Goal: Task Accomplishment & Management: Manage account settings

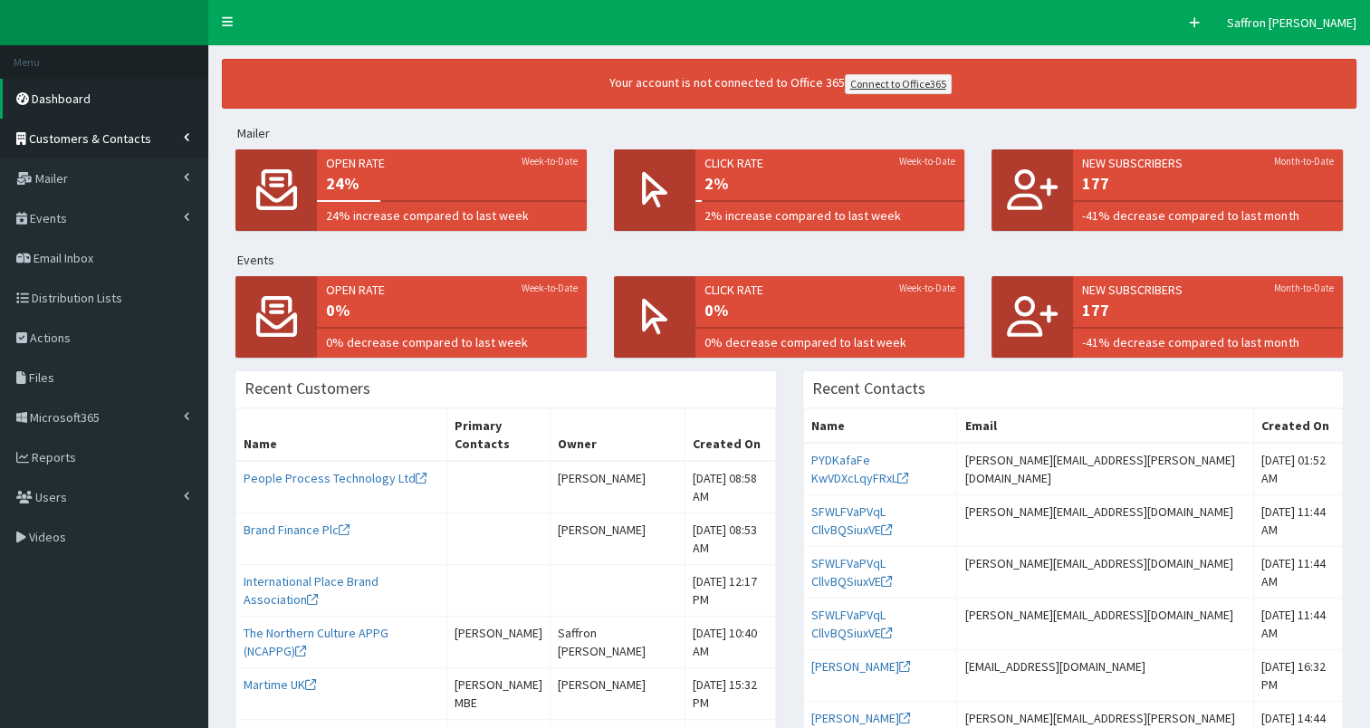
click at [146, 130] on link "Customers & Contacts" at bounding box center [104, 139] width 208 height 40
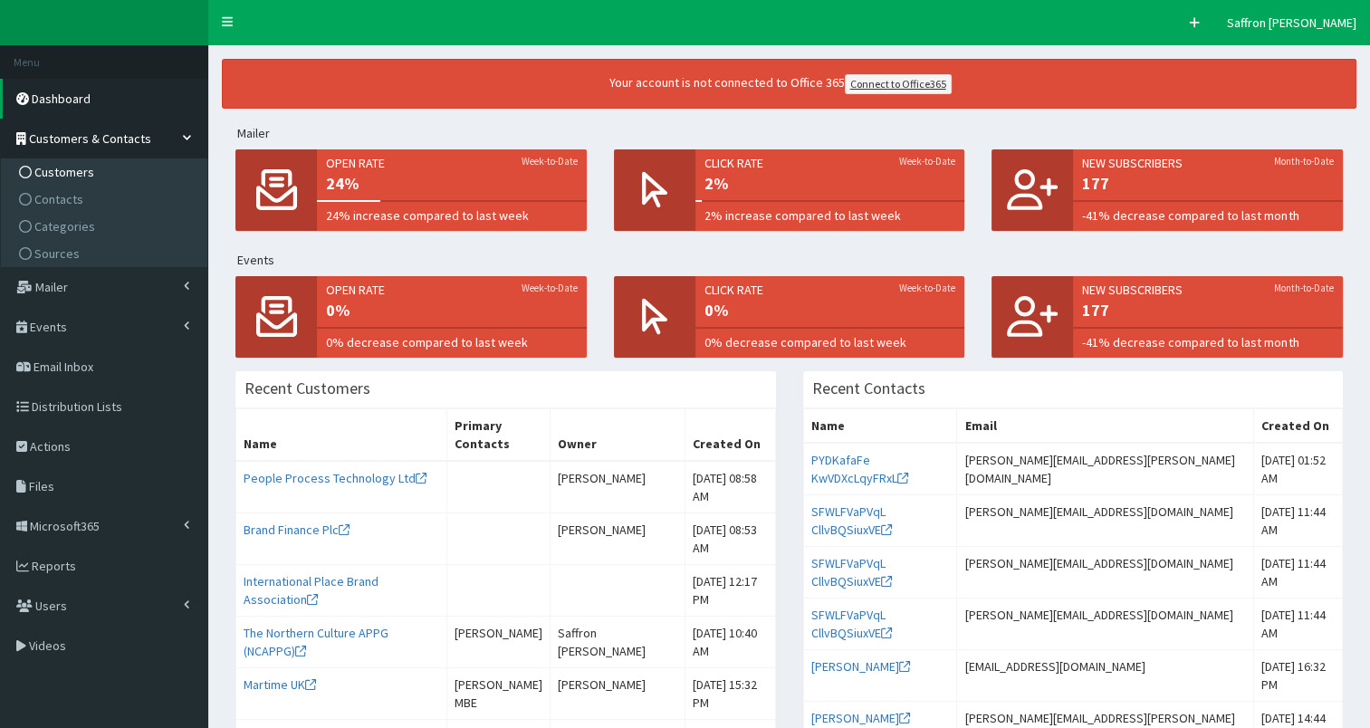
click at [86, 177] on span "Customers" at bounding box center [64, 172] width 60 height 16
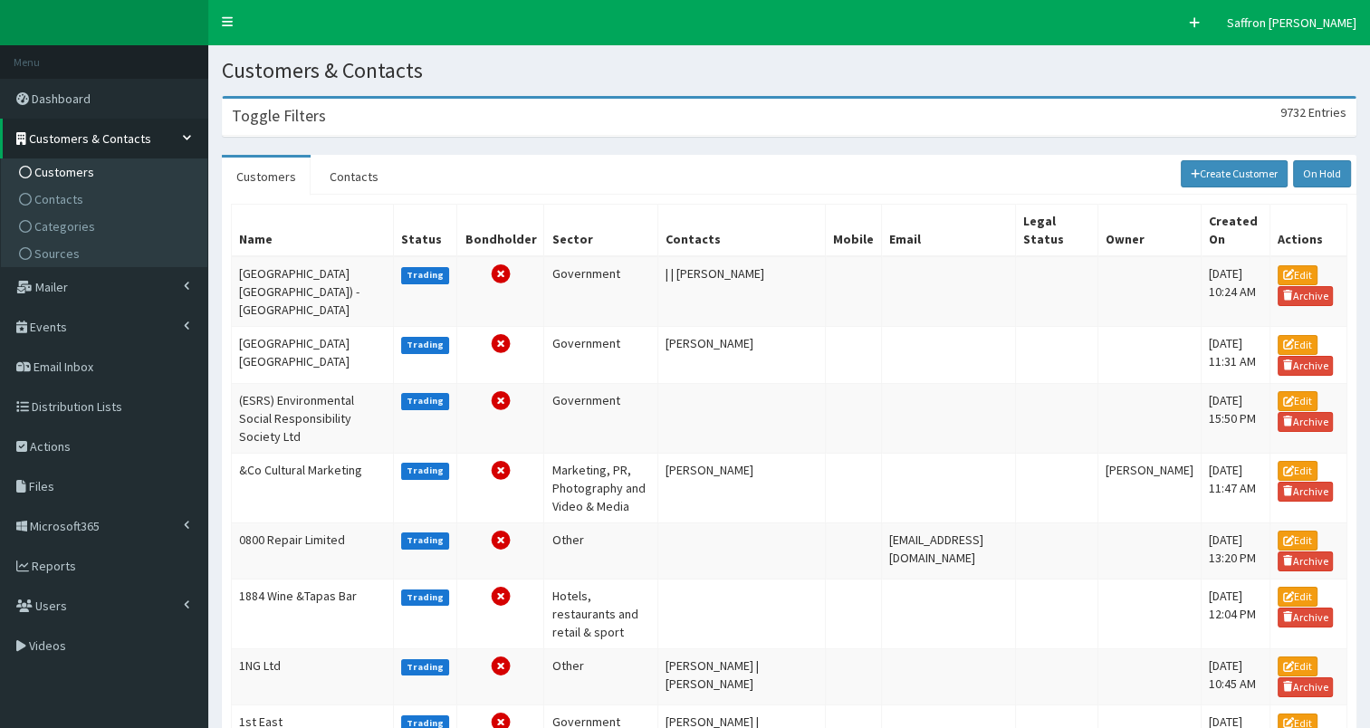
click at [326, 110] on div "Toggle Filters 9732 Entries" at bounding box center [789, 117] width 1133 height 37
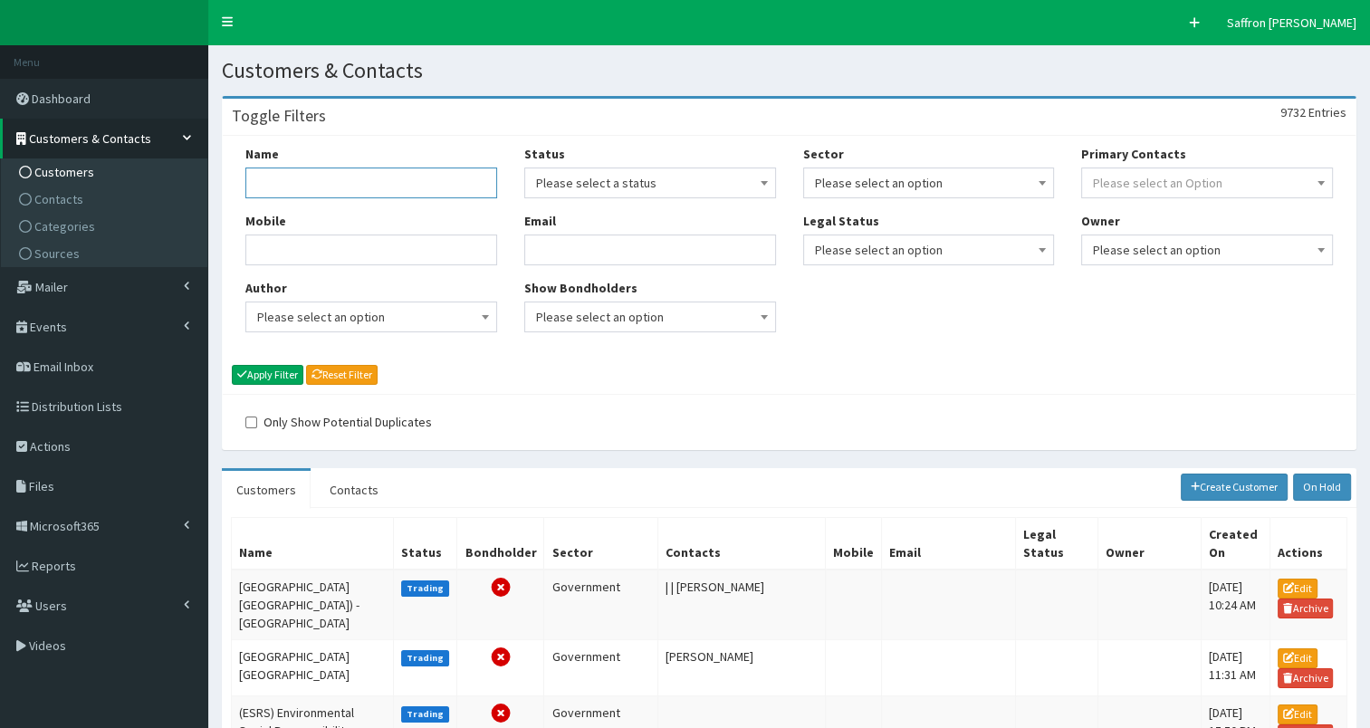
click at [348, 184] on input "Name" at bounding box center [371, 183] width 252 height 31
type input "ron dearing"
click at [232, 365] on button "Apply Filter" at bounding box center [268, 375] width 72 height 20
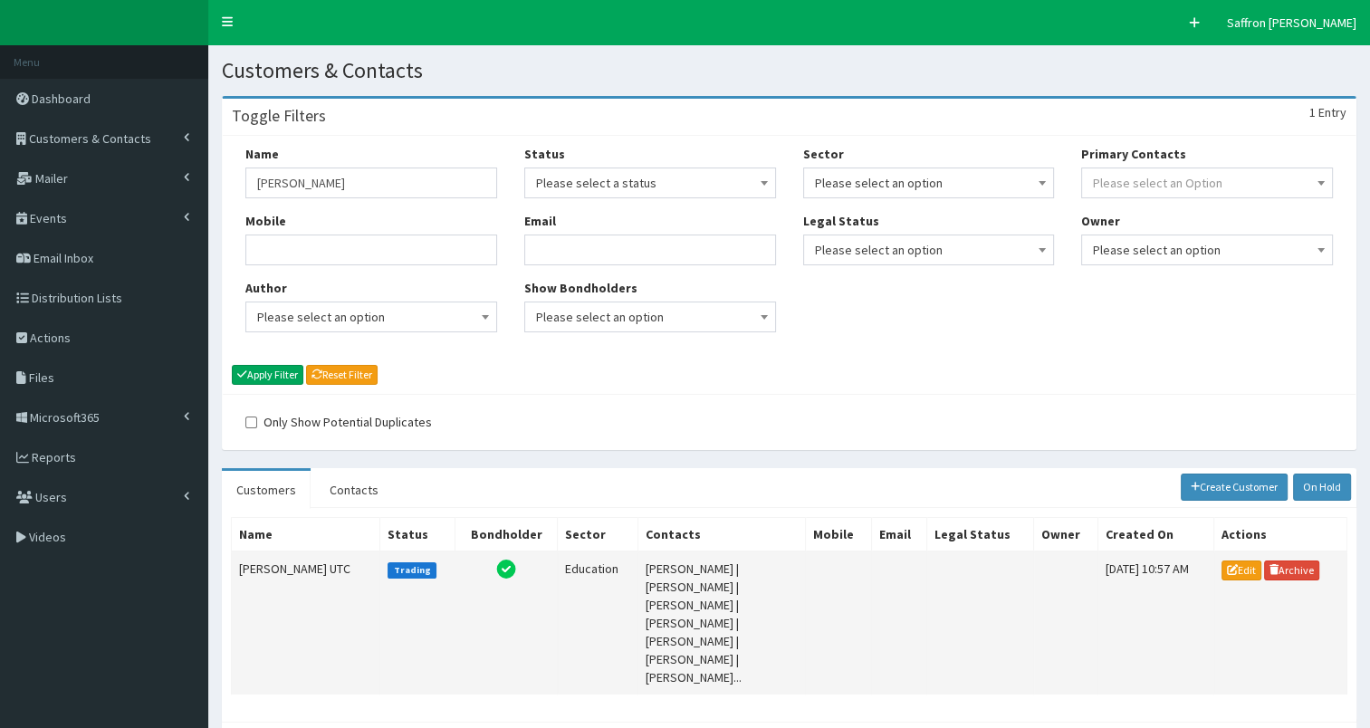
click at [305, 574] on td "[PERSON_NAME] UTC" at bounding box center [306, 623] width 149 height 143
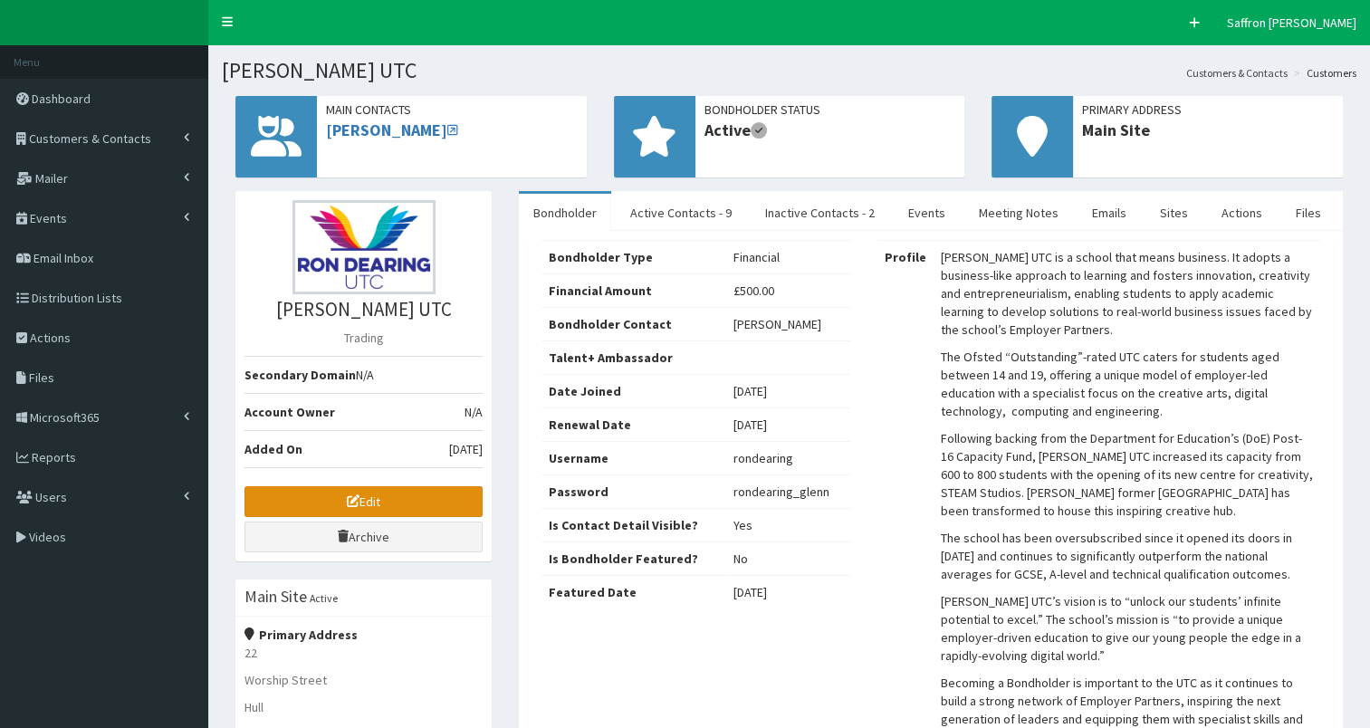
click at [374, 494] on link "Edit" at bounding box center [364, 501] width 238 height 31
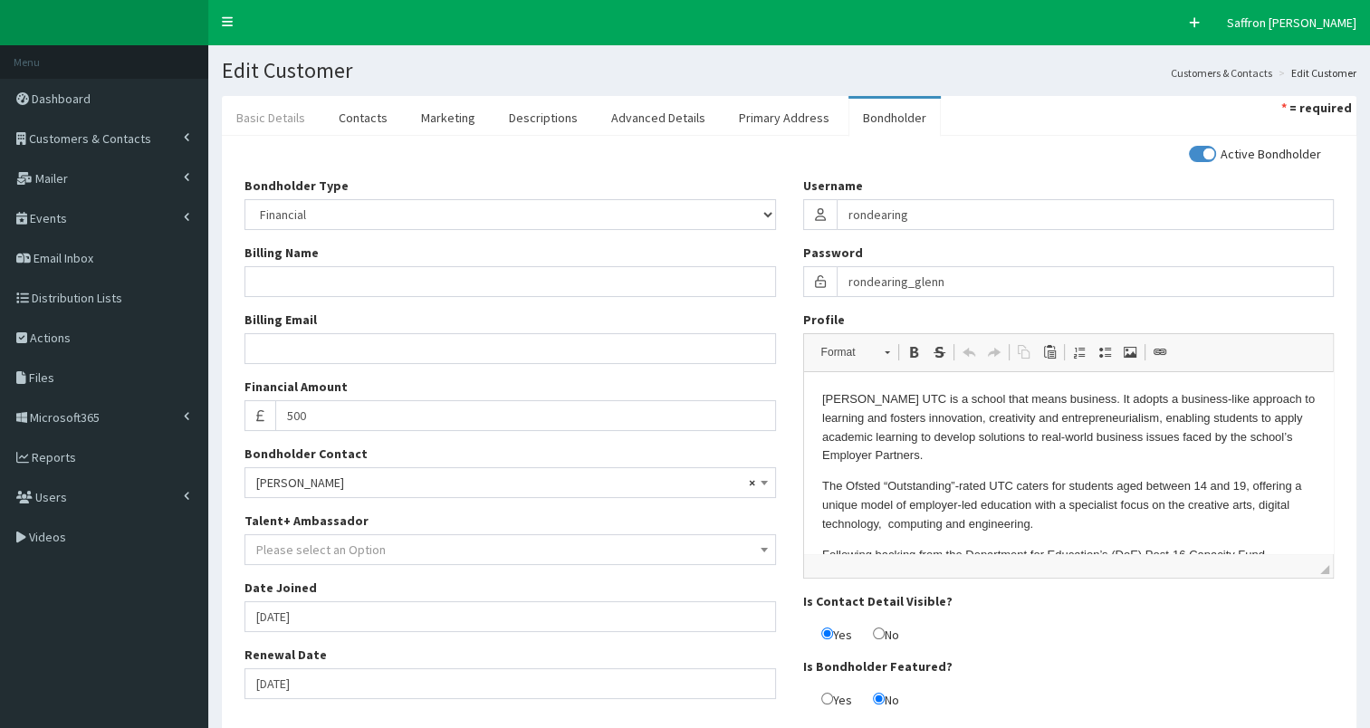
click at [272, 118] on link "Basic Details" at bounding box center [271, 118] width 98 height 38
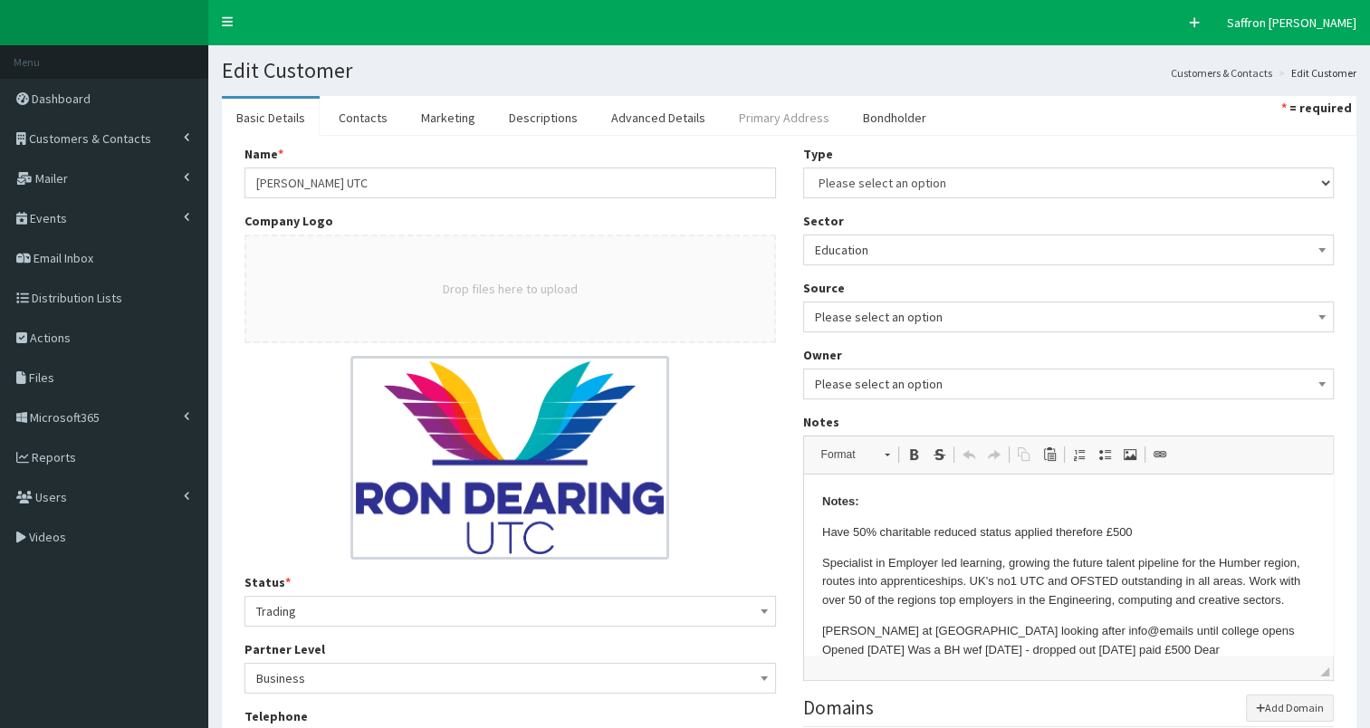
click at [761, 110] on link "Primary Address" at bounding box center [785, 118] width 120 height 38
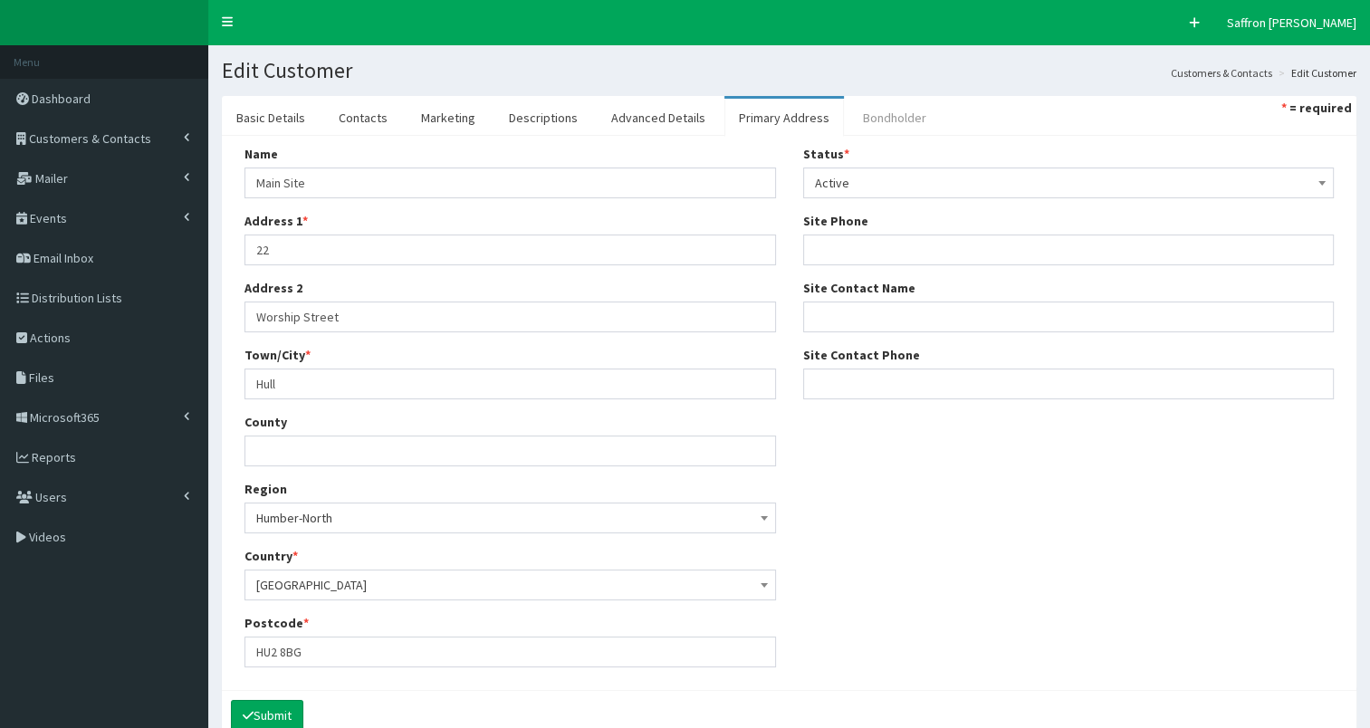
click at [881, 123] on link "Bondholder" at bounding box center [895, 118] width 92 height 38
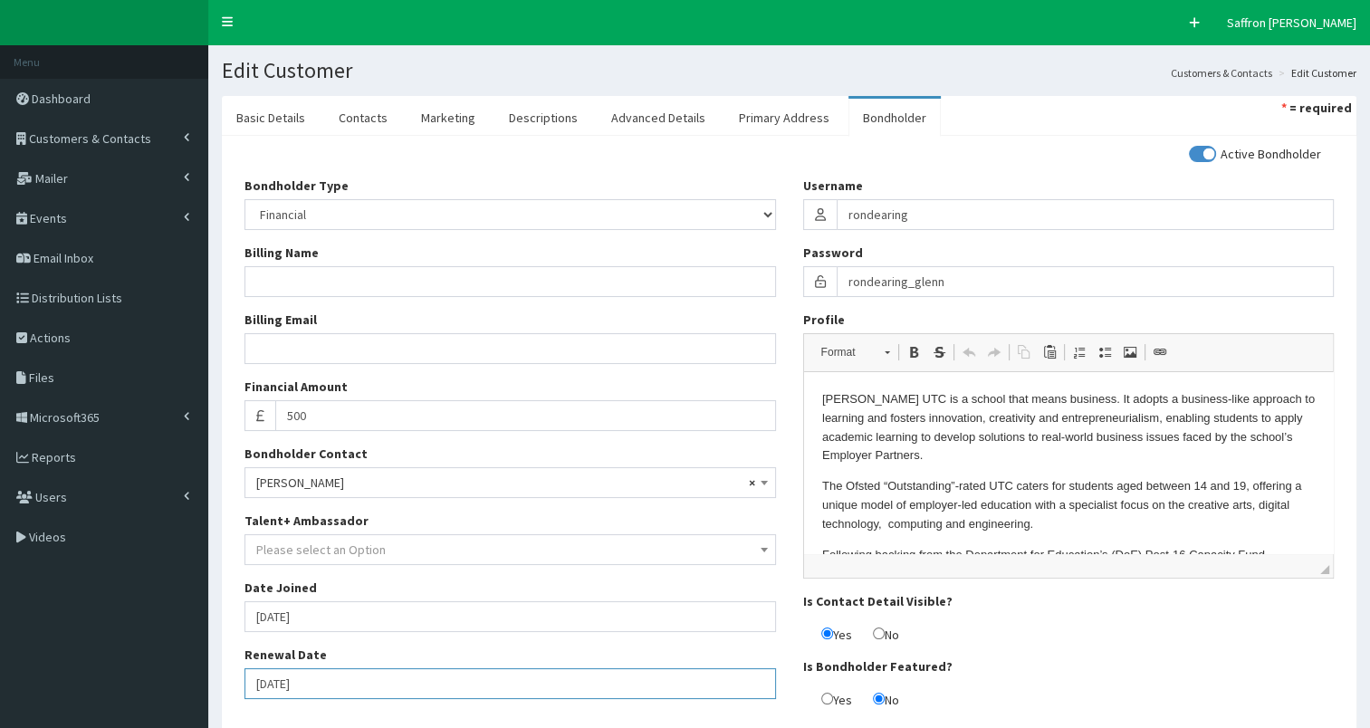
click at [416, 679] on input "[DATE]" at bounding box center [511, 683] width 532 height 31
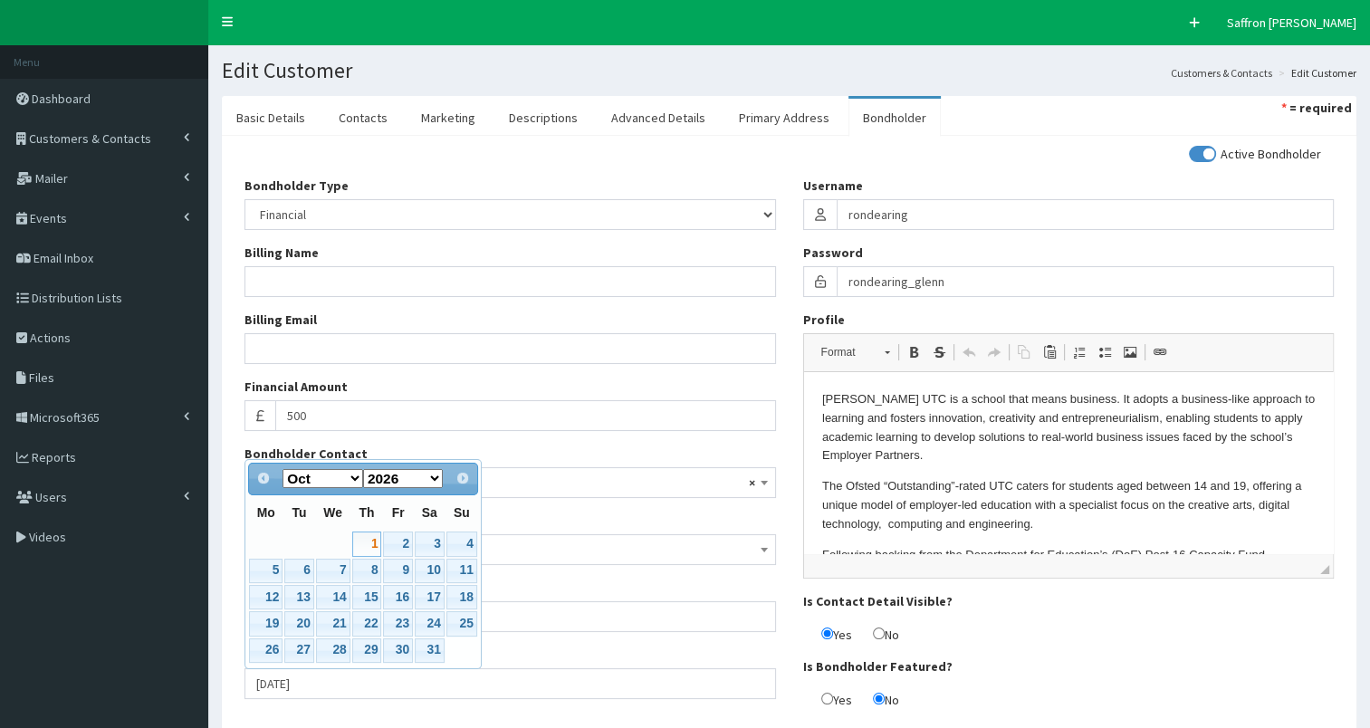
click at [616, 715] on div "Active Bondholder Bondholder Type Please select an Option In-kind Financial Bil…" at bounding box center [789, 434] width 1117 height 578
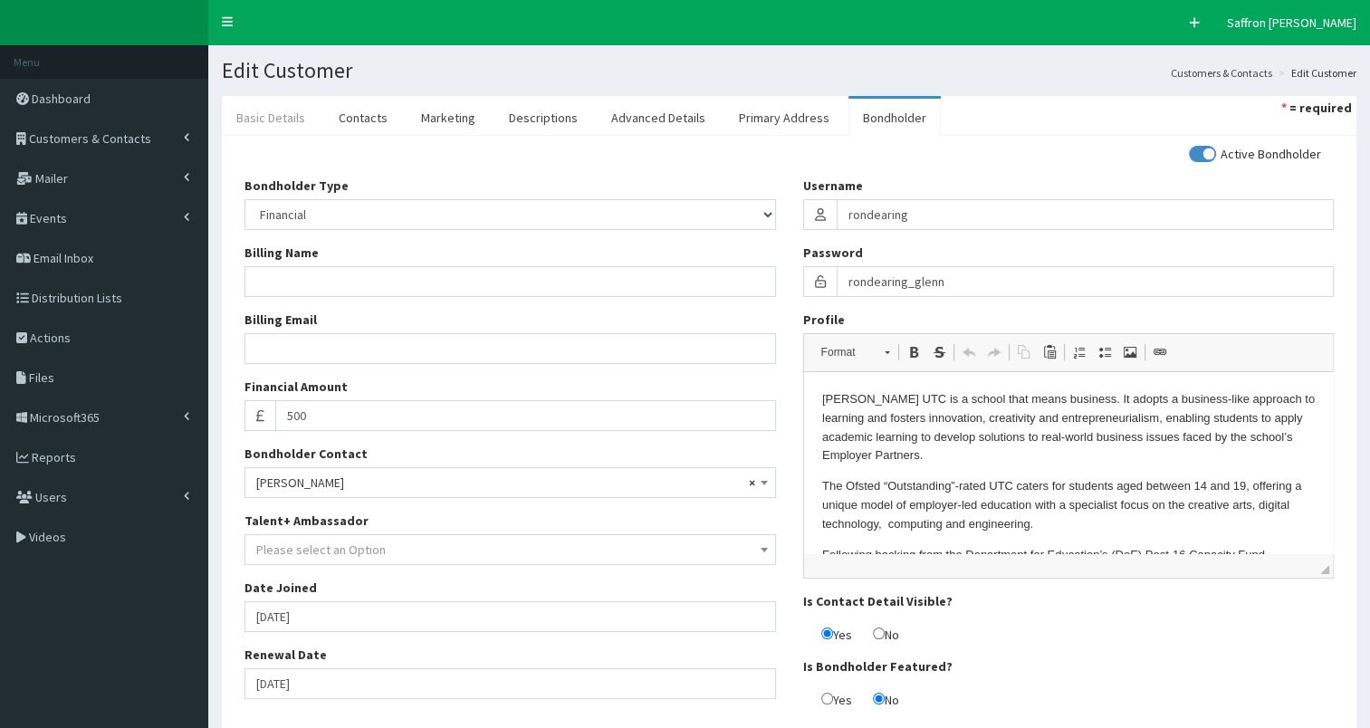
click at [275, 116] on link "Basic Details" at bounding box center [271, 118] width 98 height 38
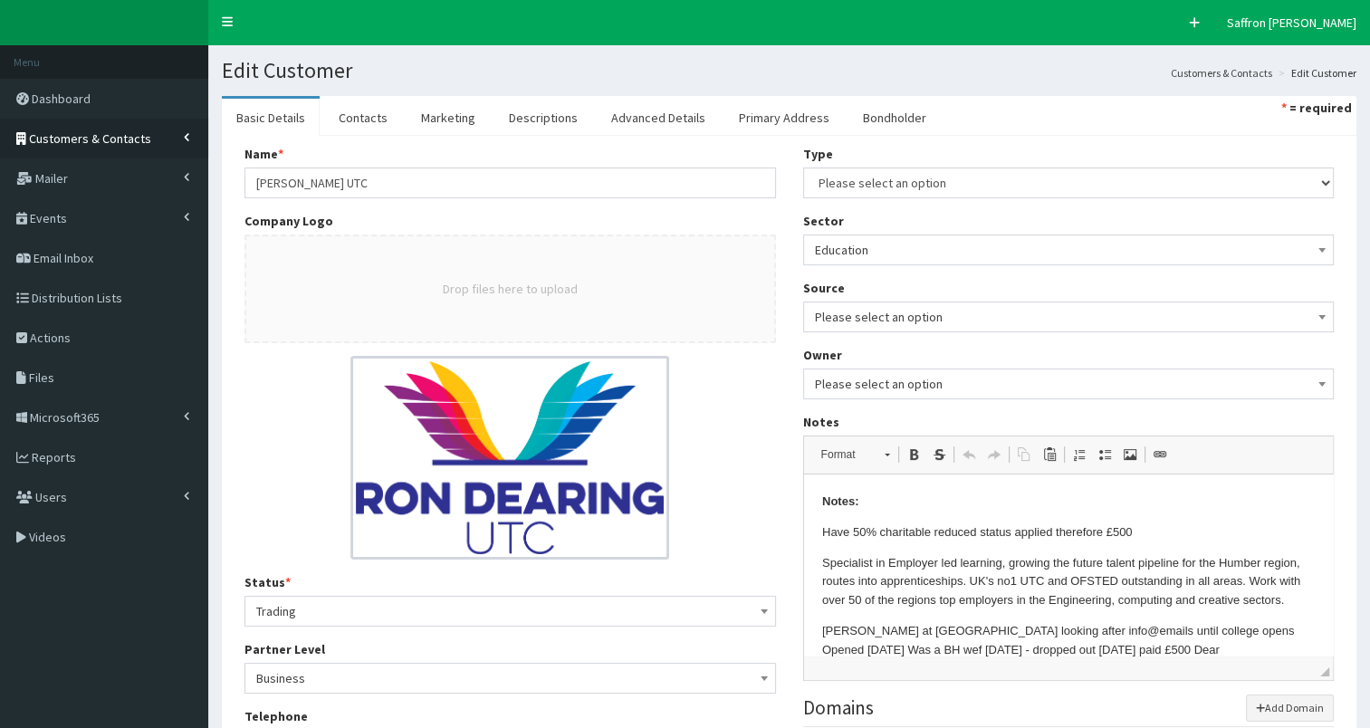
click at [88, 127] on link "Customers & Contacts" at bounding box center [104, 139] width 208 height 40
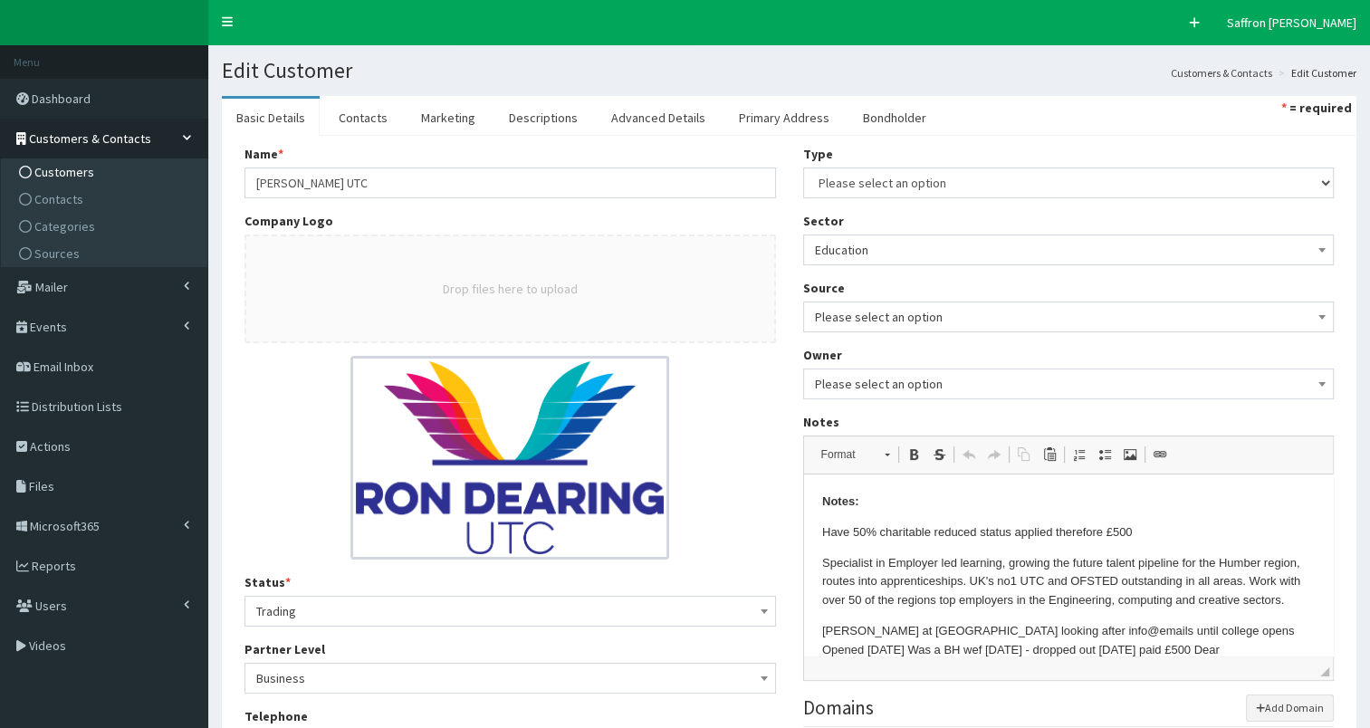
click at [72, 175] on span "Customers" at bounding box center [64, 172] width 60 height 16
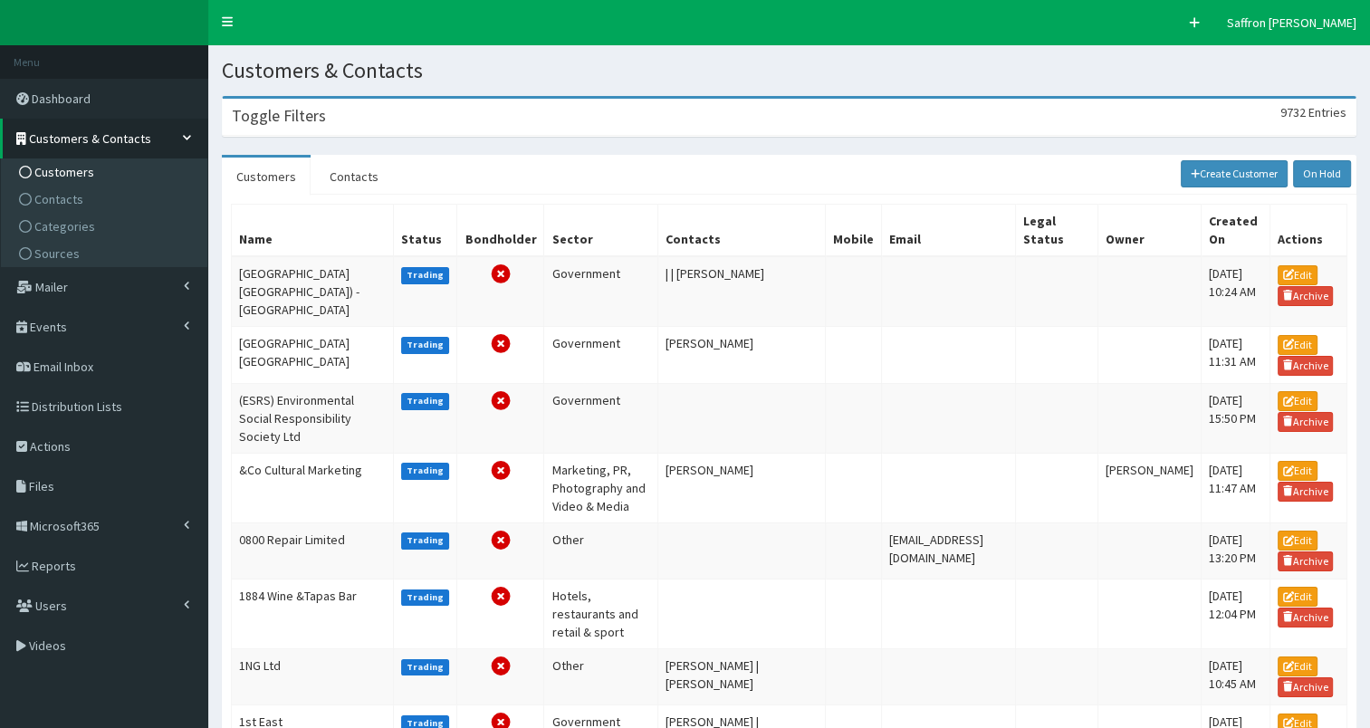
click at [337, 123] on div "Toggle Filters 9732 Entries" at bounding box center [789, 117] width 1133 height 37
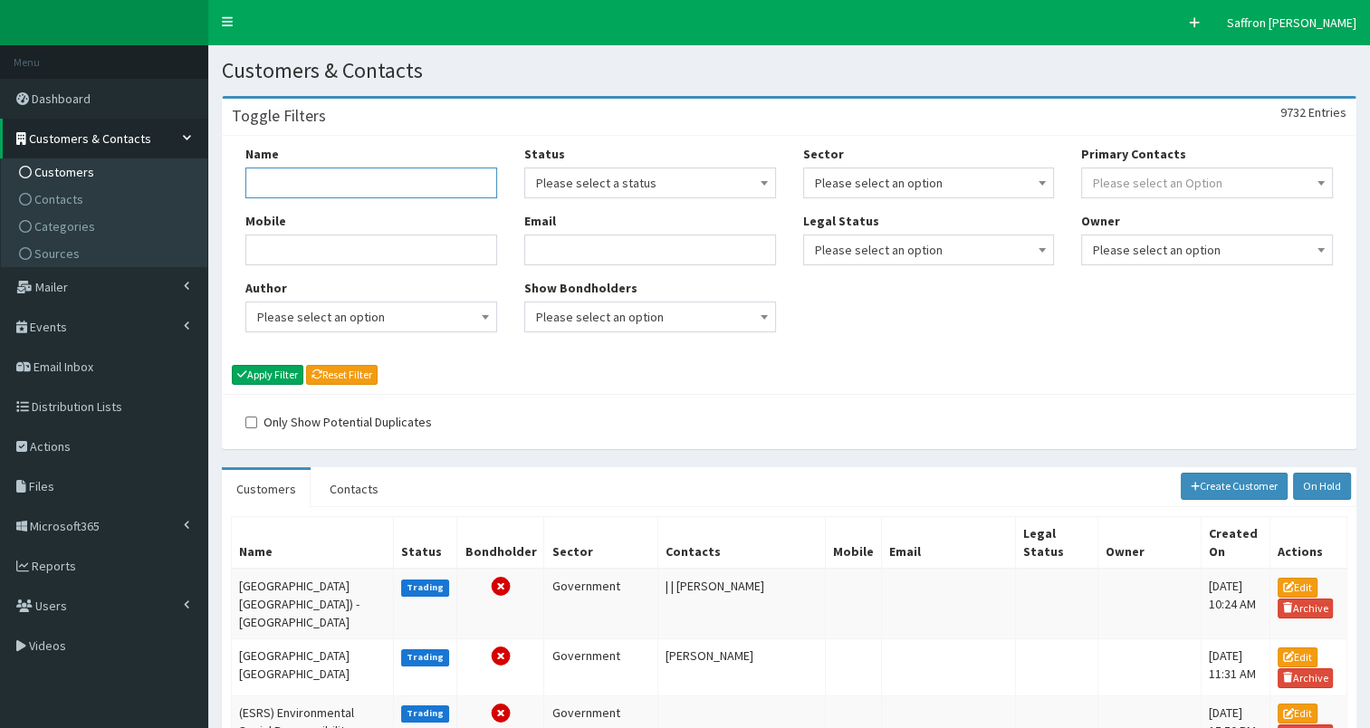
click at [351, 195] on input "Name" at bounding box center [371, 183] width 252 height 31
type input "humber hr people"
click at [232, 365] on button "Apply Filter" at bounding box center [268, 375] width 72 height 20
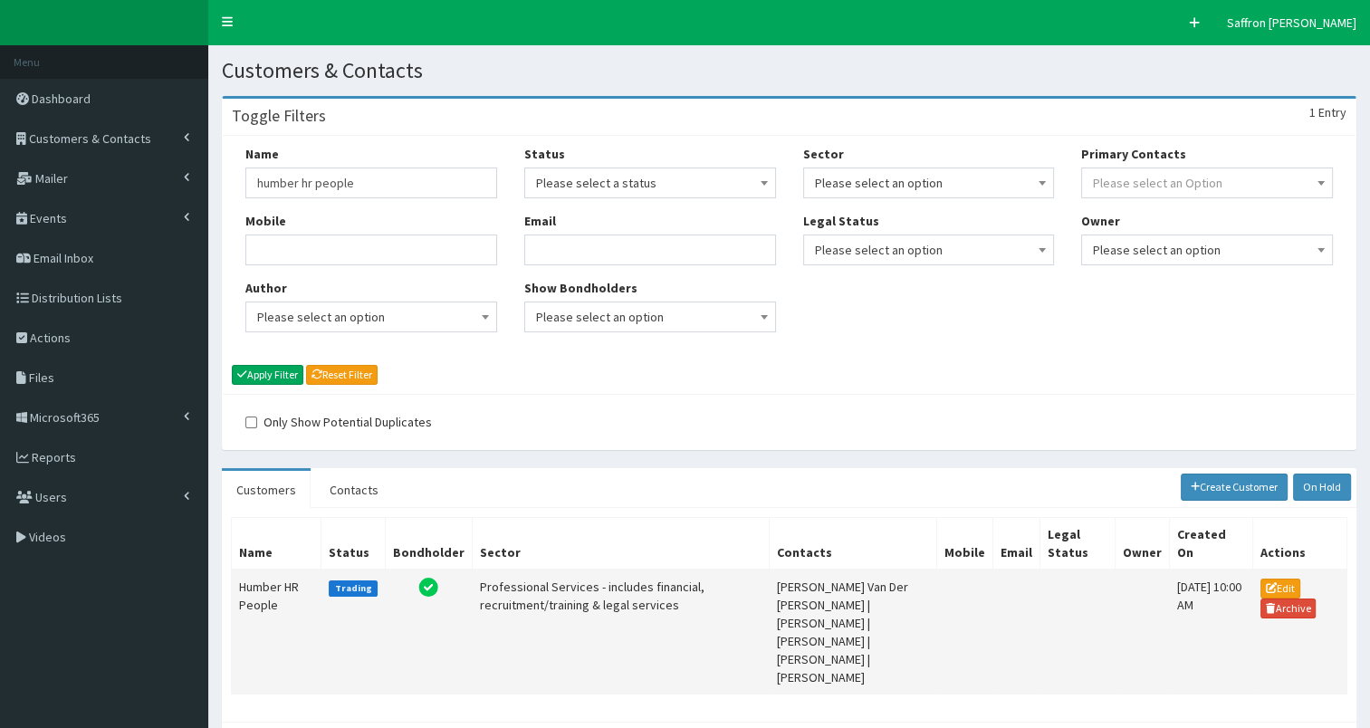
click at [261, 581] on td "Humber HR People" at bounding box center [277, 632] width 90 height 125
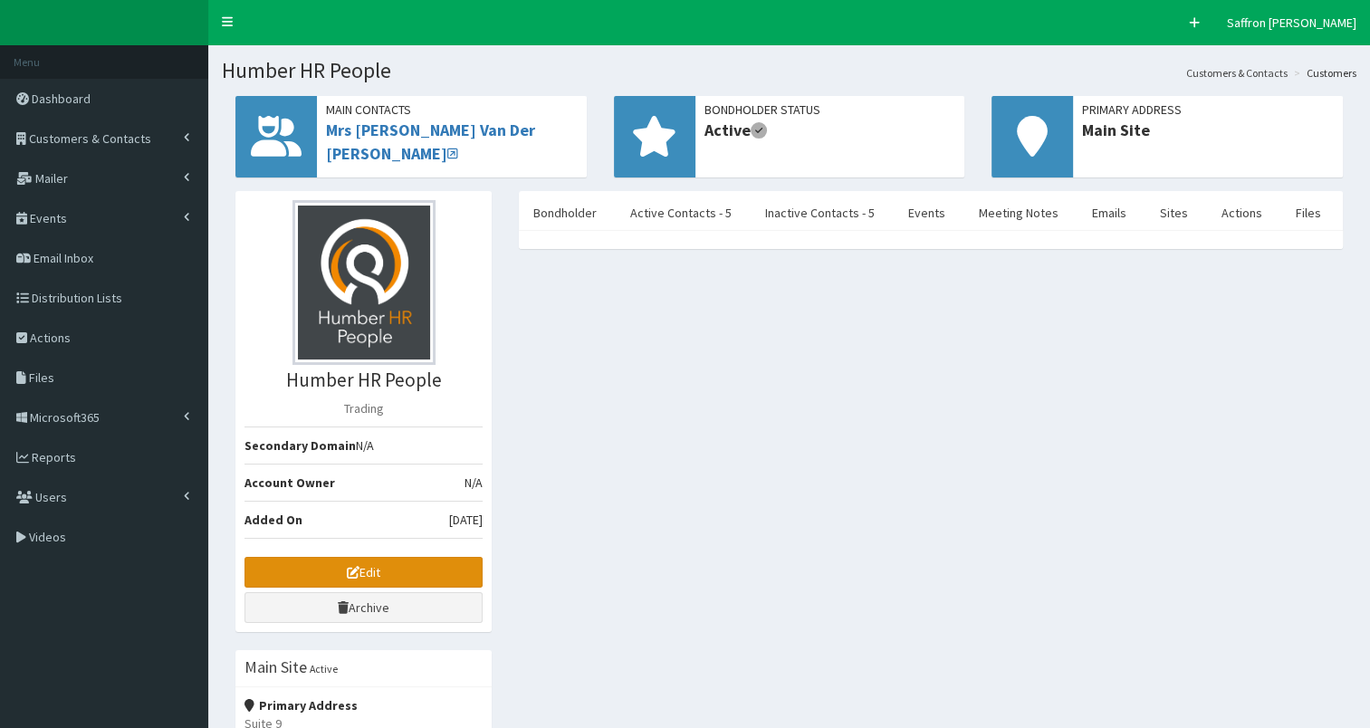
click at [341, 559] on link "Edit" at bounding box center [364, 572] width 238 height 31
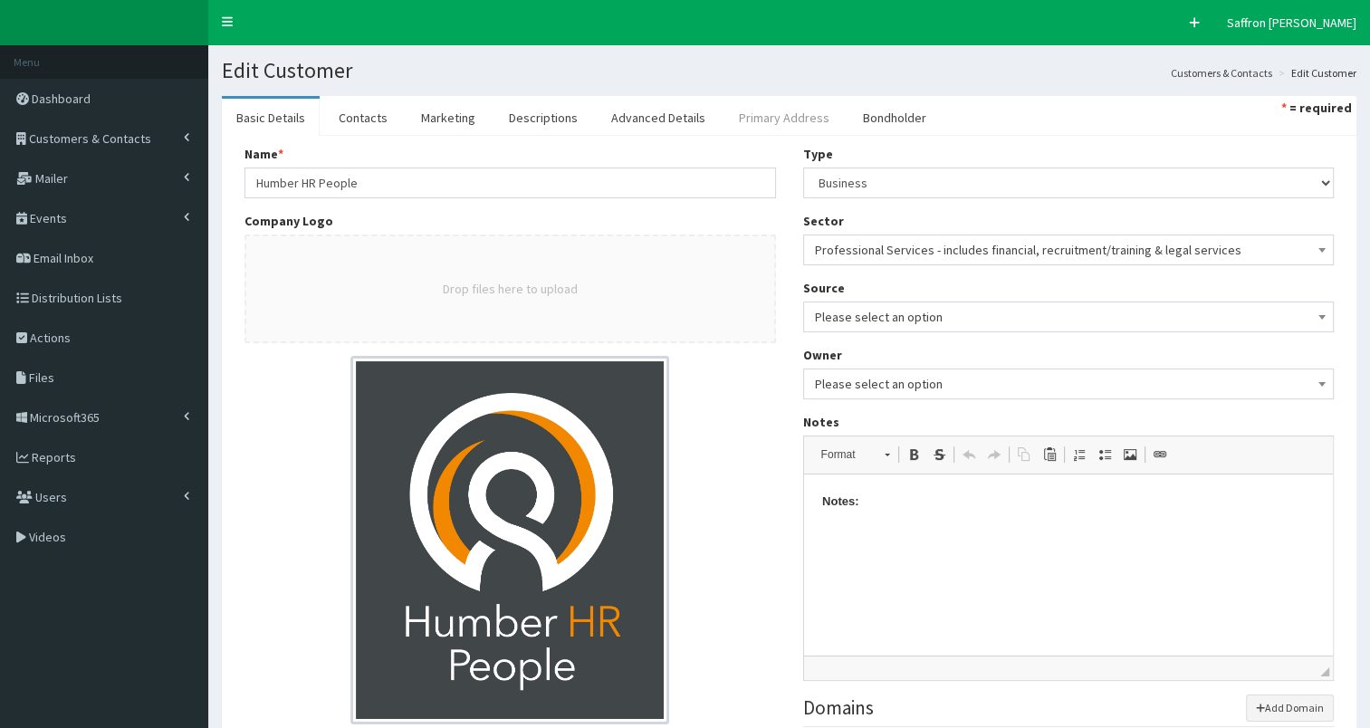
click at [761, 124] on link "Primary Address" at bounding box center [785, 118] width 120 height 38
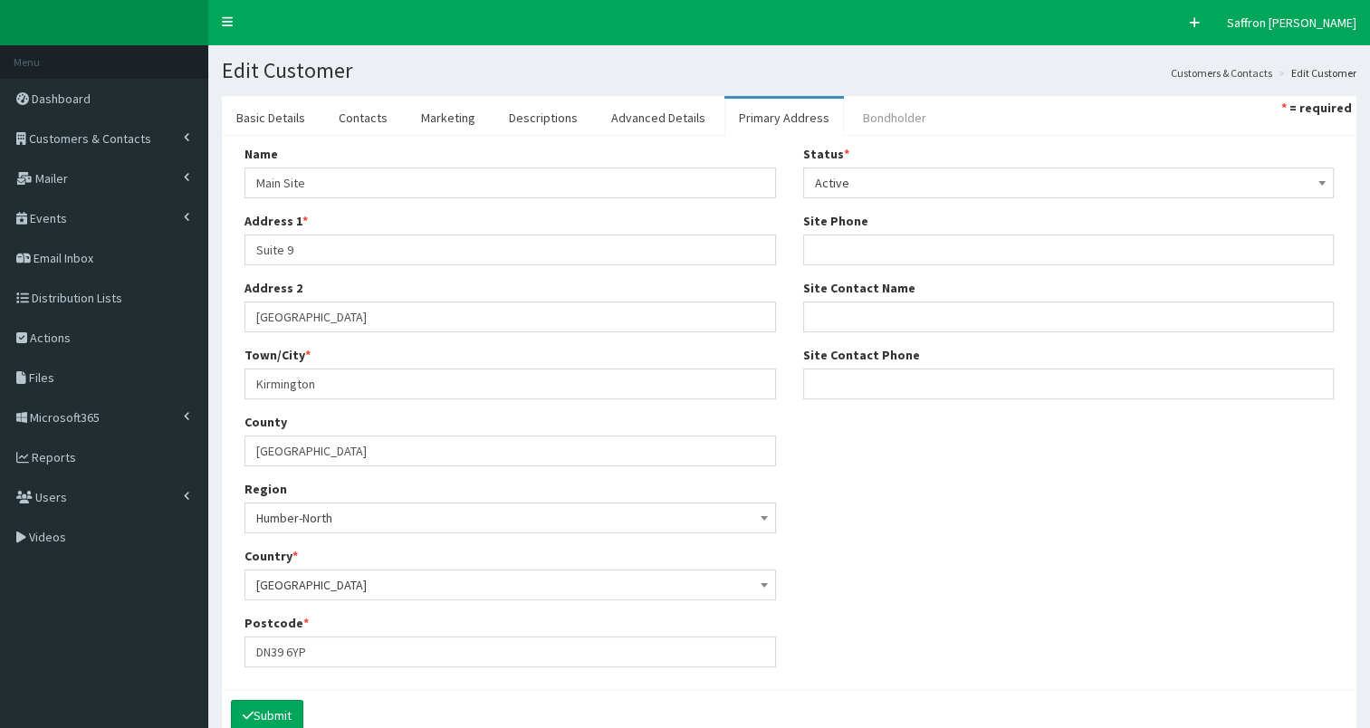
click at [849, 124] on link "Bondholder" at bounding box center [895, 118] width 92 height 38
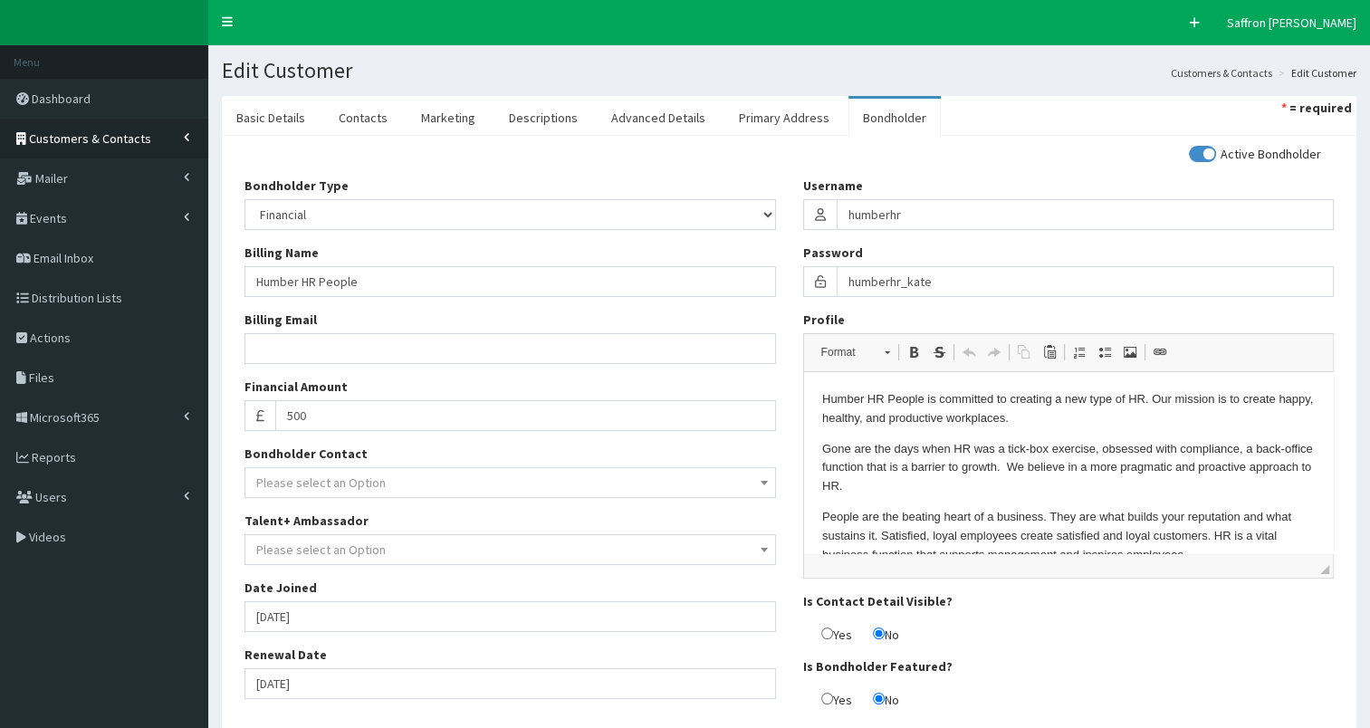
click at [125, 153] on link "Customers & Contacts" at bounding box center [104, 139] width 208 height 40
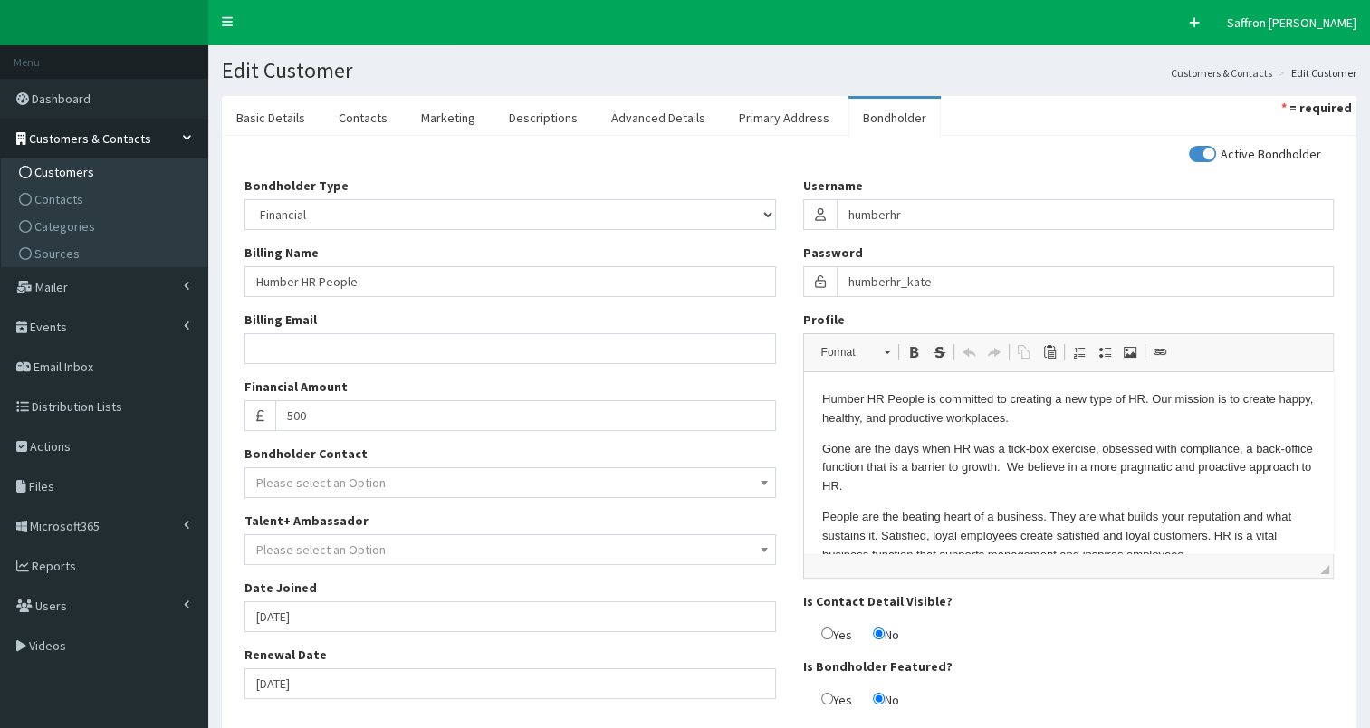
click at [88, 181] on link "Customers" at bounding box center [106, 172] width 202 height 27
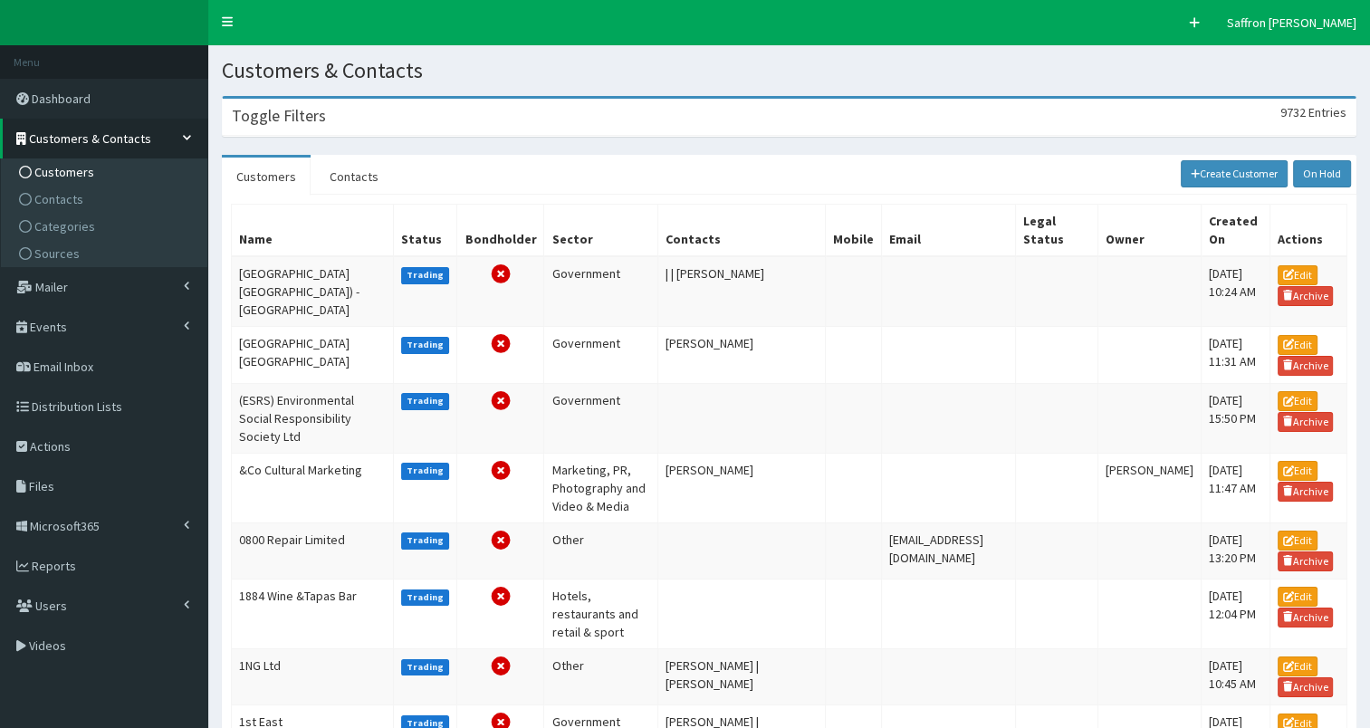
click at [332, 134] on div "Toggle Filters 9732 Entries" at bounding box center [789, 117] width 1133 height 37
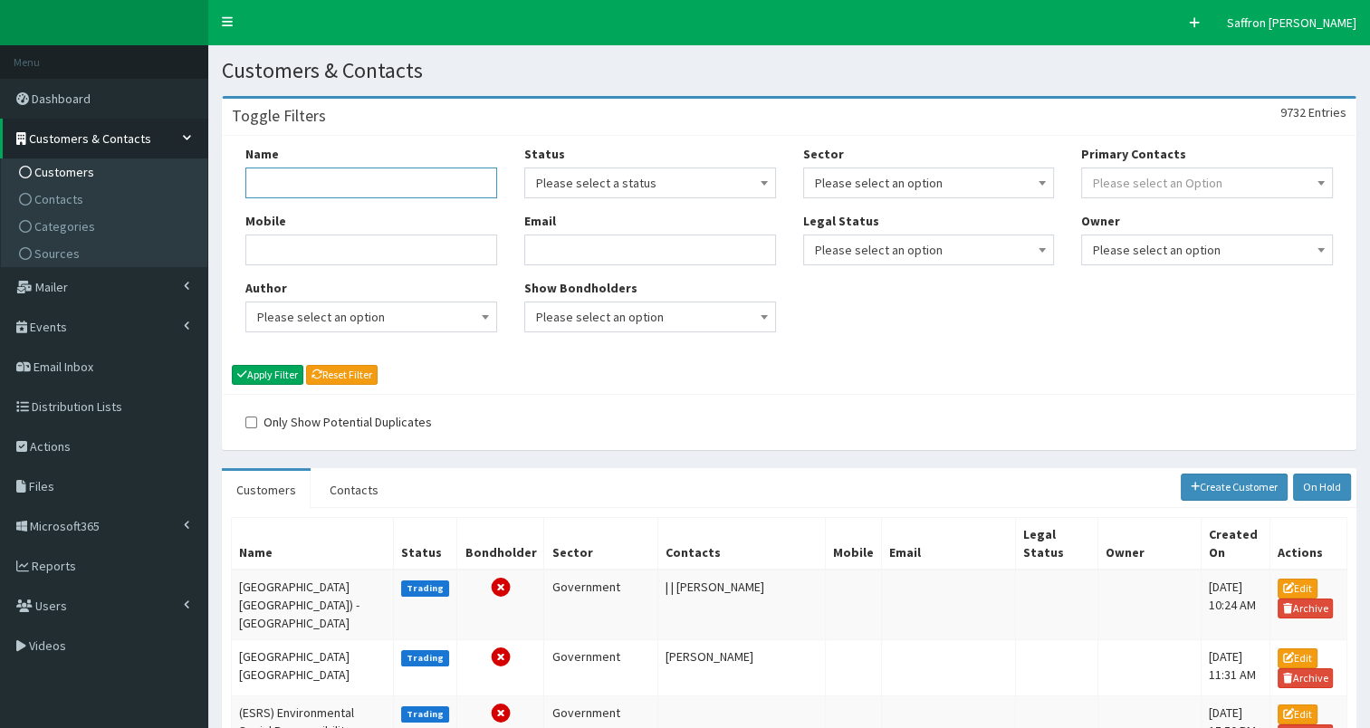
click at [316, 180] on input "Name" at bounding box center [371, 183] width 252 height 31
type input "gateway"
click at [232, 365] on button "Apply Filter" at bounding box center [268, 375] width 72 height 20
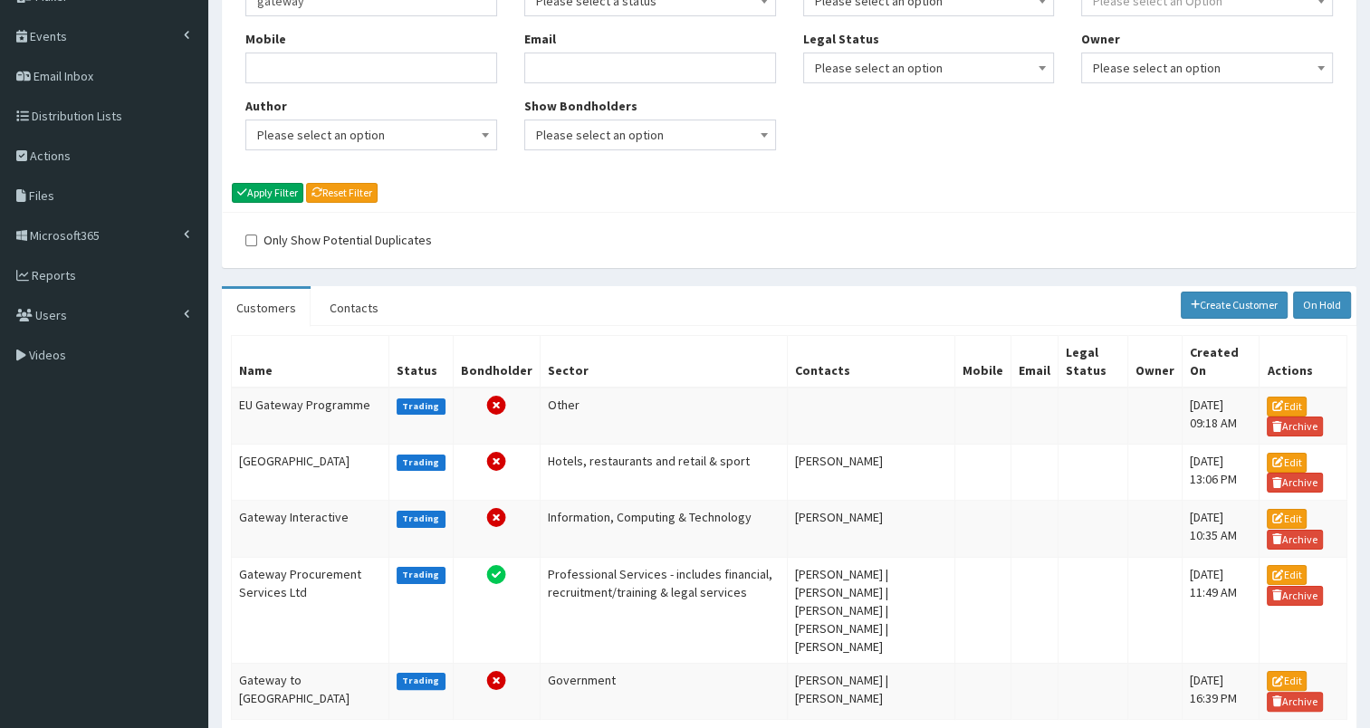
scroll to position [224, 0]
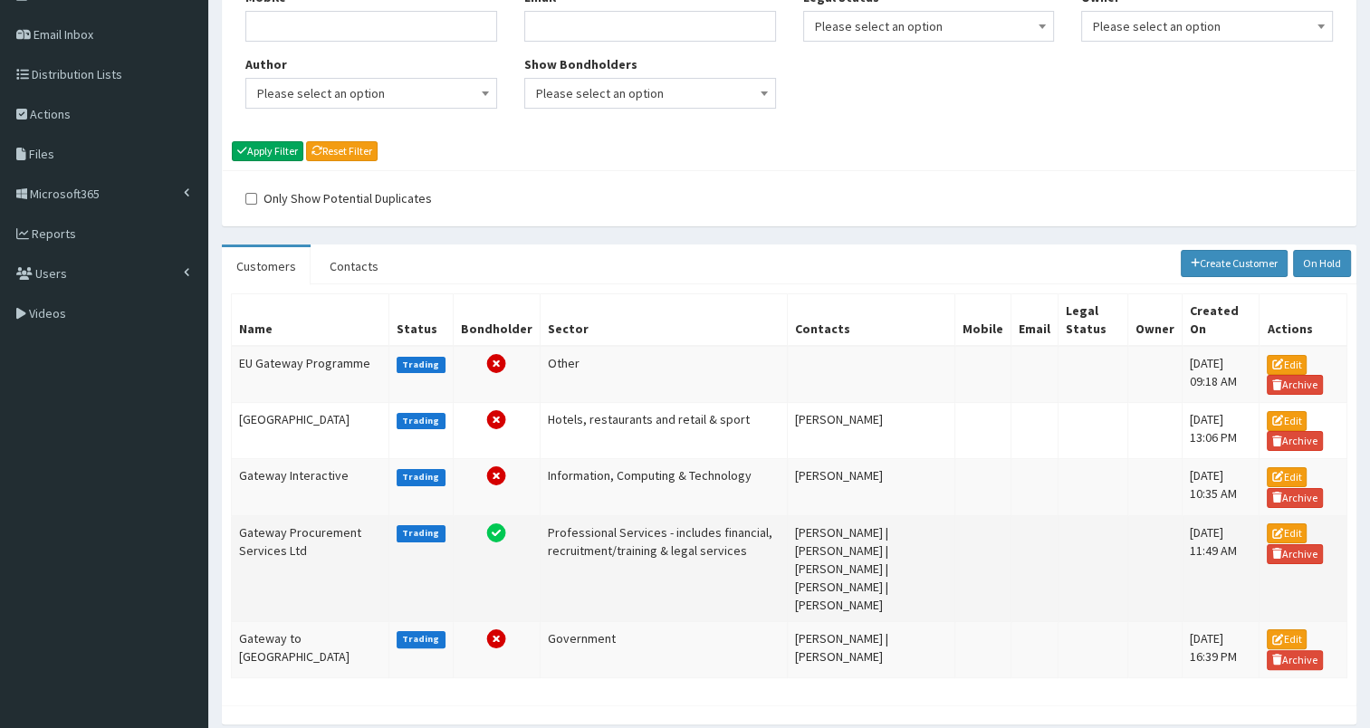
click at [324, 518] on td "Gateway Procurement Services Ltd" at bounding box center [311, 568] width 158 height 106
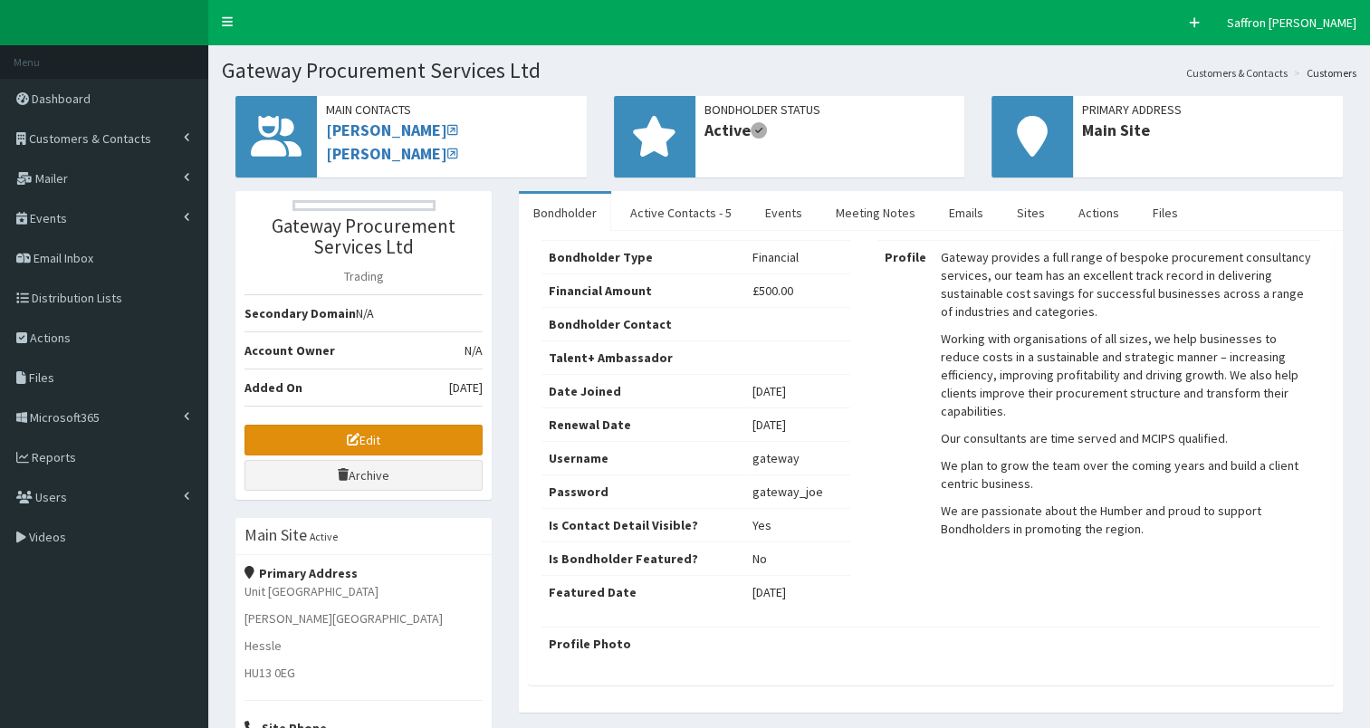
click at [406, 439] on link "Edit" at bounding box center [364, 440] width 238 height 31
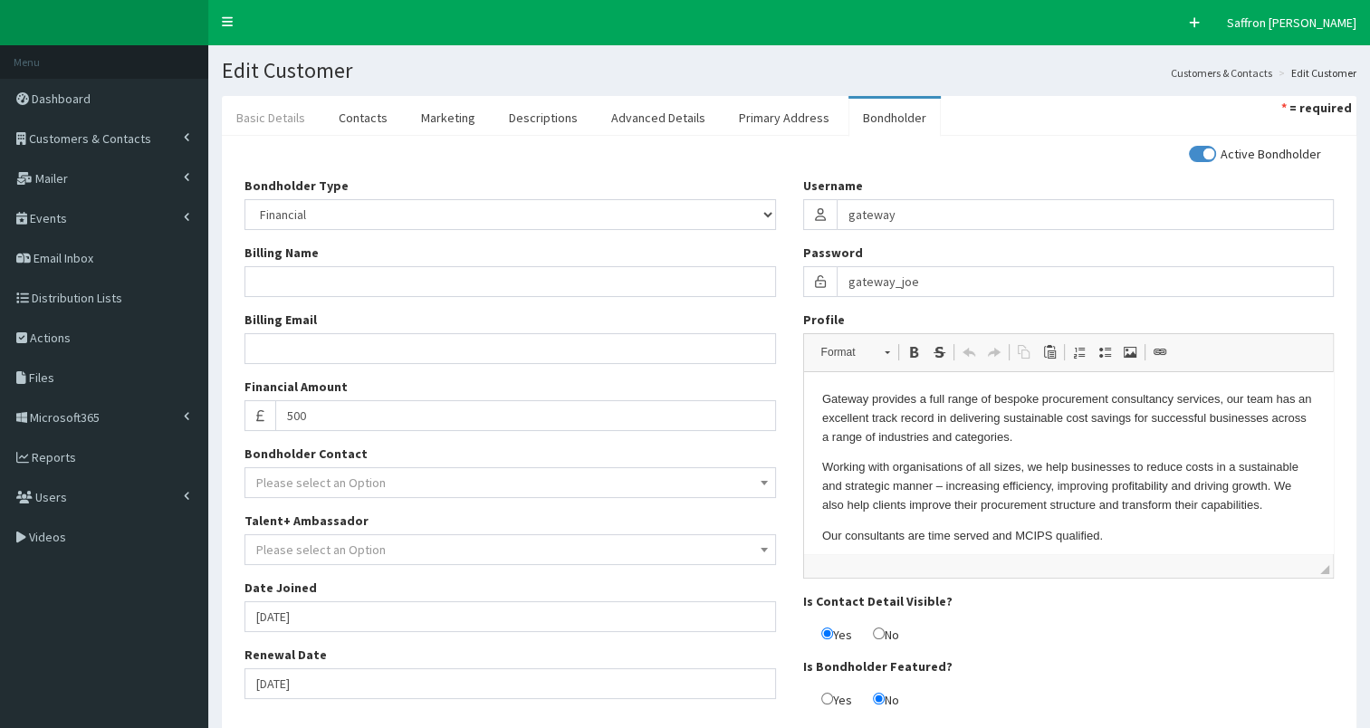
click at [276, 112] on link "Basic Details" at bounding box center [271, 118] width 98 height 38
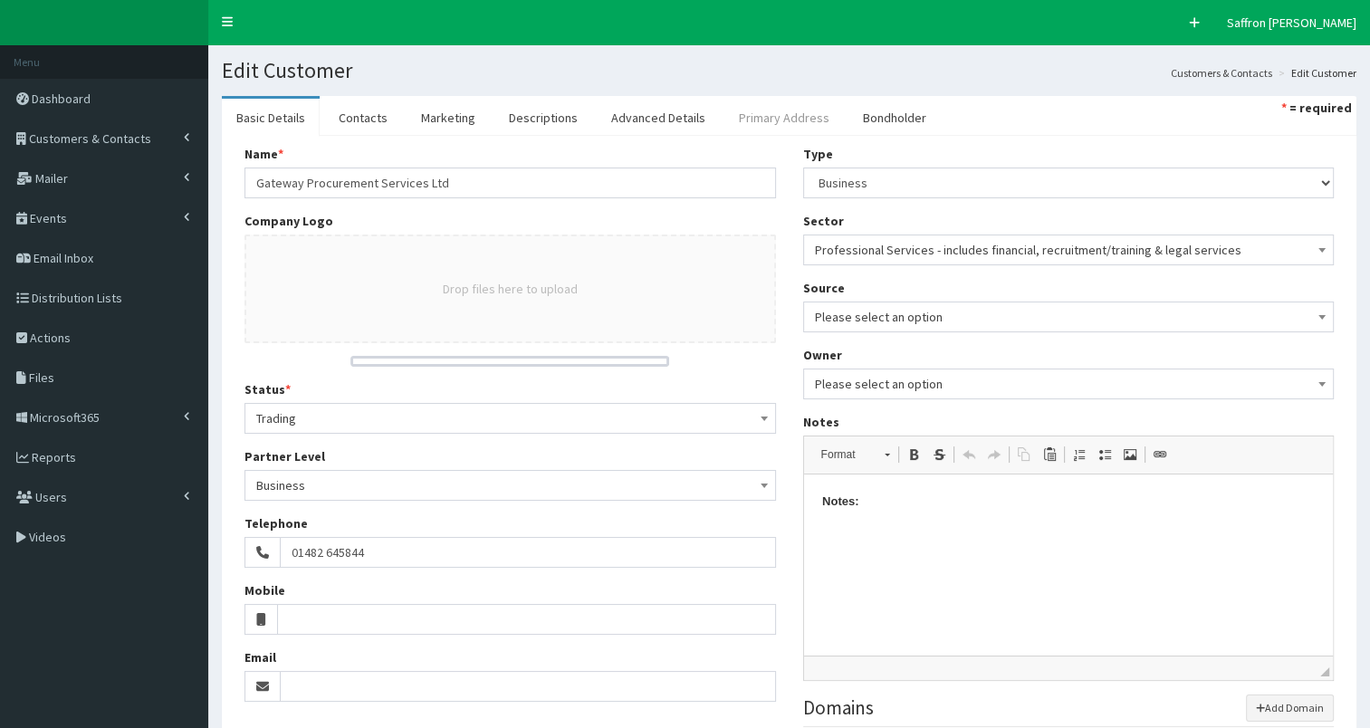
click at [730, 105] on link "Primary Address" at bounding box center [785, 118] width 120 height 38
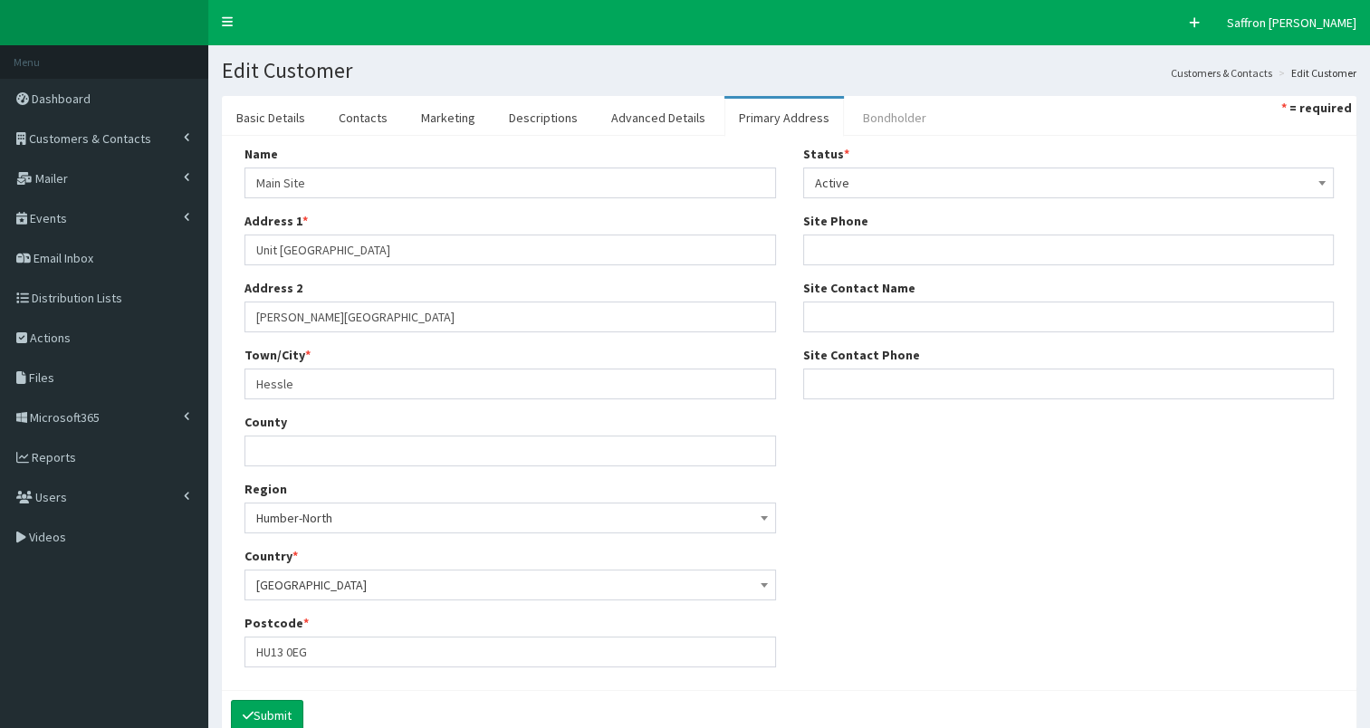
click at [875, 115] on link "Bondholder" at bounding box center [895, 118] width 92 height 38
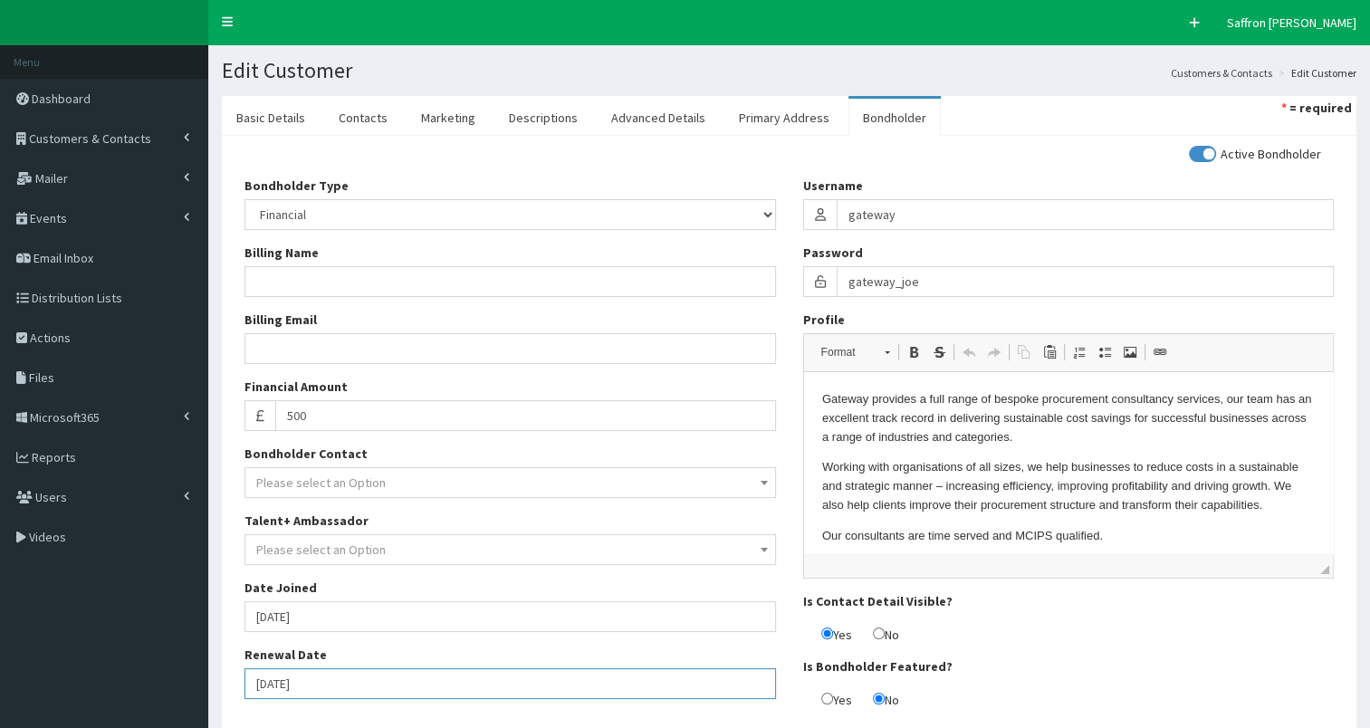
click at [443, 696] on input "01-10-2026" at bounding box center [511, 683] width 532 height 31
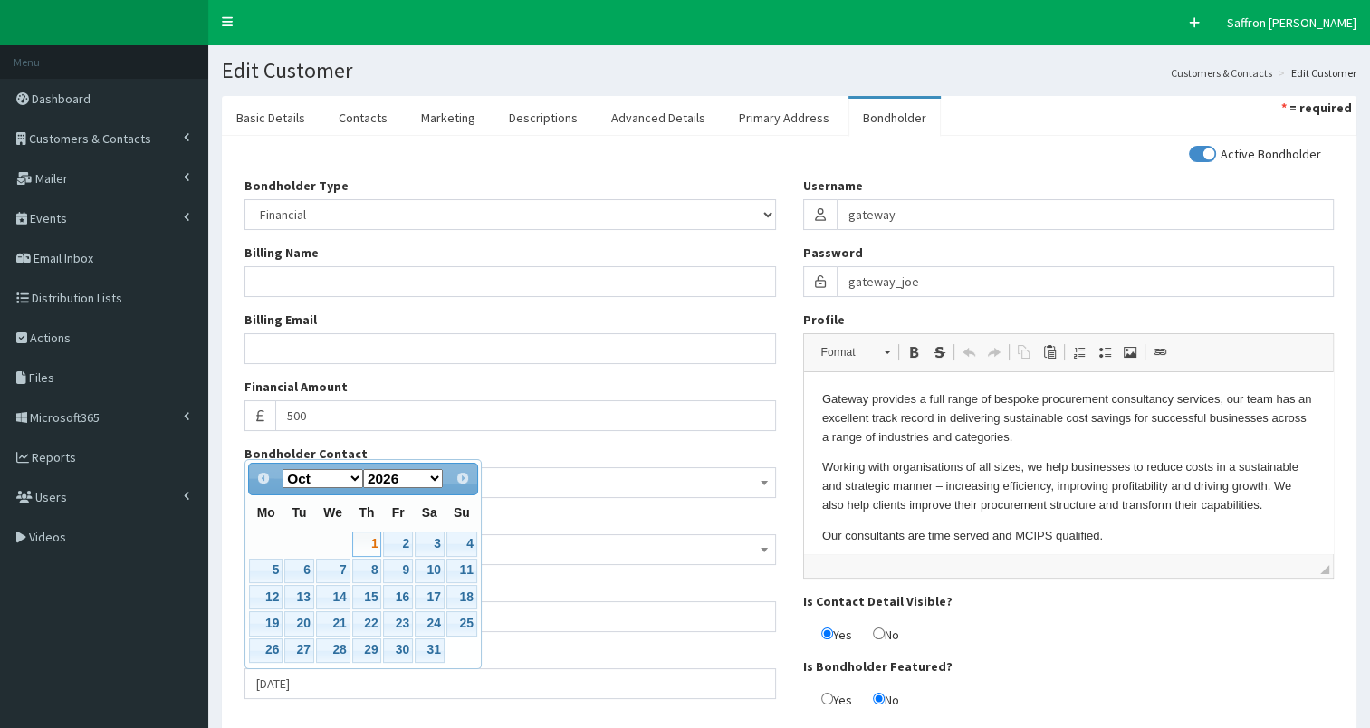
click at [553, 706] on div "Bondholder Type Please select an Option In-kind Financial Billing Name Billing …" at bounding box center [510, 445] width 559 height 536
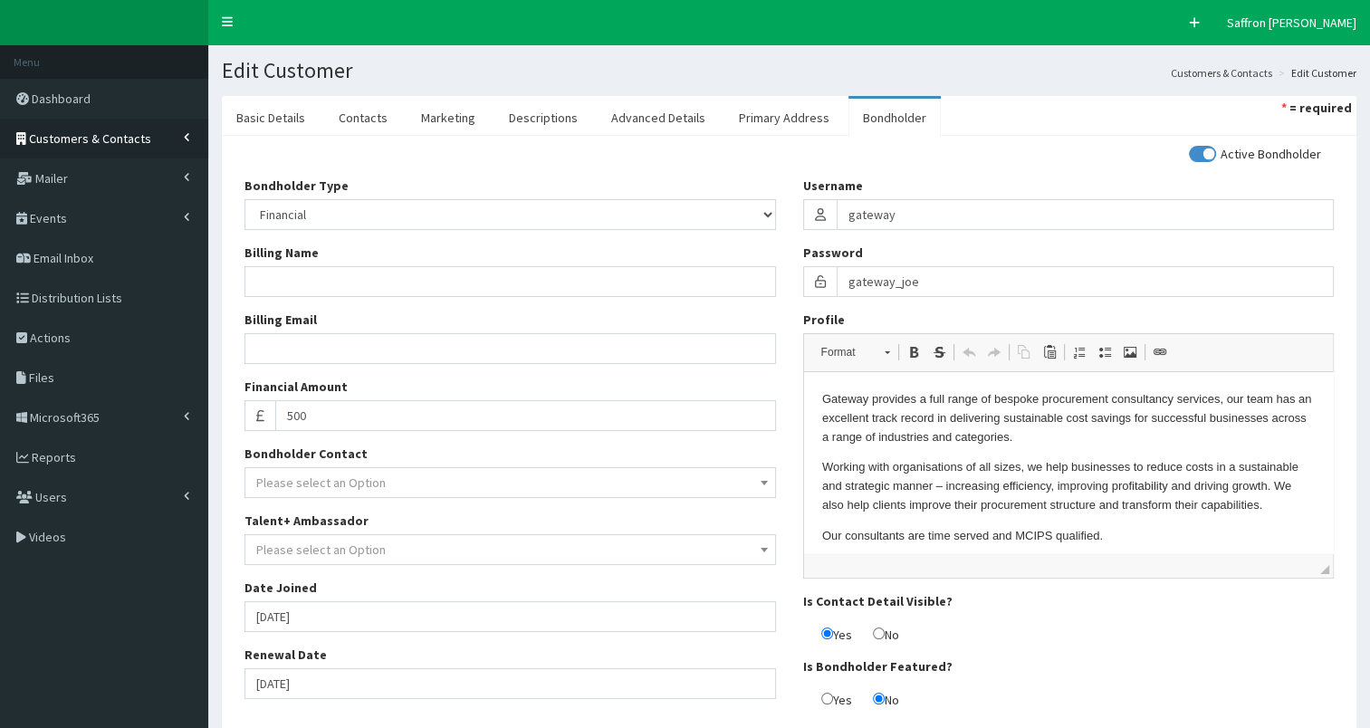
click at [136, 139] on span "Customers & Contacts" at bounding box center [90, 138] width 122 height 16
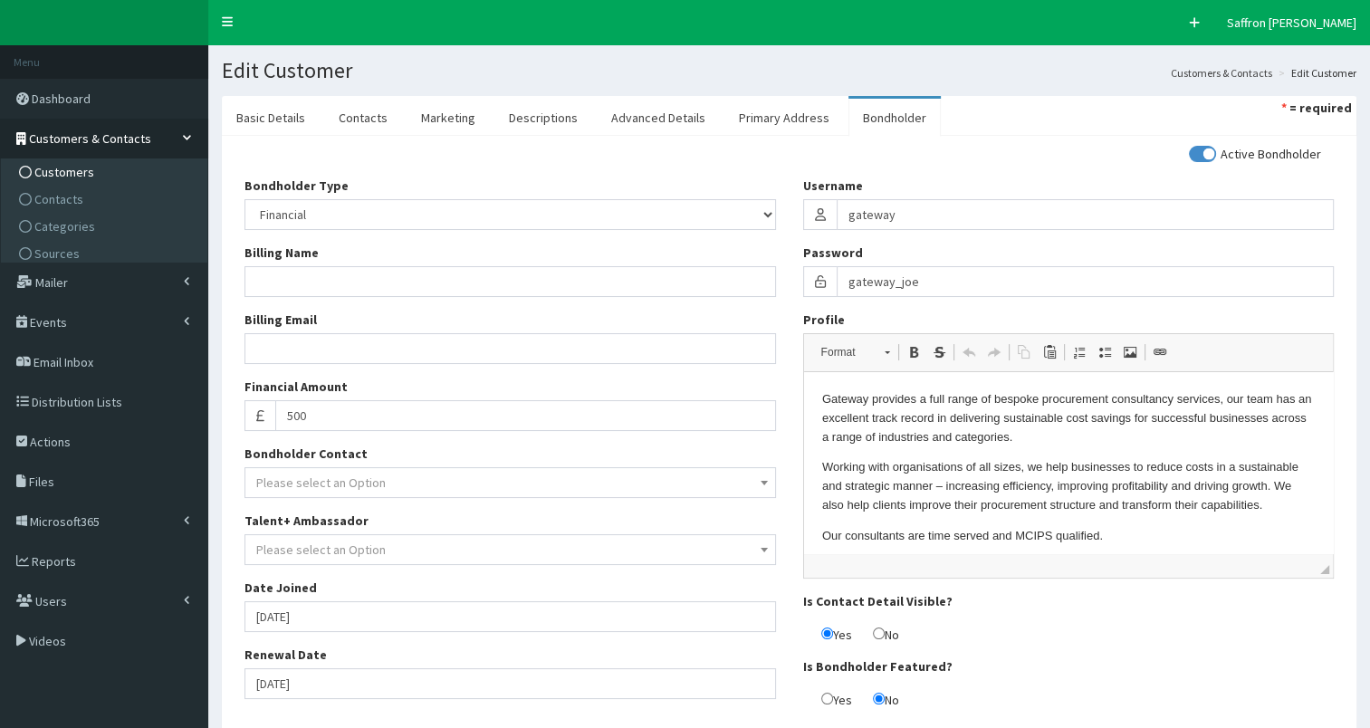
click at [75, 170] on span "Customers" at bounding box center [64, 172] width 60 height 16
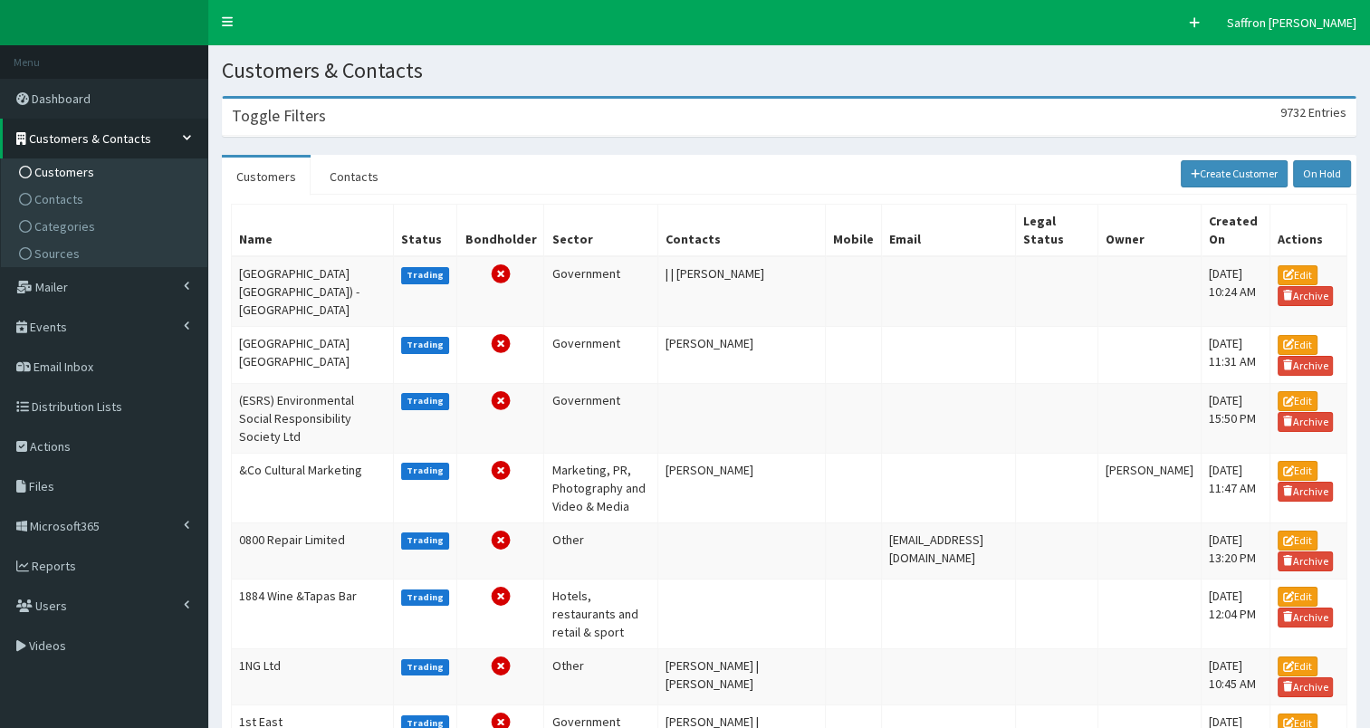
click at [456, 123] on div "Toggle Filters 9732 Entries" at bounding box center [789, 117] width 1133 height 37
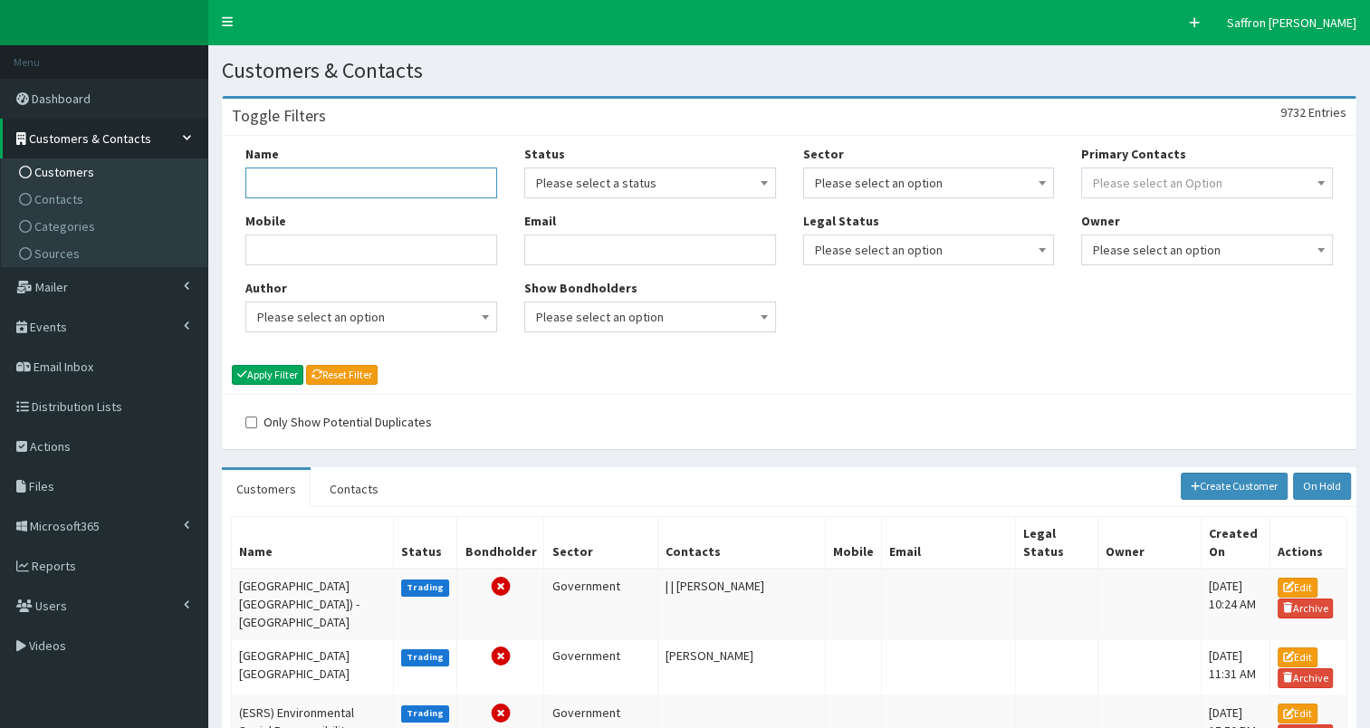
click at [374, 181] on input "Name" at bounding box center [371, 183] width 252 height 31
type input "rybec"
click at [232, 365] on button "Apply Filter" at bounding box center [268, 375] width 72 height 20
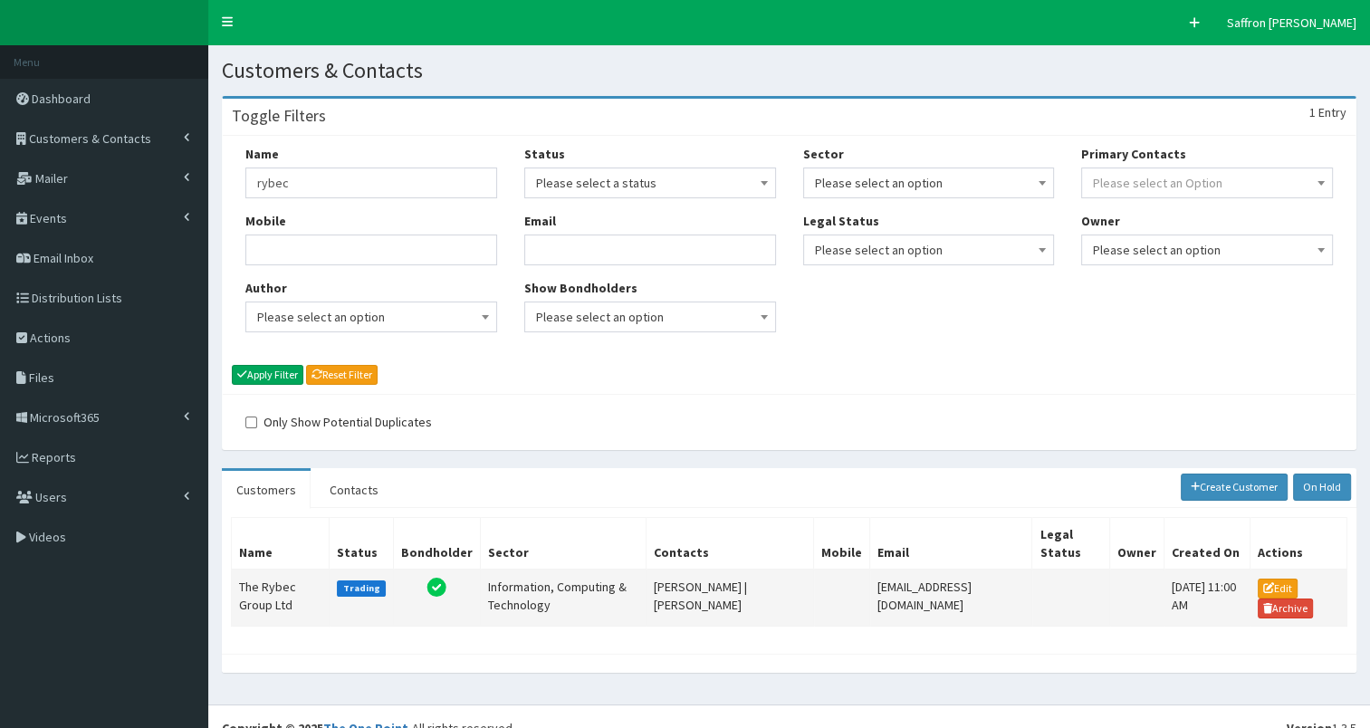
click at [267, 581] on td "The Rybec Group Ltd" at bounding box center [281, 598] width 98 height 57
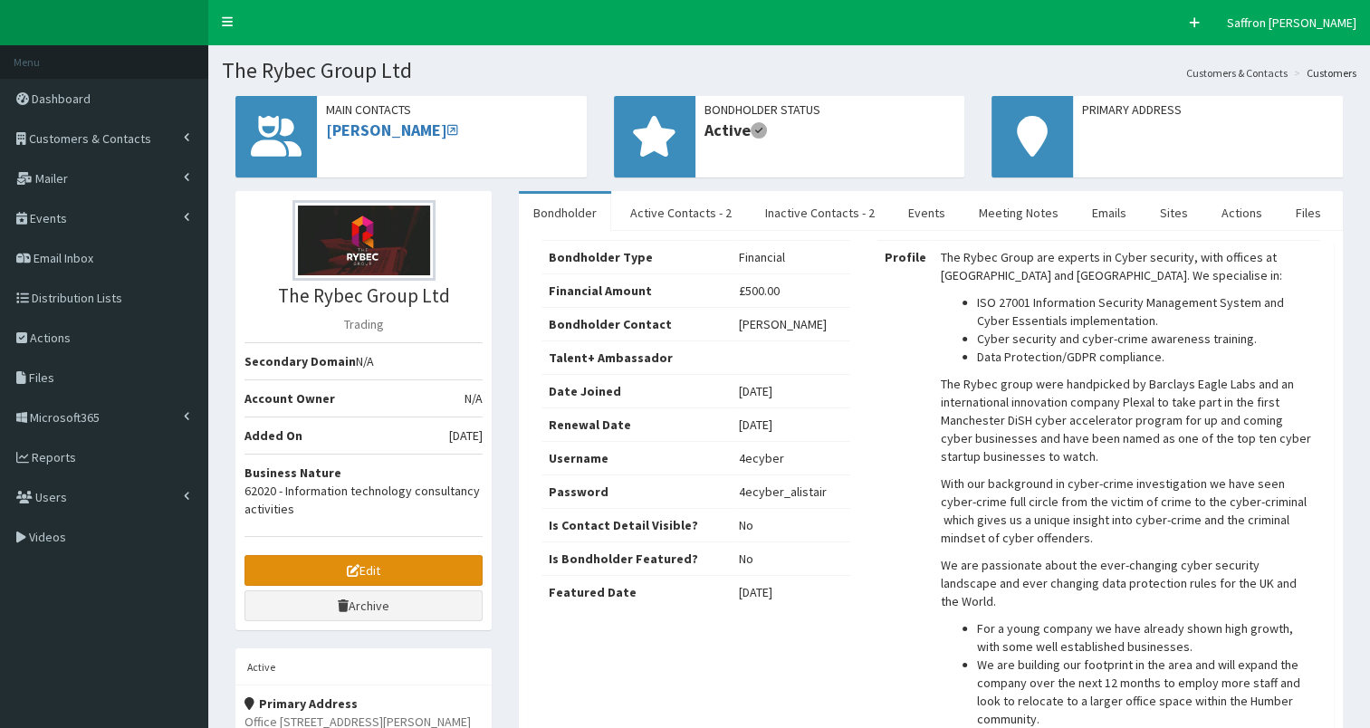
click at [312, 558] on link "Edit" at bounding box center [364, 570] width 238 height 31
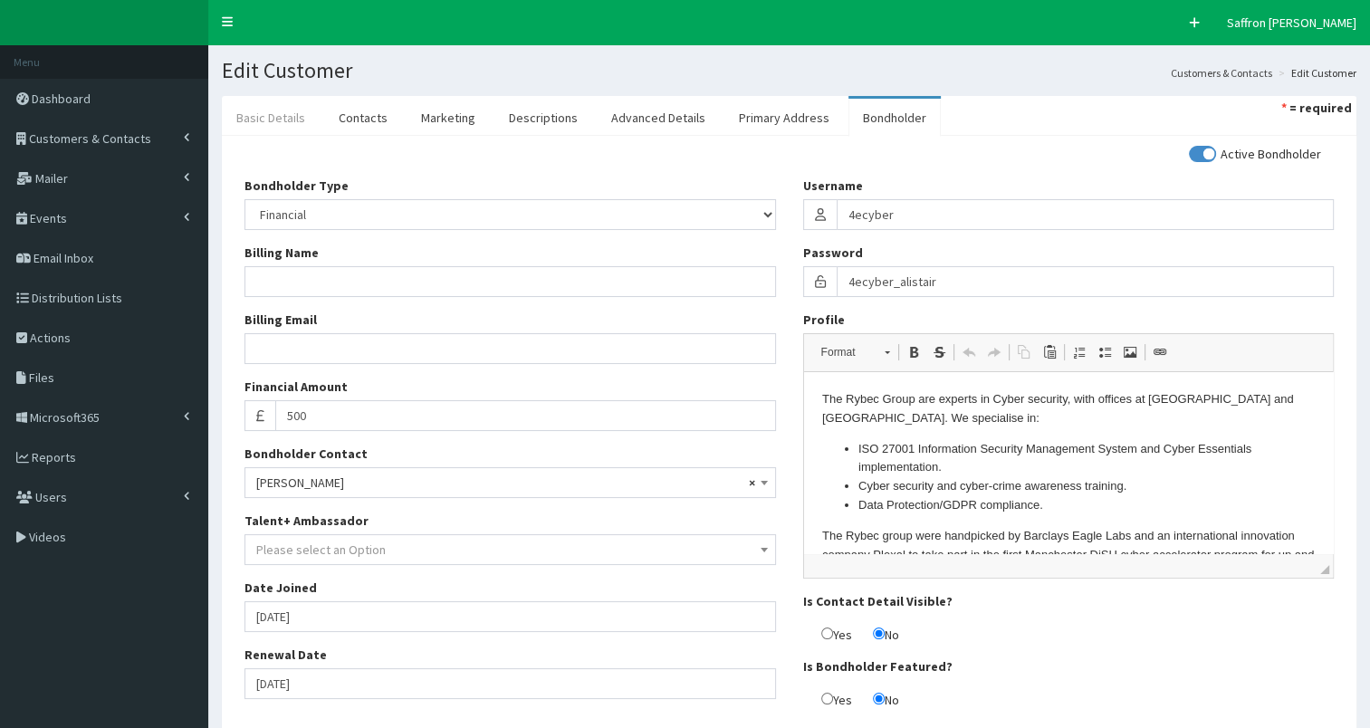
click at [286, 112] on link "Basic Details" at bounding box center [271, 118] width 98 height 38
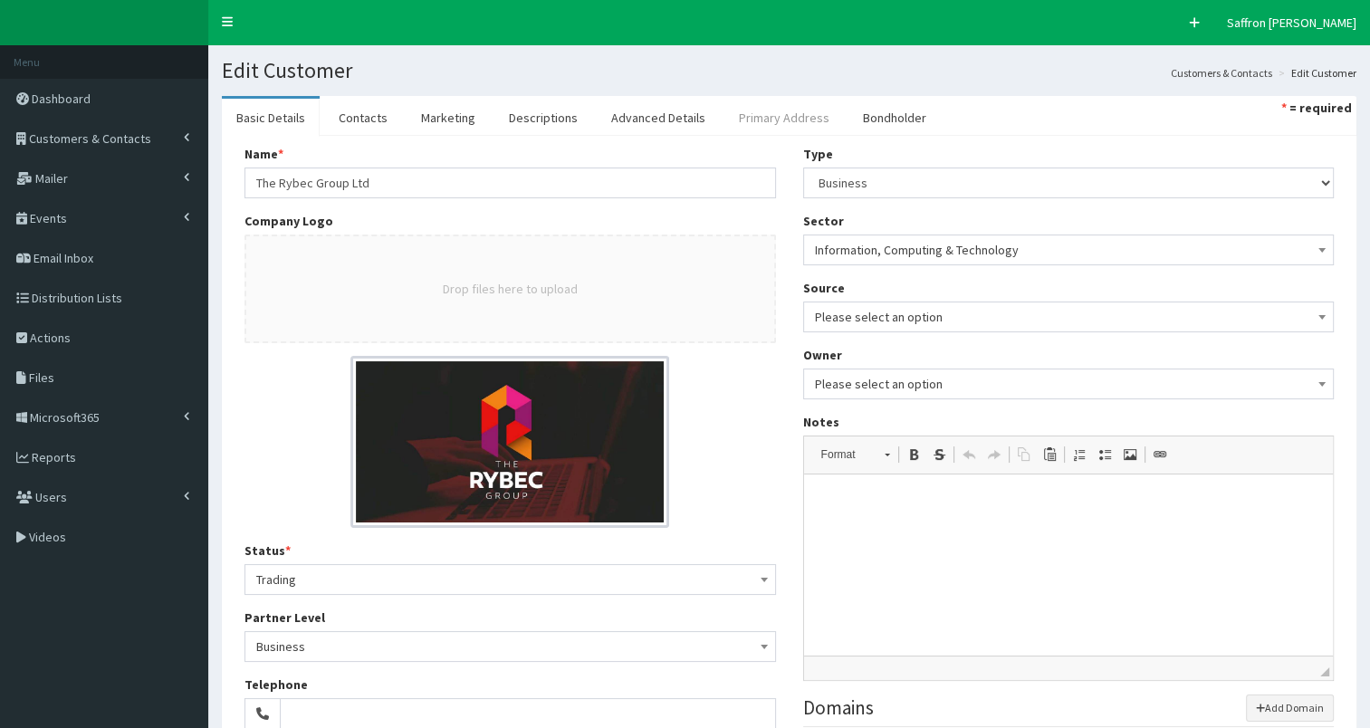
click at [775, 127] on link "Primary Address" at bounding box center [785, 118] width 120 height 38
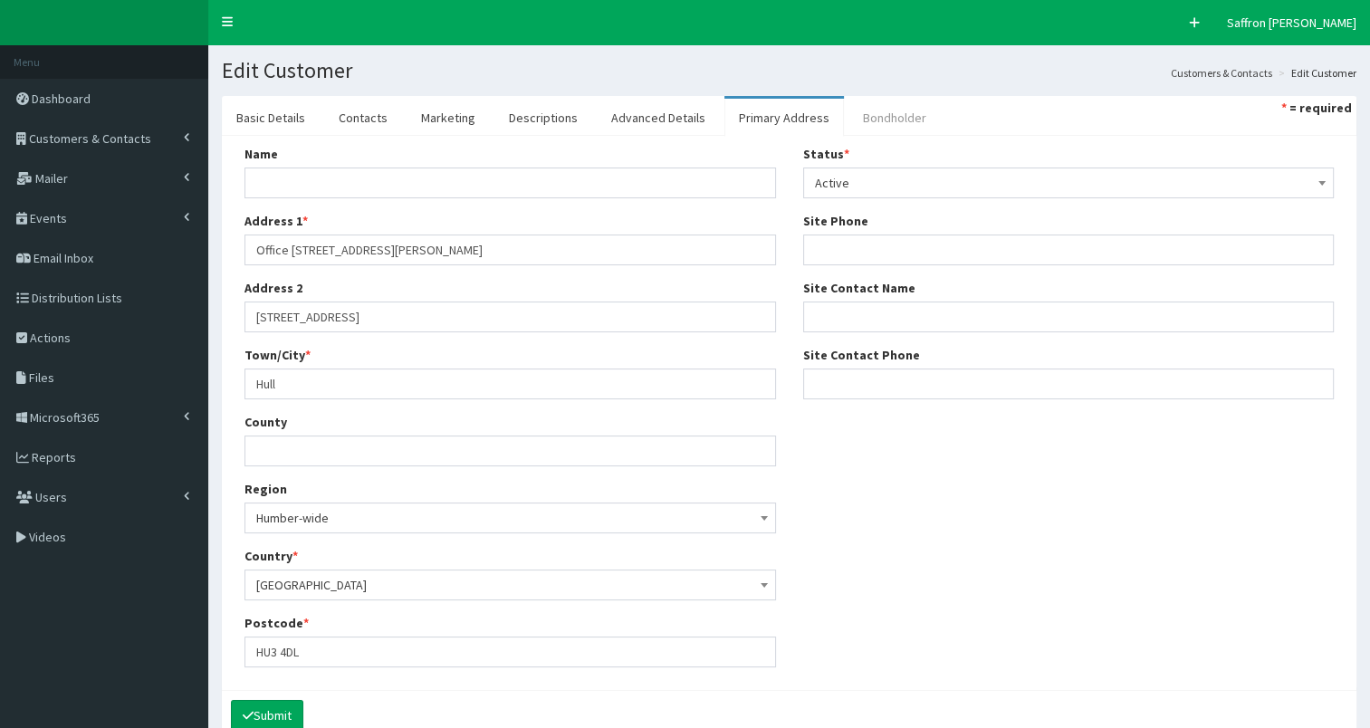
click at [870, 116] on link "Bondholder" at bounding box center [895, 118] width 92 height 38
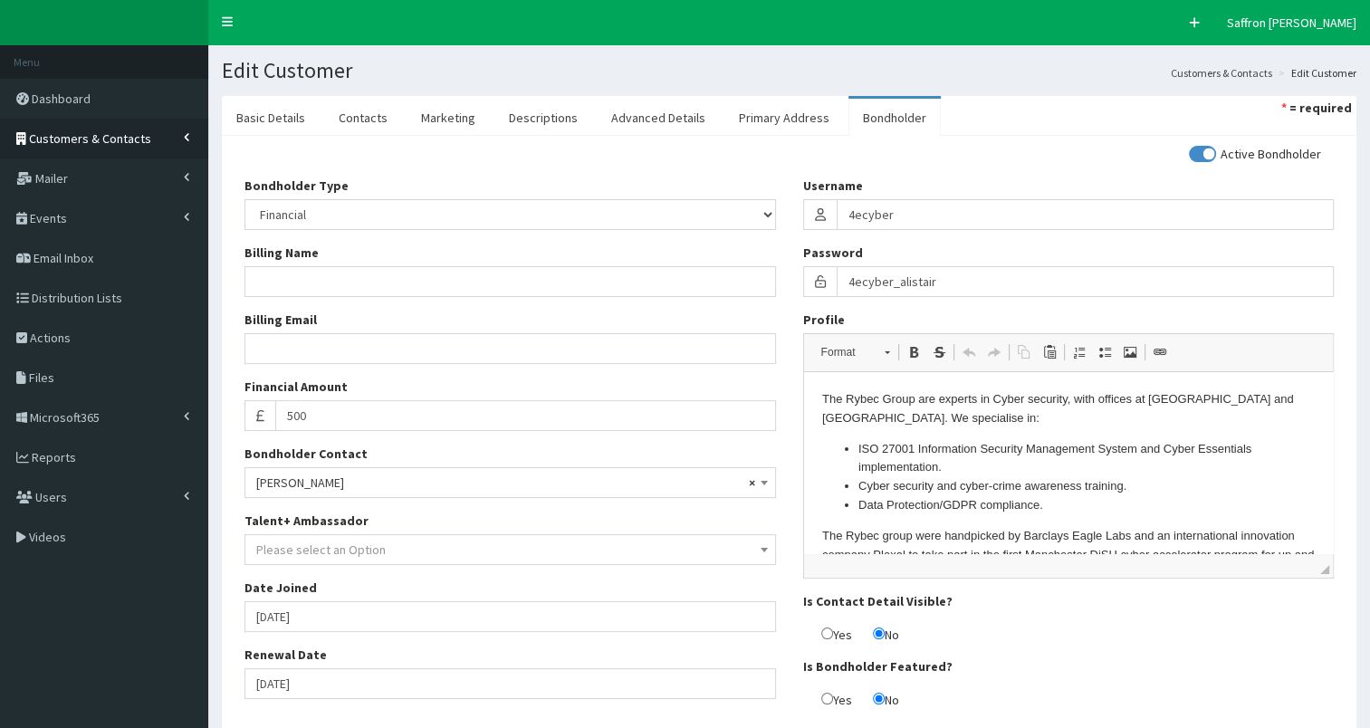
click at [170, 130] on link "Customers & Contacts" at bounding box center [104, 139] width 208 height 40
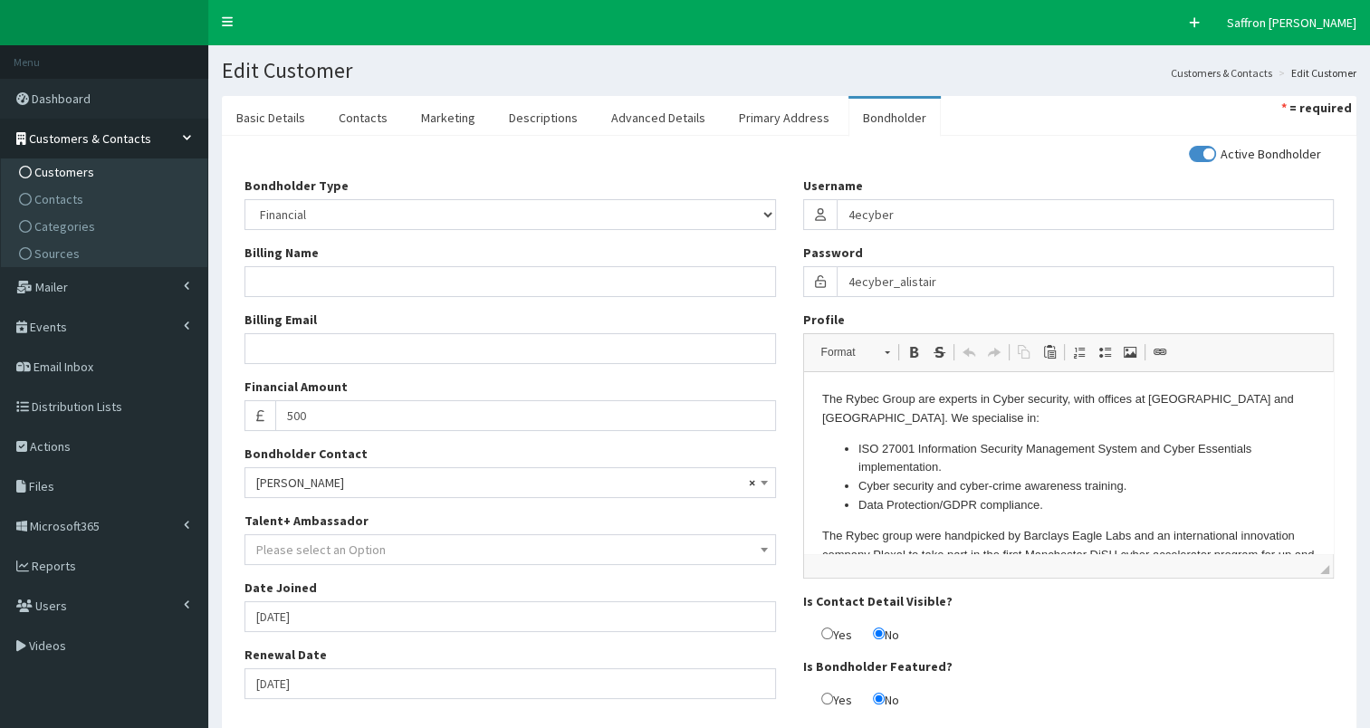
click at [77, 174] on span "Customers" at bounding box center [64, 172] width 60 height 16
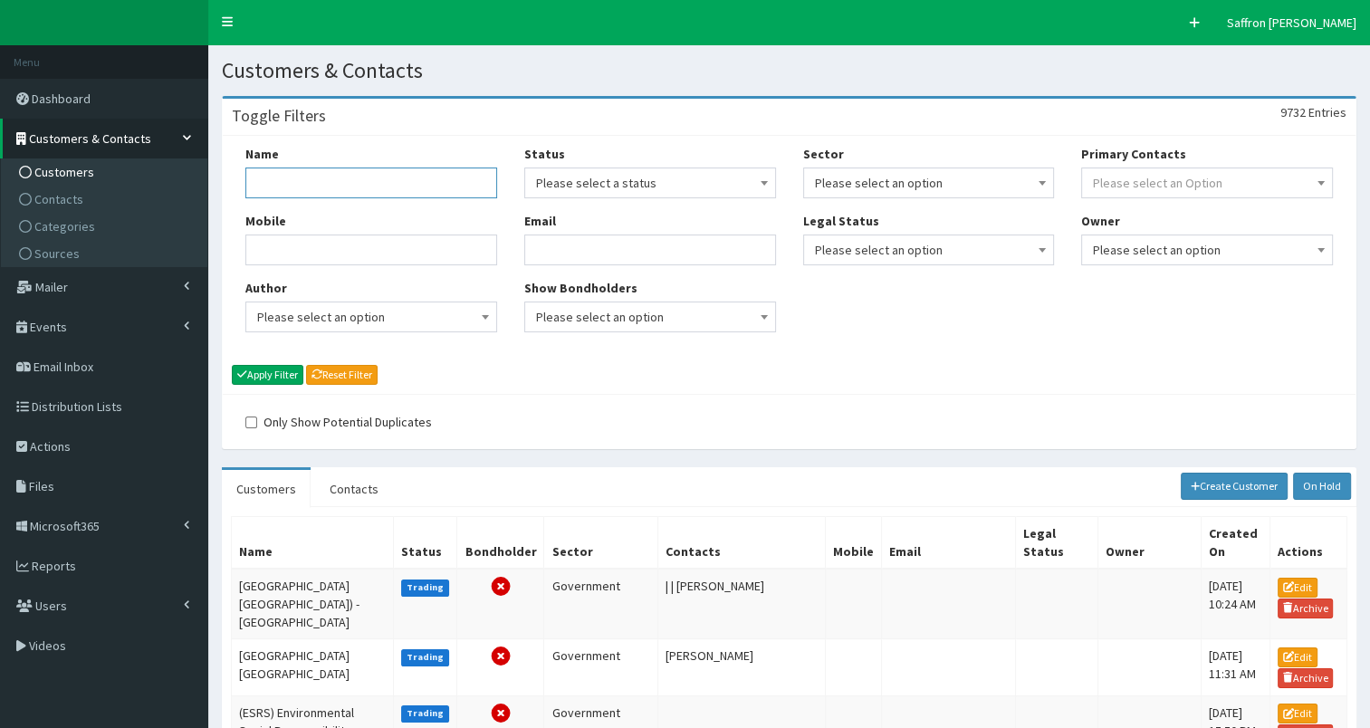
click at [310, 196] on input "Name" at bounding box center [371, 183] width 252 height 31
type input "bauer"
click at [232, 365] on button "Apply Filter" at bounding box center [268, 375] width 72 height 20
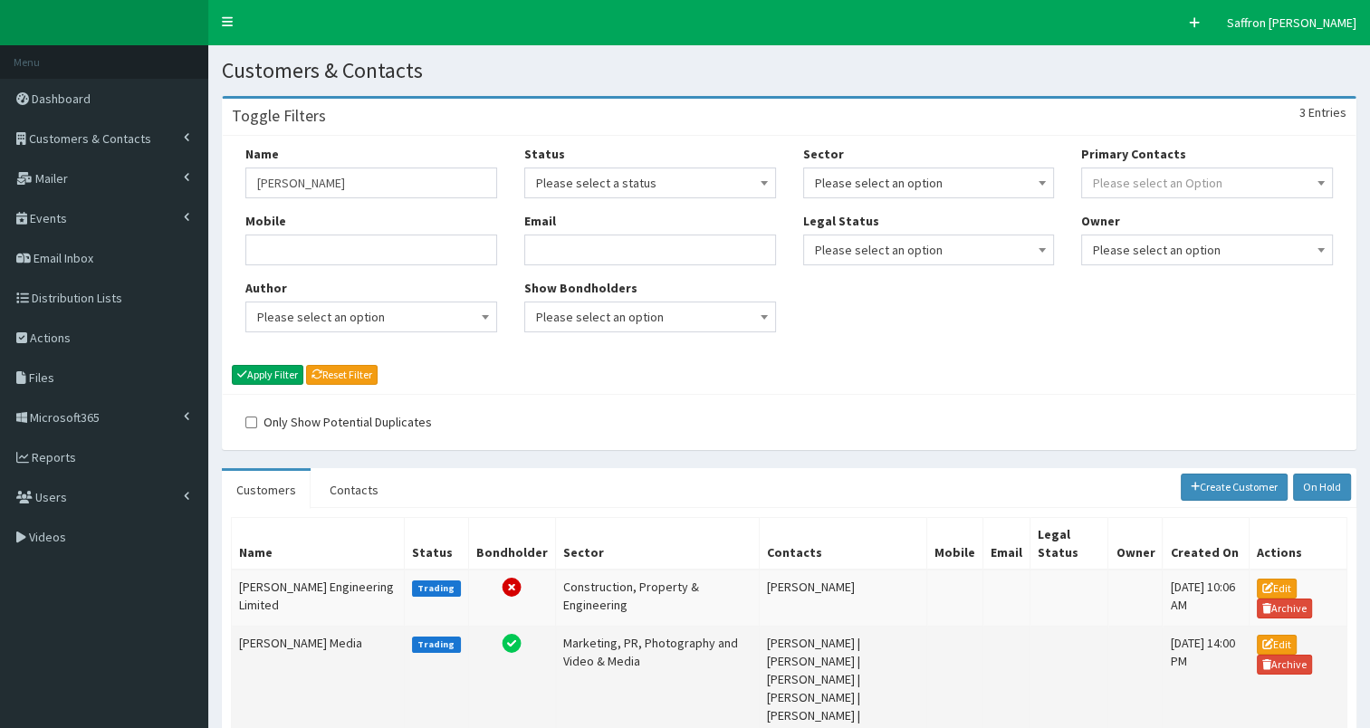
click at [318, 652] on td "[PERSON_NAME] Media" at bounding box center [318, 689] width 173 height 124
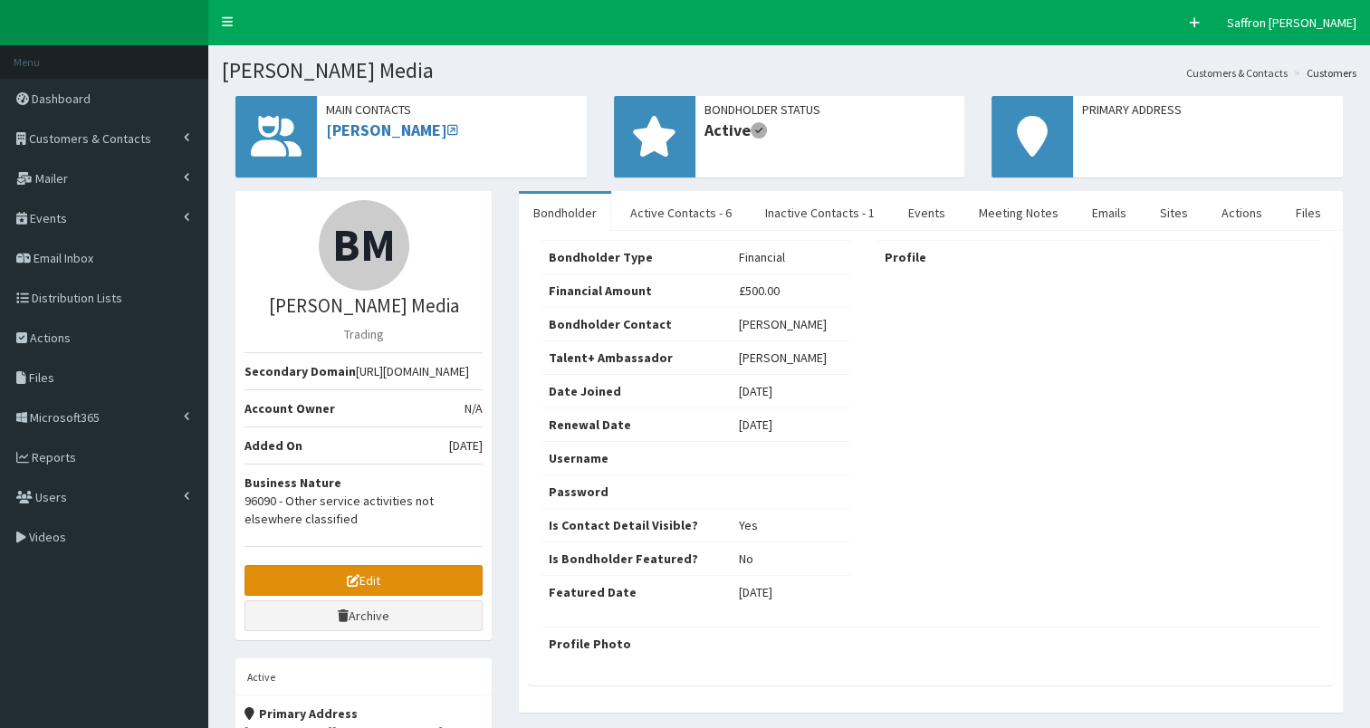
click at [380, 596] on link "Edit" at bounding box center [364, 580] width 238 height 31
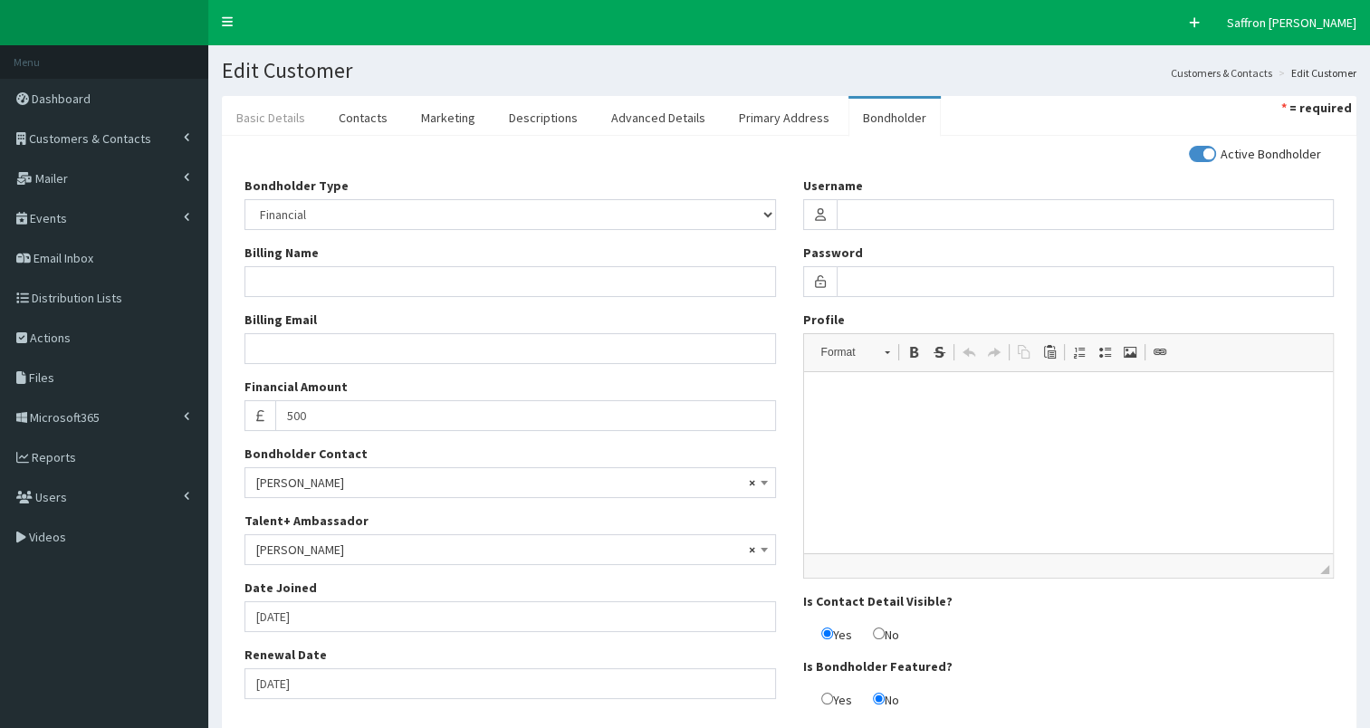
click at [257, 127] on link "Basic Details" at bounding box center [271, 118] width 98 height 38
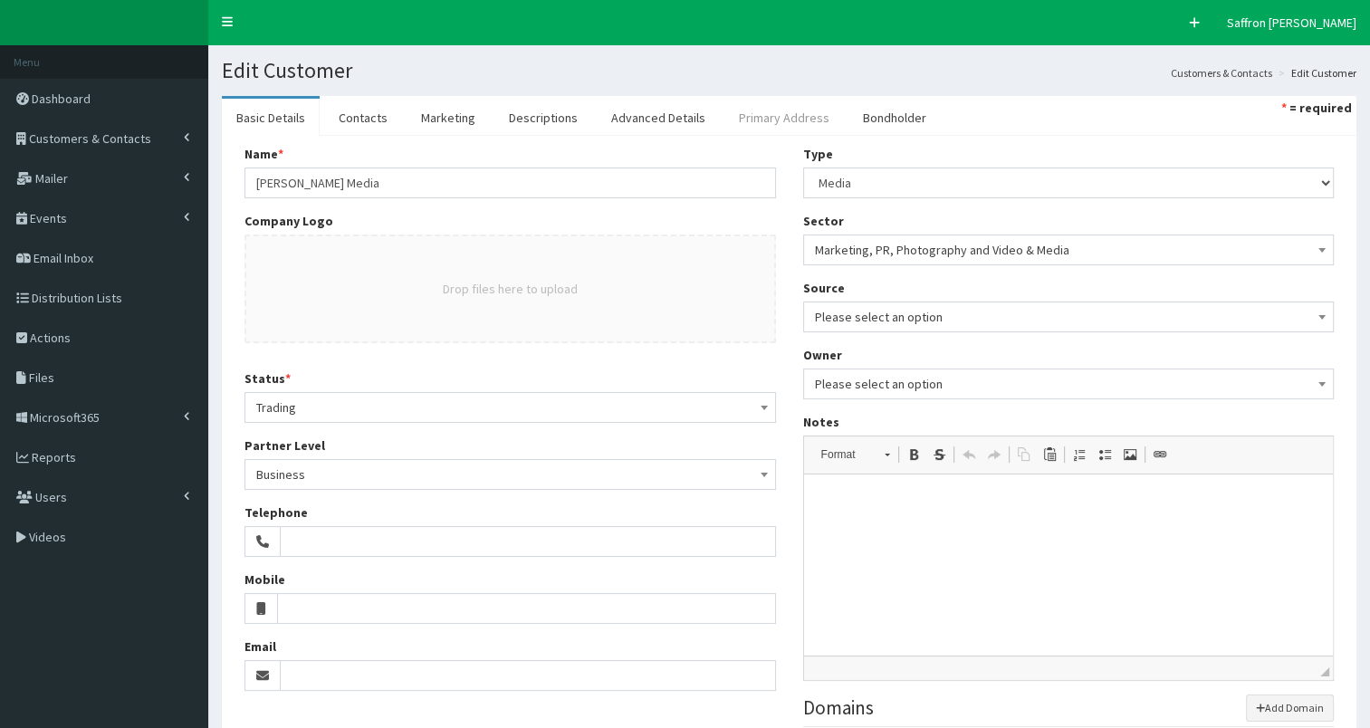
click at [790, 112] on link "Primary Address" at bounding box center [785, 118] width 120 height 38
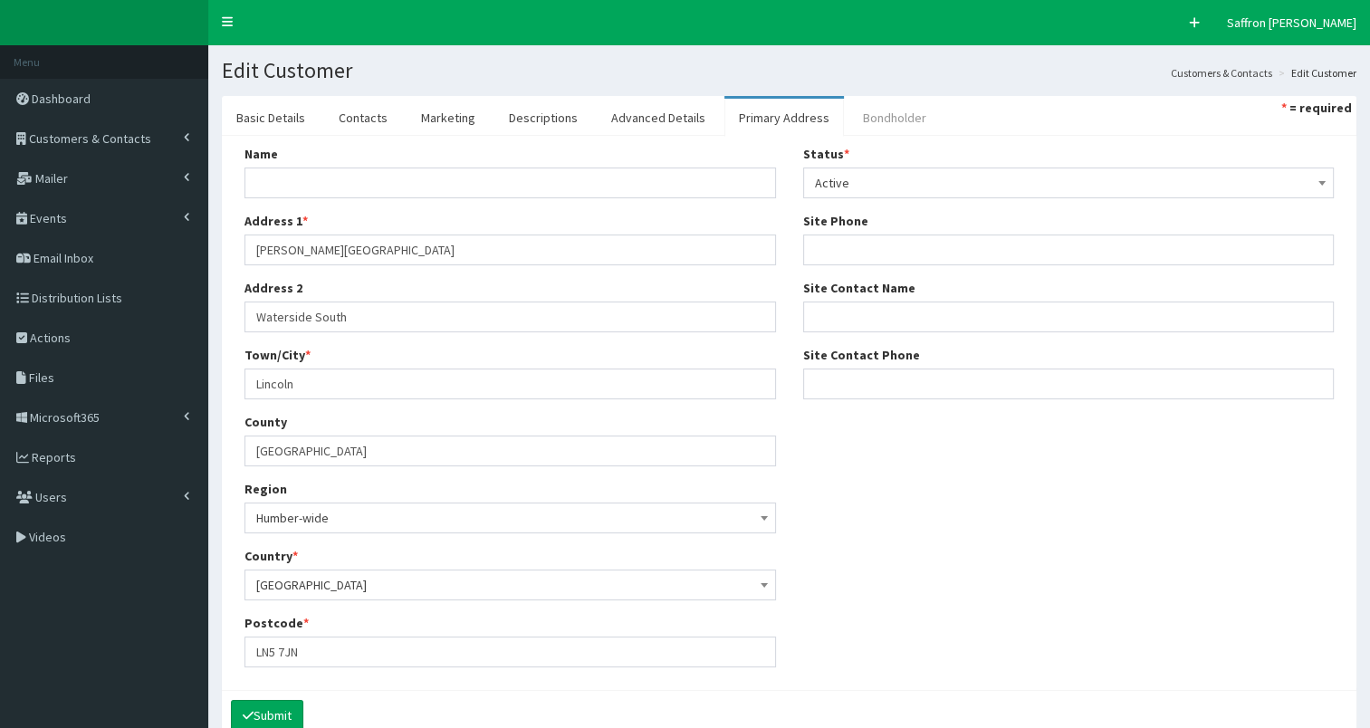
click at [860, 125] on link "Bondholder" at bounding box center [895, 118] width 92 height 38
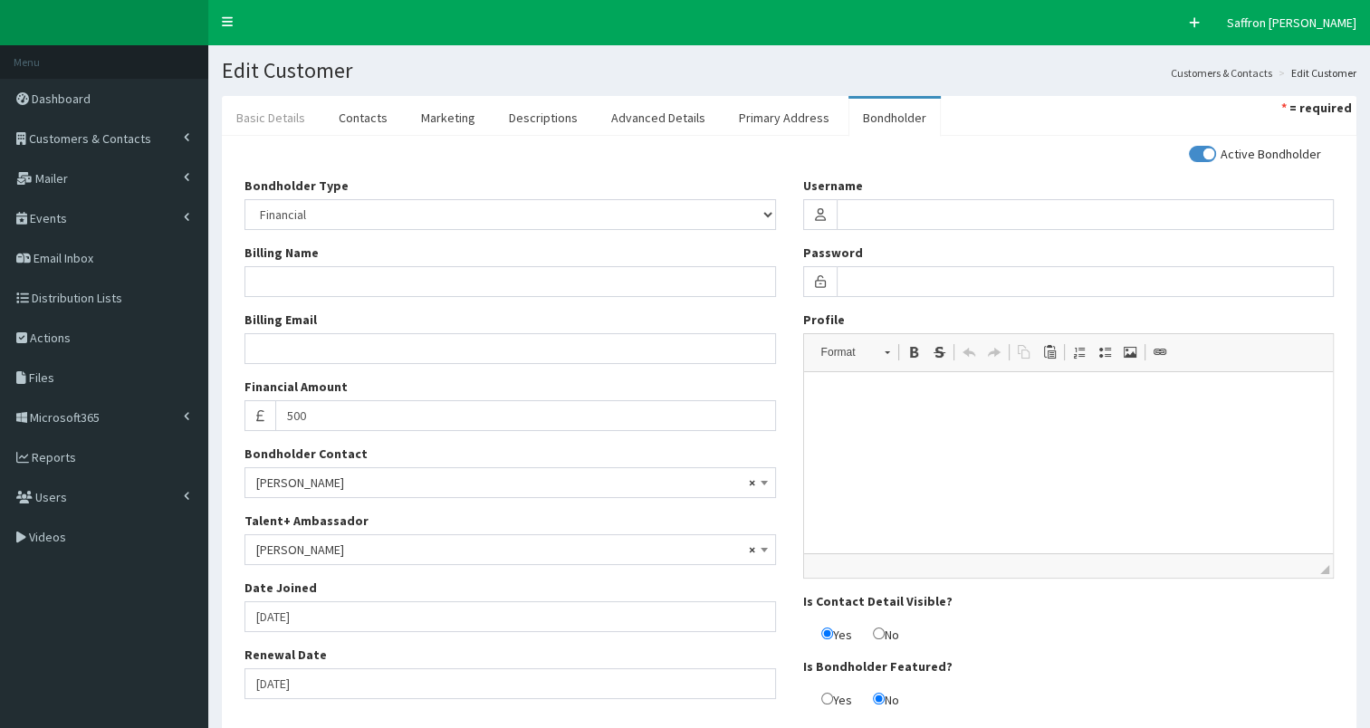
click at [275, 120] on link "Basic Details" at bounding box center [271, 118] width 98 height 38
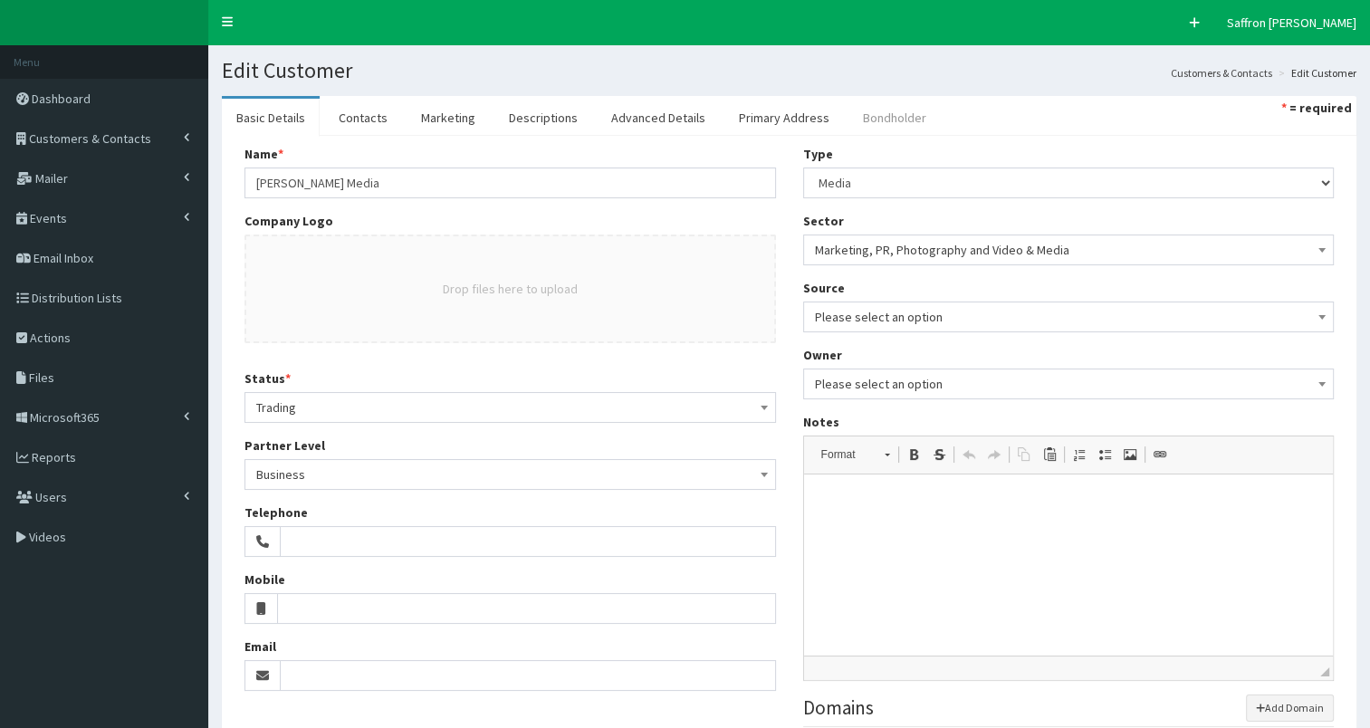
click at [912, 113] on link "Bondholder" at bounding box center [895, 118] width 92 height 38
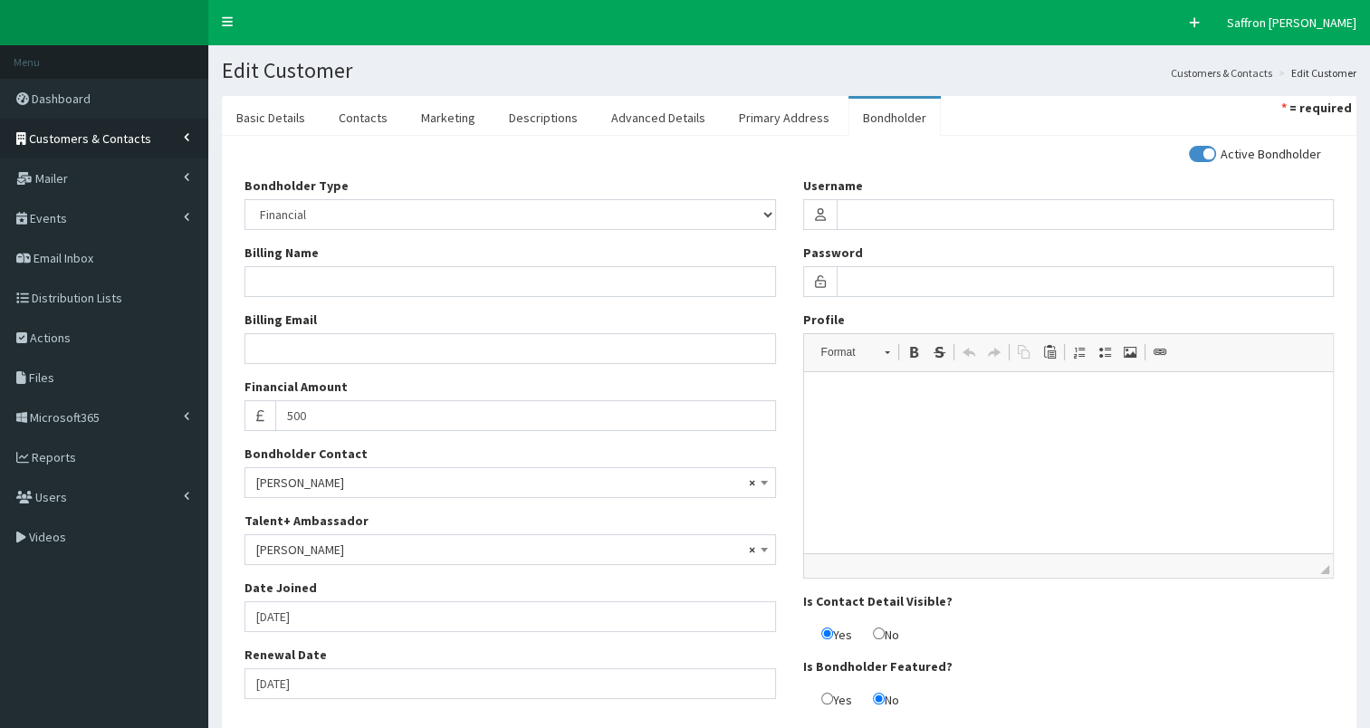
click at [142, 127] on link "Customers & Contacts" at bounding box center [104, 139] width 208 height 40
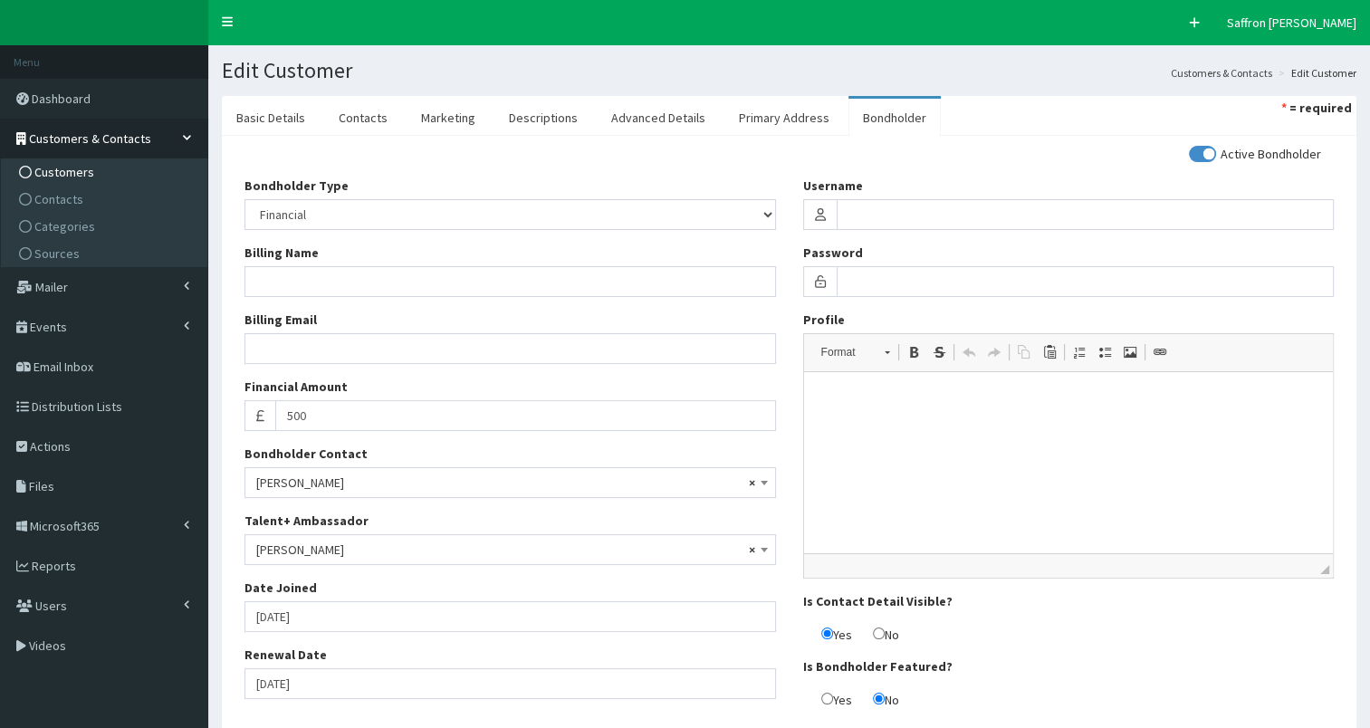
click at [75, 159] on link "Customers" at bounding box center [106, 172] width 202 height 27
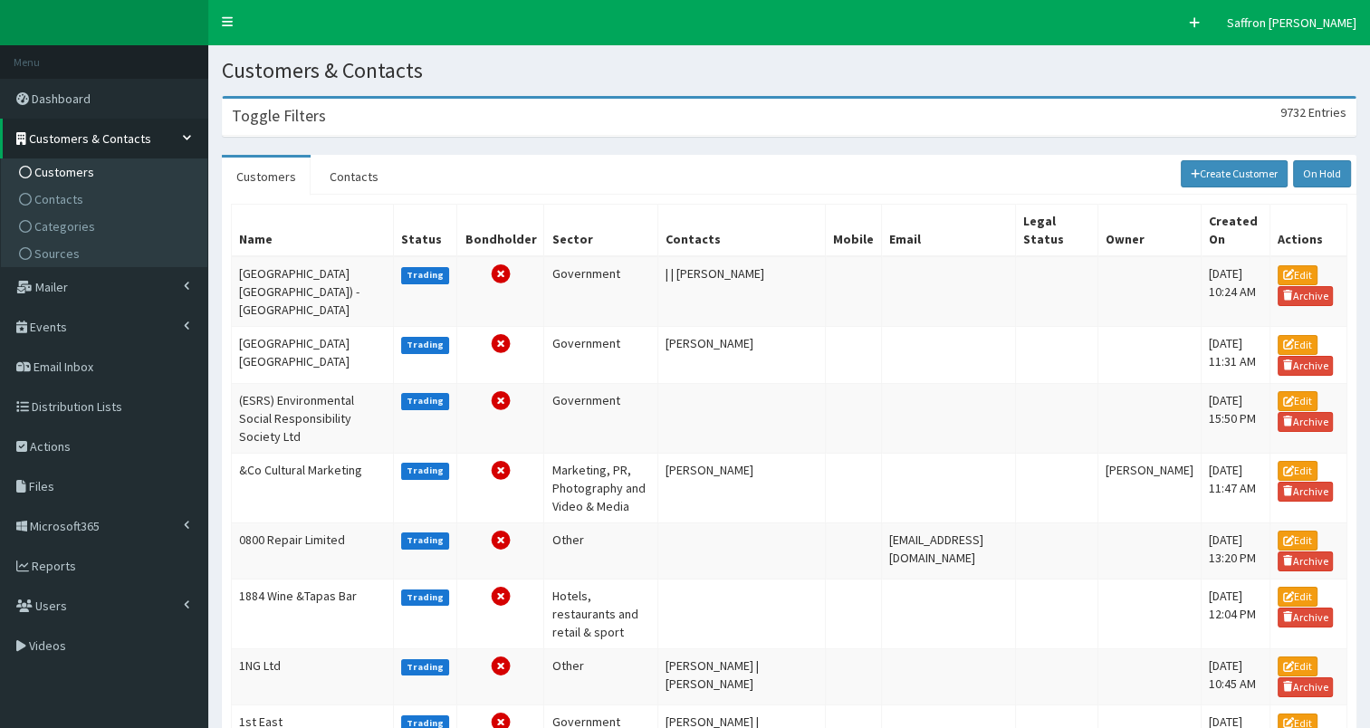
click at [359, 112] on div "Toggle Filters 9732 Entries" at bounding box center [789, 117] width 1133 height 37
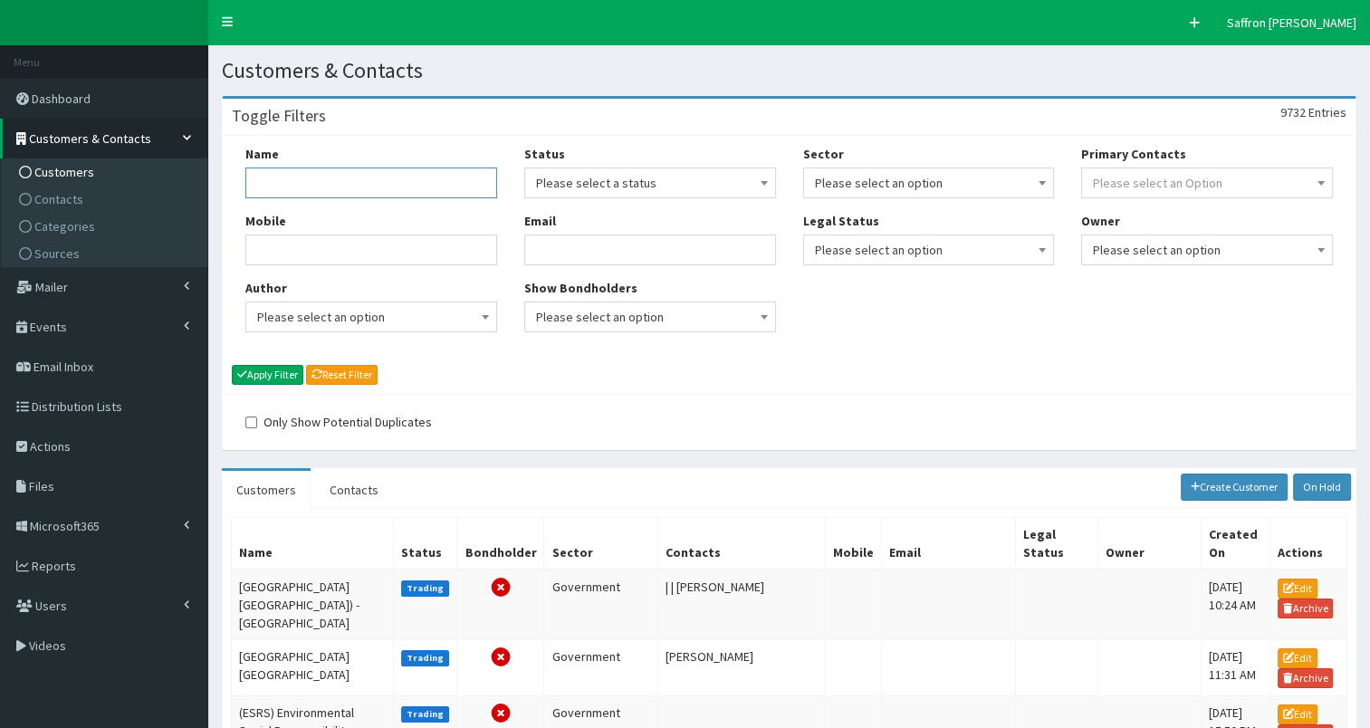
click at [341, 182] on input "Name" at bounding box center [371, 183] width 252 height 31
type input "alan wood"
click at [232, 365] on button "Apply Filter" at bounding box center [268, 375] width 72 height 20
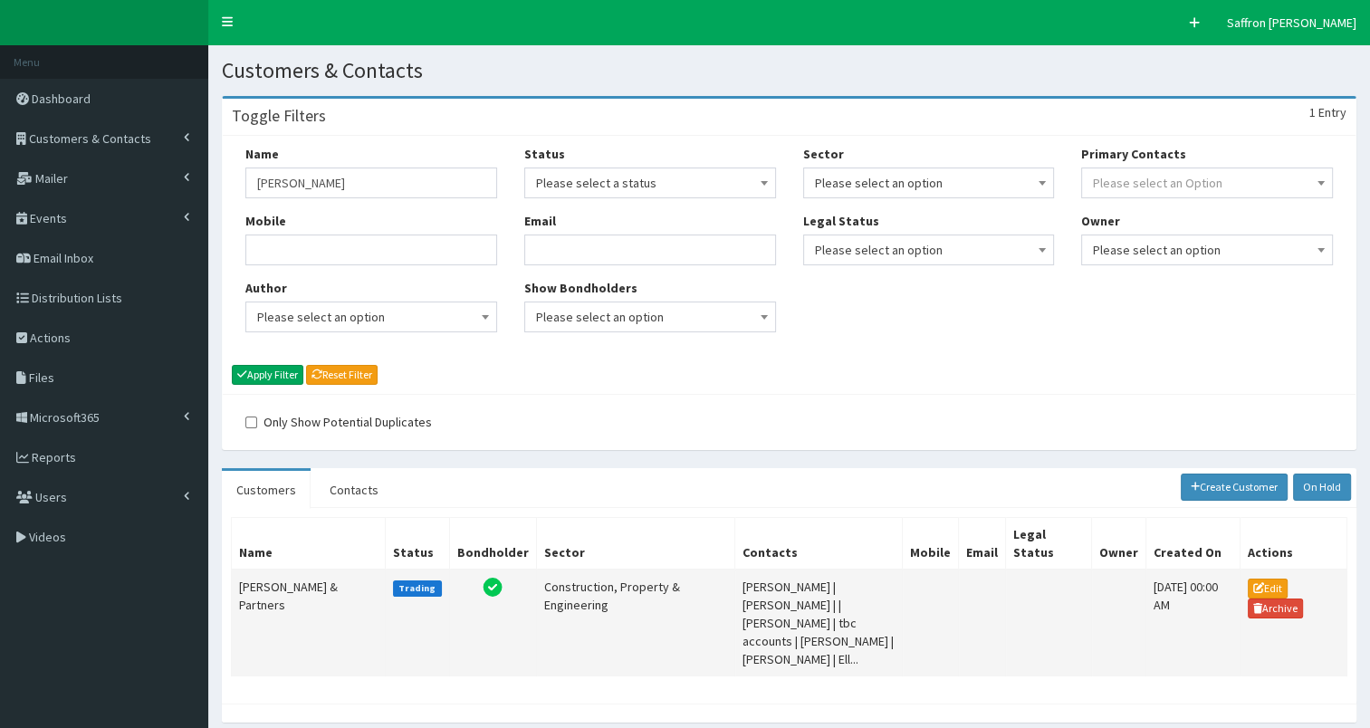
click at [270, 608] on td "[PERSON_NAME] & Partners" at bounding box center [309, 623] width 154 height 107
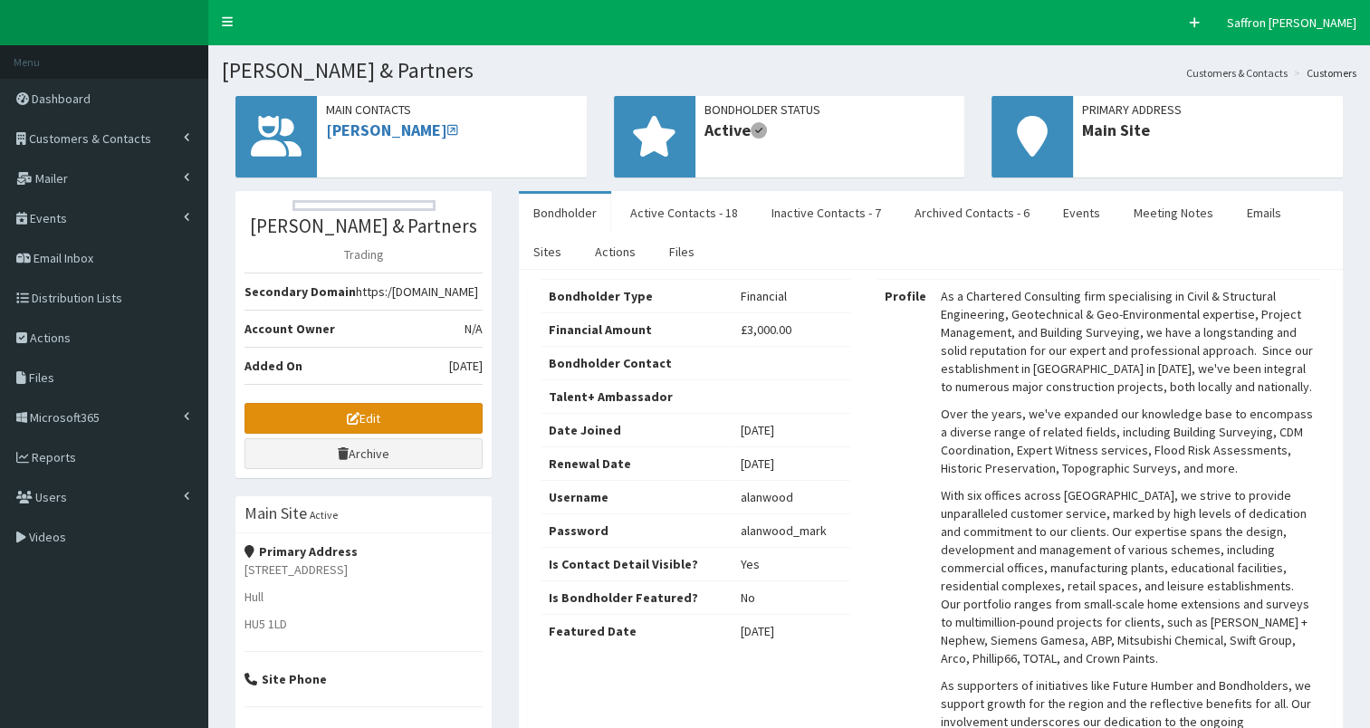
click at [344, 428] on link "Edit" at bounding box center [364, 418] width 238 height 31
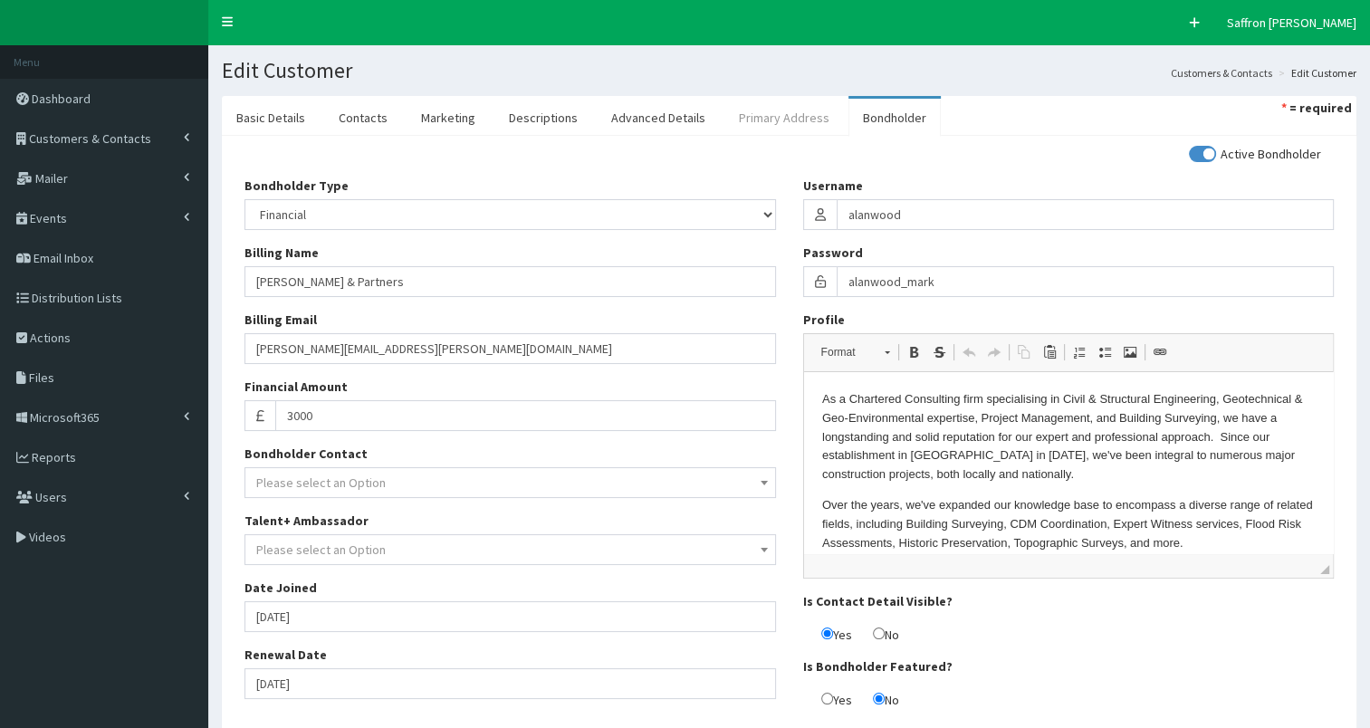
click at [746, 112] on link "Primary Address" at bounding box center [785, 118] width 120 height 38
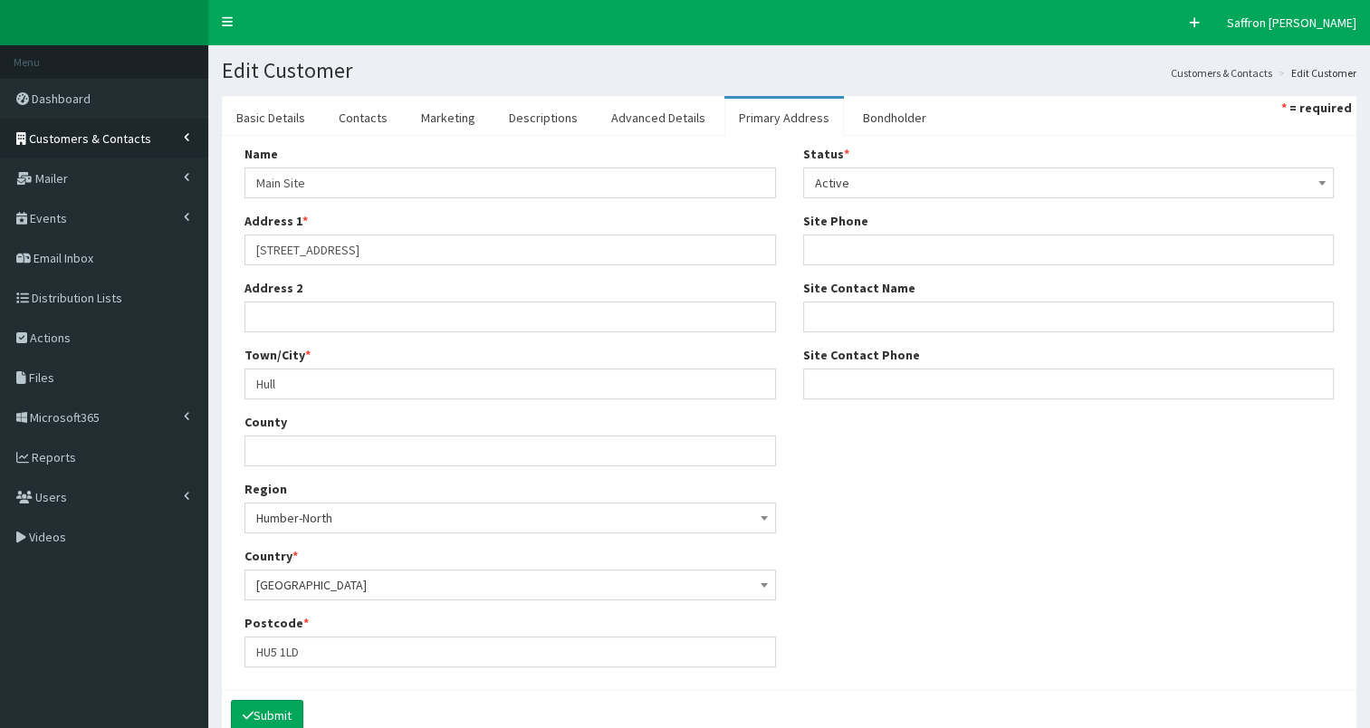
click at [62, 137] on span "Customers & Contacts" at bounding box center [90, 138] width 122 height 16
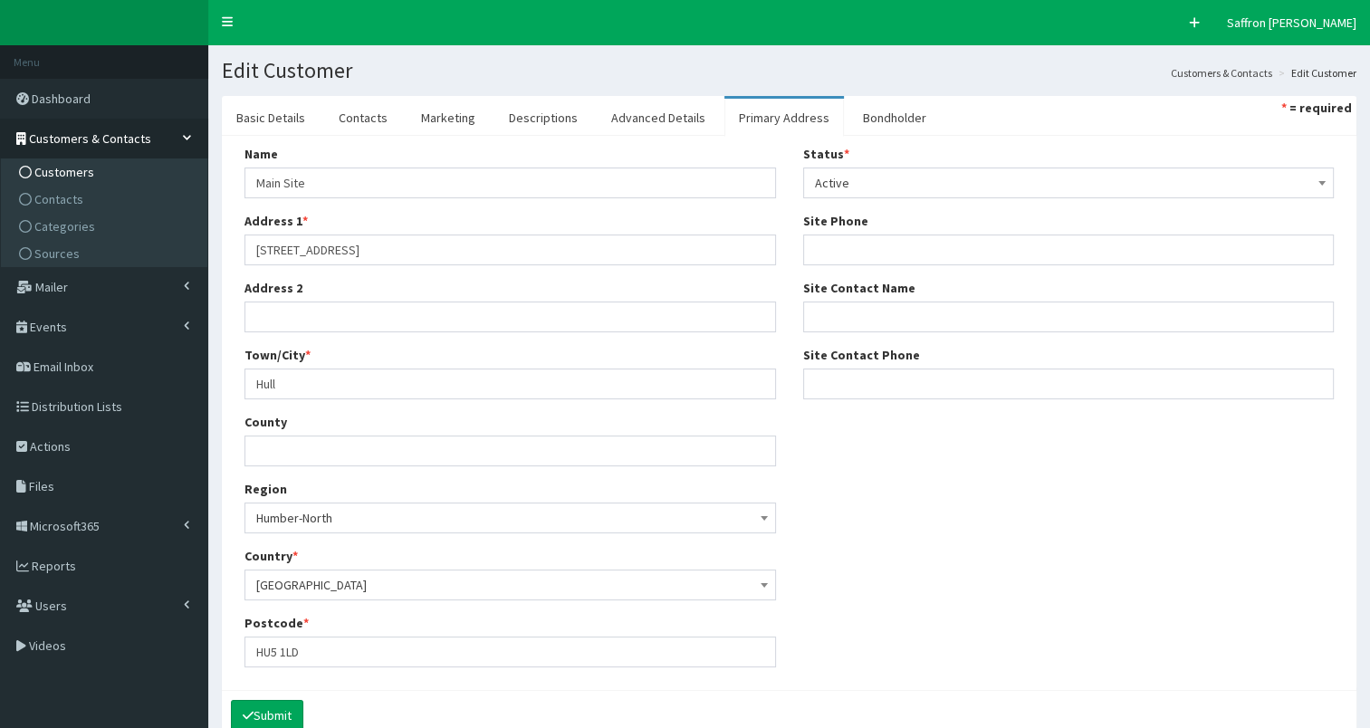
click at [46, 159] on link "Customers" at bounding box center [106, 172] width 202 height 27
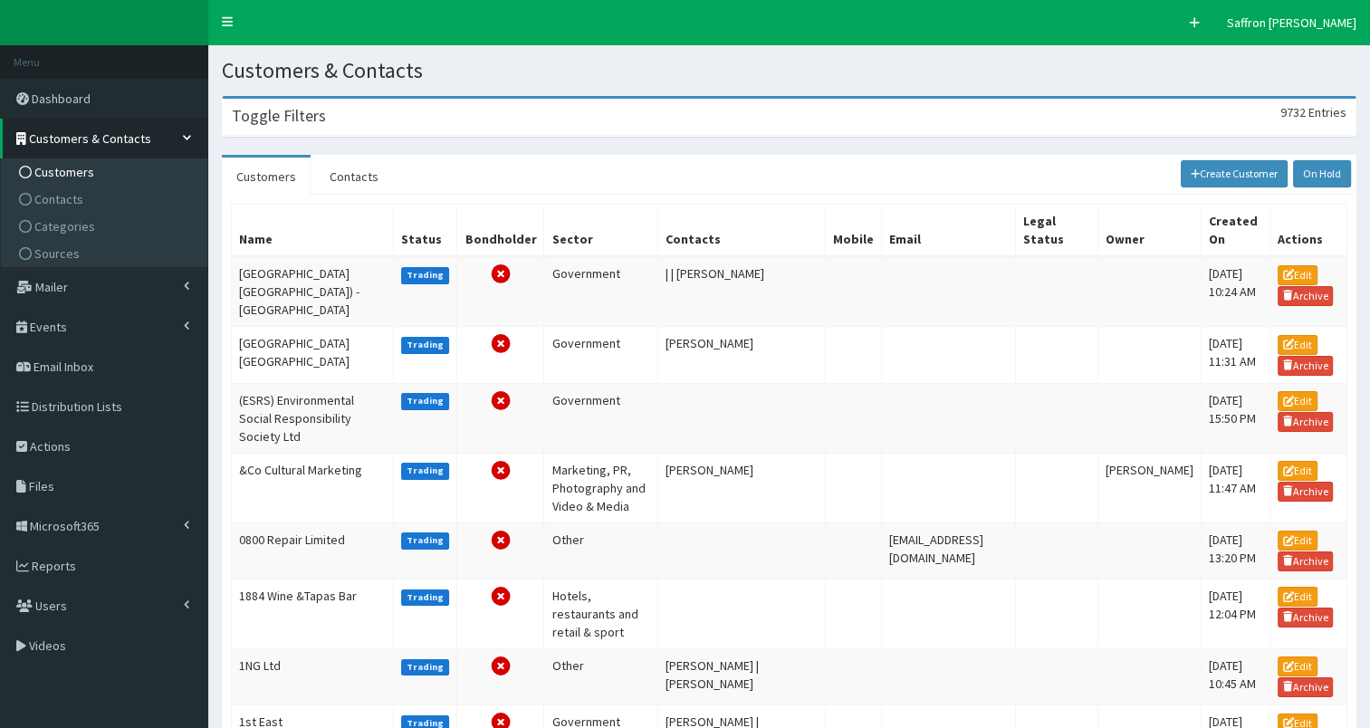
click at [351, 116] on div "Toggle Filters 9732 Entries" at bounding box center [789, 117] width 1133 height 37
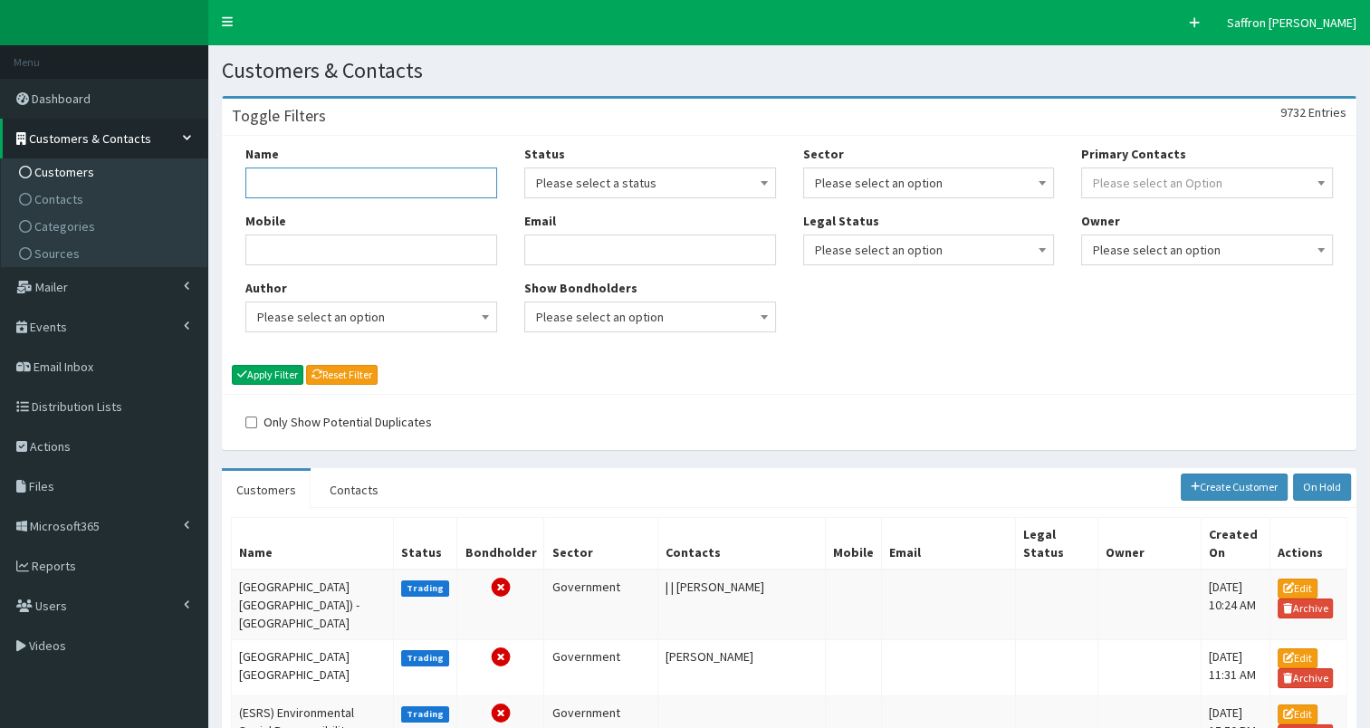
click at [362, 178] on input "Name" at bounding box center [371, 183] width 252 height 31
type input "rsm"
click at [232, 365] on button "Apply Filter" at bounding box center [268, 375] width 72 height 20
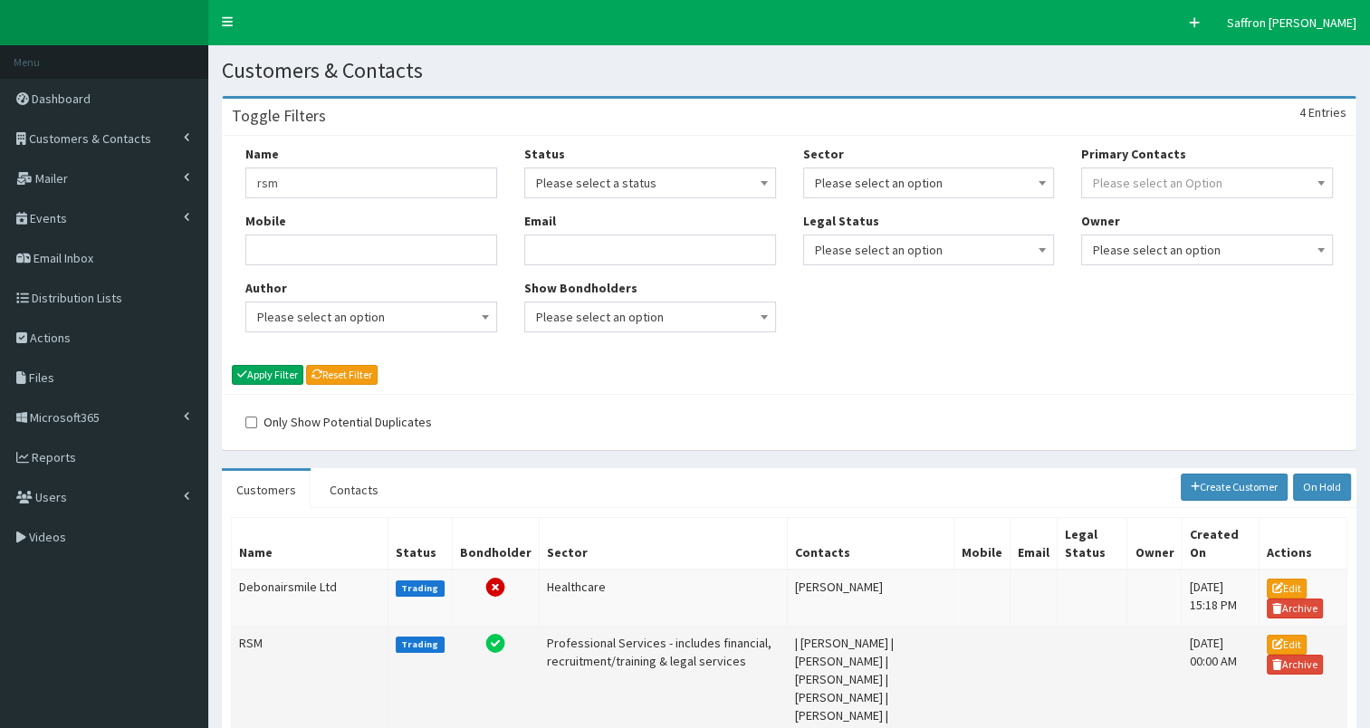
click at [285, 629] on td "RSM" at bounding box center [310, 698] width 157 height 142
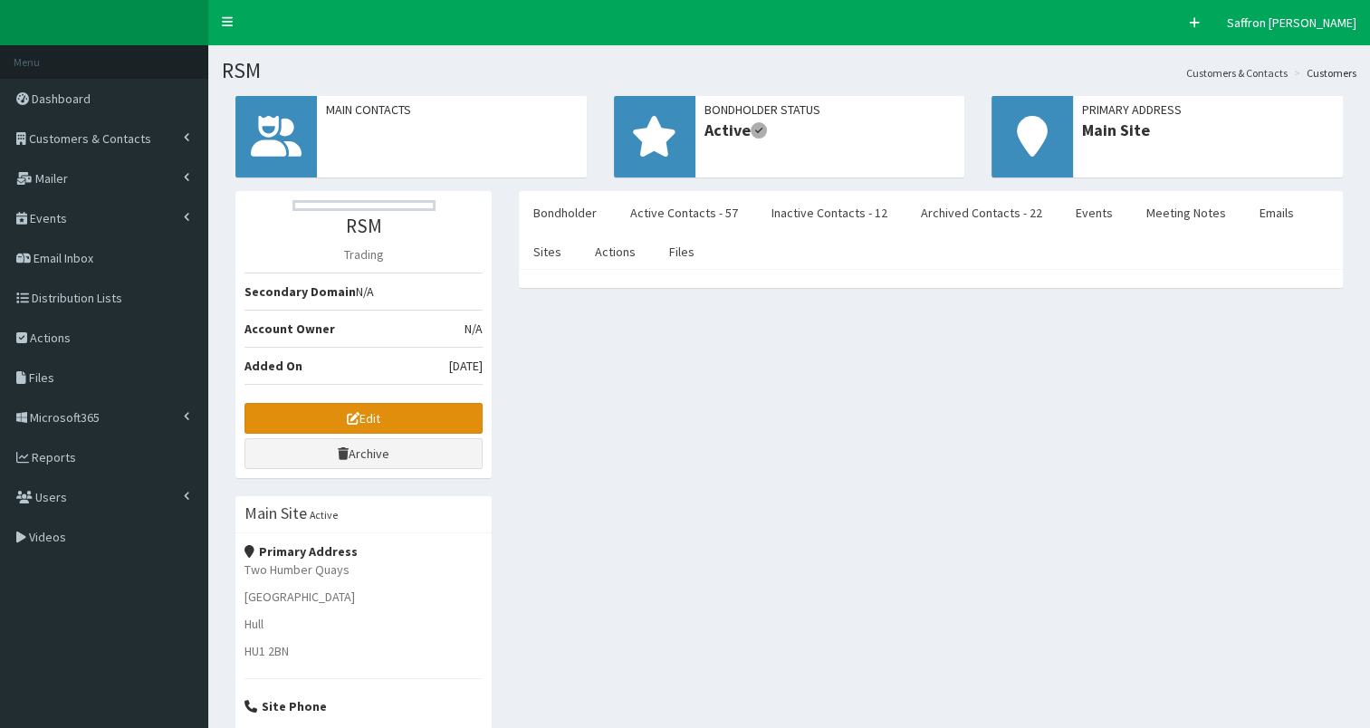
click at [391, 414] on link "Edit" at bounding box center [364, 418] width 238 height 31
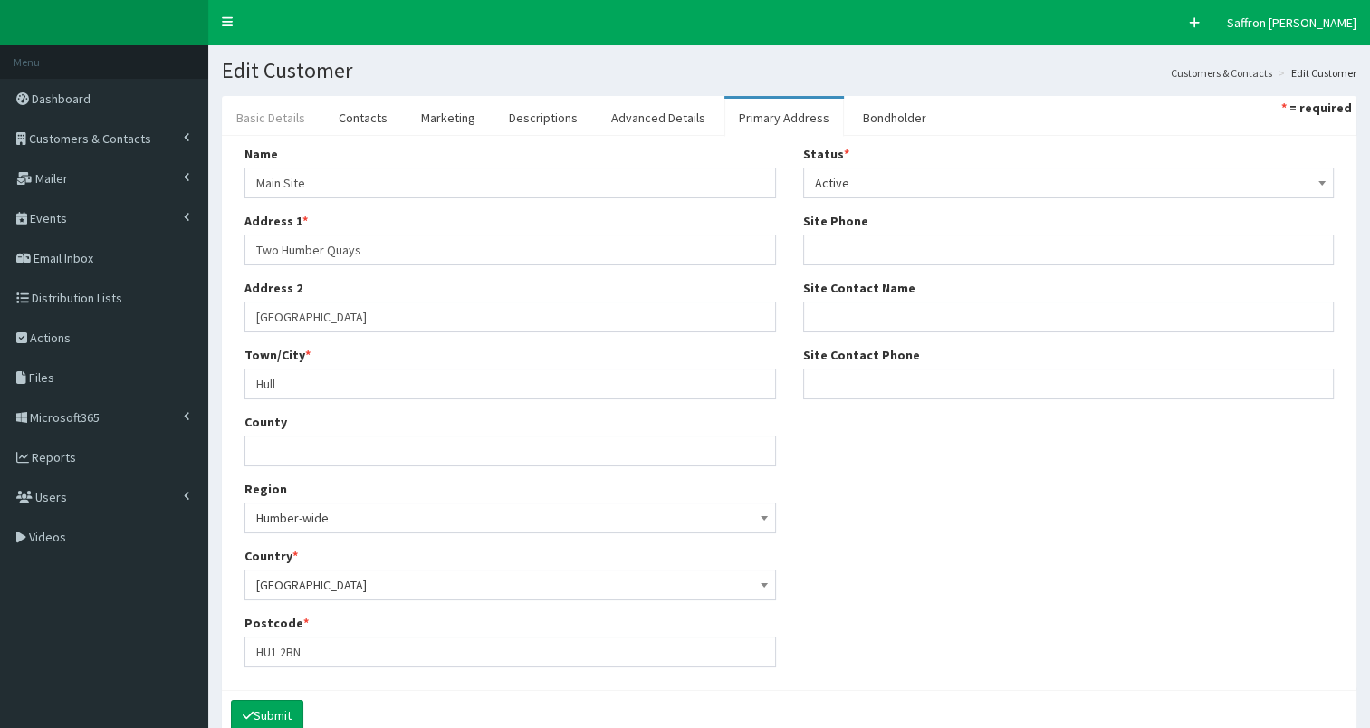
click at [268, 124] on link "Basic Details" at bounding box center [271, 118] width 98 height 38
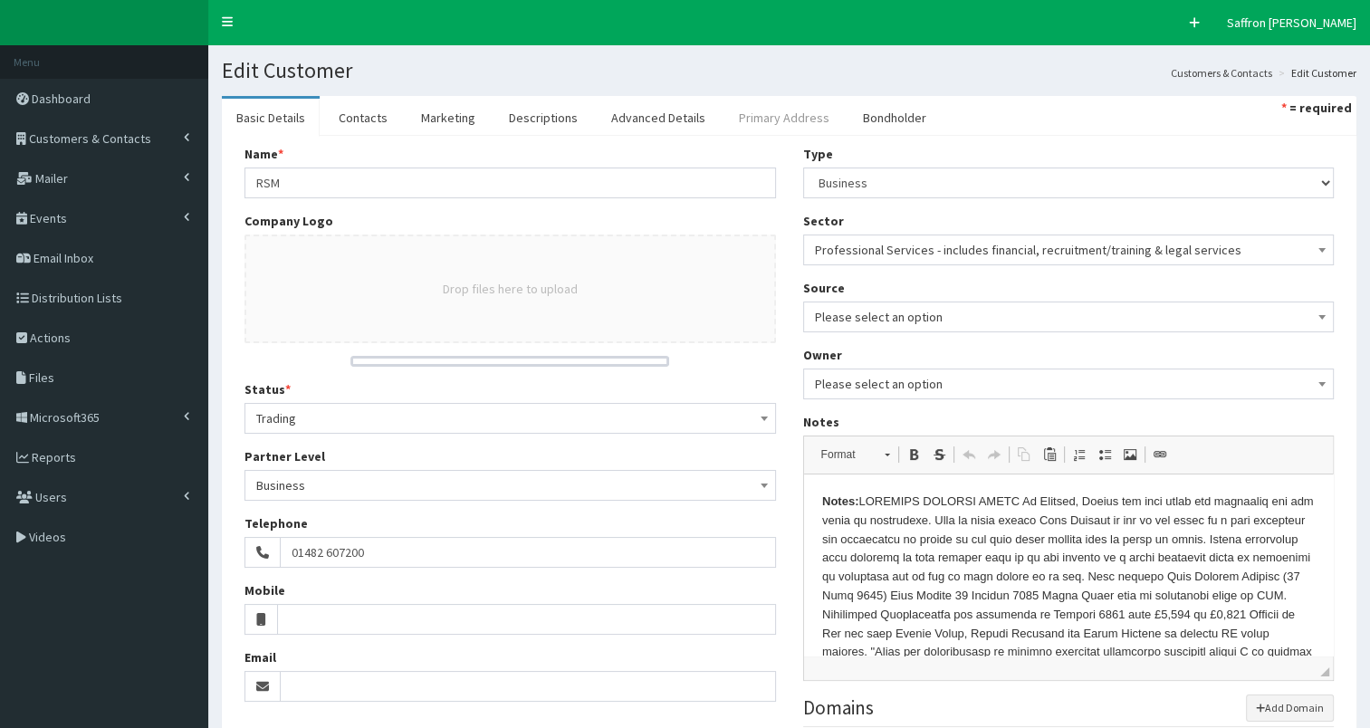
click at [767, 123] on link "Primary Address" at bounding box center [785, 118] width 120 height 38
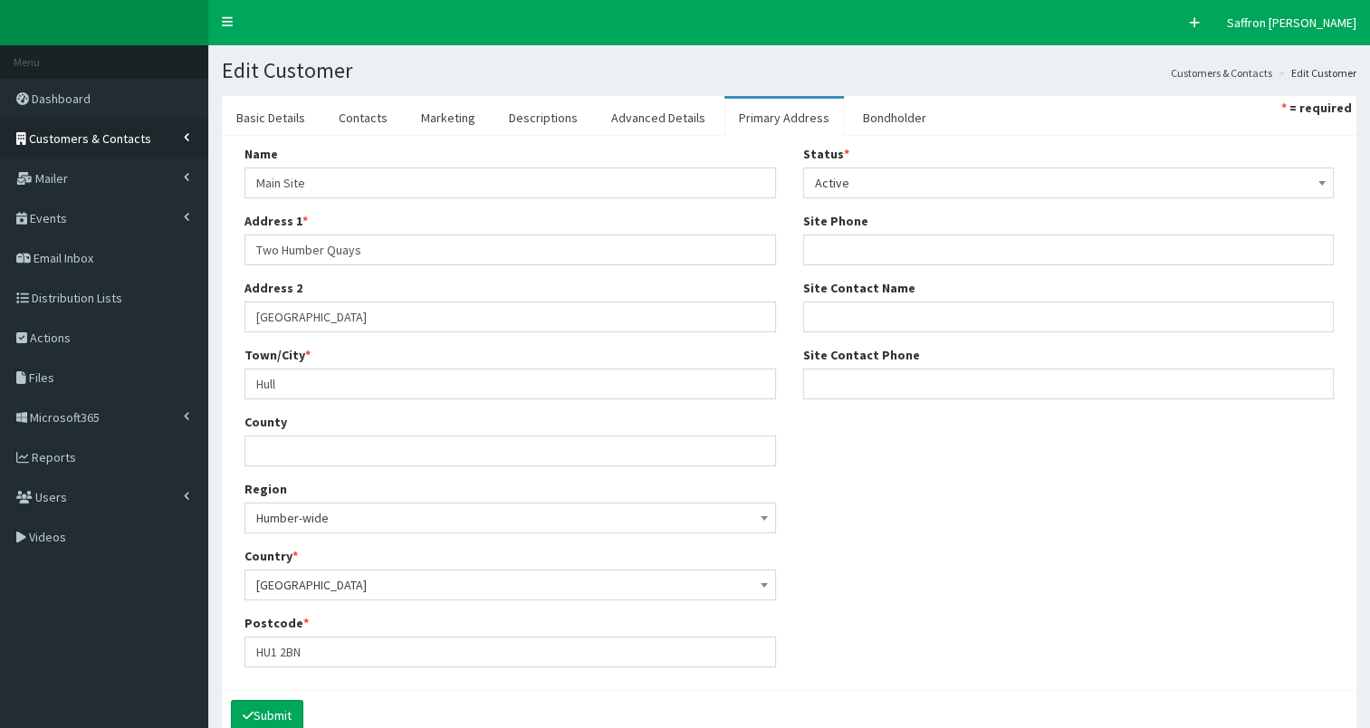
click at [147, 130] on link "Customers & Contacts" at bounding box center [104, 139] width 208 height 40
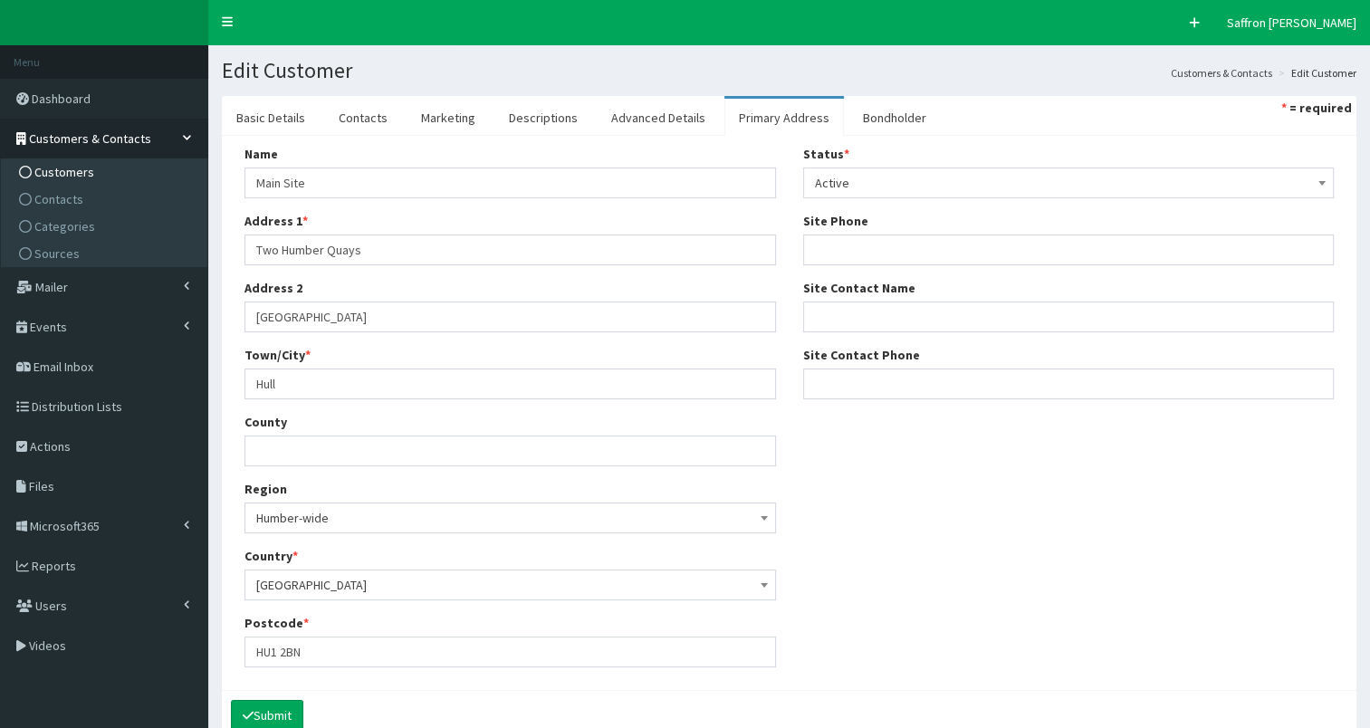
click at [49, 170] on span "Customers" at bounding box center [64, 172] width 60 height 16
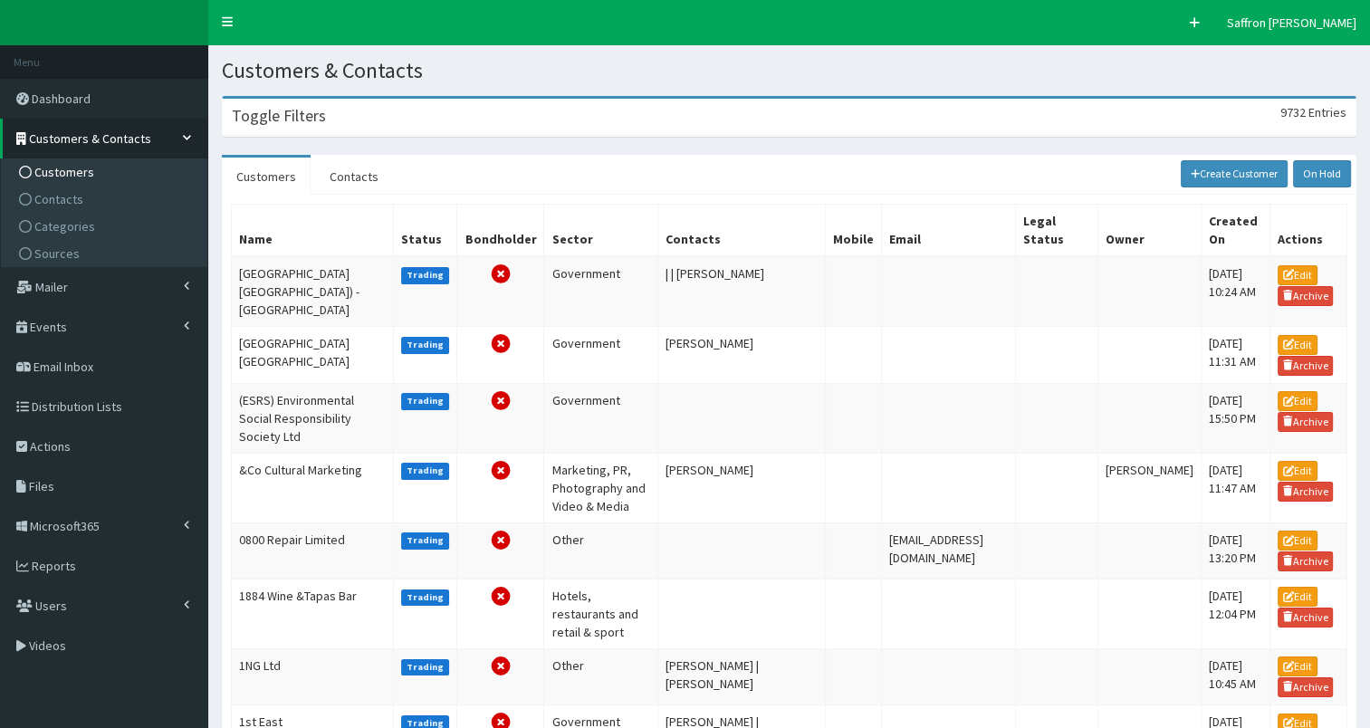
click at [380, 121] on div "Toggle Filters 9732 Entries" at bounding box center [789, 117] width 1133 height 37
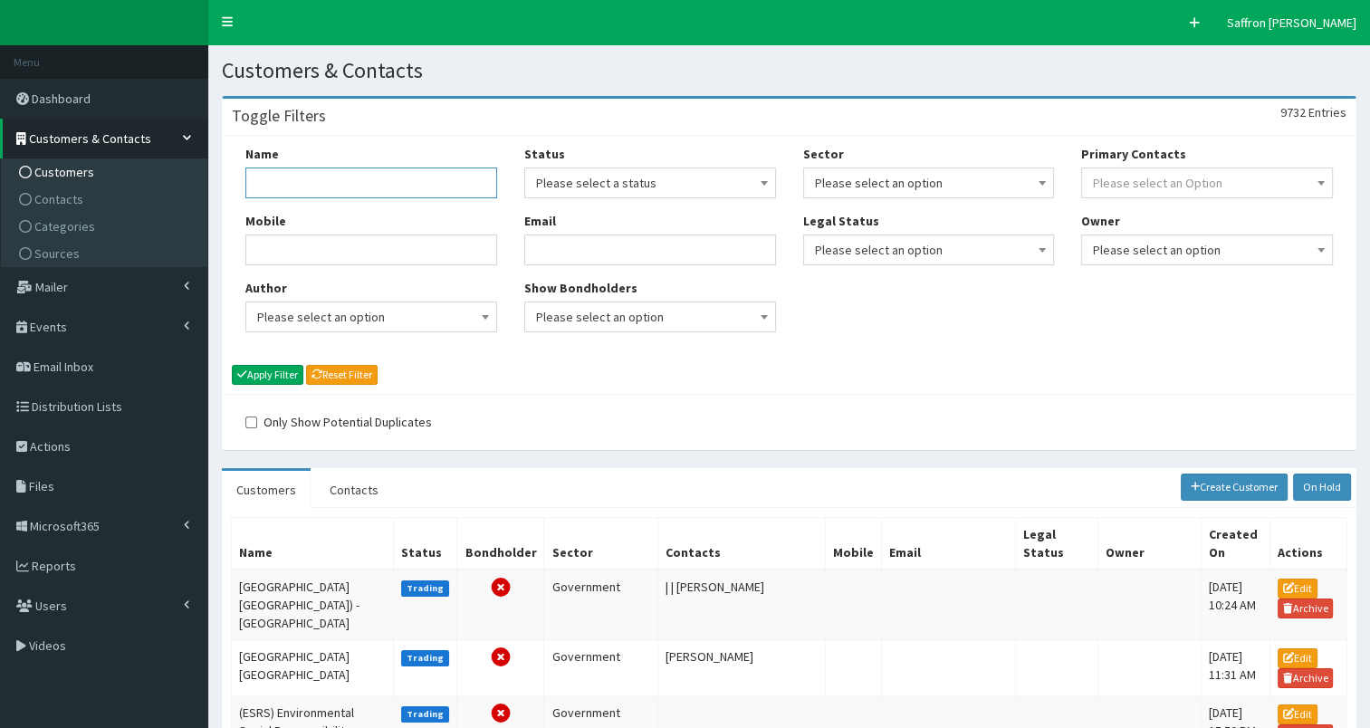
click at [351, 174] on input "Name" at bounding box center [371, 183] width 252 height 31
type input "pph"
click at [232, 365] on button "Apply Filter" at bounding box center [268, 375] width 72 height 20
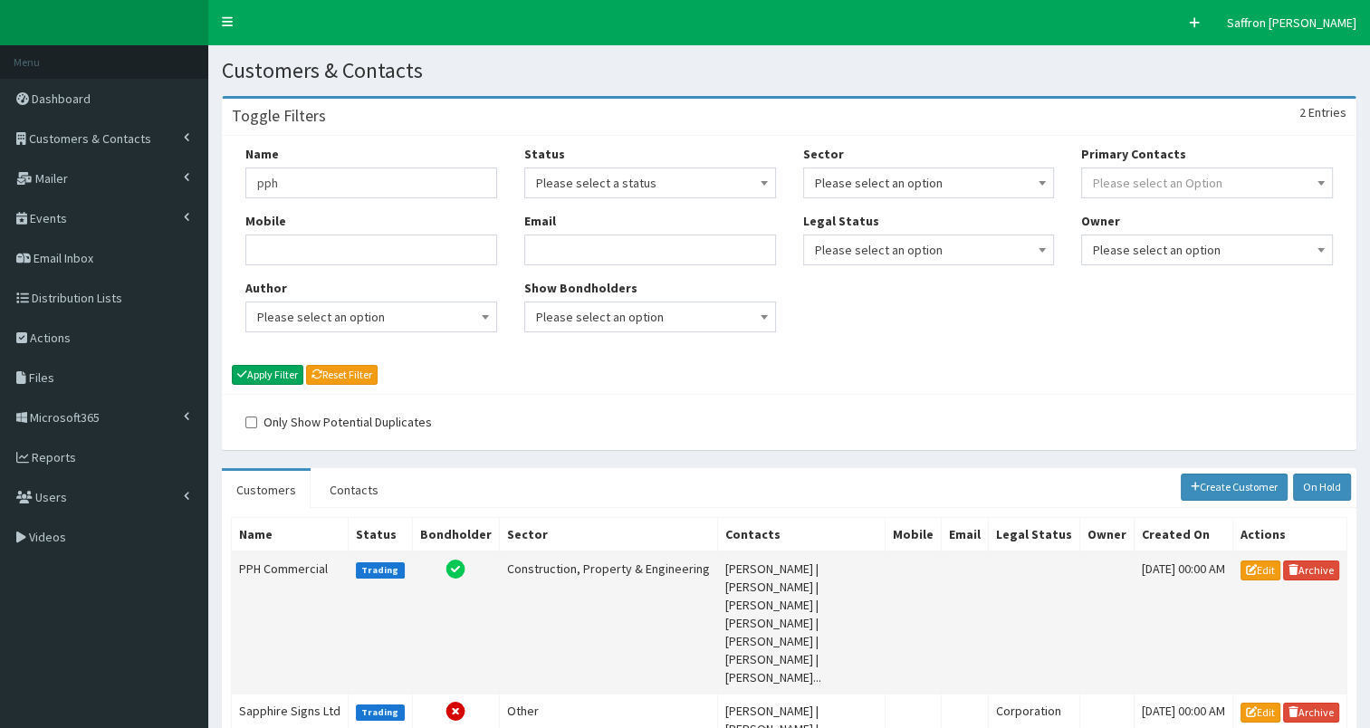
click at [307, 552] on td "PPH Commercial" at bounding box center [290, 623] width 117 height 143
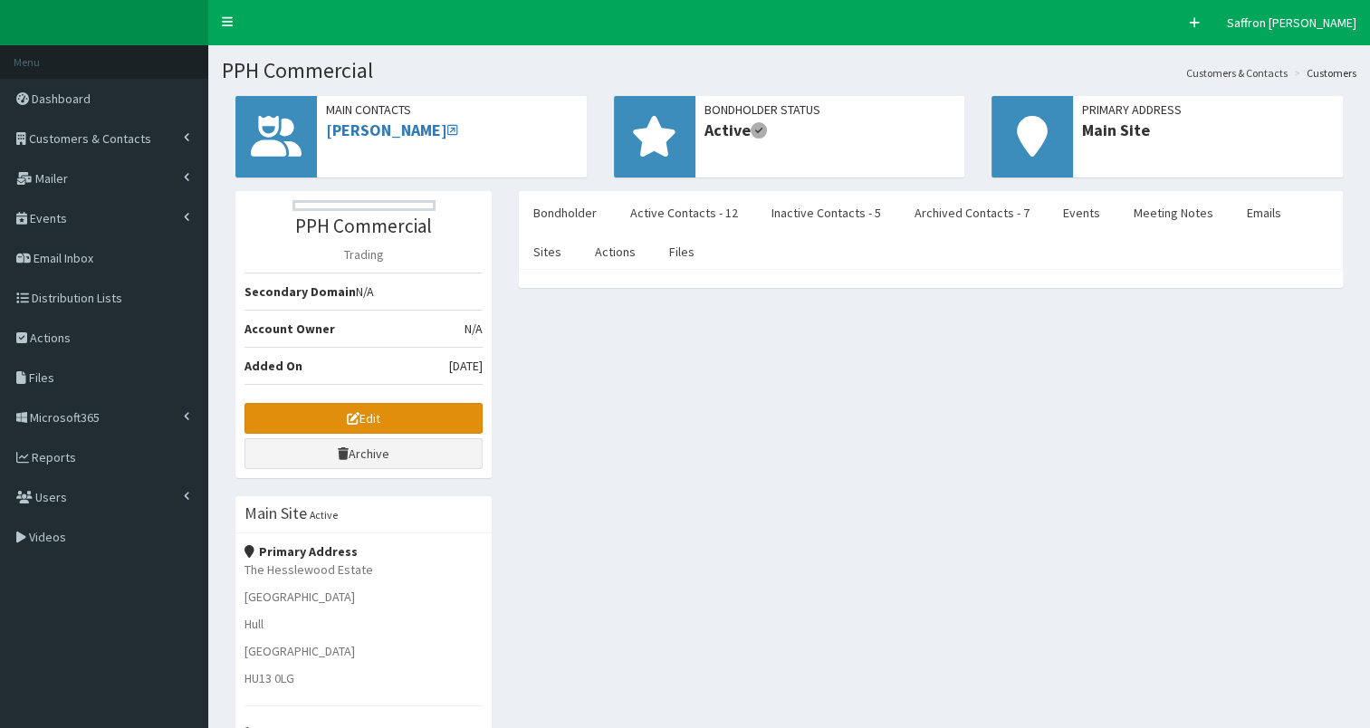
click at [399, 409] on link "Edit" at bounding box center [364, 418] width 238 height 31
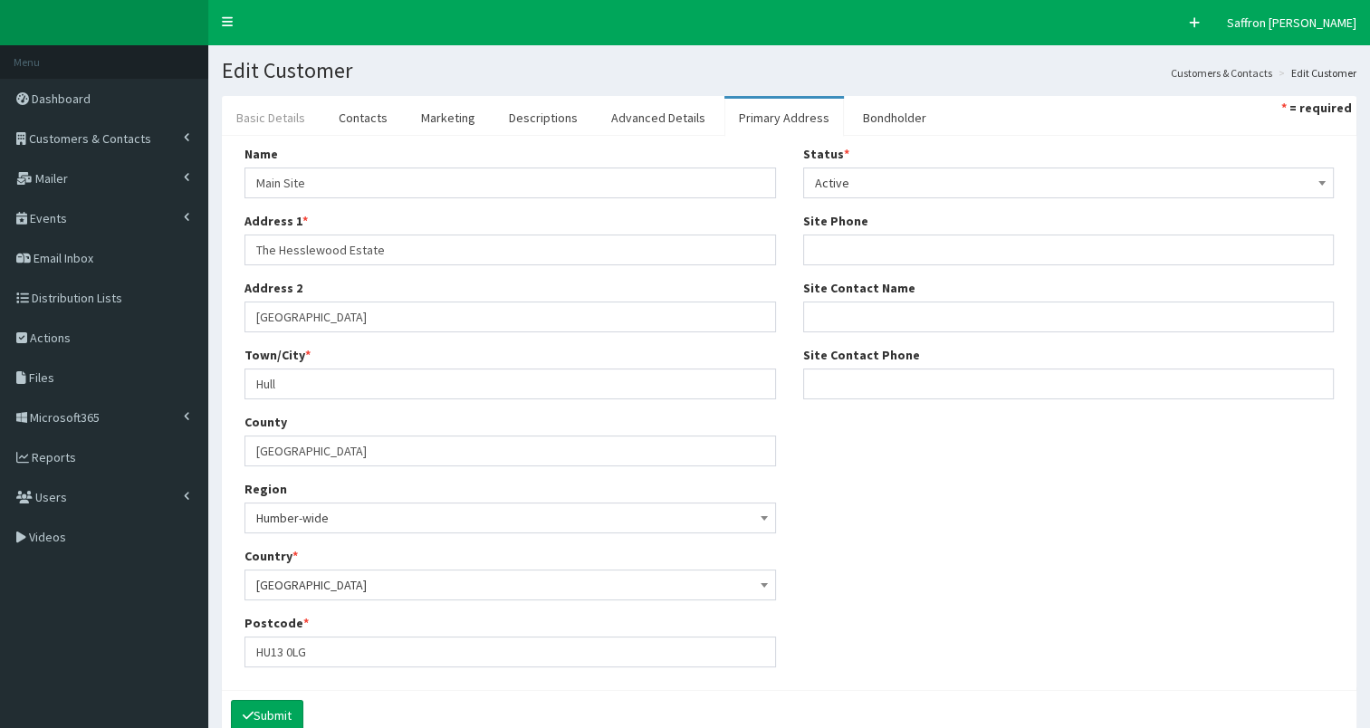
click at [252, 124] on link "Basic Details" at bounding box center [271, 118] width 98 height 38
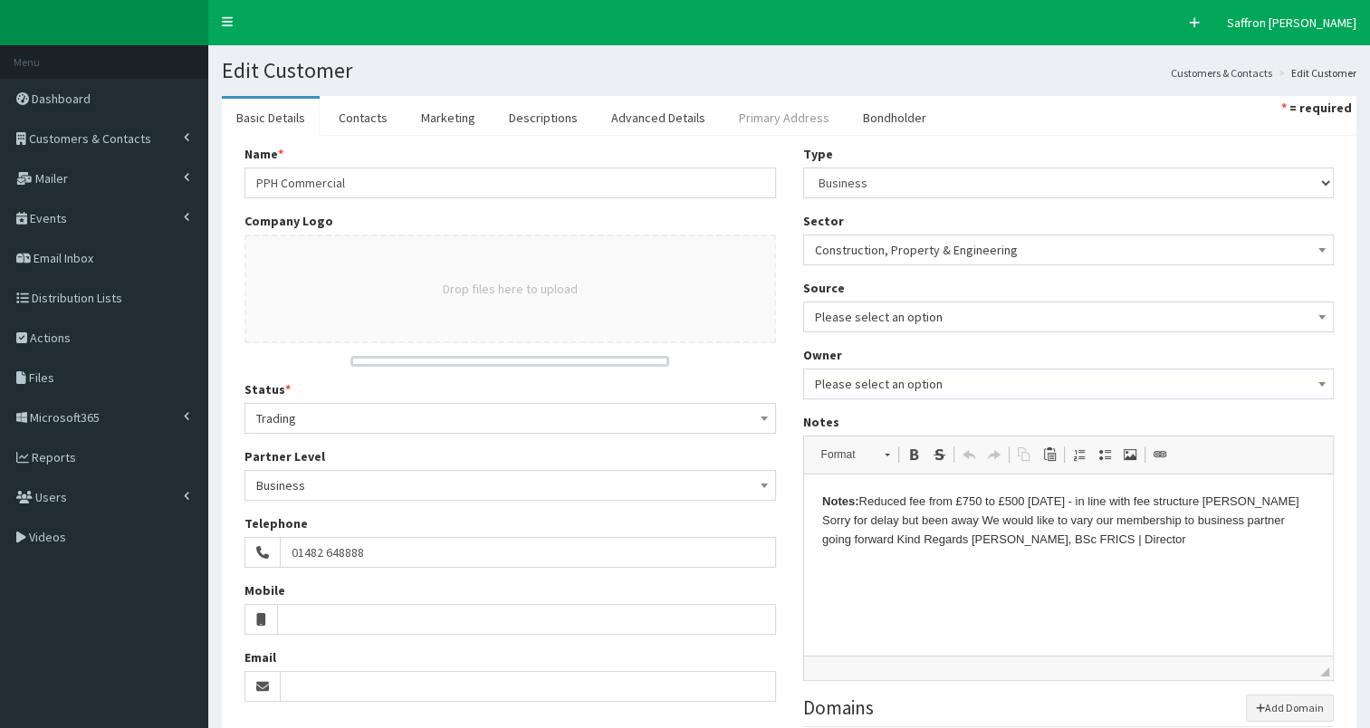
click at [750, 117] on link "Primary Address" at bounding box center [785, 118] width 120 height 38
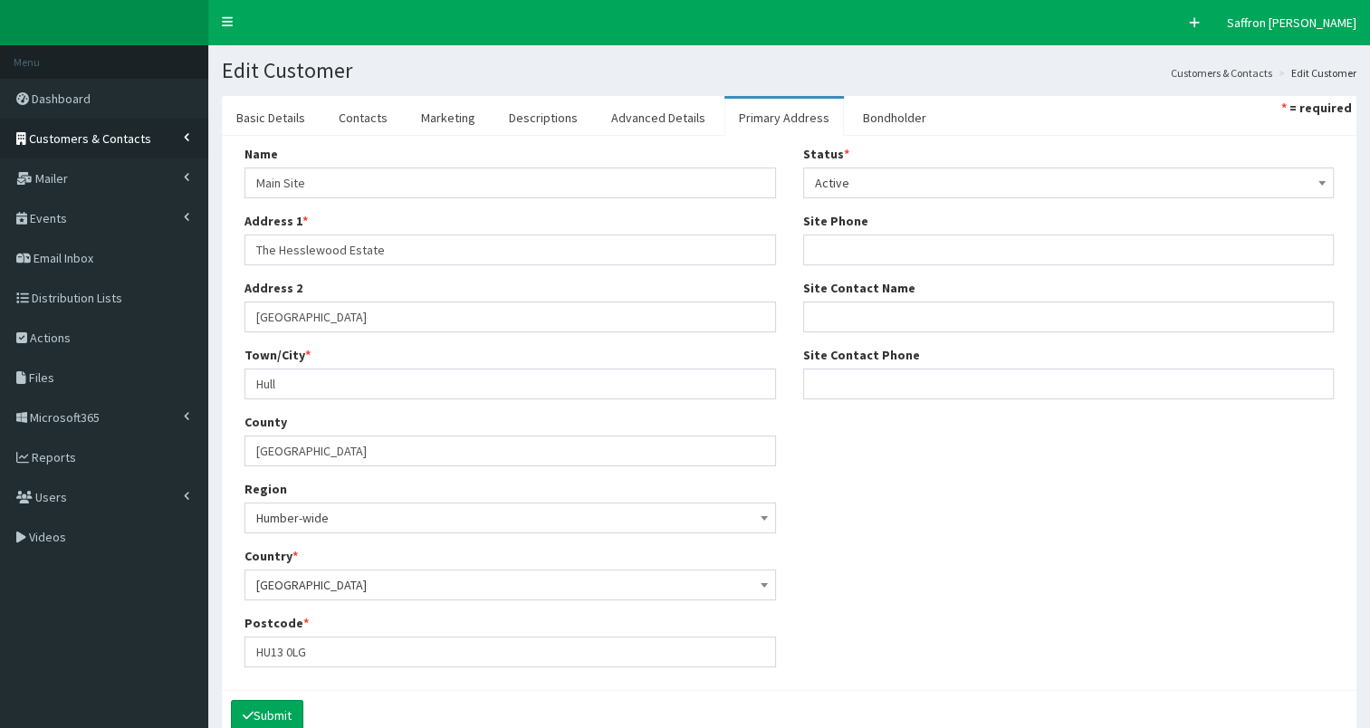
click at [149, 144] on link "Customers & Contacts" at bounding box center [104, 139] width 208 height 40
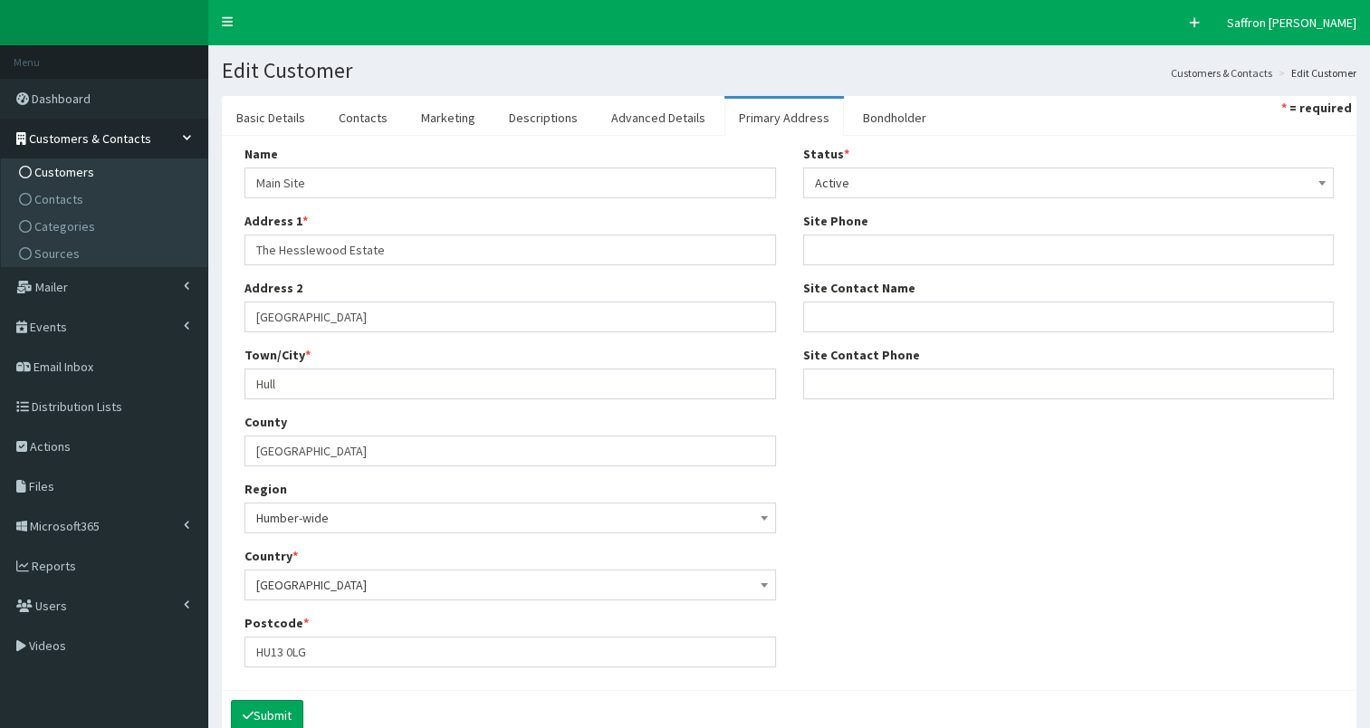
click at [88, 173] on span "Customers" at bounding box center [64, 172] width 60 height 16
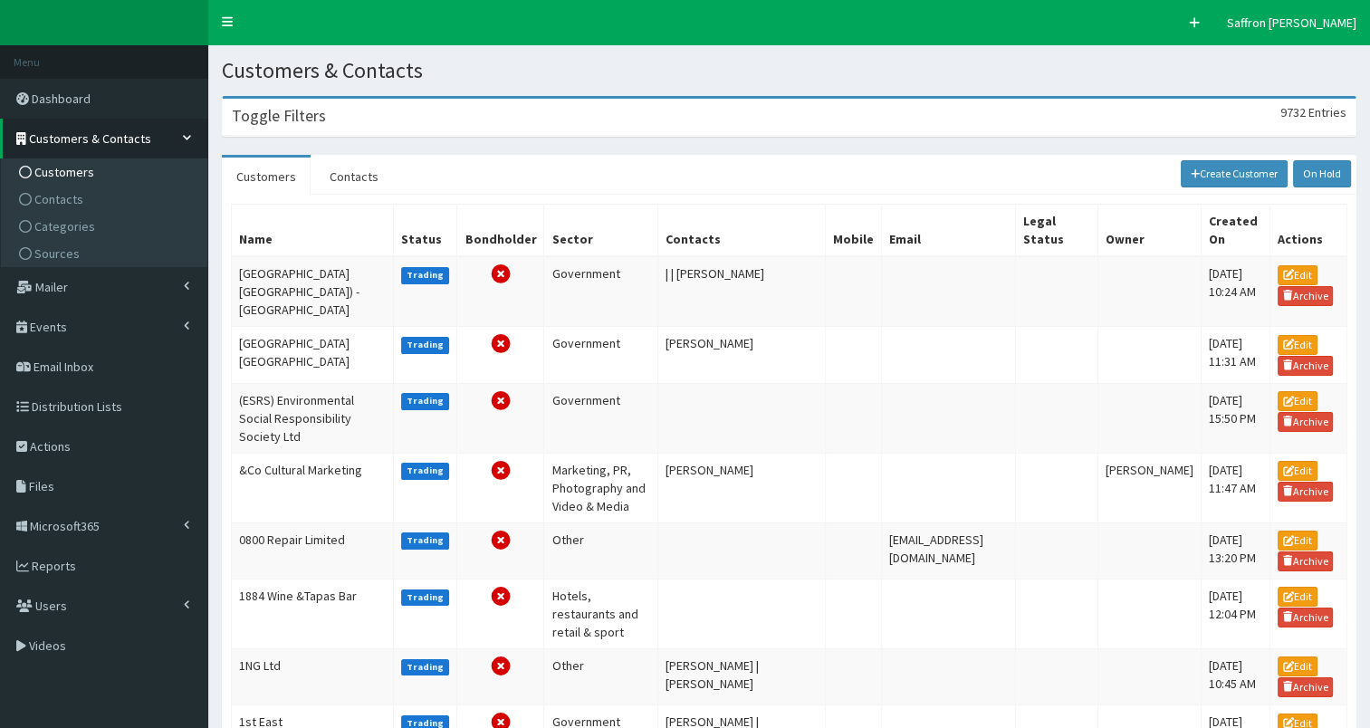
drag, startPoint x: 0, startPoint y: 0, endPoint x: 366, endPoint y: 126, distance: 387.0
click at [366, 126] on div "Toggle Filters 9732 Entries" at bounding box center [789, 117] width 1133 height 37
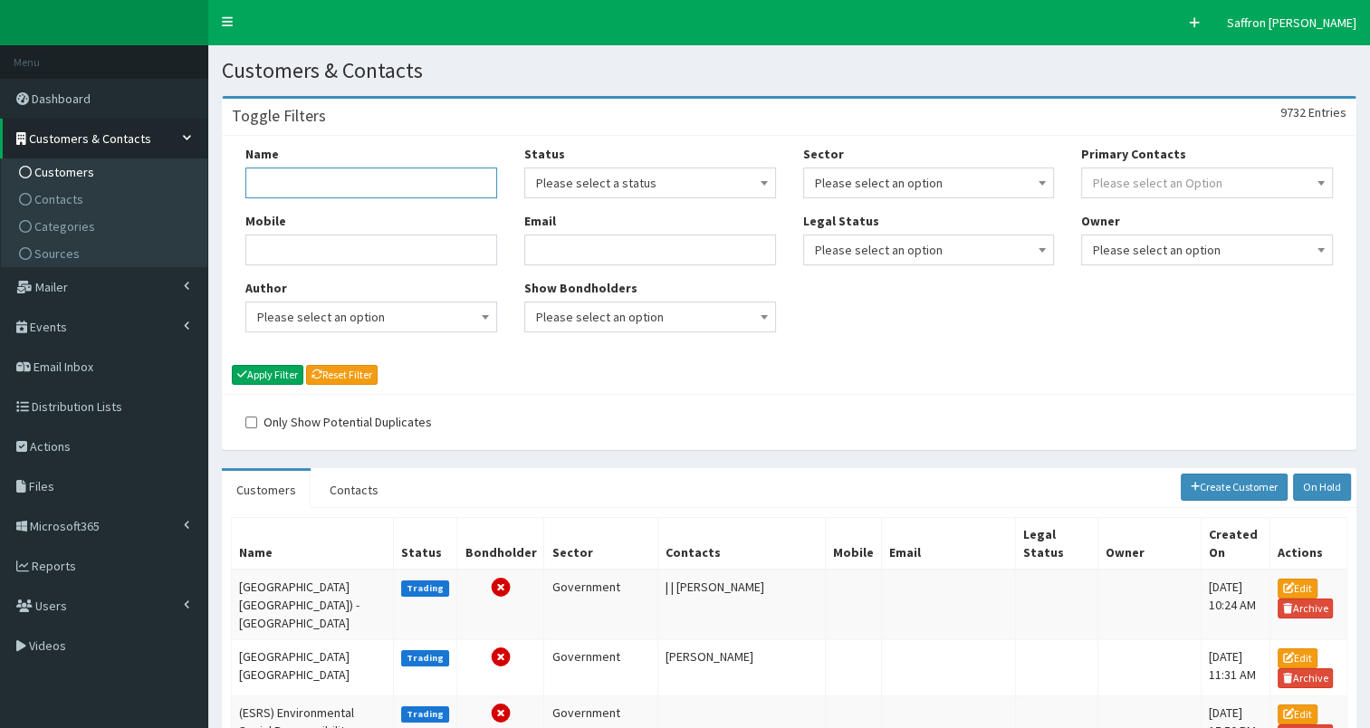
click at [351, 174] on input "Name" at bounding box center [371, 183] width 252 height 31
type input "towergate"
click at [232, 365] on button "Apply Filter" at bounding box center [268, 375] width 72 height 20
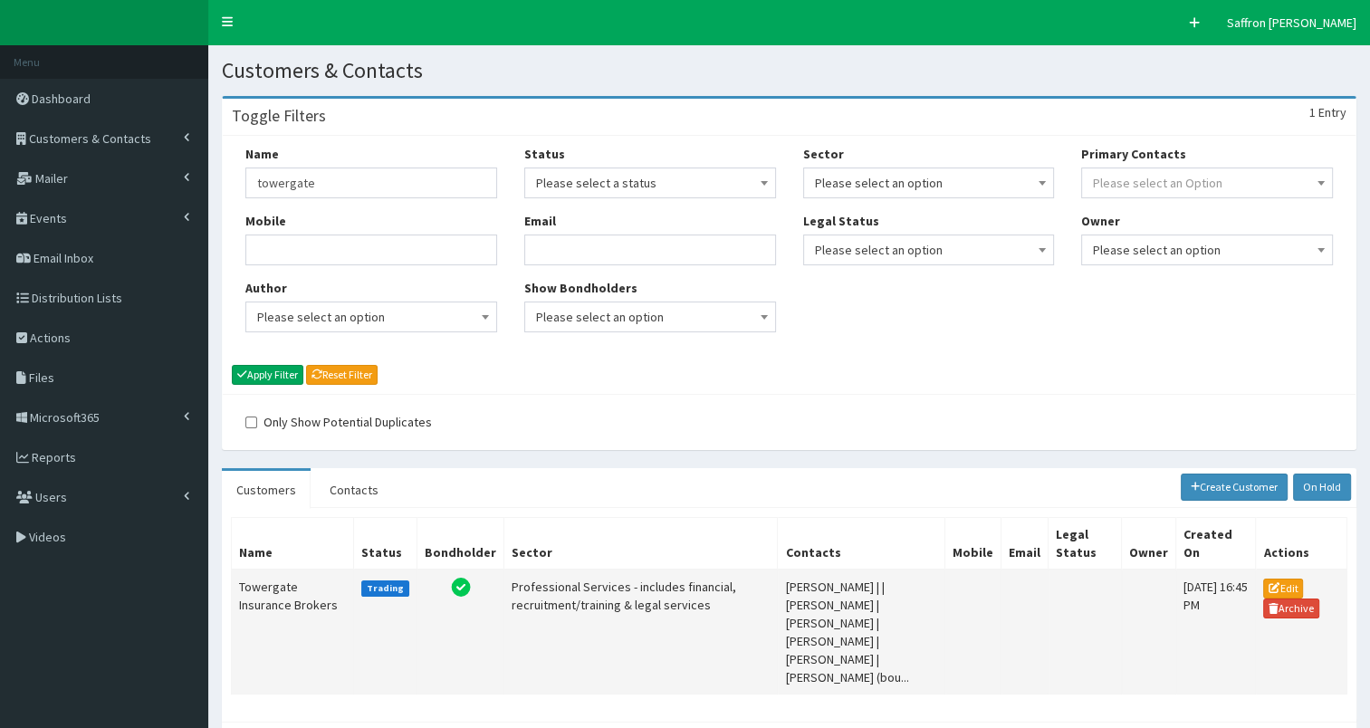
click at [283, 591] on td "Towergate Insurance Brokers" at bounding box center [293, 632] width 122 height 125
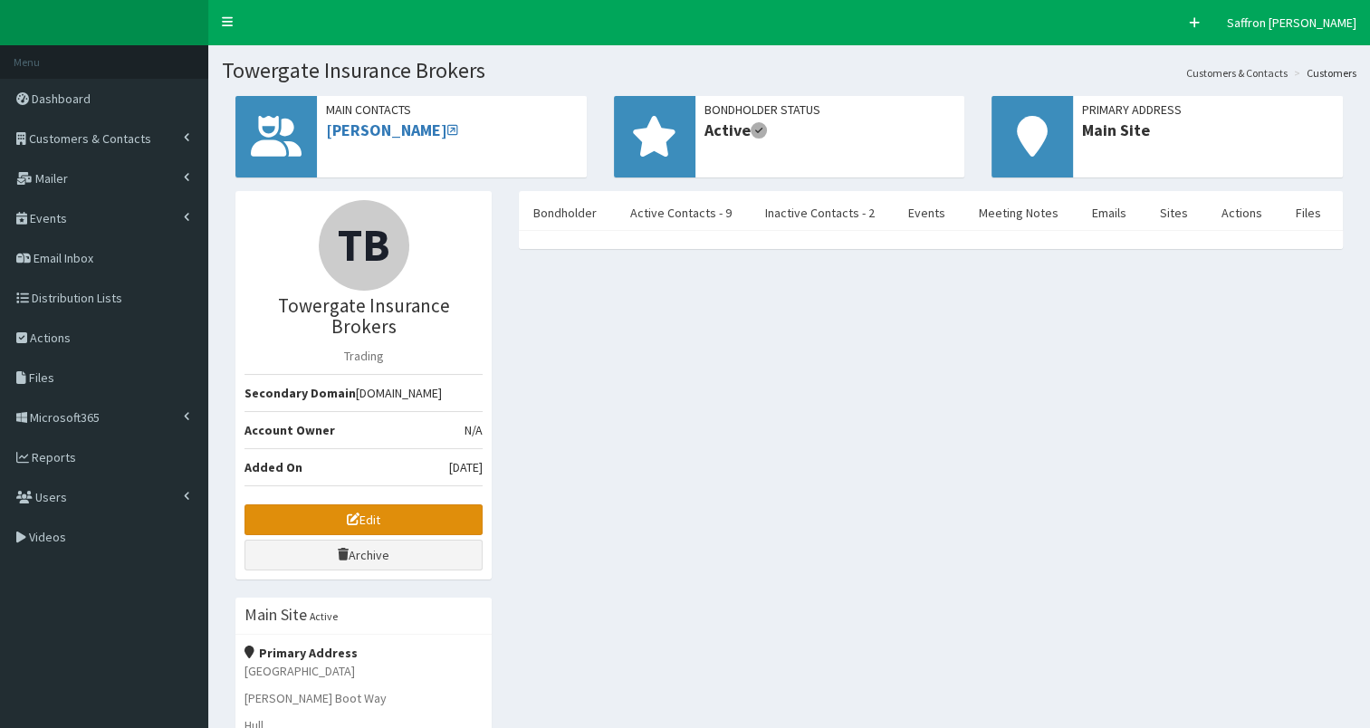
click at [405, 504] on link "Edit" at bounding box center [364, 519] width 238 height 31
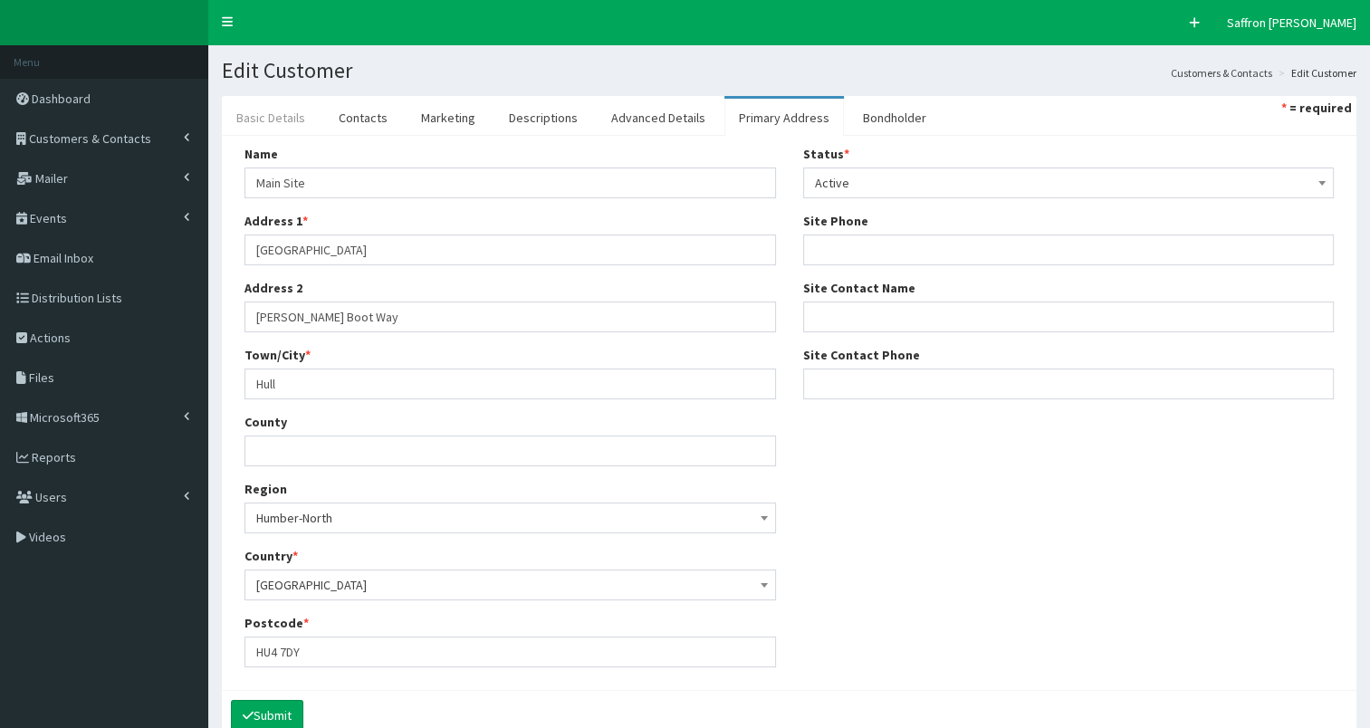
click at [286, 104] on link "Basic Details" at bounding box center [271, 118] width 98 height 38
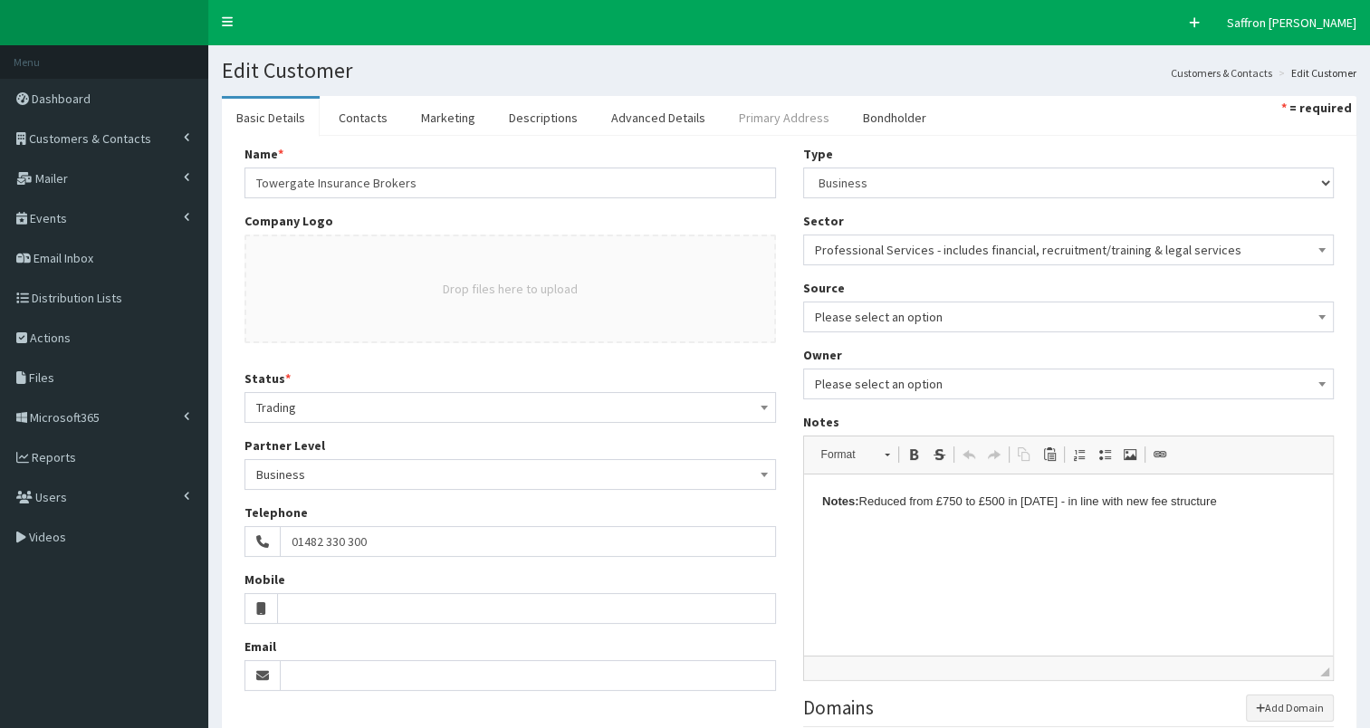
click at [761, 119] on link "Primary Address" at bounding box center [785, 118] width 120 height 38
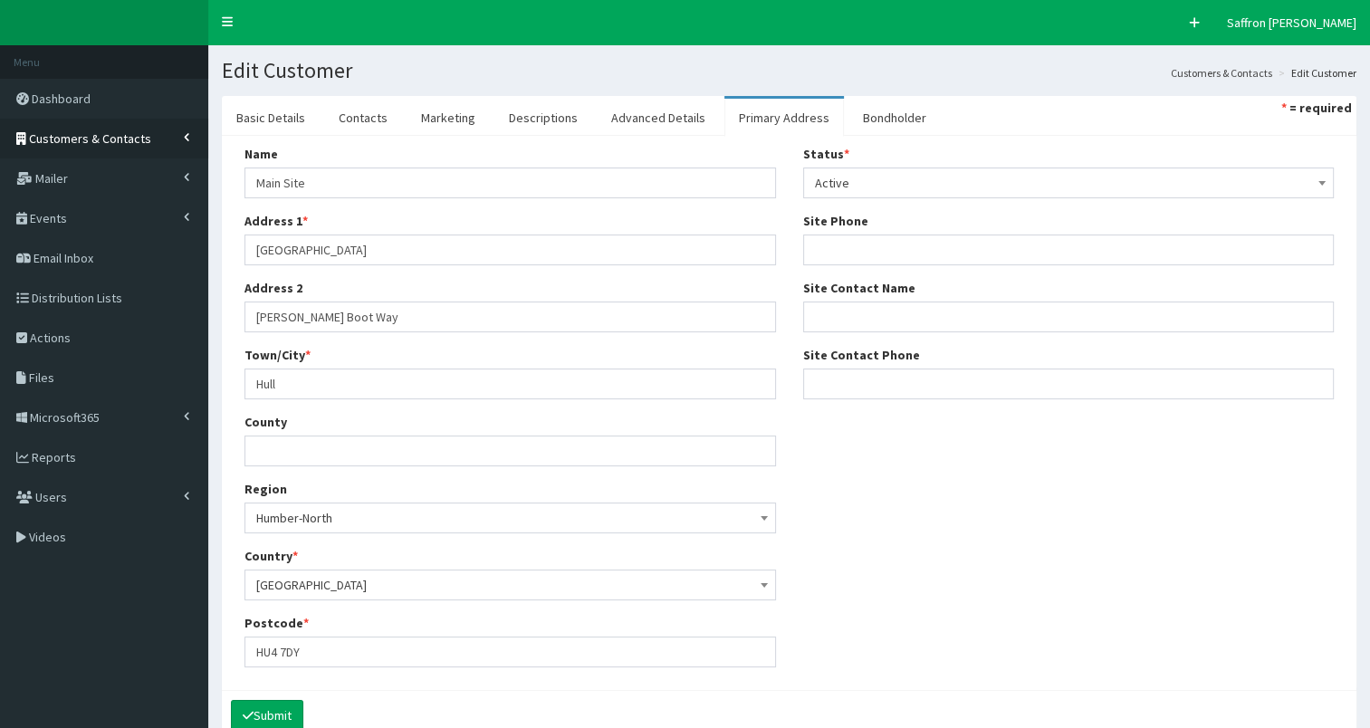
click at [144, 130] on link "Customers & Contacts" at bounding box center [104, 139] width 208 height 40
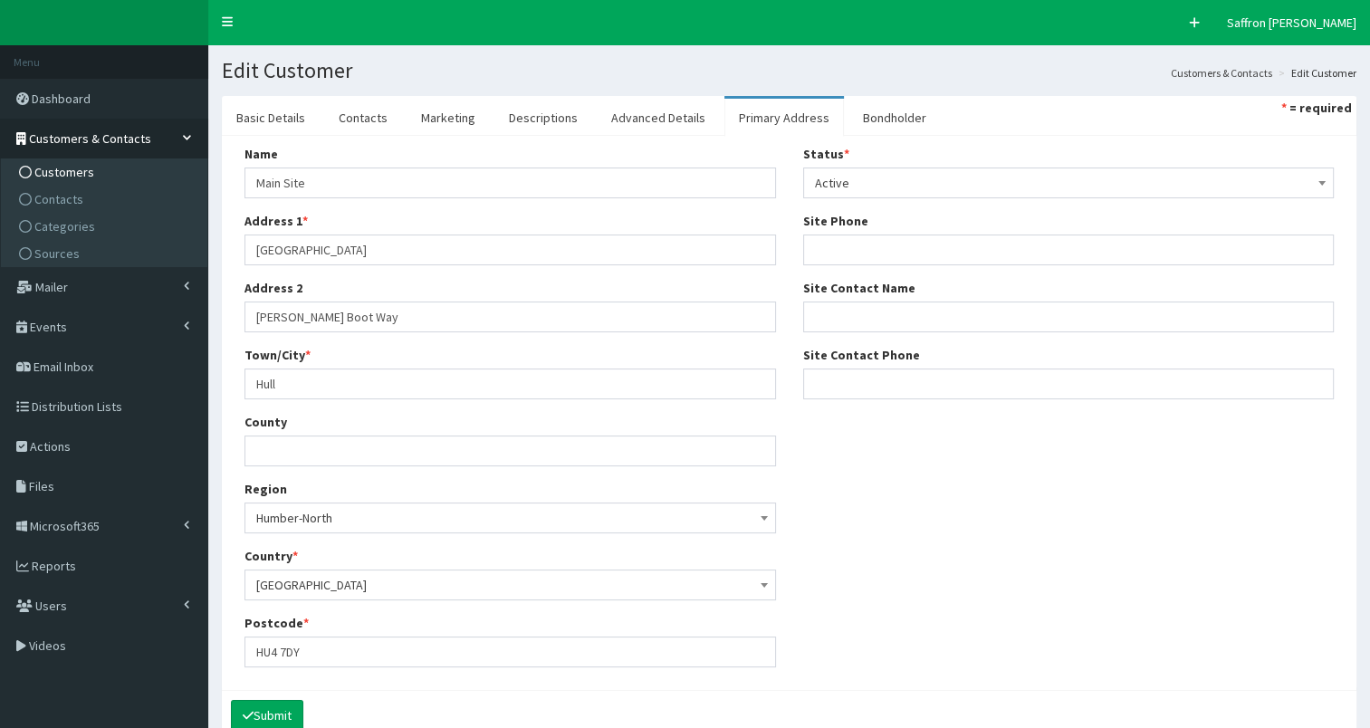
click at [76, 178] on span "Customers" at bounding box center [64, 172] width 60 height 16
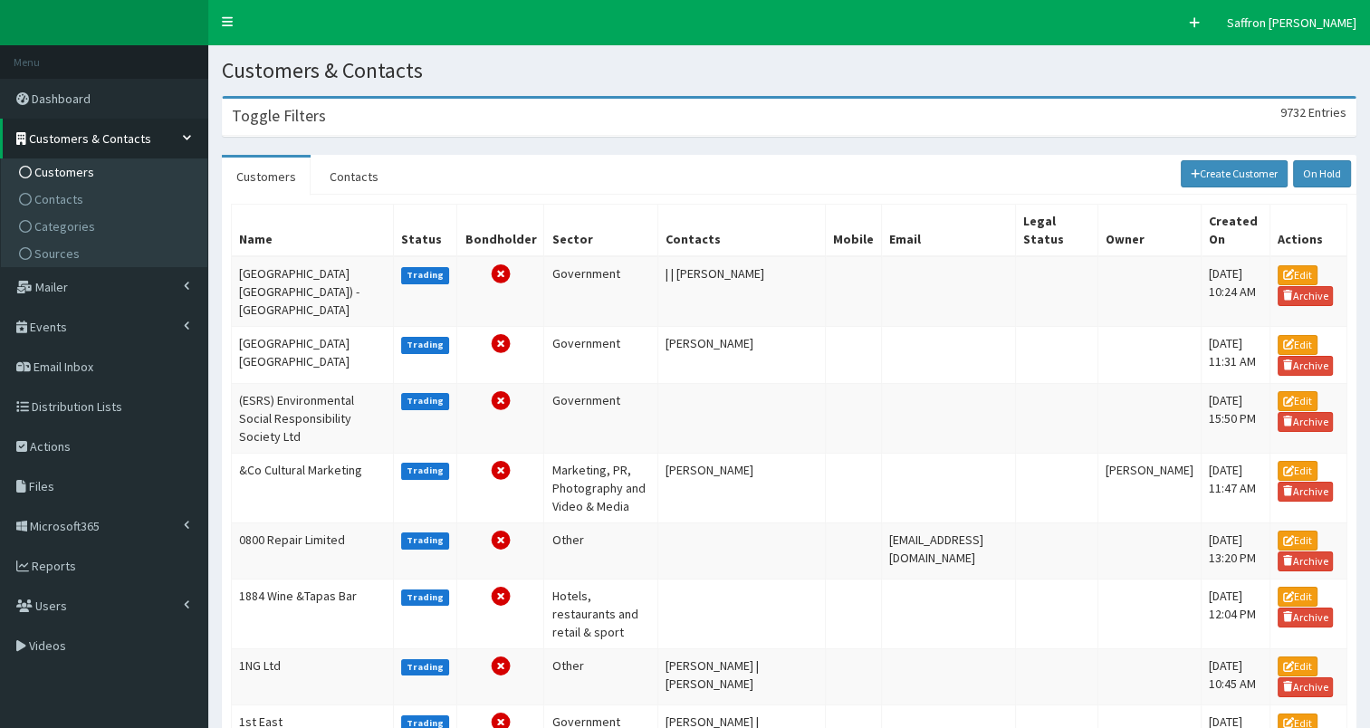
click at [322, 120] on div "Toggle Filters 9732 Entries" at bounding box center [789, 117] width 1133 height 37
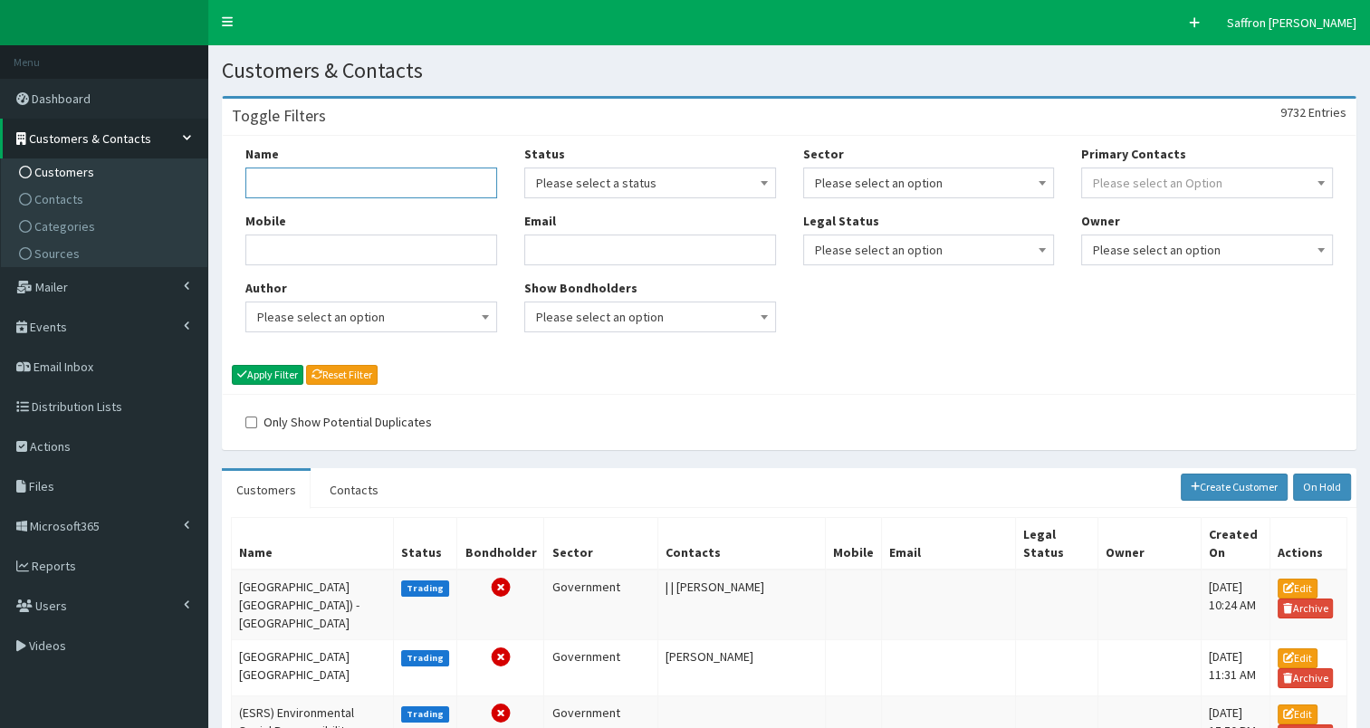
click at [308, 178] on input "Name" at bounding box center [371, 183] width 252 height 31
type input "pace"
click at [232, 365] on button "Apply Filter" at bounding box center [268, 375] width 72 height 20
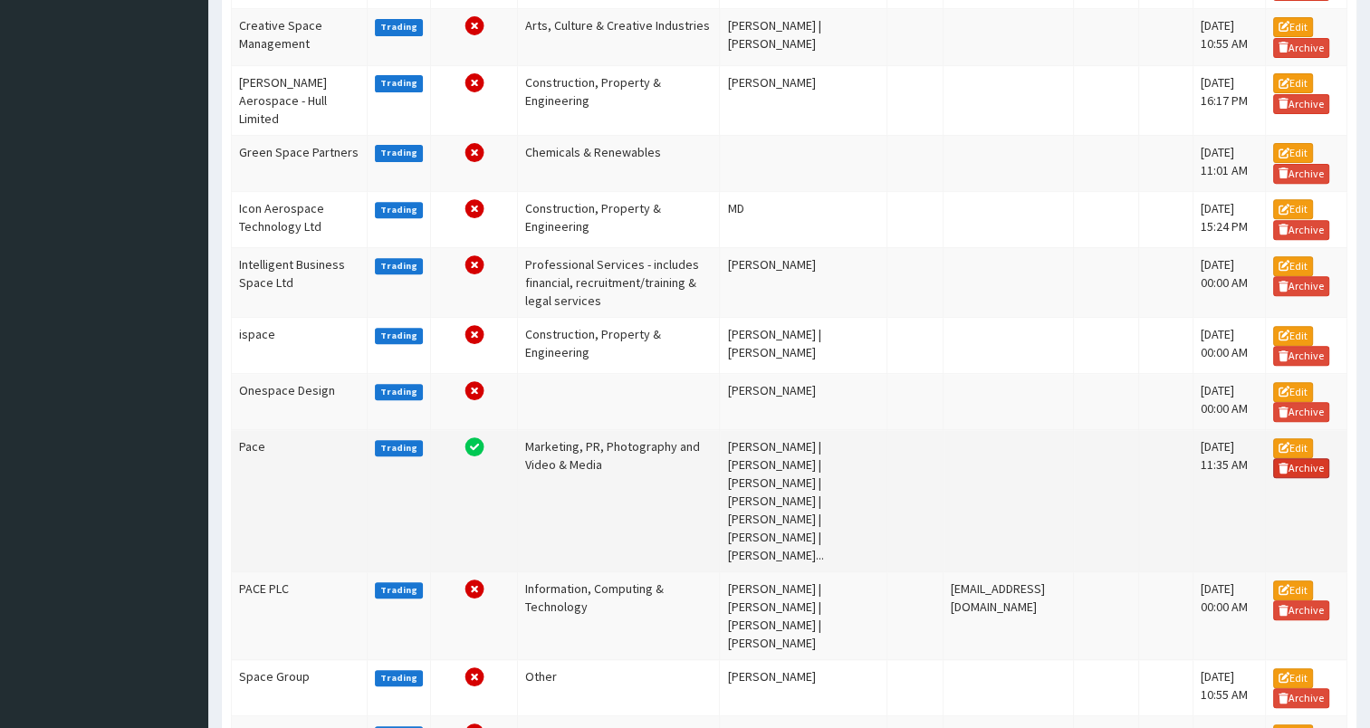
scroll to position [717, 0]
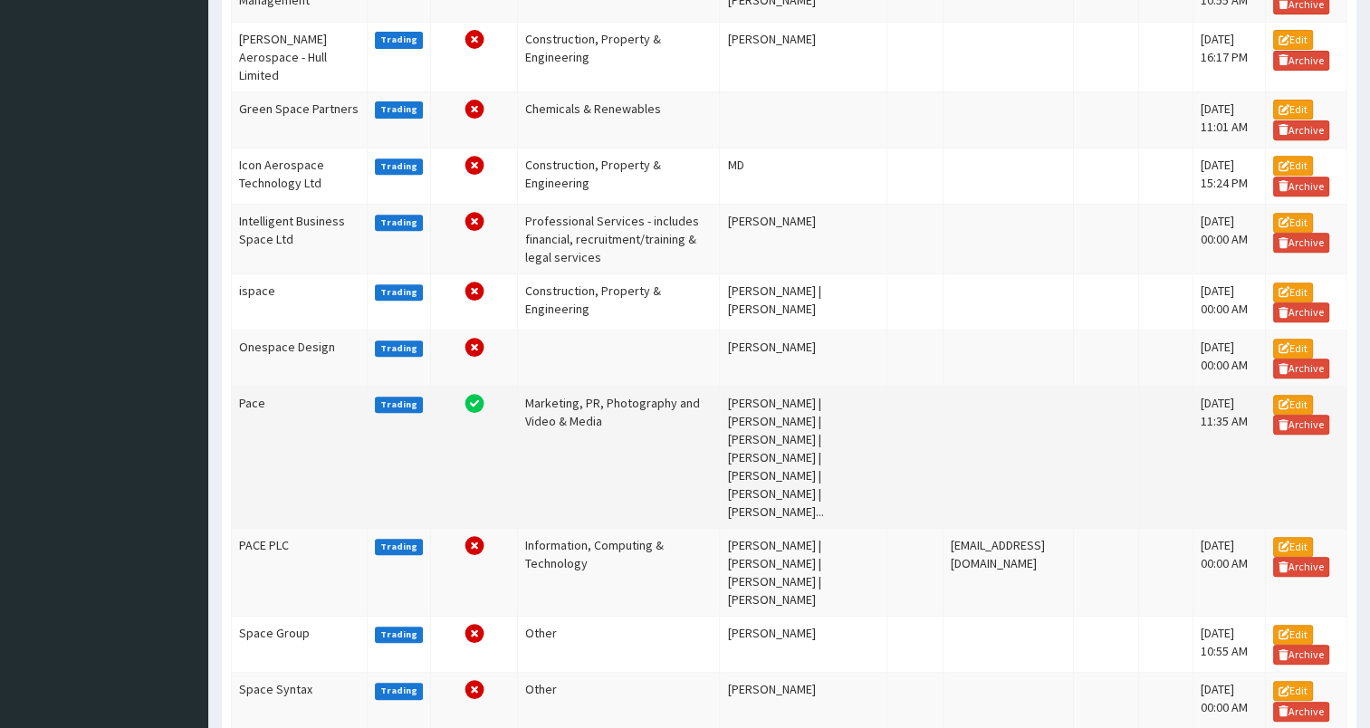
click at [252, 504] on td "Pace" at bounding box center [300, 458] width 136 height 142
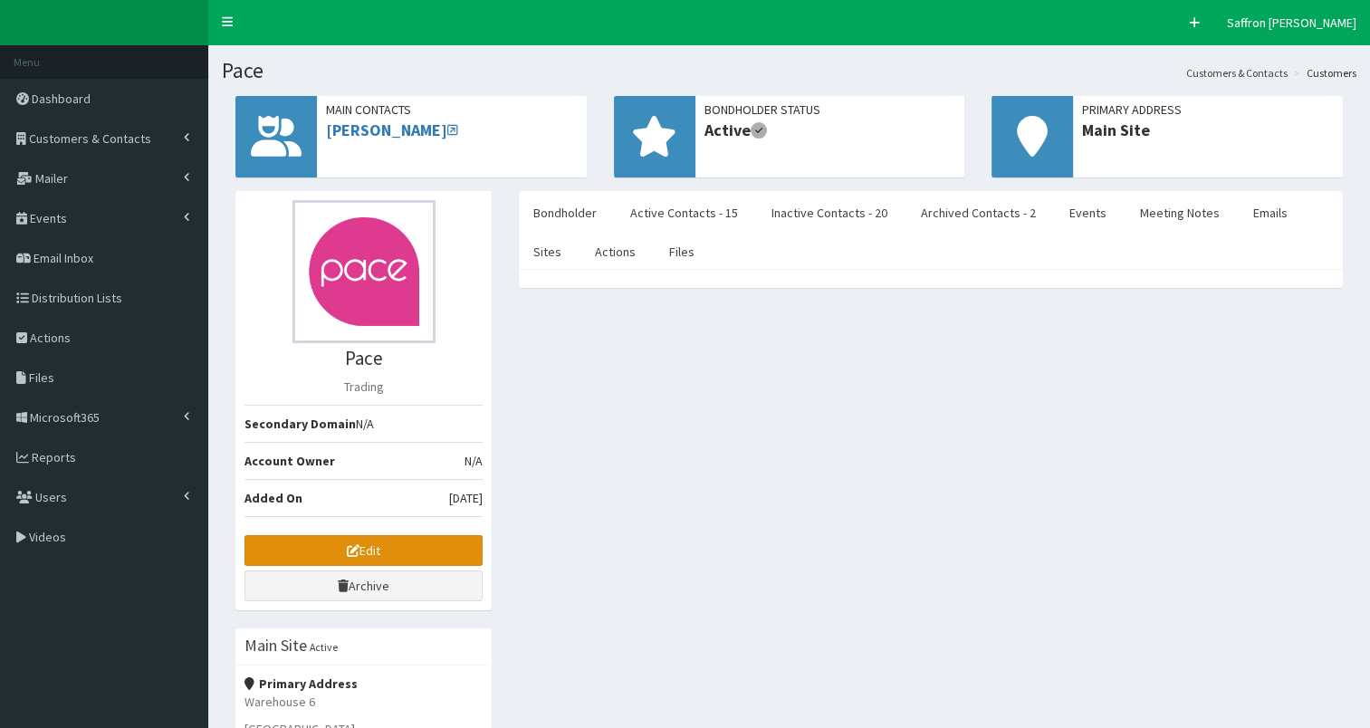
click at [413, 558] on link "Edit" at bounding box center [364, 550] width 238 height 31
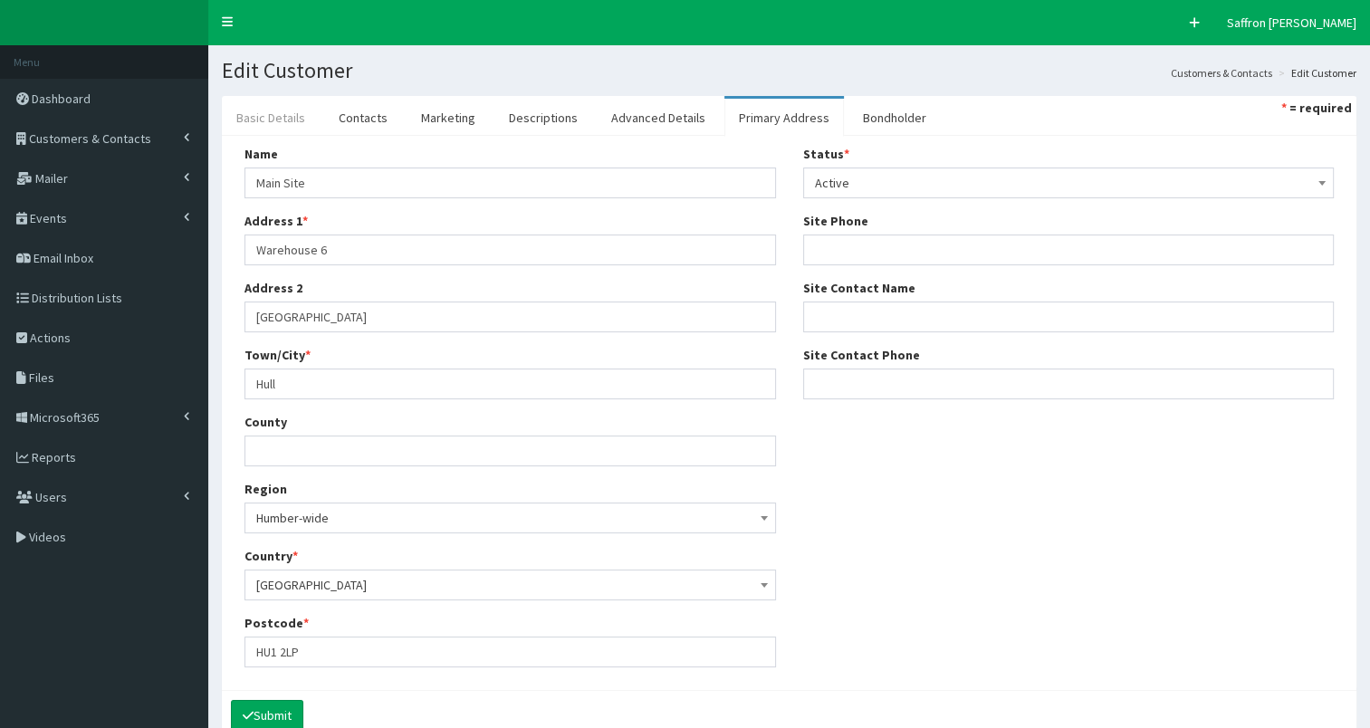
click at [279, 105] on link "Basic Details" at bounding box center [271, 118] width 98 height 38
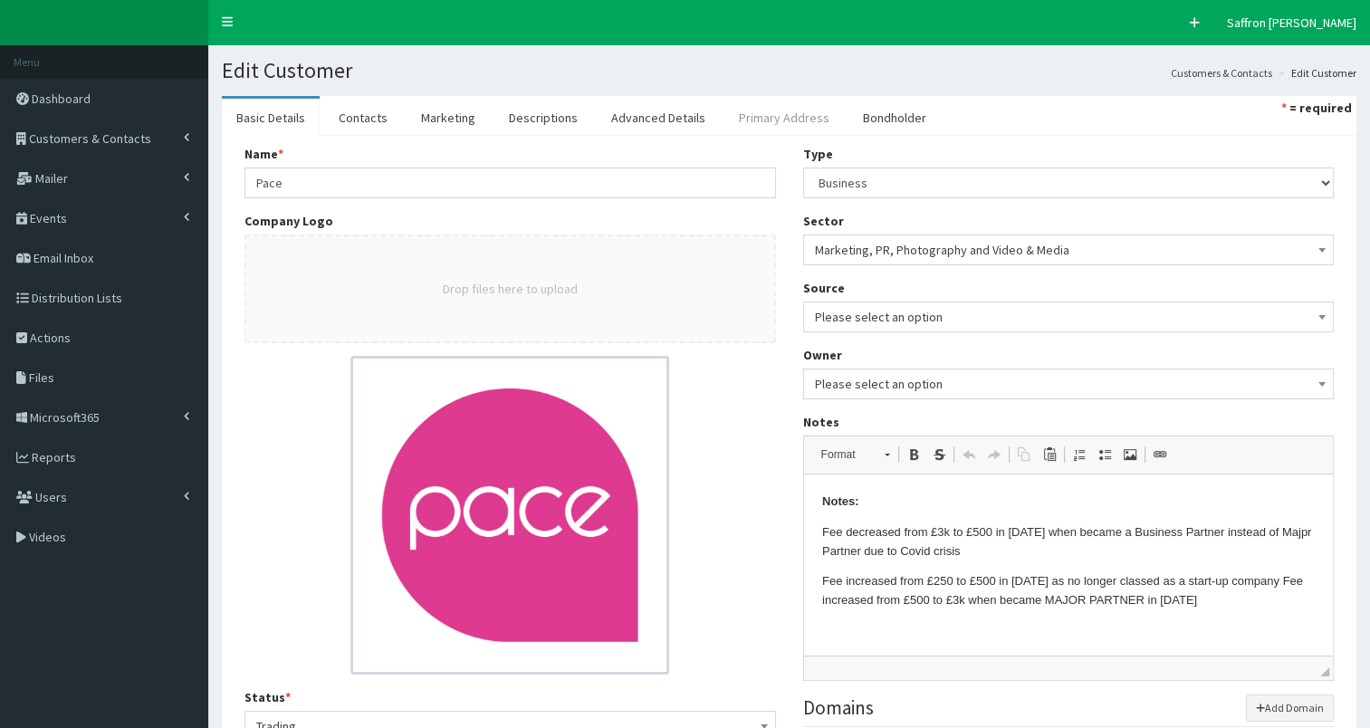
click at [786, 112] on link "Primary Address" at bounding box center [785, 118] width 120 height 38
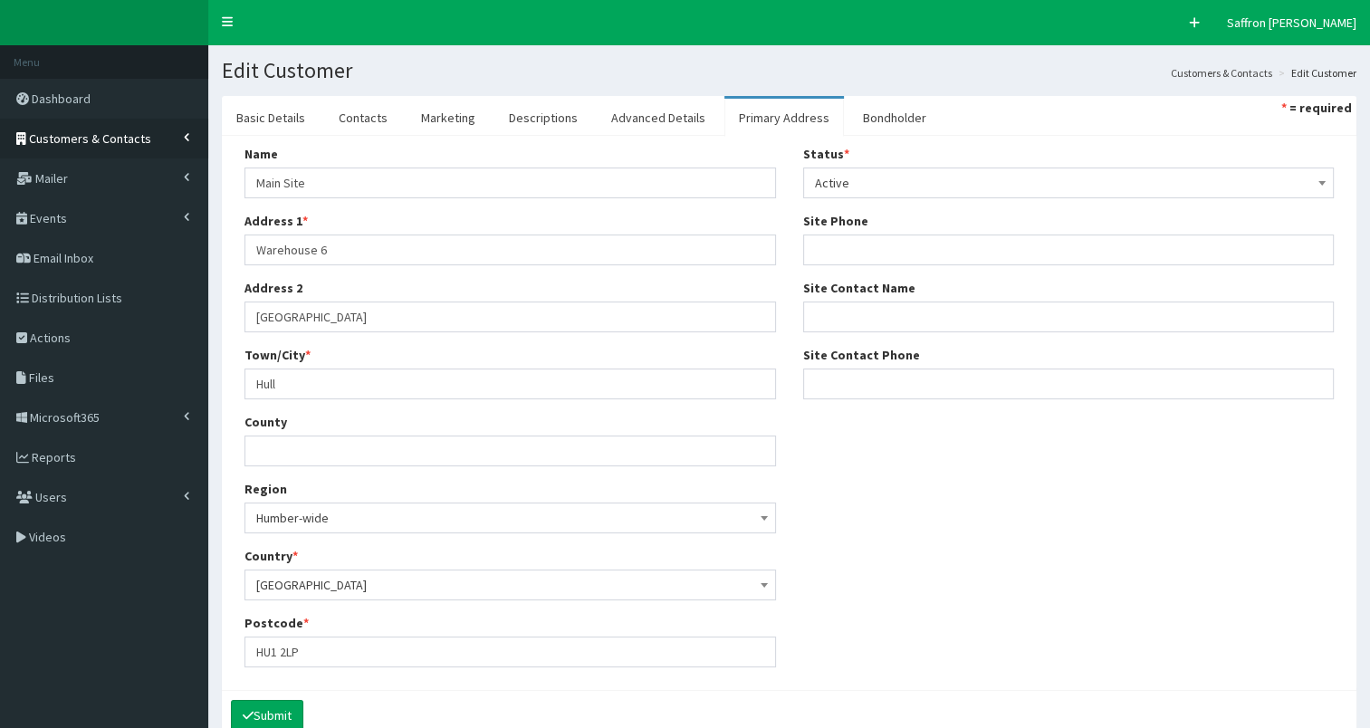
click at [141, 124] on link "Customers & Contacts" at bounding box center [104, 139] width 208 height 40
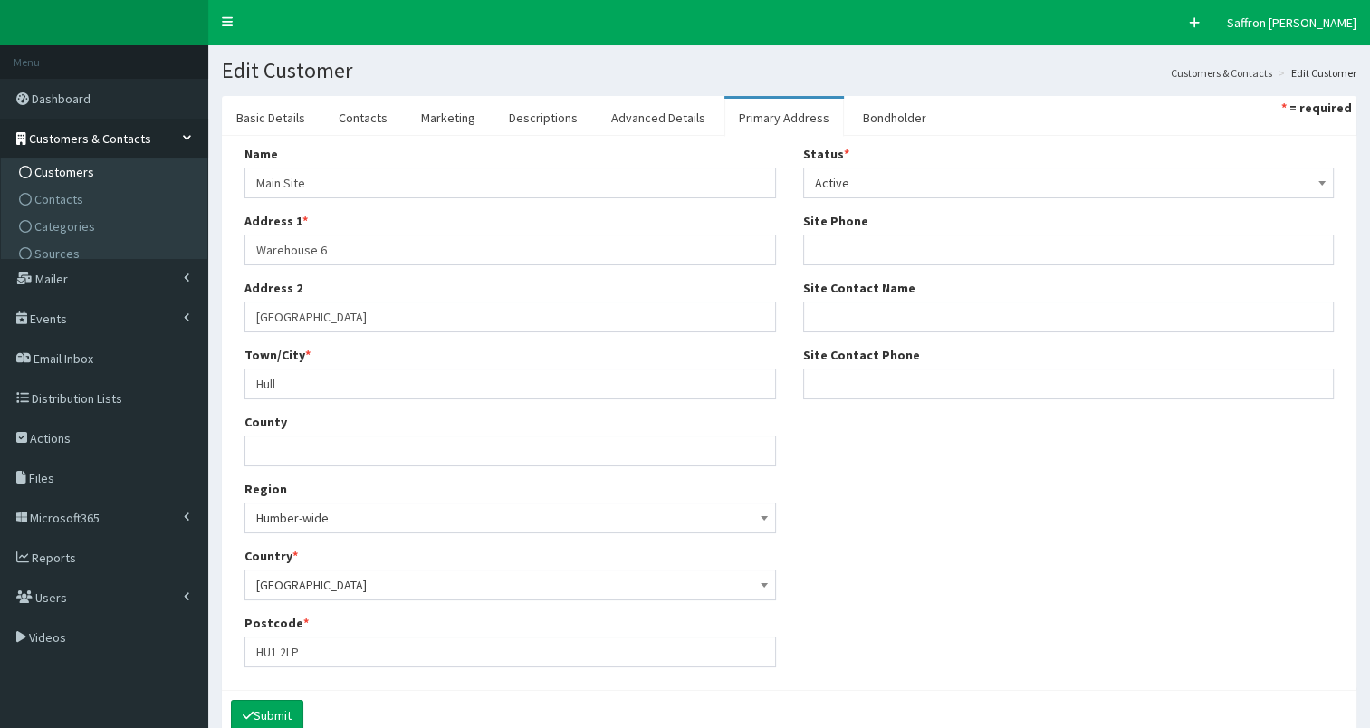
click at [77, 171] on span "Customers" at bounding box center [64, 172] width 60 height 16
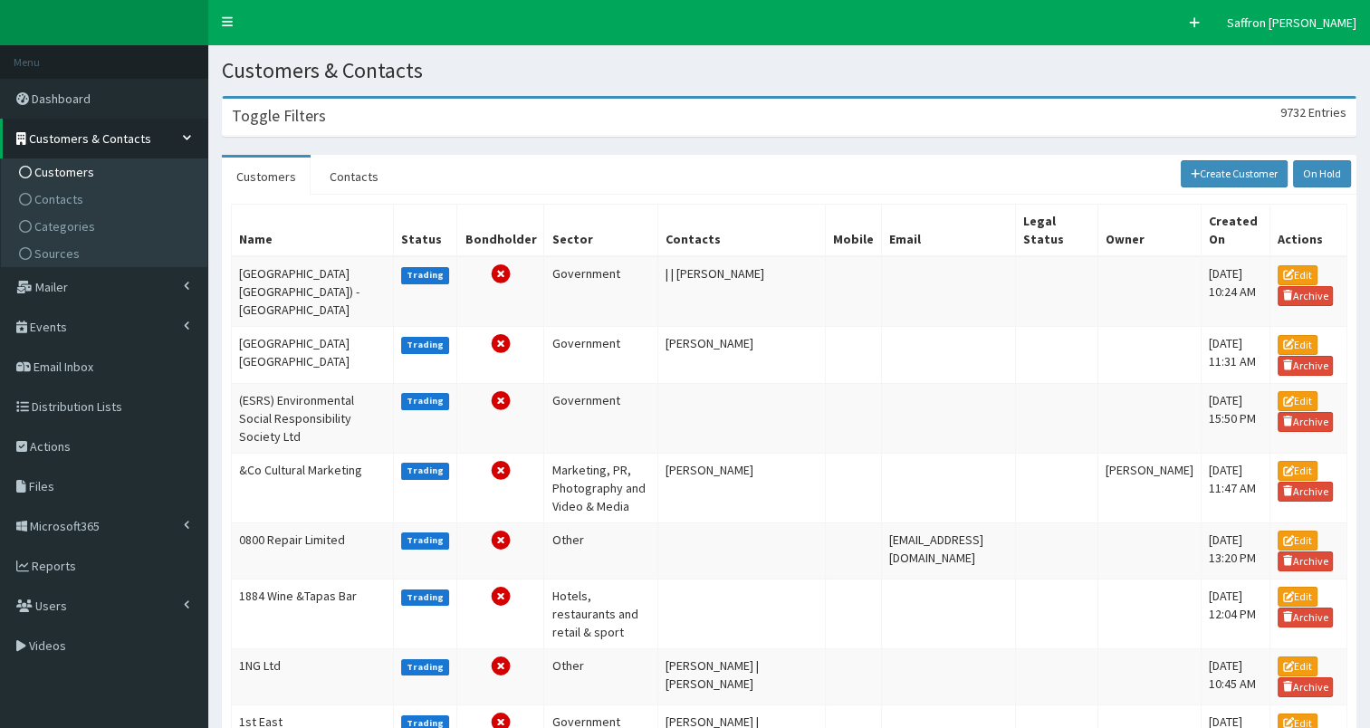
click at [346, 130] on div "Toggle Filters 9732 Entries" at bounding box center [789, 117] width 1133 height 37
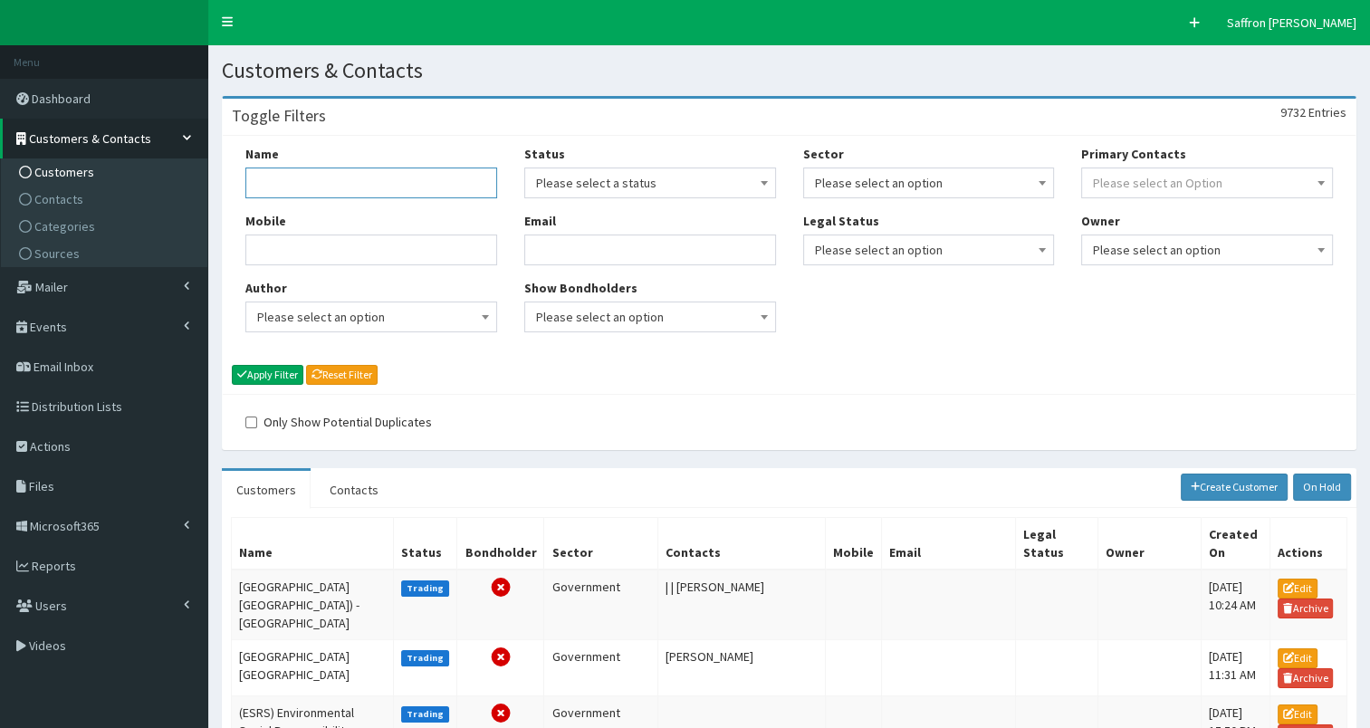
click at [347, 174] on input "Name" at bounding box center [371, 183] width 252 height 31
type input "ron dearing"
click at [232, 365] on button "Apply Filter" at bounding box center [268, 375] width 72 height 20
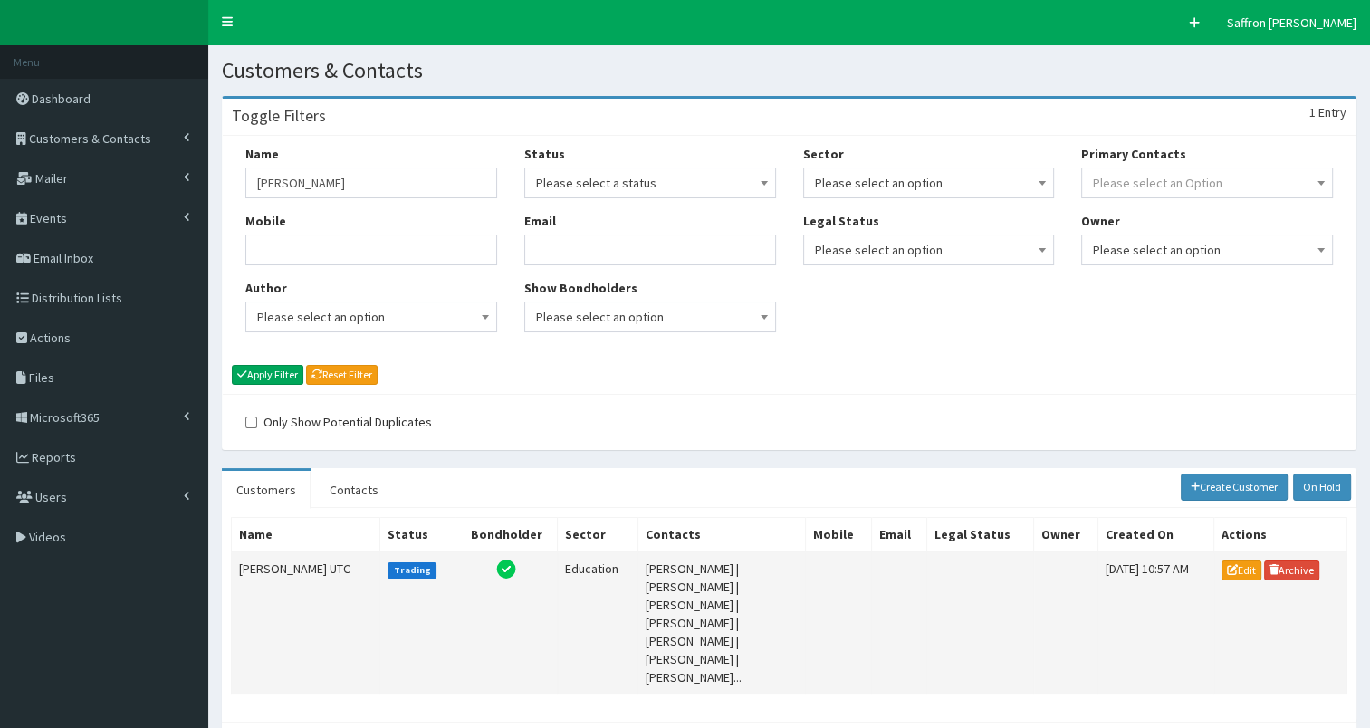
click at [293, 558] on td "Ron Dearing UTC" at bounding box center [306, 623] width 149 height 143
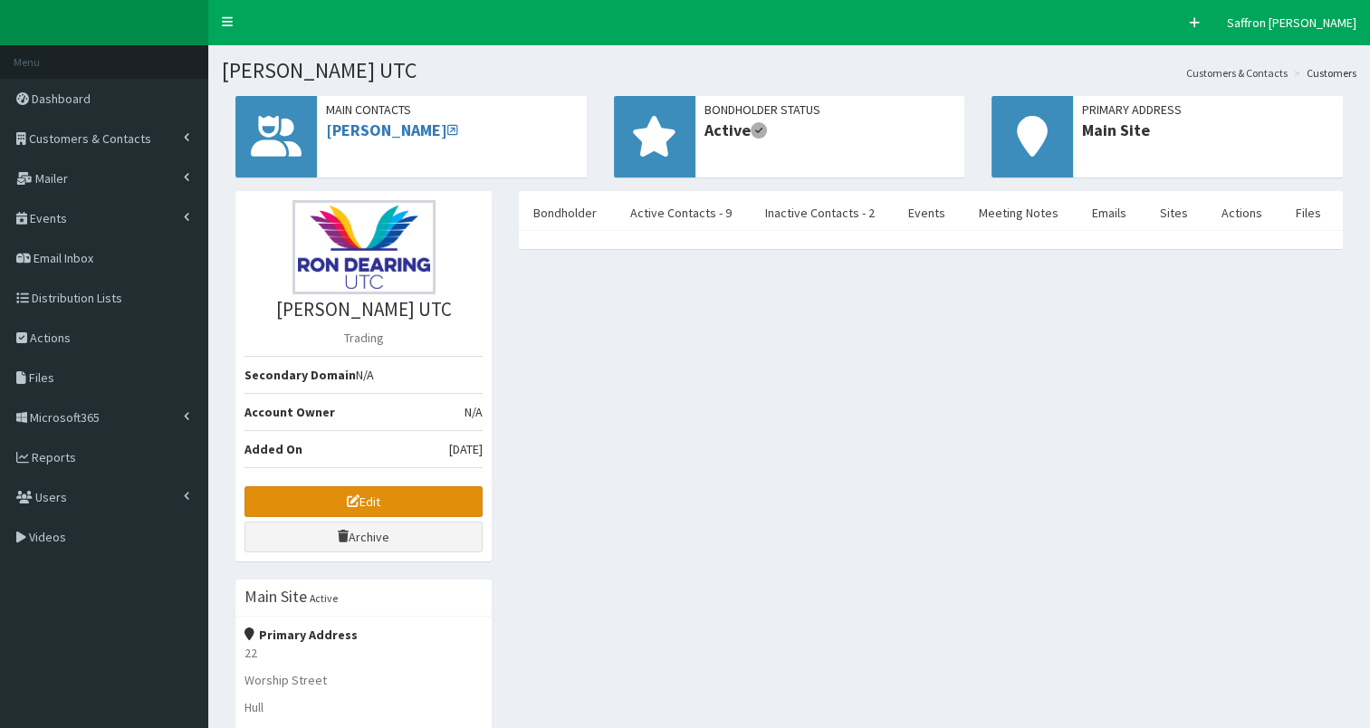
click at [420, 486] on link "Edit" at bounding box center [364, 501] width 238 height 31
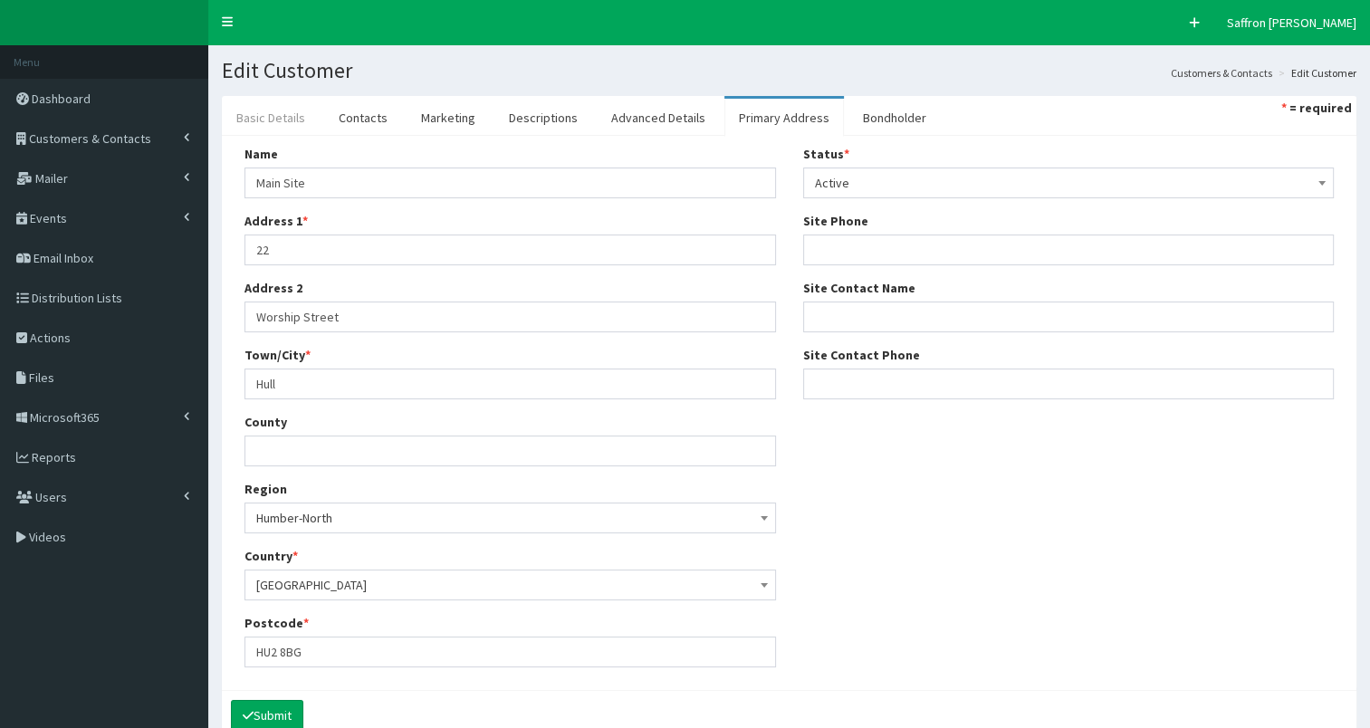
click at [279, 122] on link "Basic Details" at bounding box center [271, 118] width 98 height 38
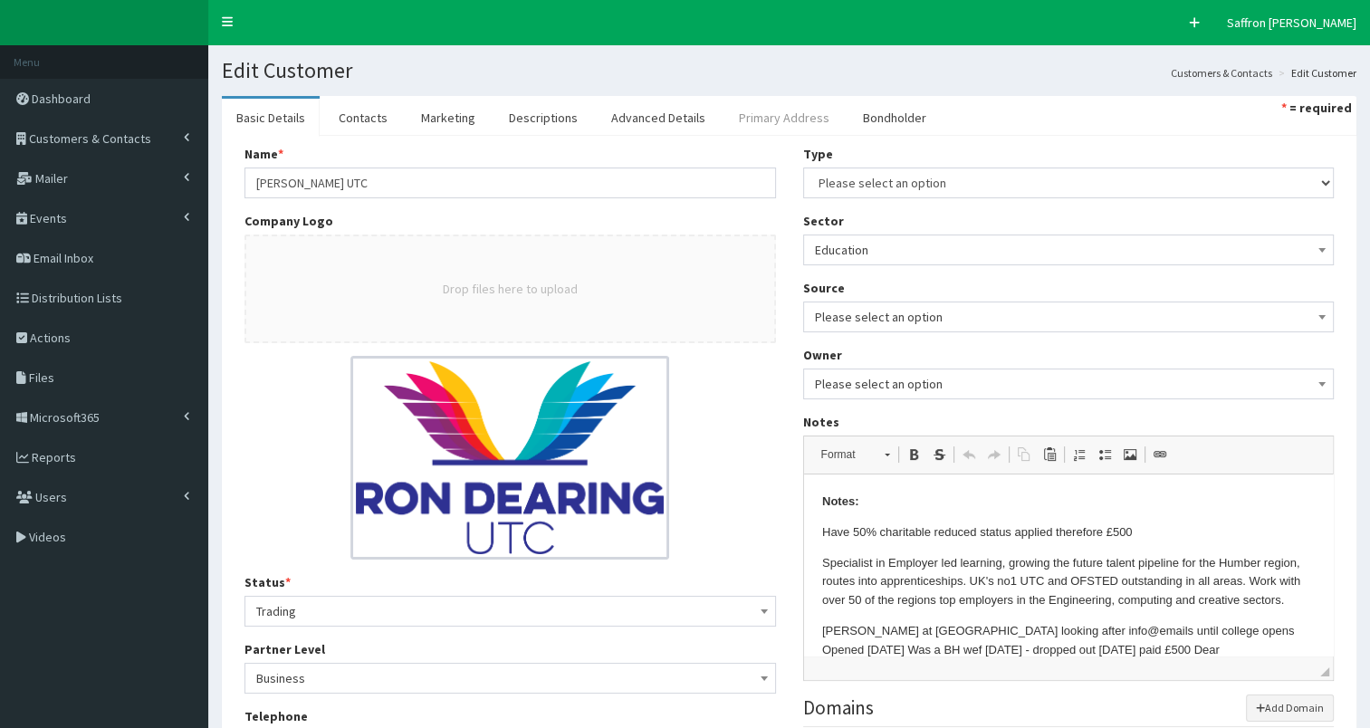
click at [749, 118] on link "Primary Address" at bounding box center [785, 118] width 120 height 38
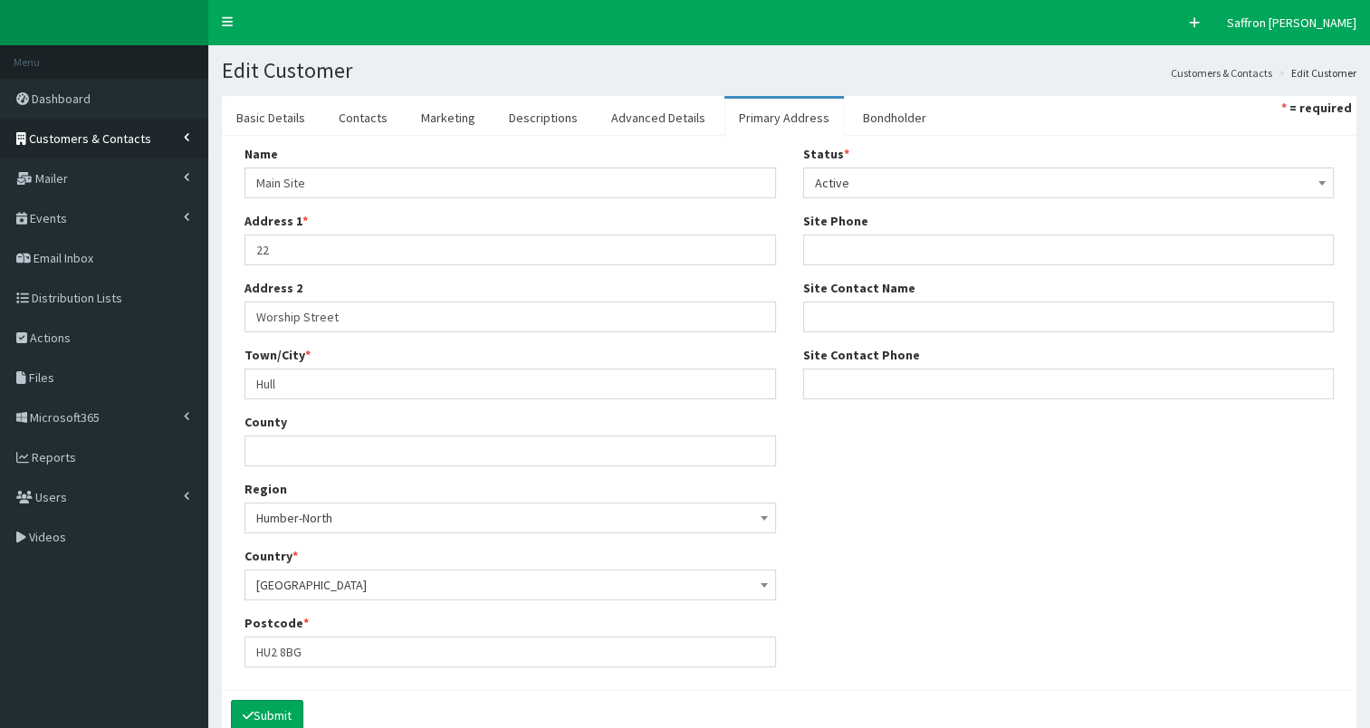
click at [145, 129] on link "Customers & Contacts" at bounding box center [104, 139] width 208 height 40
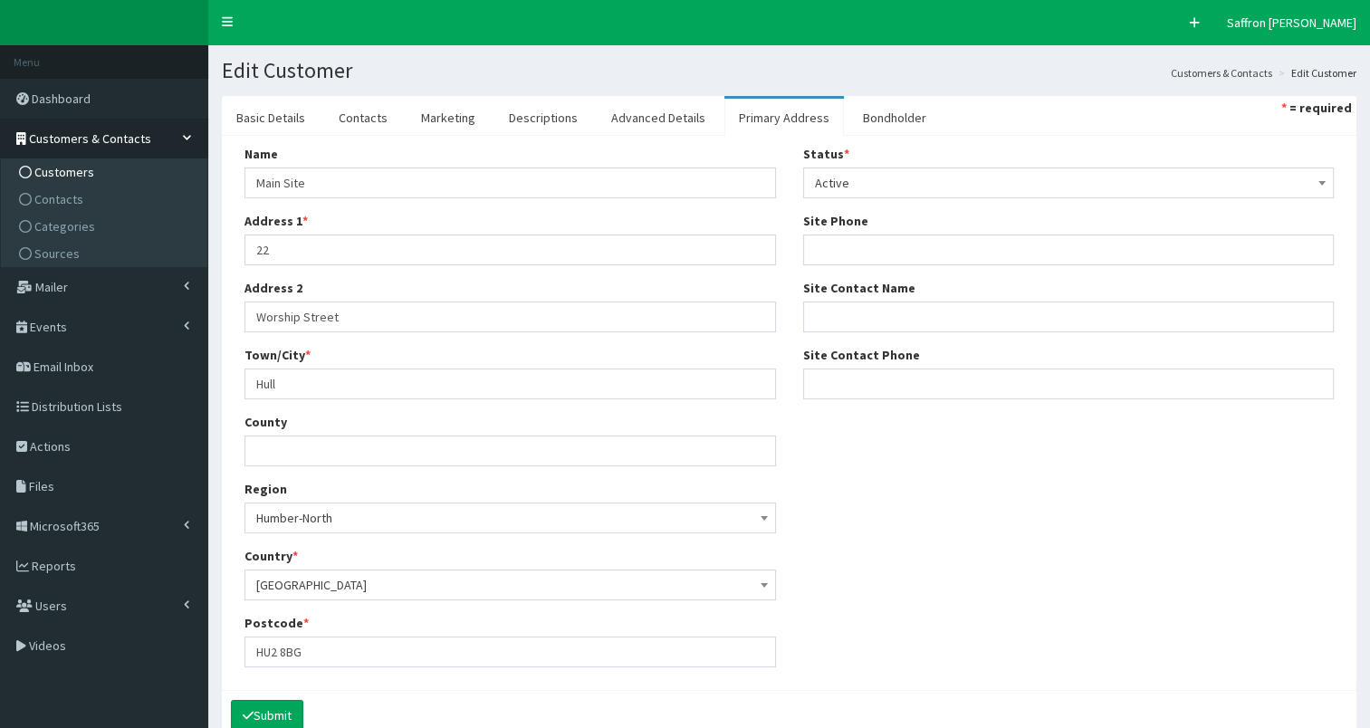
click at [96, 165] on link "Customers" at bounding box center [106, 172] width 202 height 27
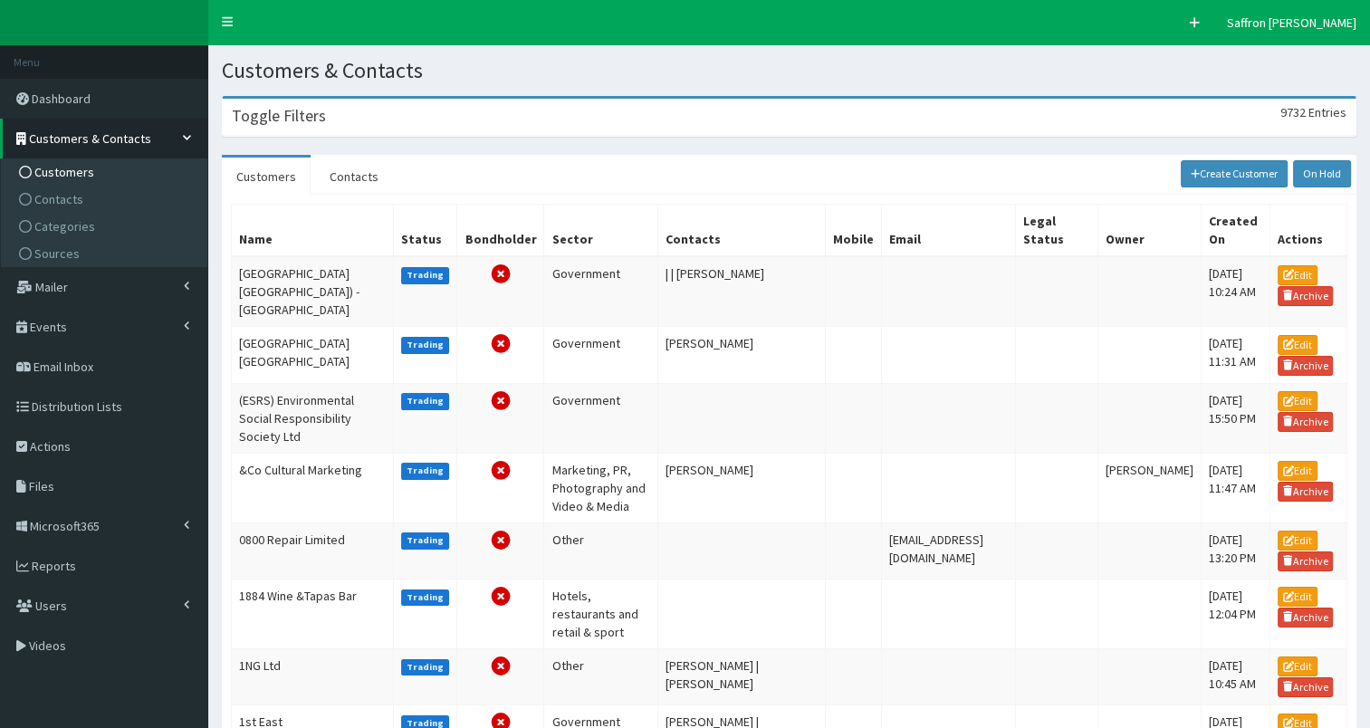
click at [518, 130] on div "Toggle Filters 9732 Entries" at bounding box center [789, 117] width 1133 height 37
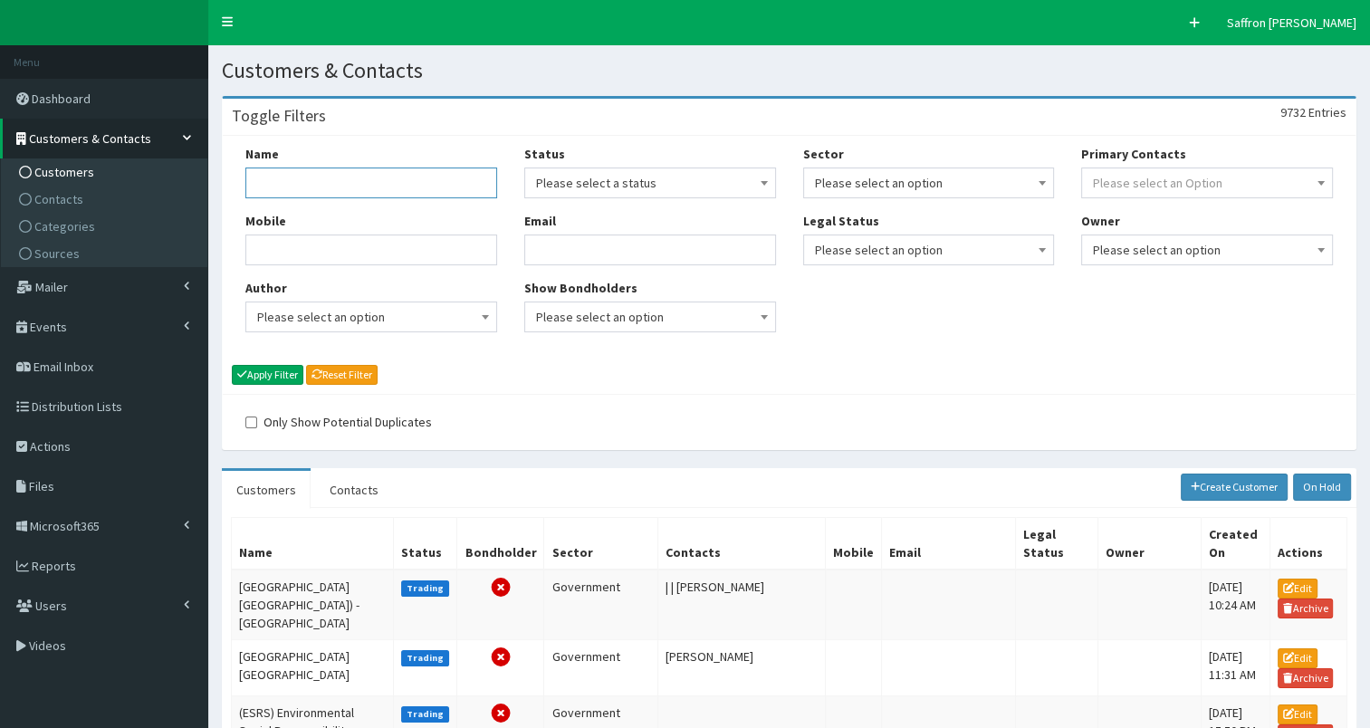
click at [401, 187] on input "Name" at bounding box center [371, 183] width 252 height 31
type input "humber hr"
click at [232, 365] on button "Apply Filter" at bounding box center [268, 375] width 72 height 20
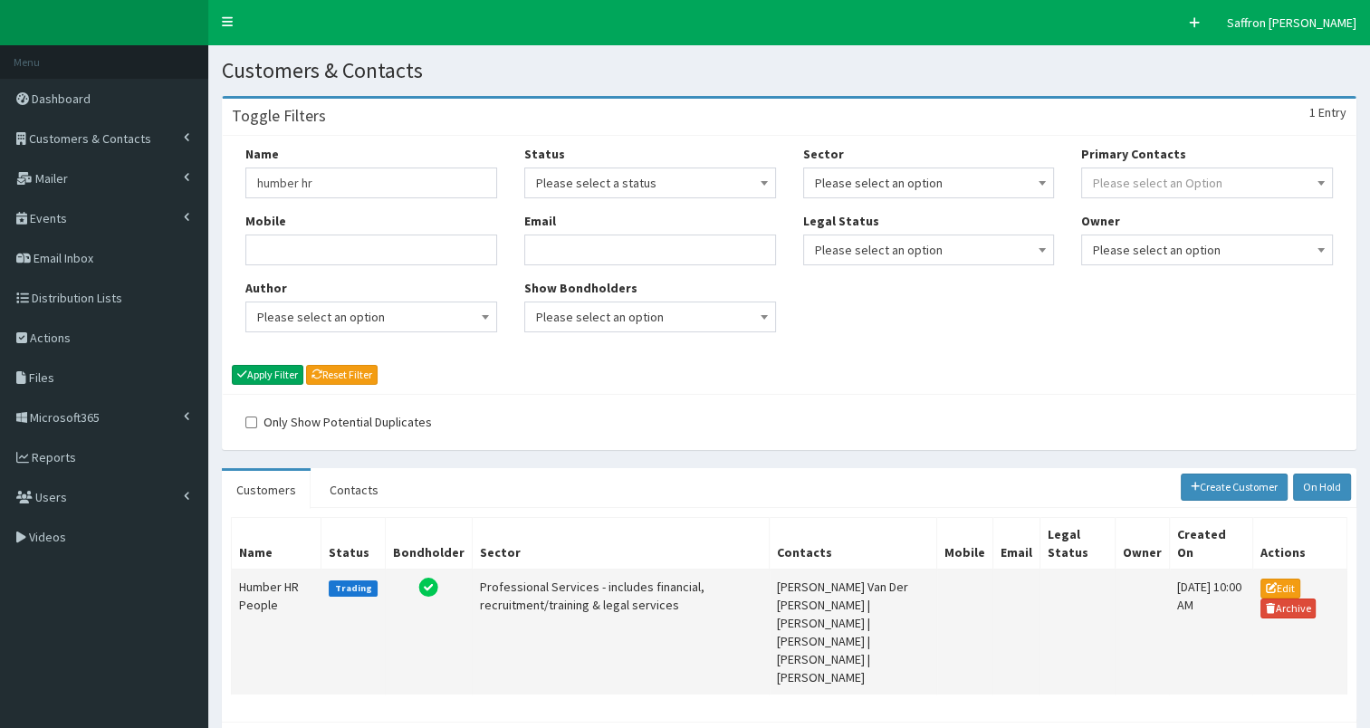
click at [283, 598] on td "Humber HR People" at bounding box center [277, 632] width 90 height 125
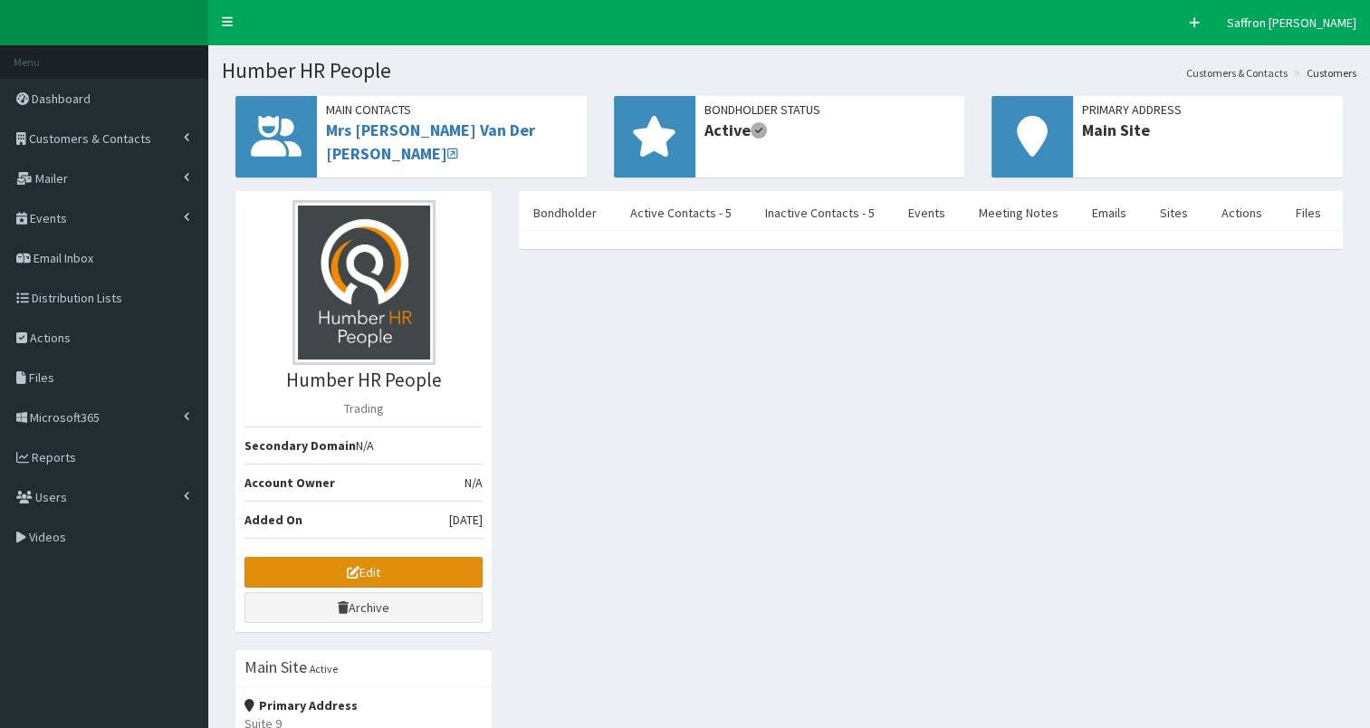
click at [337, 572] on link "Edit" at bounding box center [364, 572] width 238 height 31
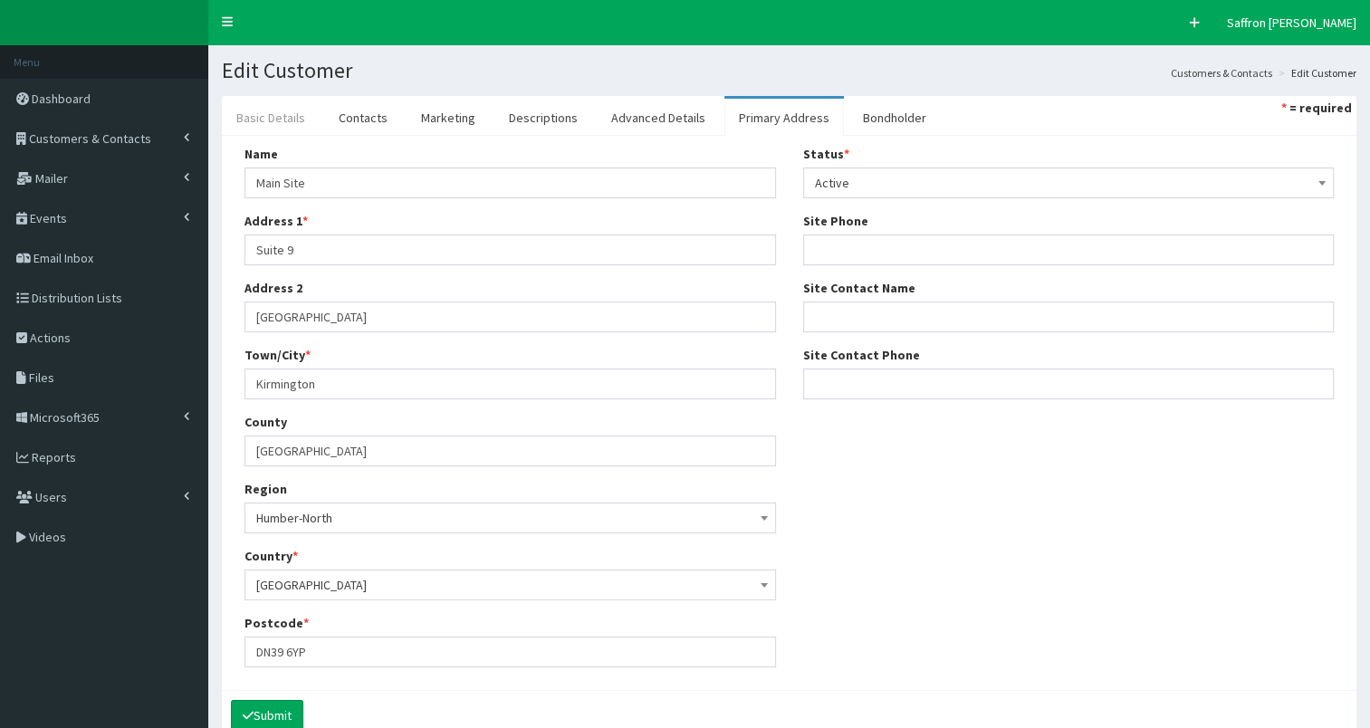
click at [306, 119] on link "Basic Details" at bounding box center [271, 118] width 98 height 38
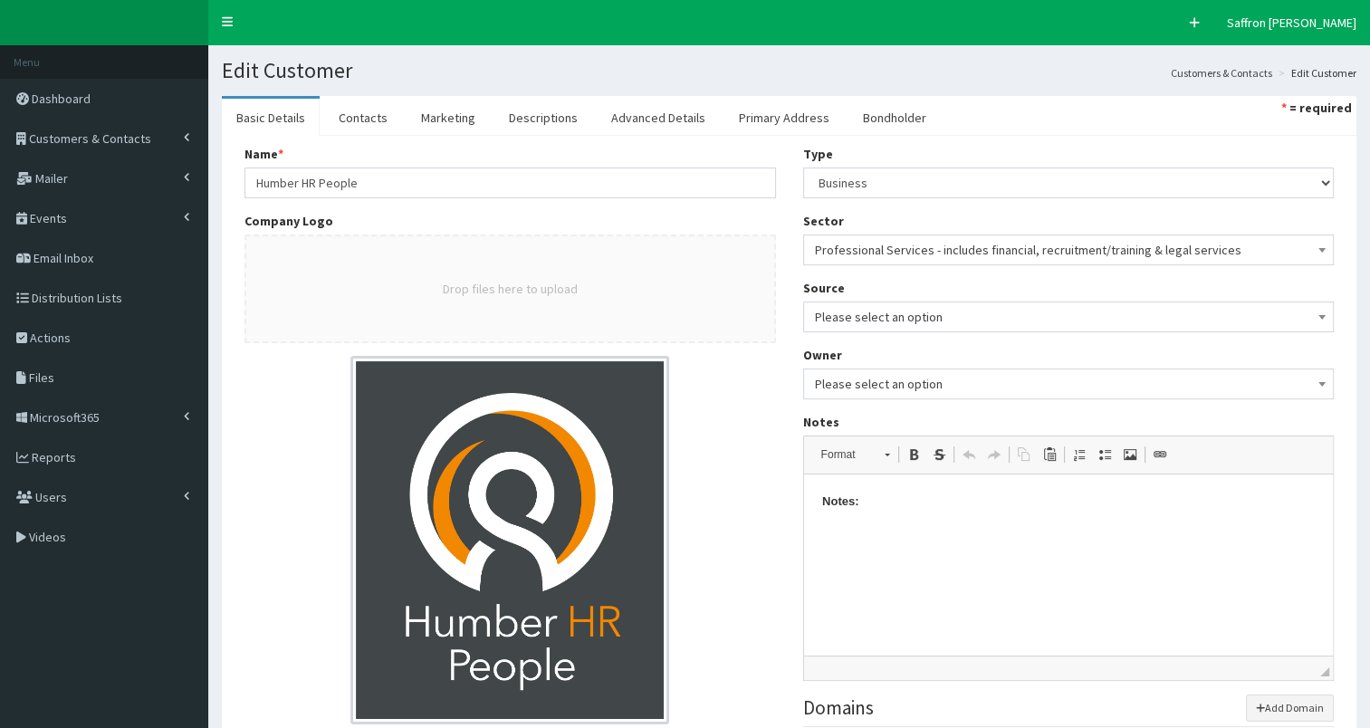
click at [774, 94] on section "Basic Details Contacts Marketing Descriptions Advanced Details Primary Address …" at bounding box center [789, 622] width 1162 height 1081
click at [776, 116] on link "Primary Address" at bounding box center [785, 118] width 120 height 38
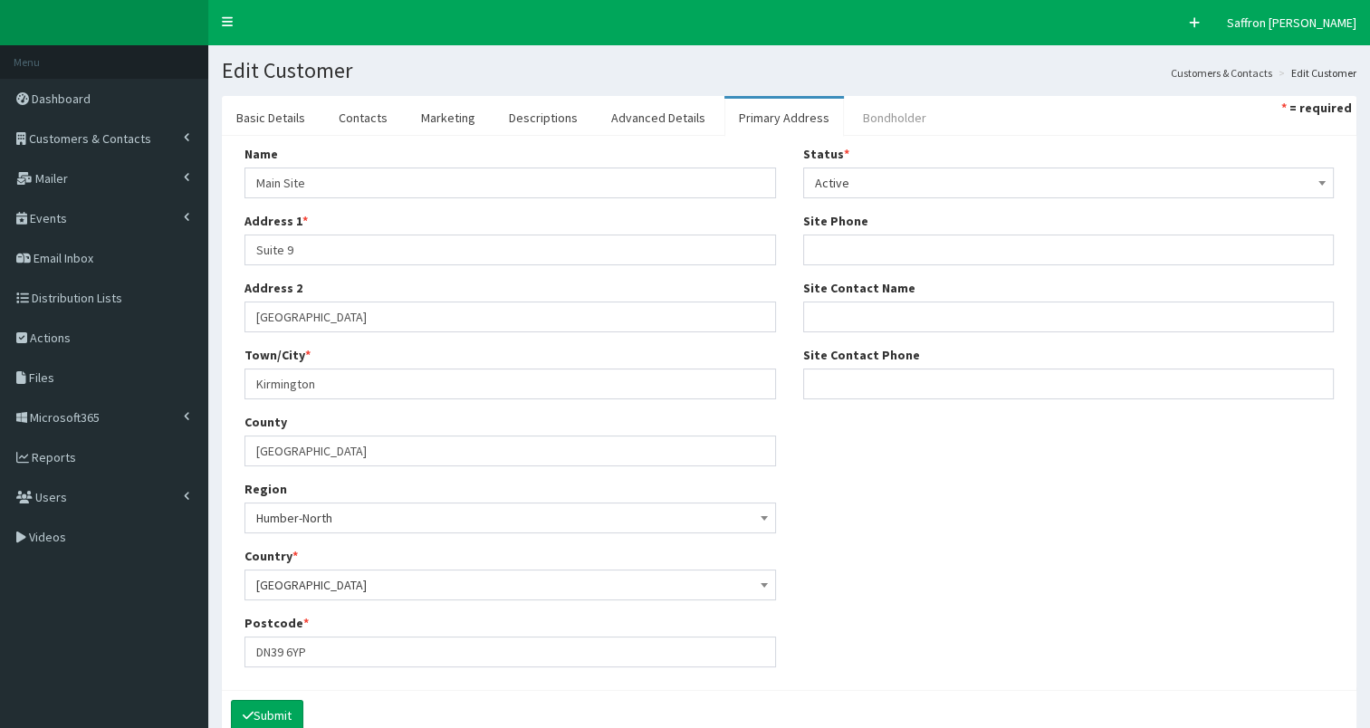
click at [866, 99] on link "Bondholder" at bounding box center [895, 118] width 92 height 38
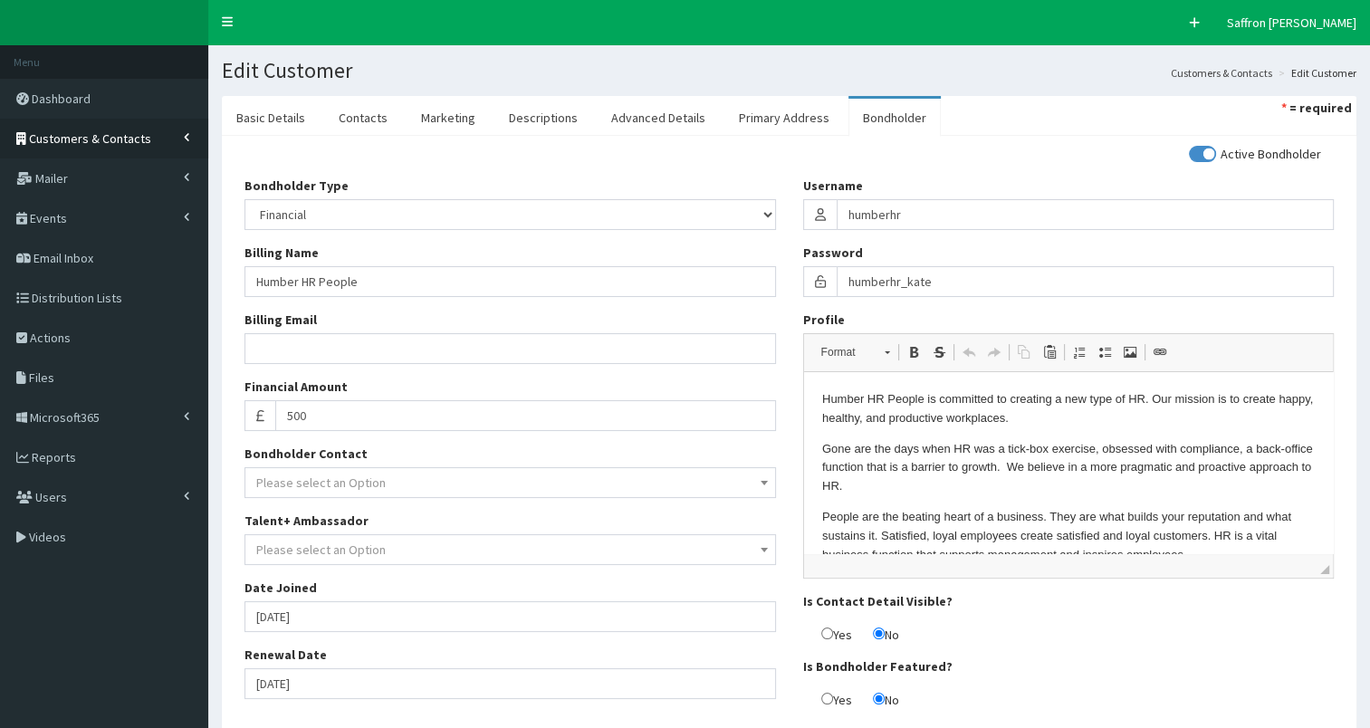
click at [116, 145] on span "Customers & Contacts" at bounding box center [90, 138] width 122 height 16
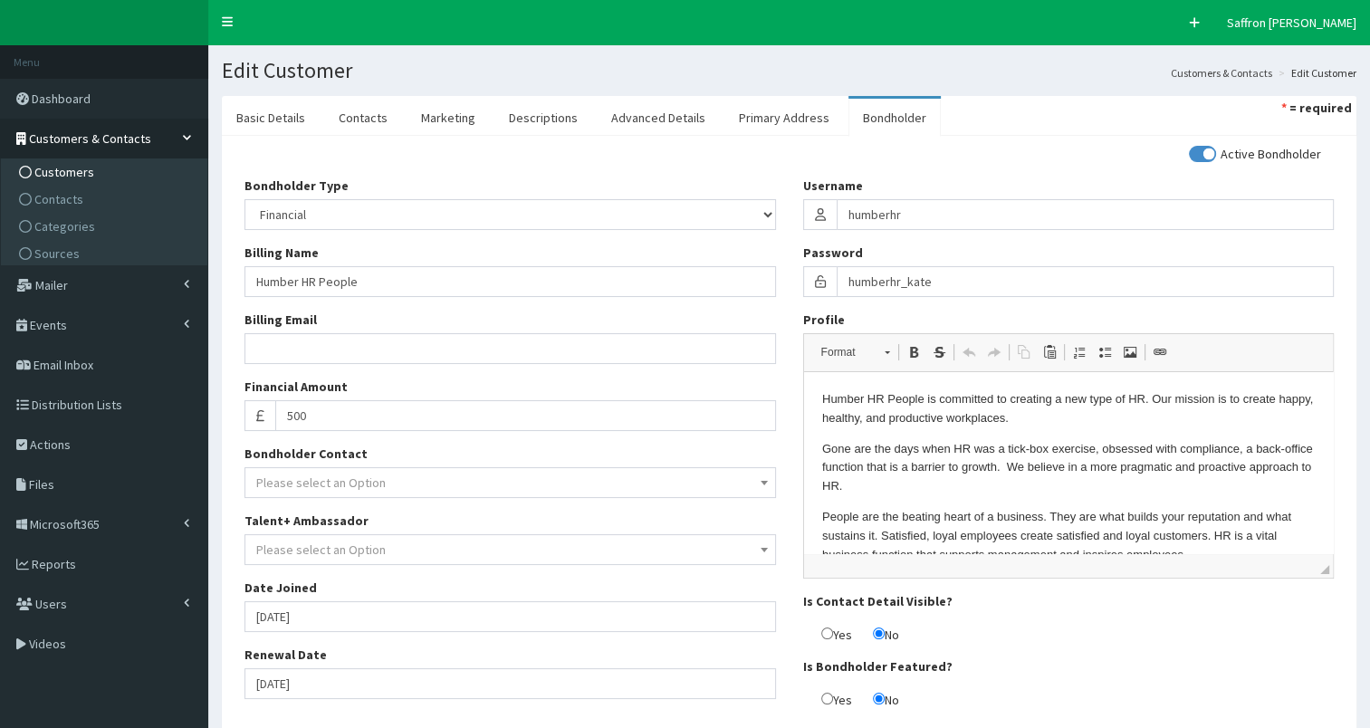
click at [89, 169] on span "Customers" at bounding box center [64, 172] width 60 height 16
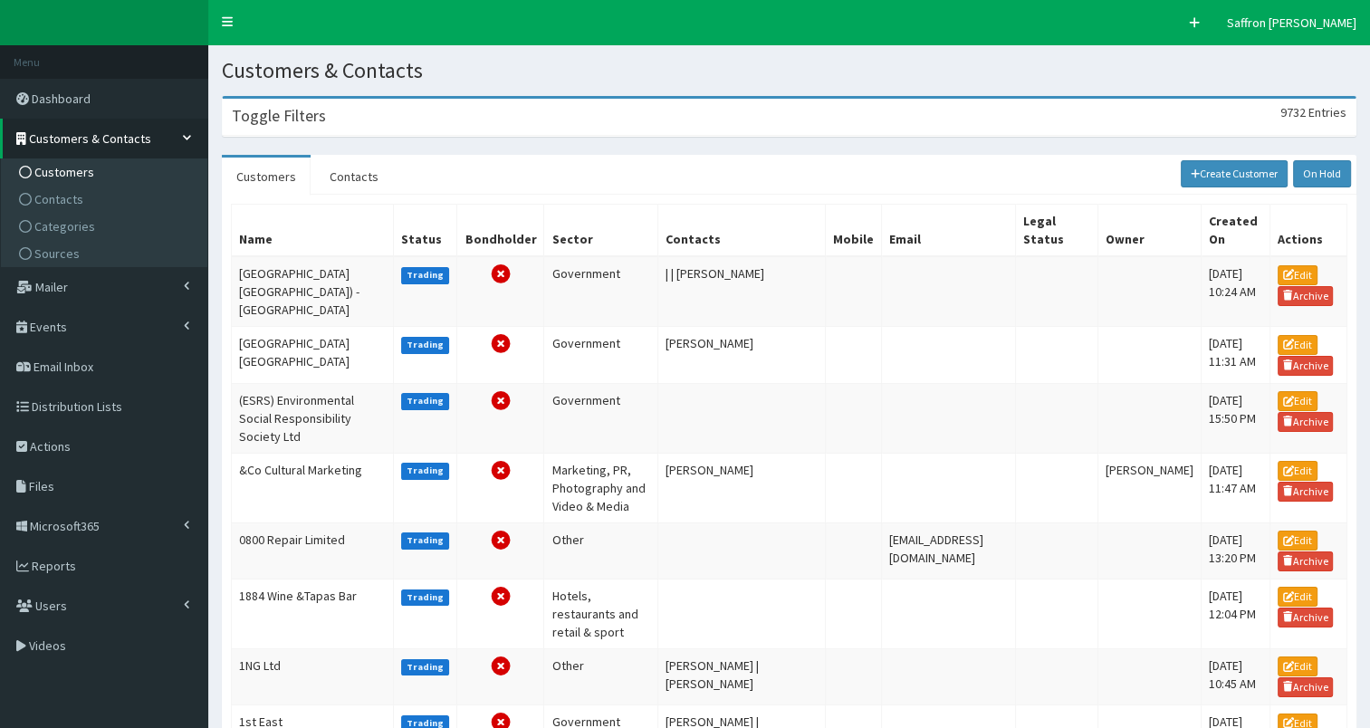
click at [406, 124] on div "Toggle Filters 9732 Entries" at bounding box center [789, 117] width 1133 height 37
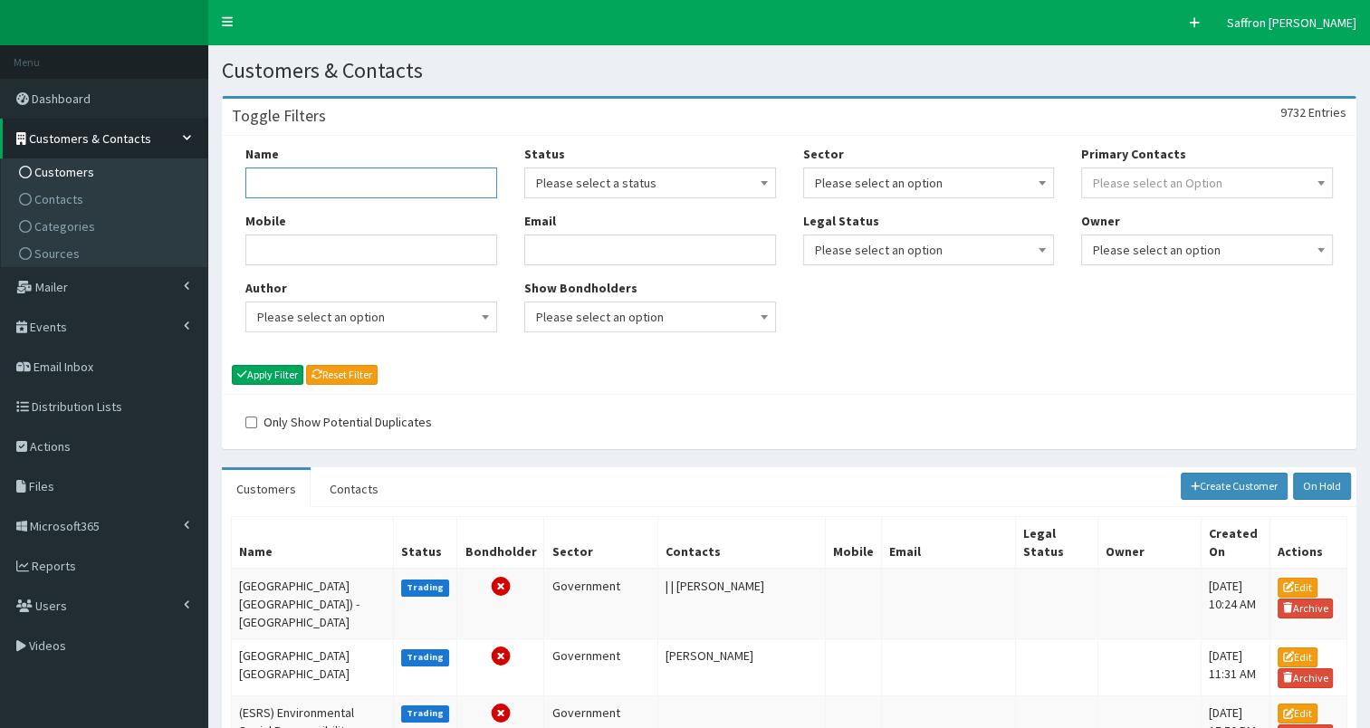
click at [383, 185] on input "Name" at bounding box center [371, 183] width 252 height 31
type input "gateway"
click at [275, 372] on button "Apply Filter" at bounding box center [268, 375] width 72 height 20
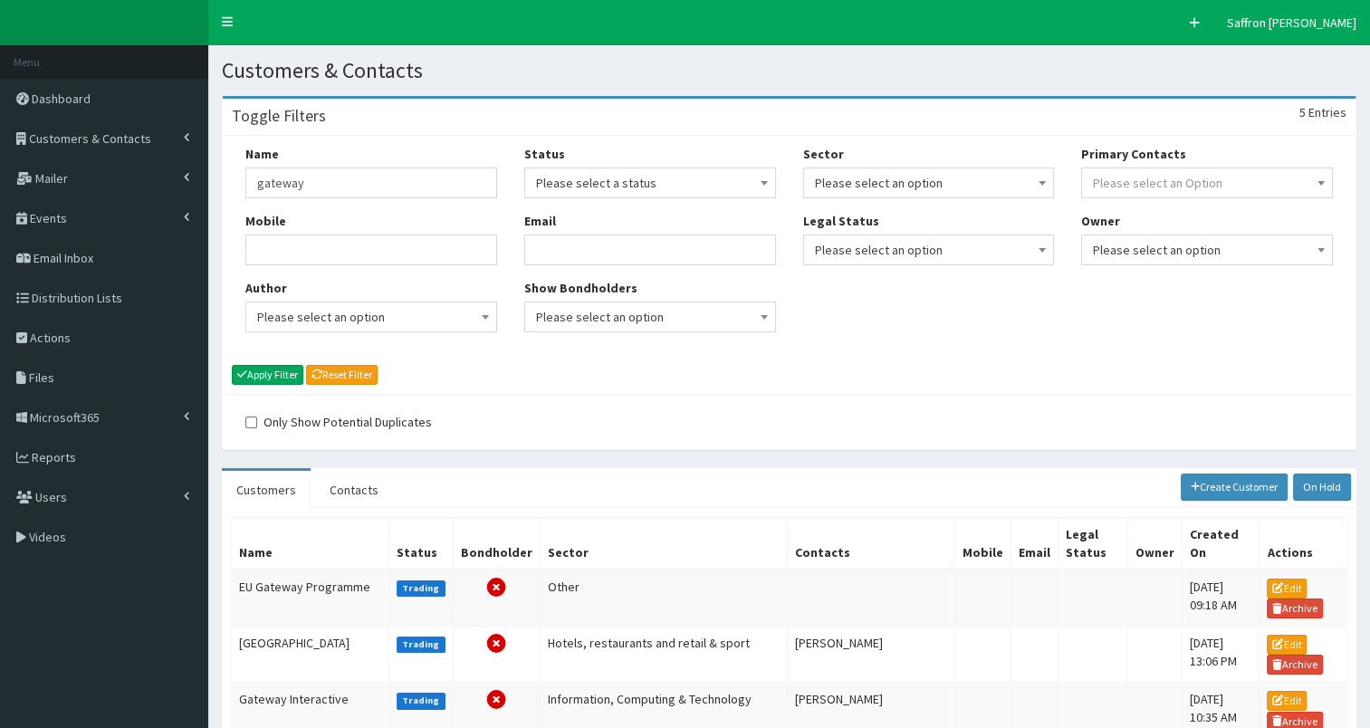
scroll to position [252, 0]
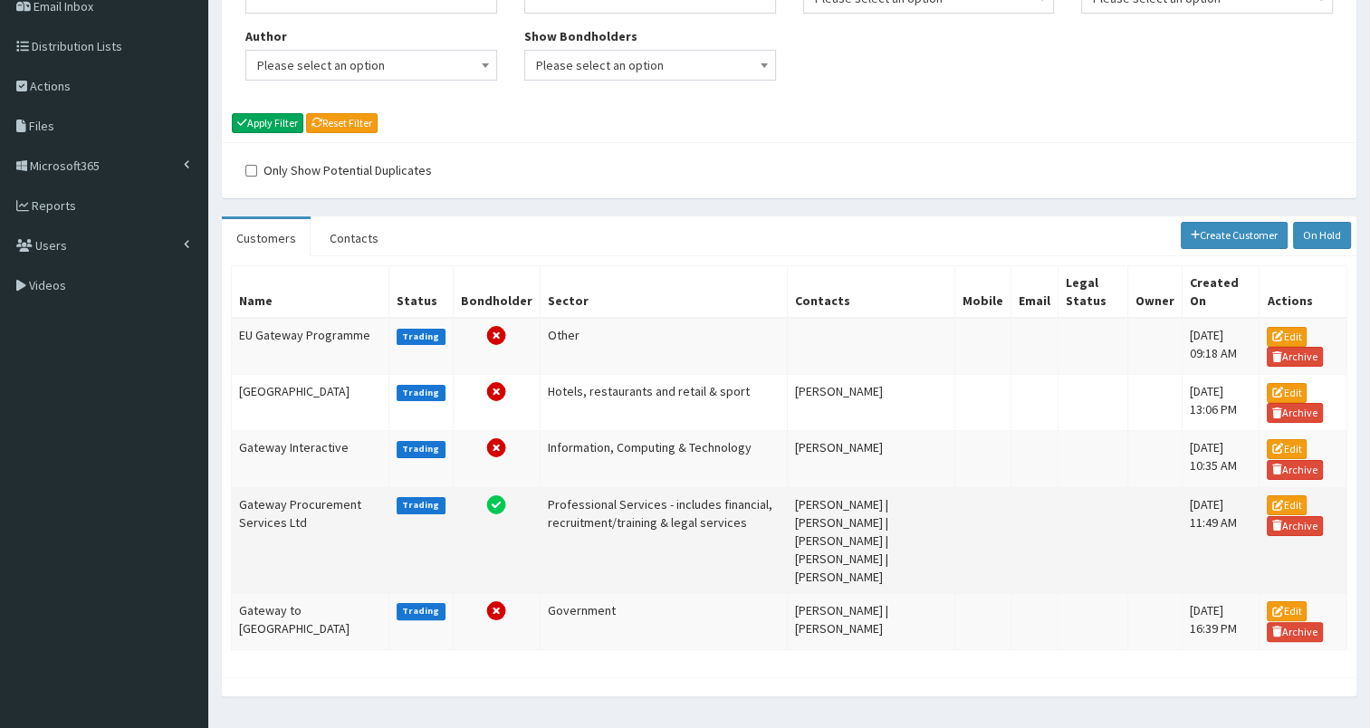
click at [292, 524] on td "Gateway Procurement Services Ltd" at bounding box center [311, 540] width 158 height 106
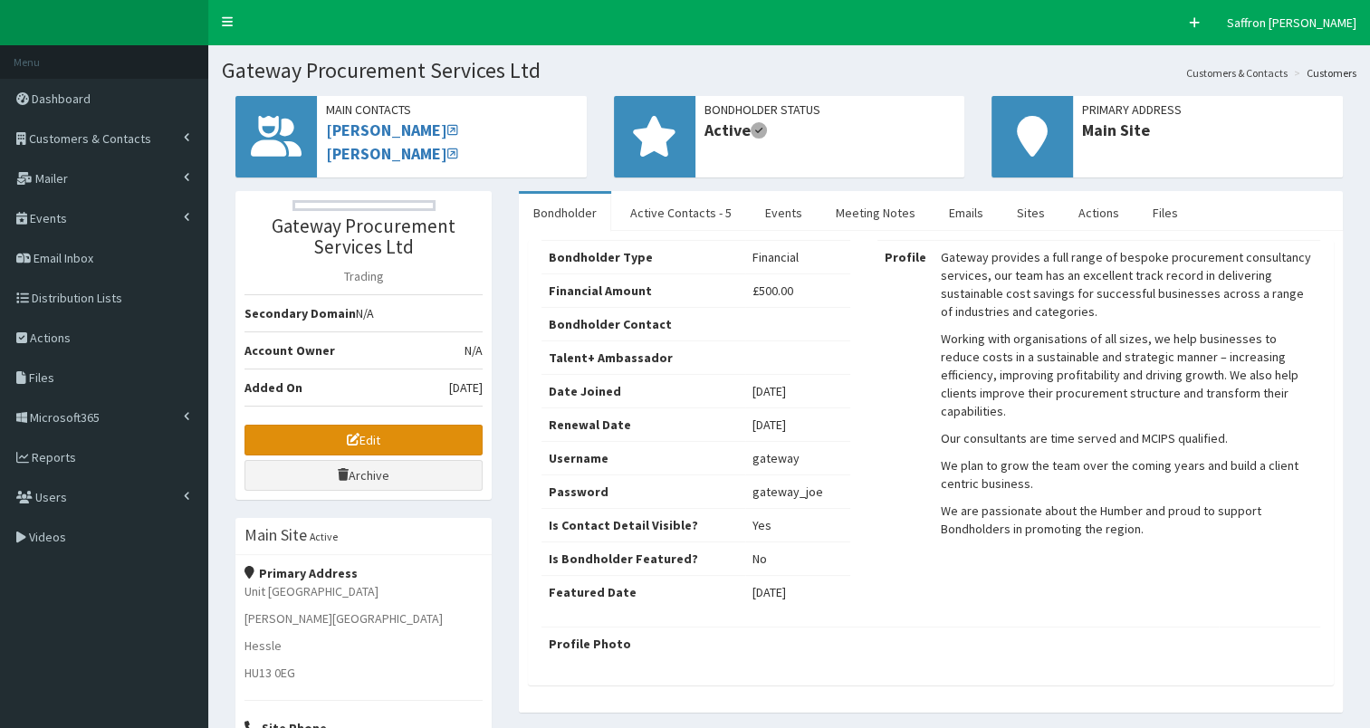
click at [359, 433] on link "Edit" at bounding box center [364, 440] width 238 height 31
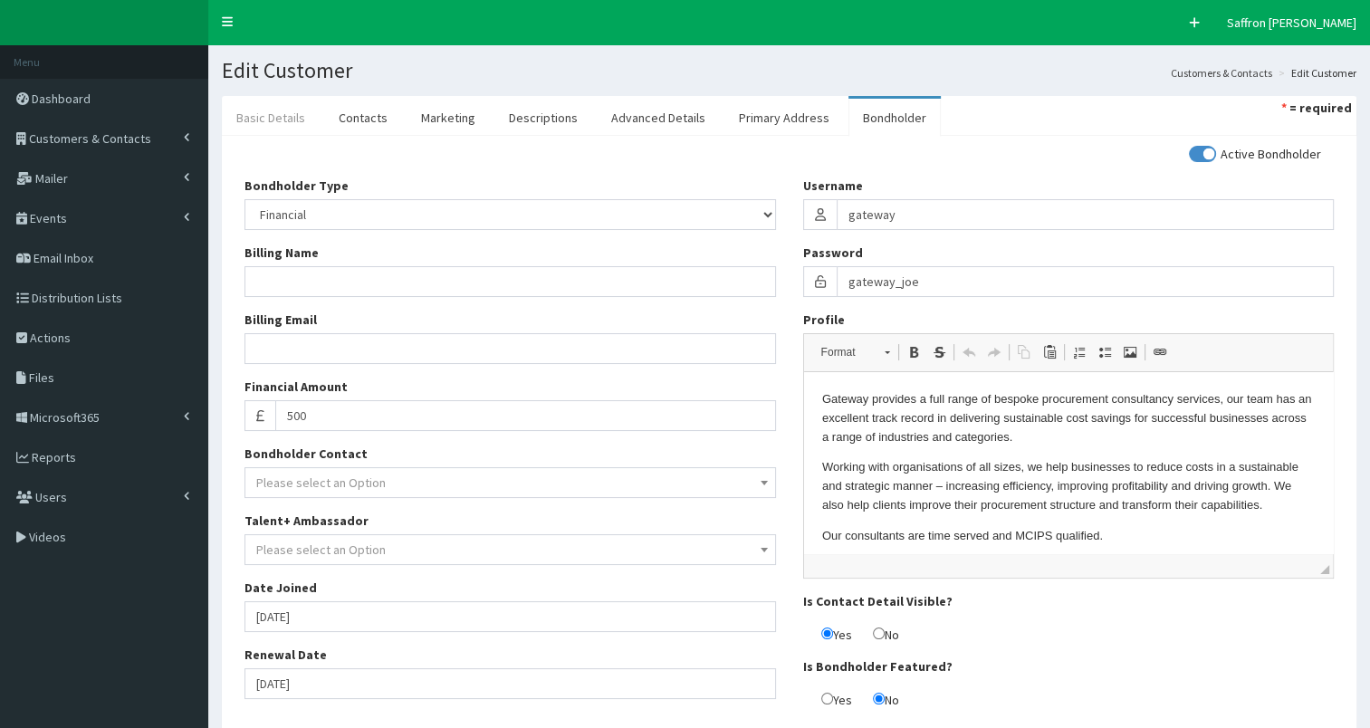
click at [283, 102] on link "Basic Details" at bounding box center [271, 118] width 98 height 38
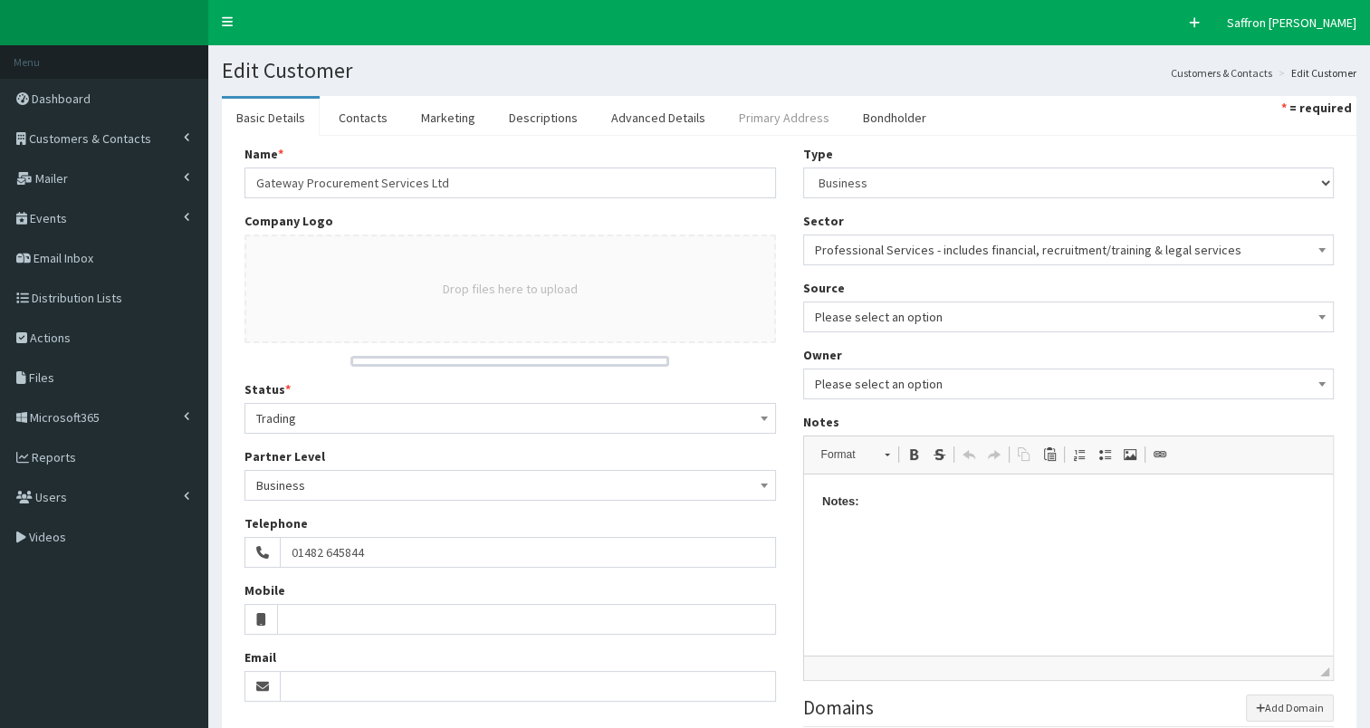
click at [763, 119] on link "Primary Address" at bounding box center [785, 118] width 120 height 38
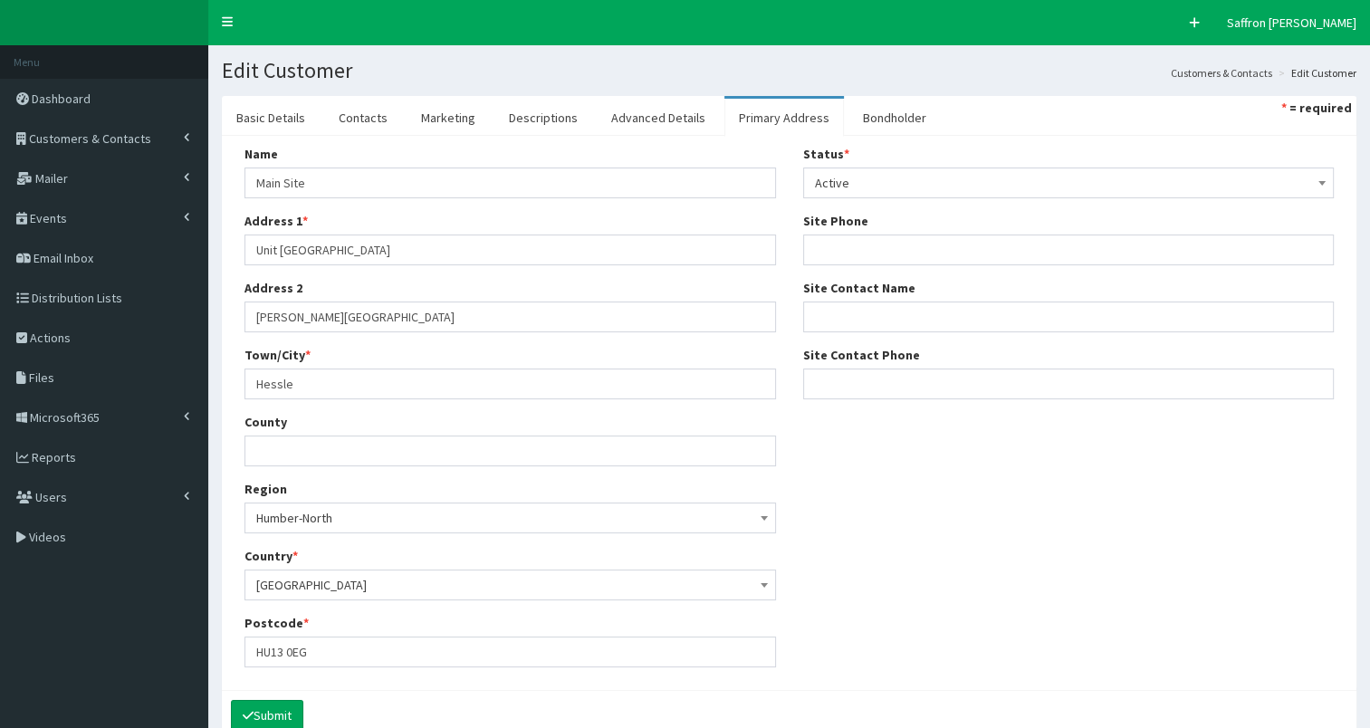
click at [890, 91] on section "Basic Details Contacts Marketing Descriptions Advanced Details Primary Address …" at bounding box center [789, 426] width 1162 height 689
click at [880, 116] on link "Bondholder" at bounding box center [895, 118] width 92 height 38
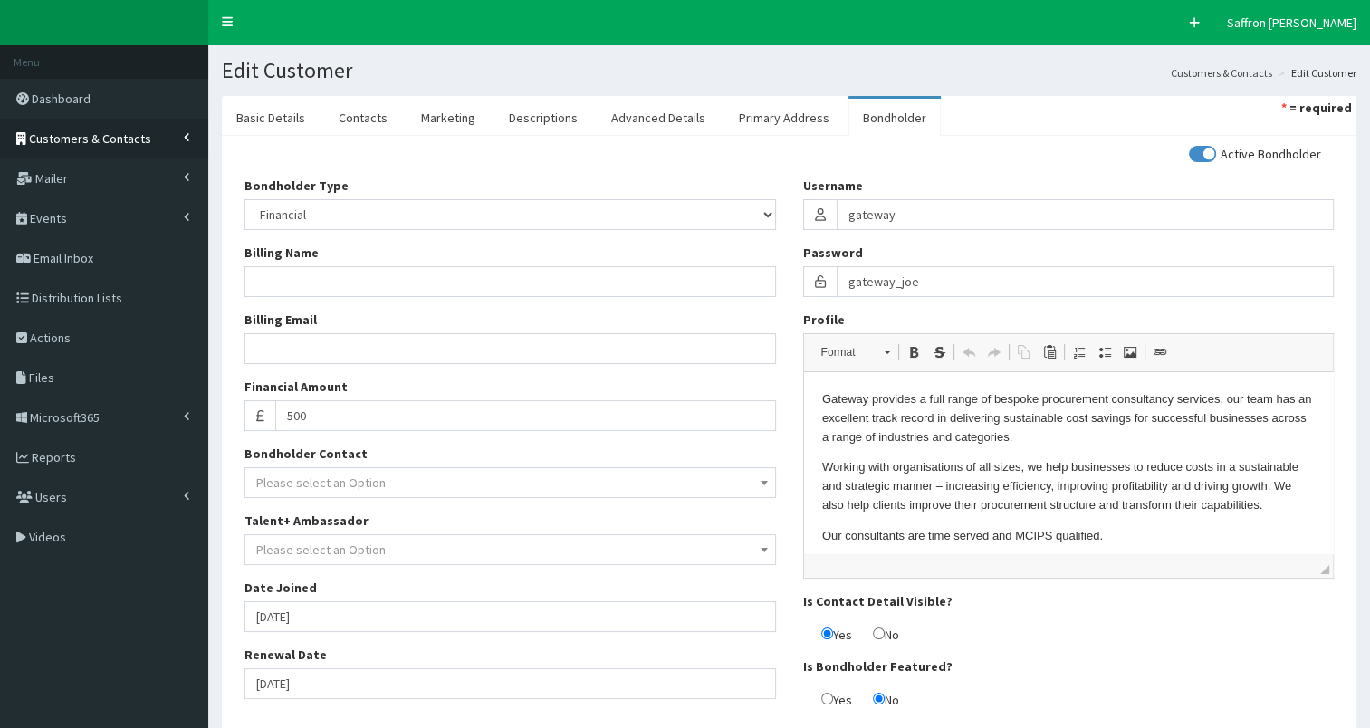
click at [156, 135] on link "Customers & Contacts" at bounding box center [104, 139] width 208 height 40
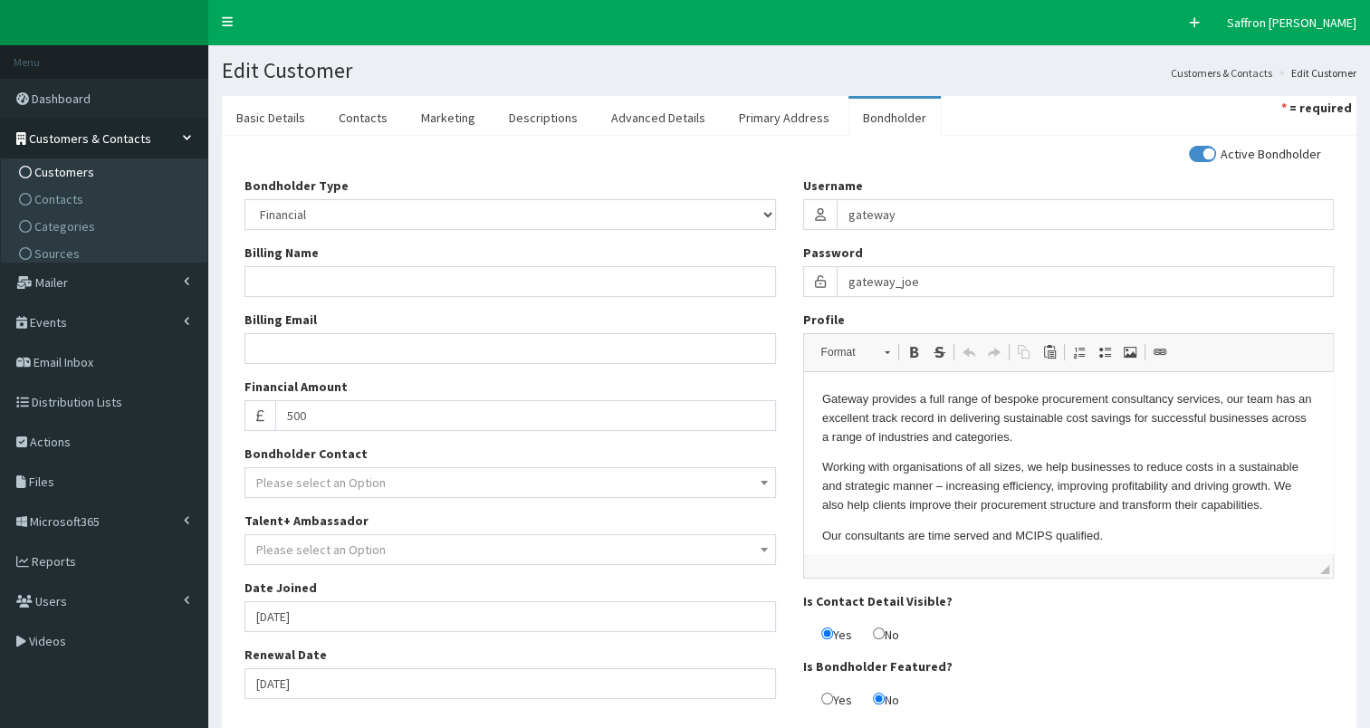
click at [71, 168] on span "Customers" at bounding box center [64, 172] width 60 height 16
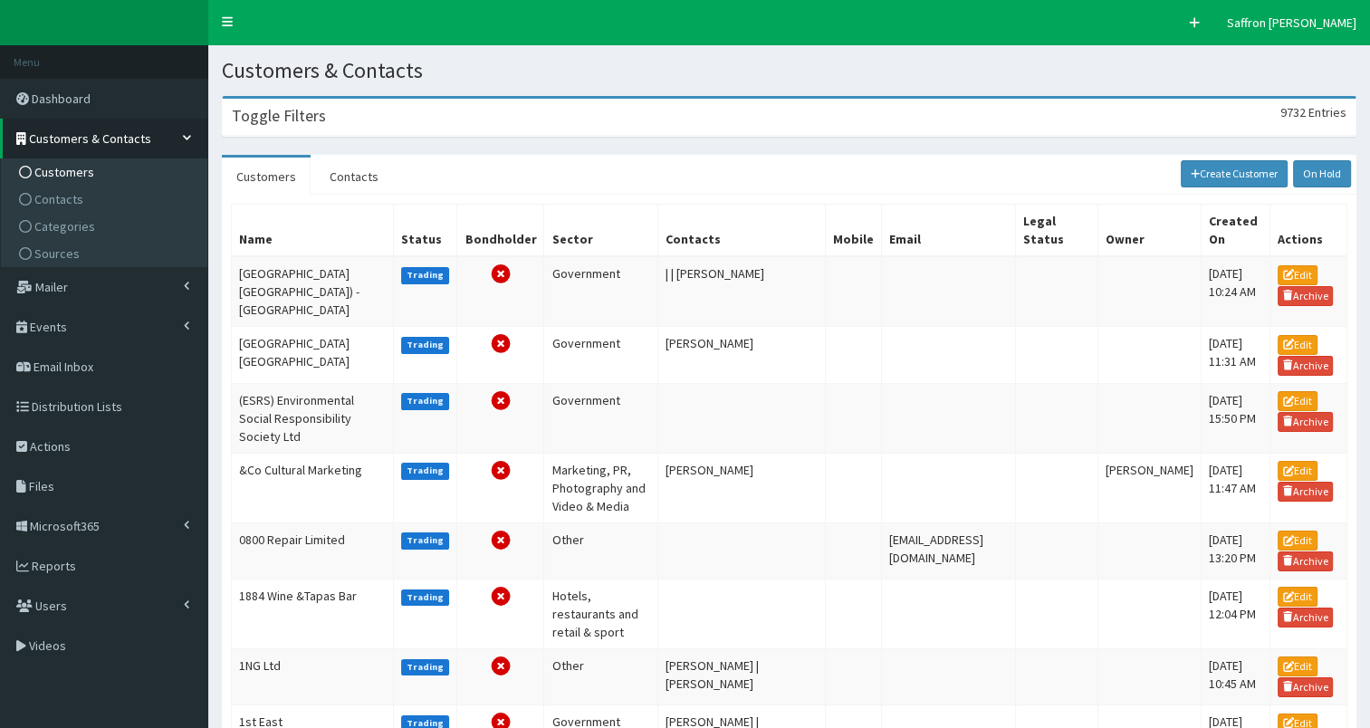
click at [400, 123] on div "Toggle Filters 9732 Entries" at bounding box center [789, 117] width 1133 height 37
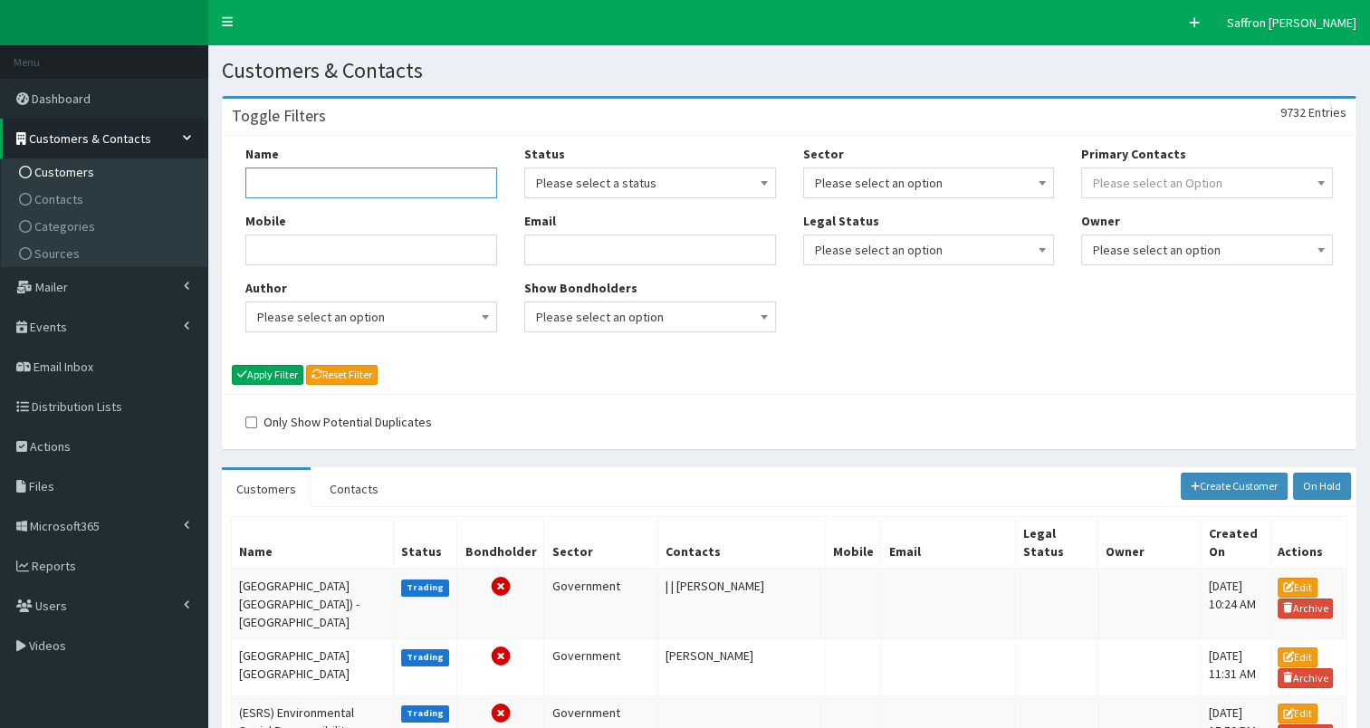
click at [386, 174] on input "Name" at bounding box center [371, 183] width 252 height 31
type input "rybec"
click at [286, 368] on button "Apply Filter" at bounding box center [268, 375] width 72 height 20
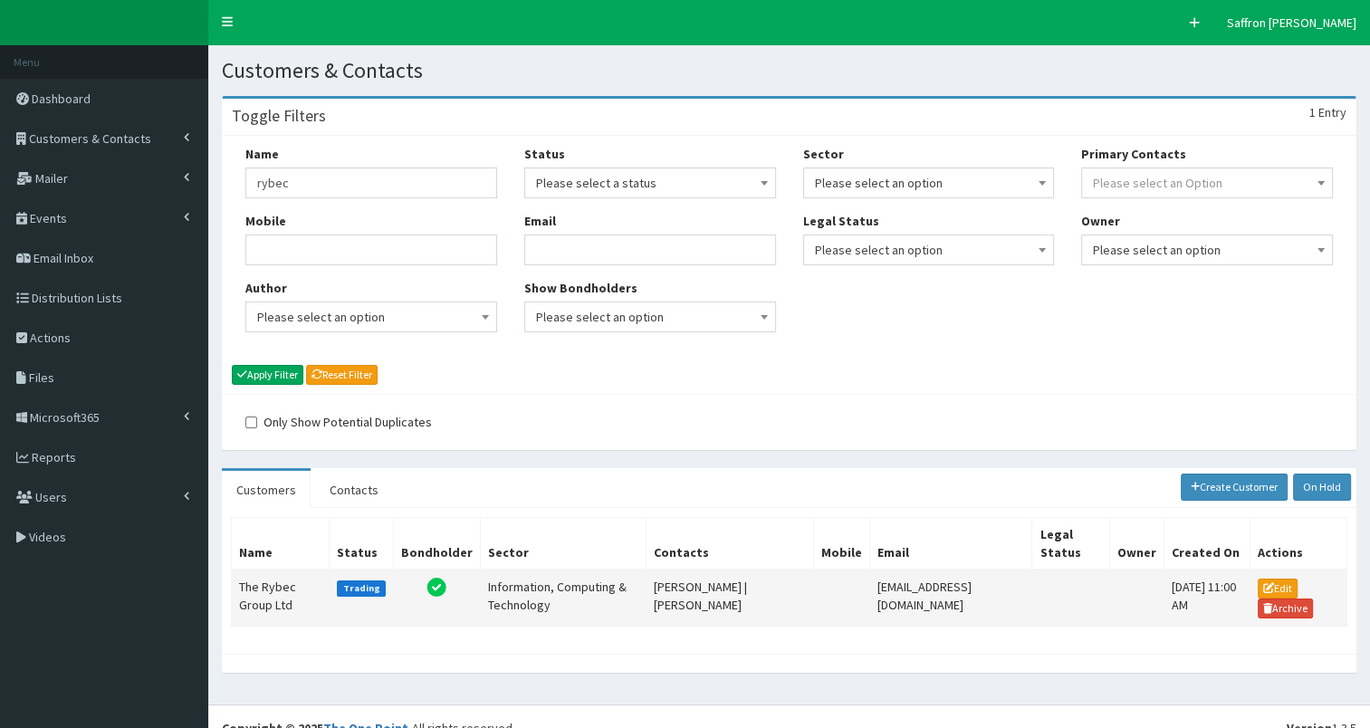
click at [259, 598] on td "The Rybec Group Ltd" at bounding box center [281, 598] width 98 height 57
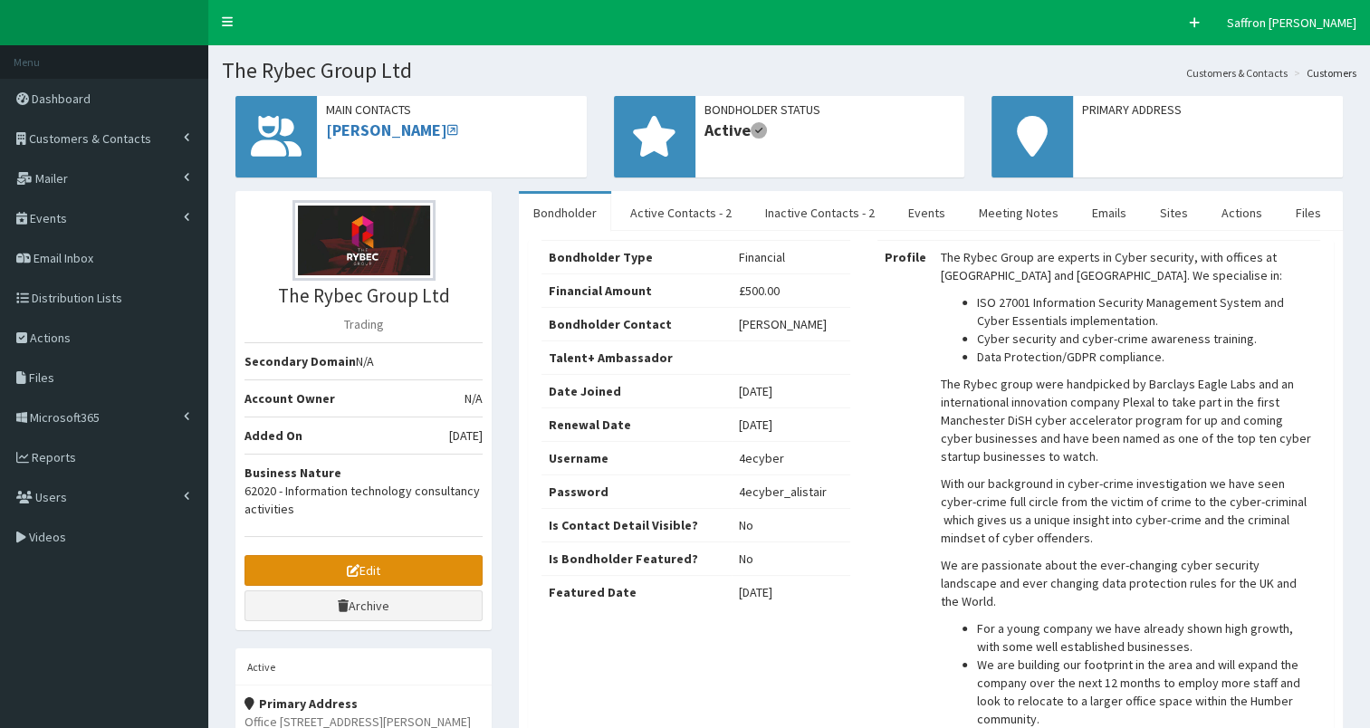
click at [372, 562] on link "Edit" at bounding box center [364, 570] width 238 height 31
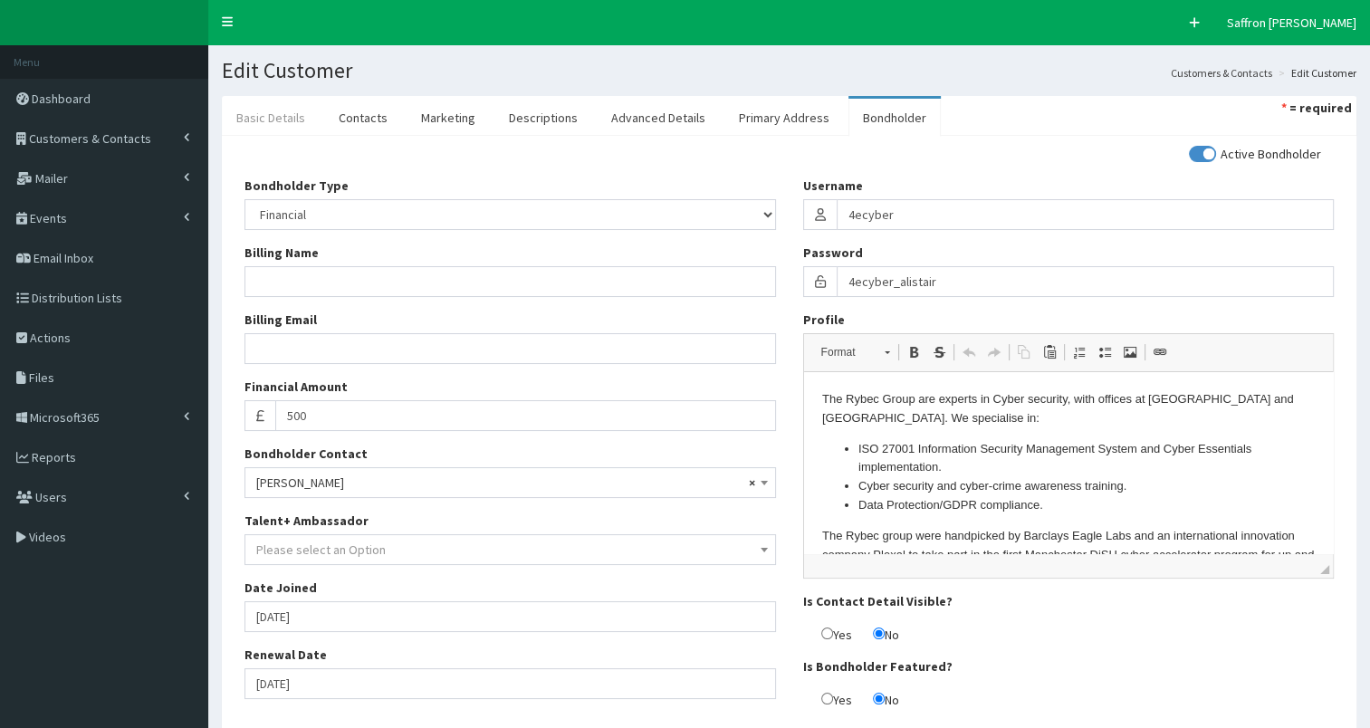
click at [288, 120] on link "Basic Details" at bounding box center [271, 118] width 98 height 38
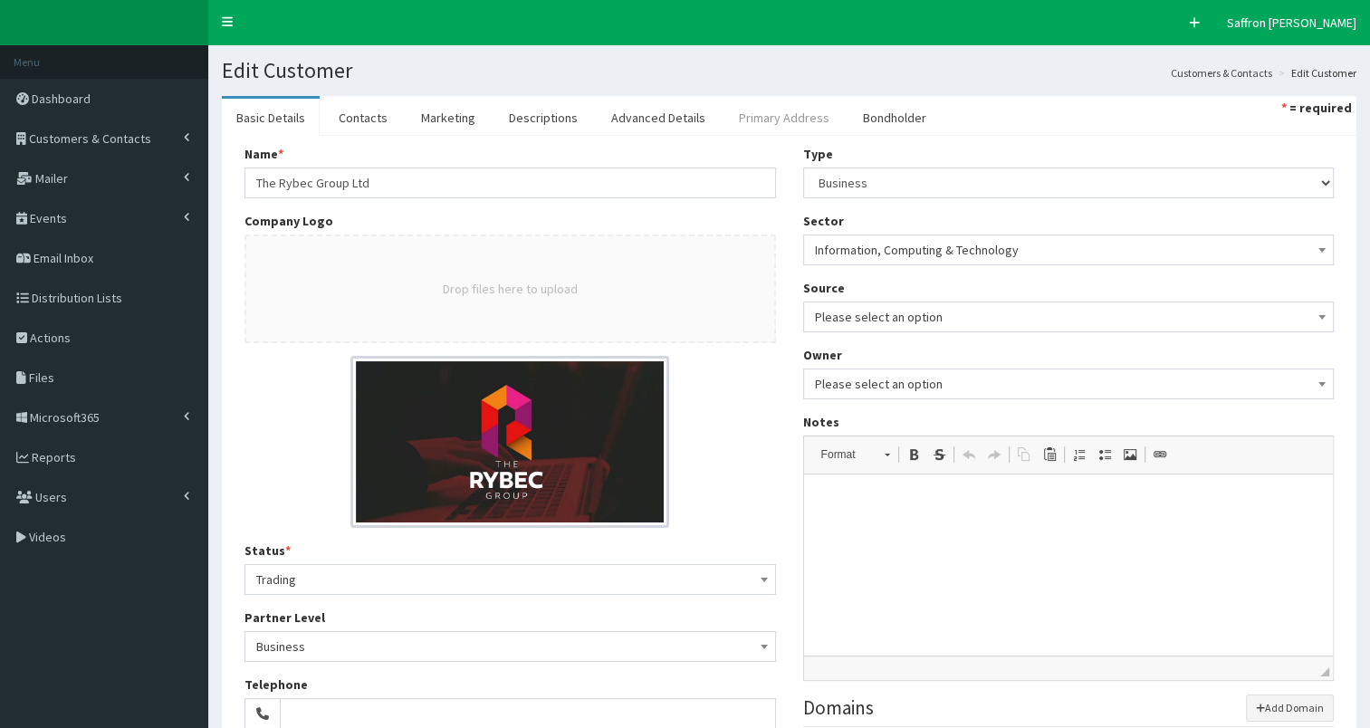
click at [797, 134] on link "Primary Address" at bounding box center [785, 118] width 120 height 38
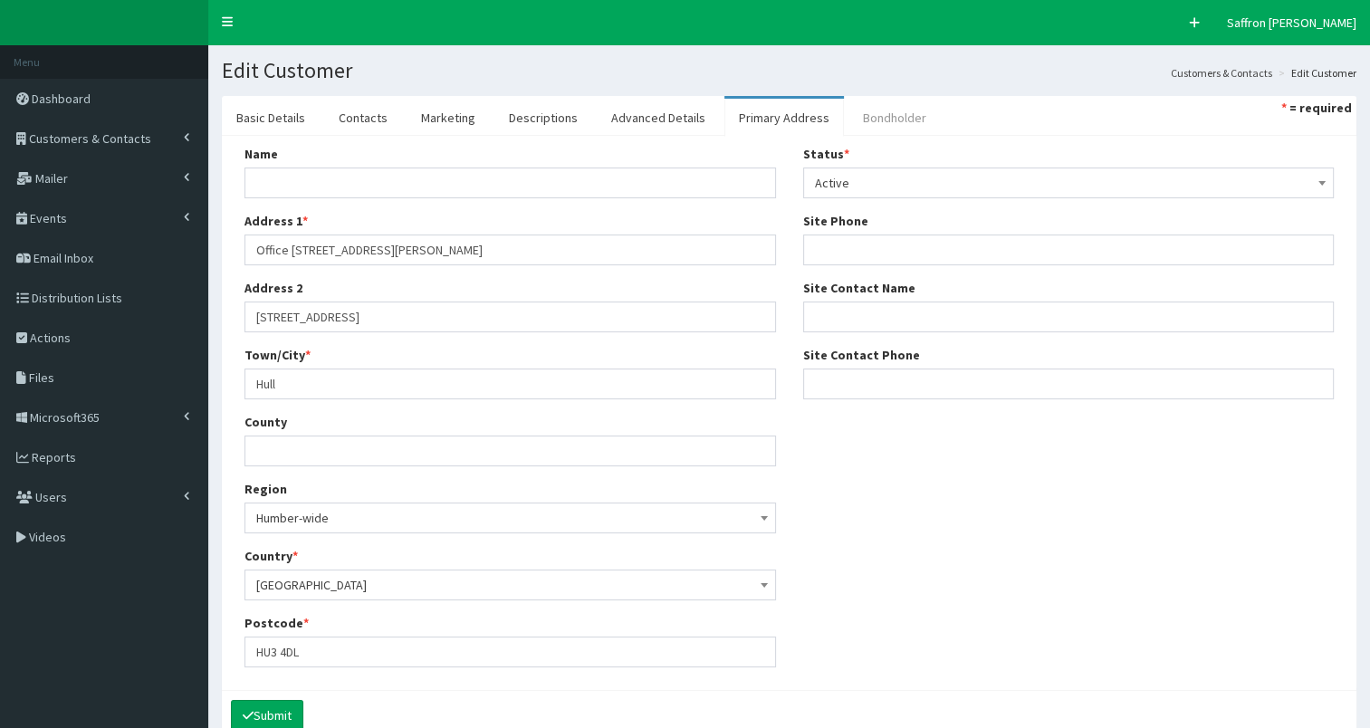
click at [862, 116] on link "Bondholder" at bounding box center [895, 118] width 92 height 38
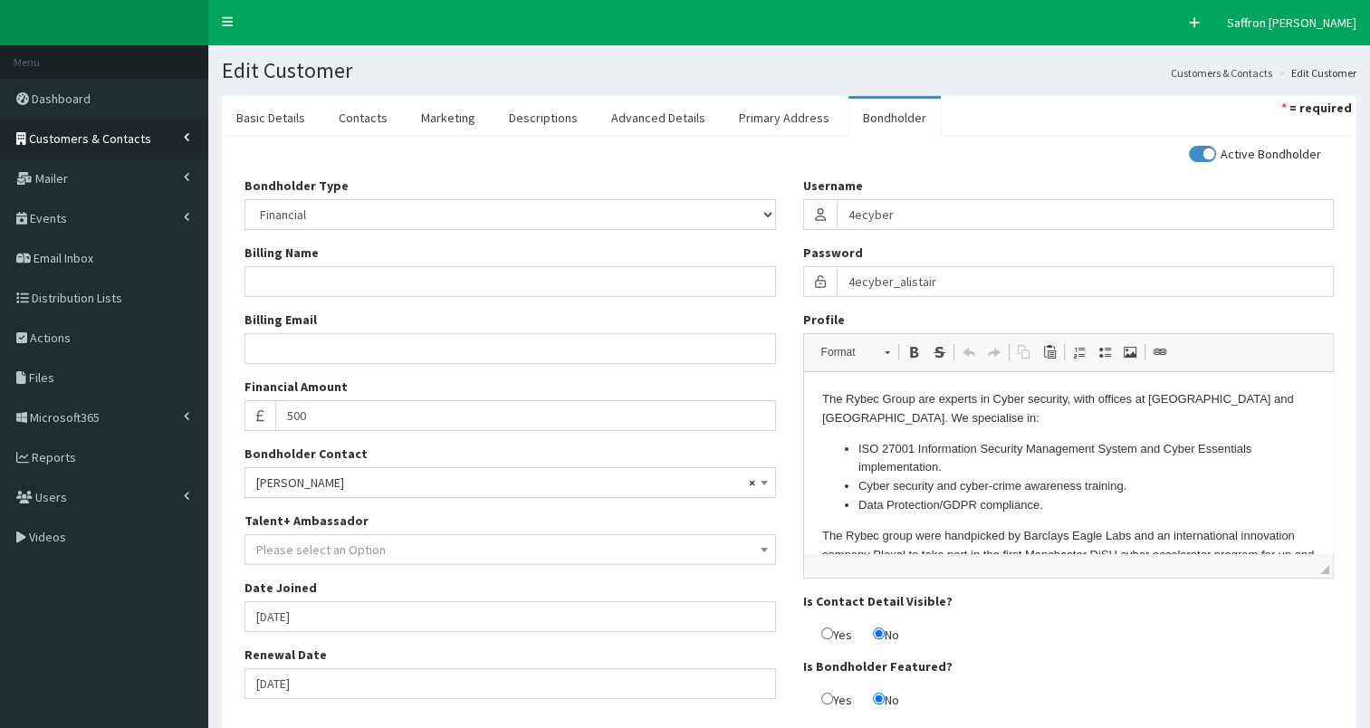
click at [110, 132] on span "Customers & Contacts" at bounding box center [90, 138] width 122 height 16
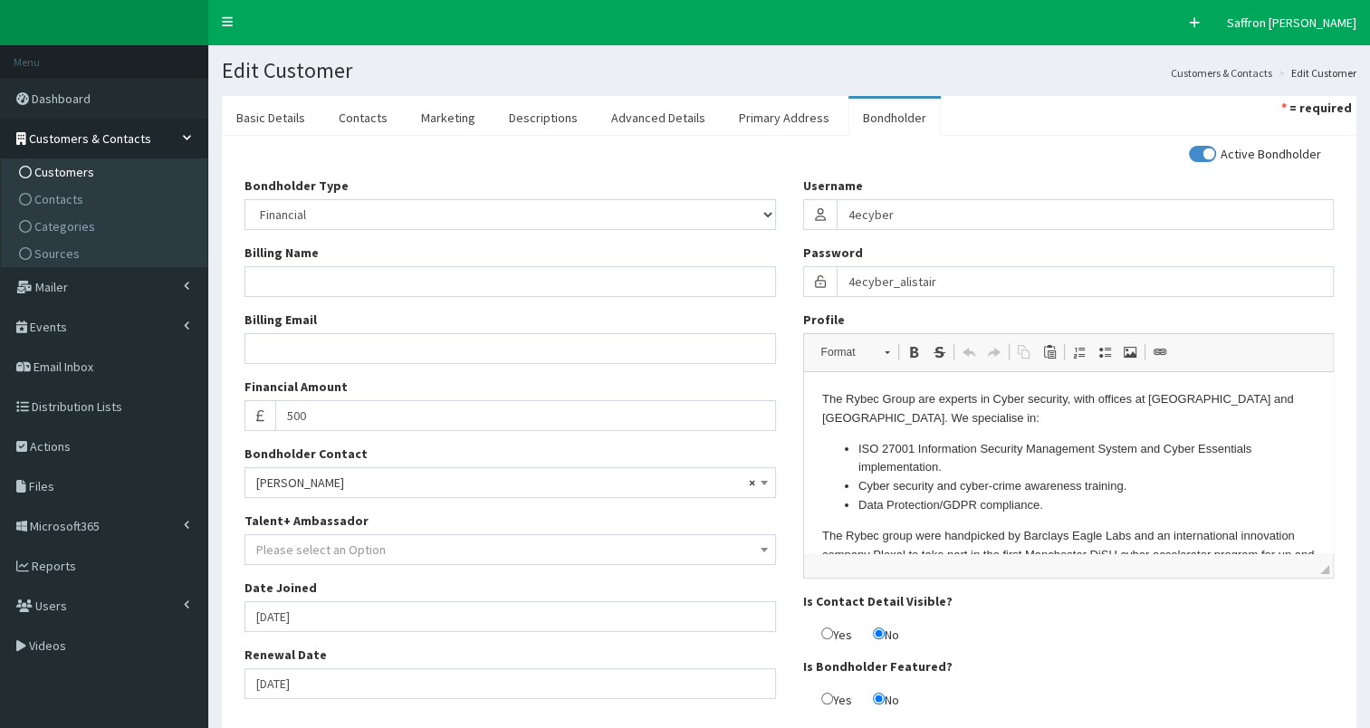
click at [76, 167] on span "Customers" at bounding box center [64, 172] width 60 height 16
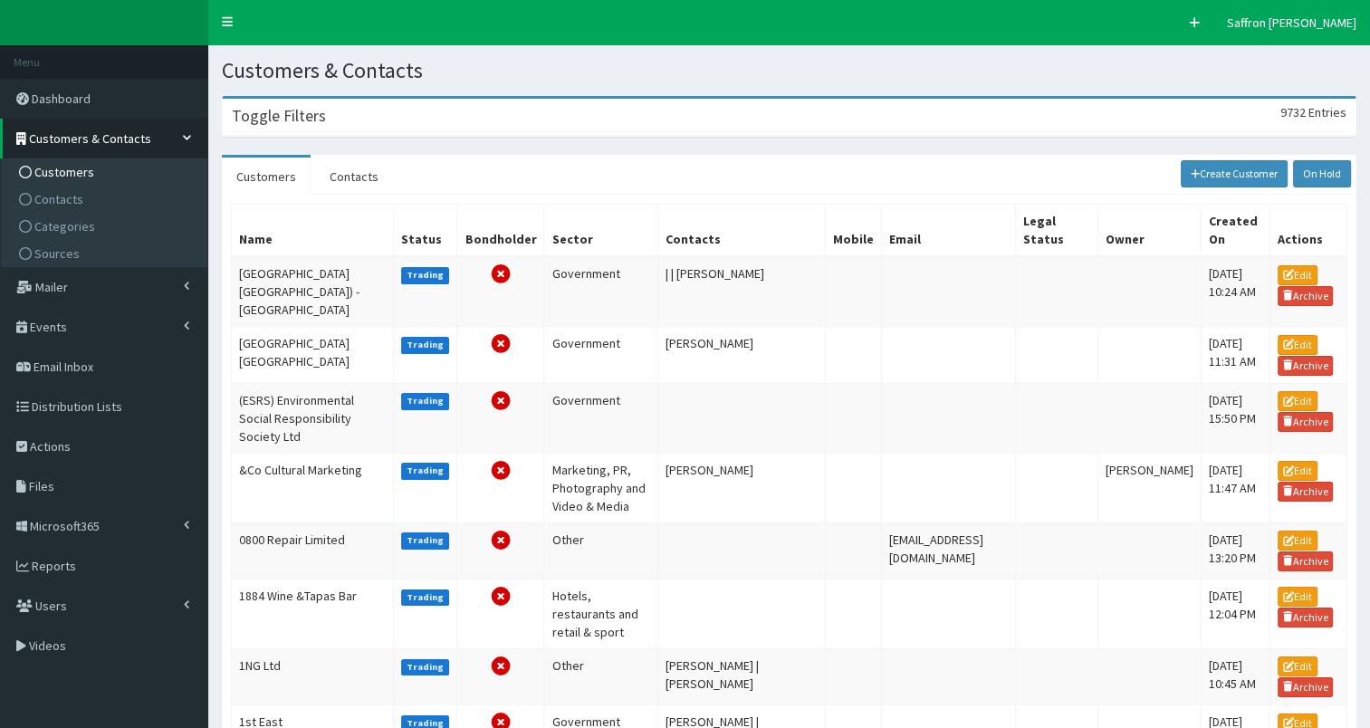
click at [365, 104] on div "Toggle Filters 9732 Entries" at bounding box center [789, 117] width 1133 height 37
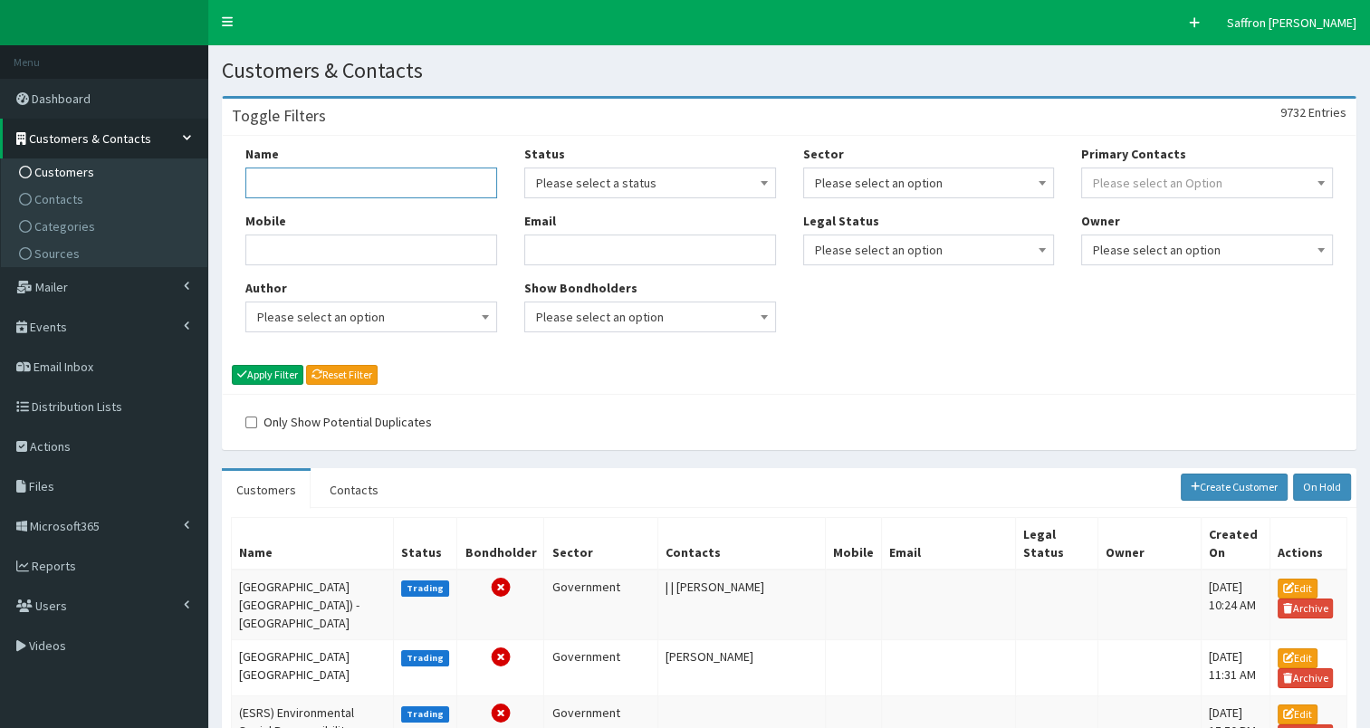
click at [341, 173] on input "Name" at bounding box center [371, 183] width 252 height 31
type input "[PERSON_NAME]"
click at [232, 365] on button "Apply Filter" at bounding box center [268, 375] width 72 height 20
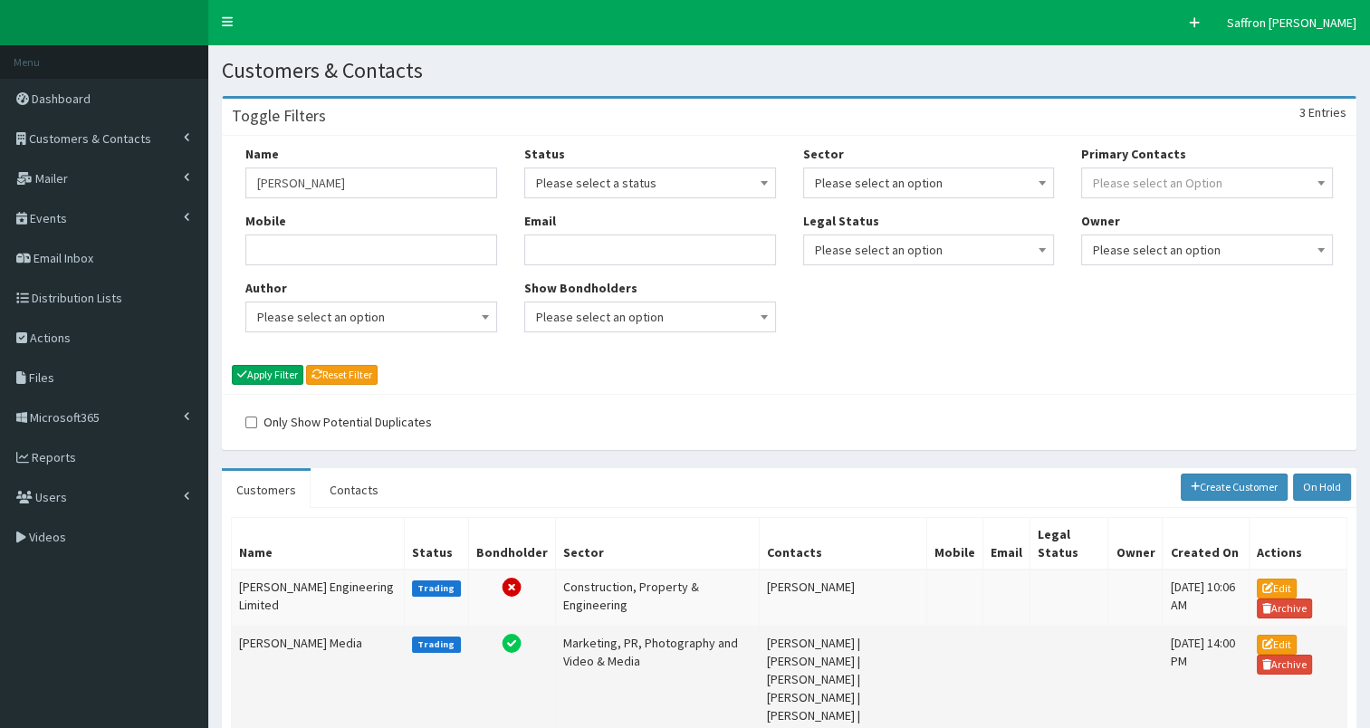
click at [283, 632] on td "[PERSON_NAME] Media" at bounding box center [318, 689] width 173 height 124
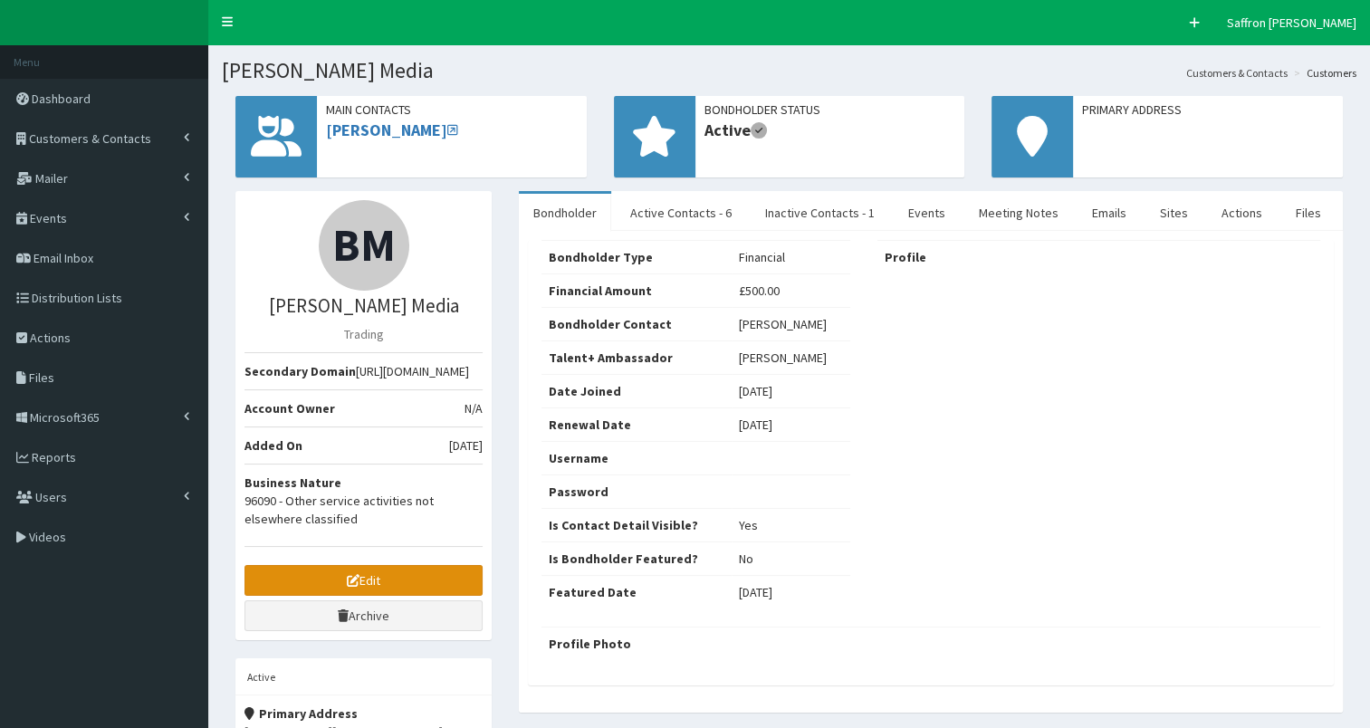
click at [341, 589] on link "Edit" at bounding box center [364, 580] width 238 height 31
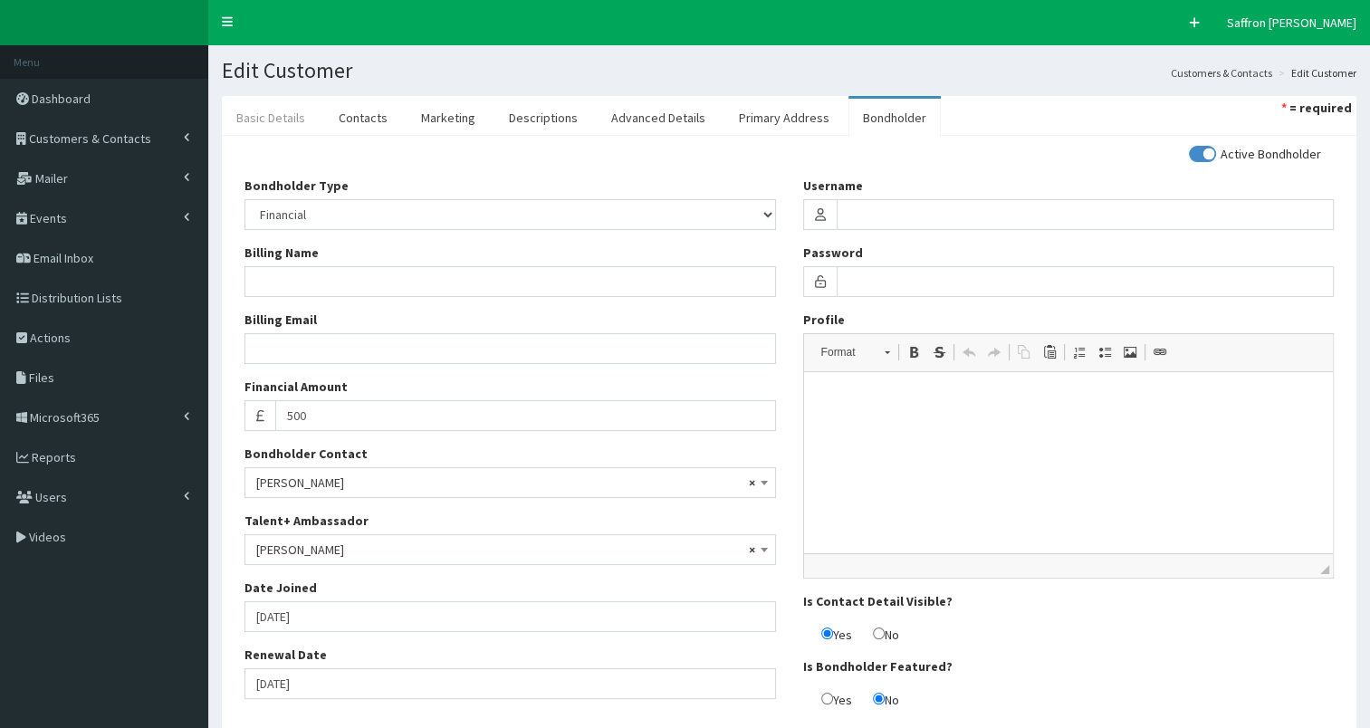
click at [272, 116] on link "Basic Details" at bounding box center [271, 118] width 98 height 38
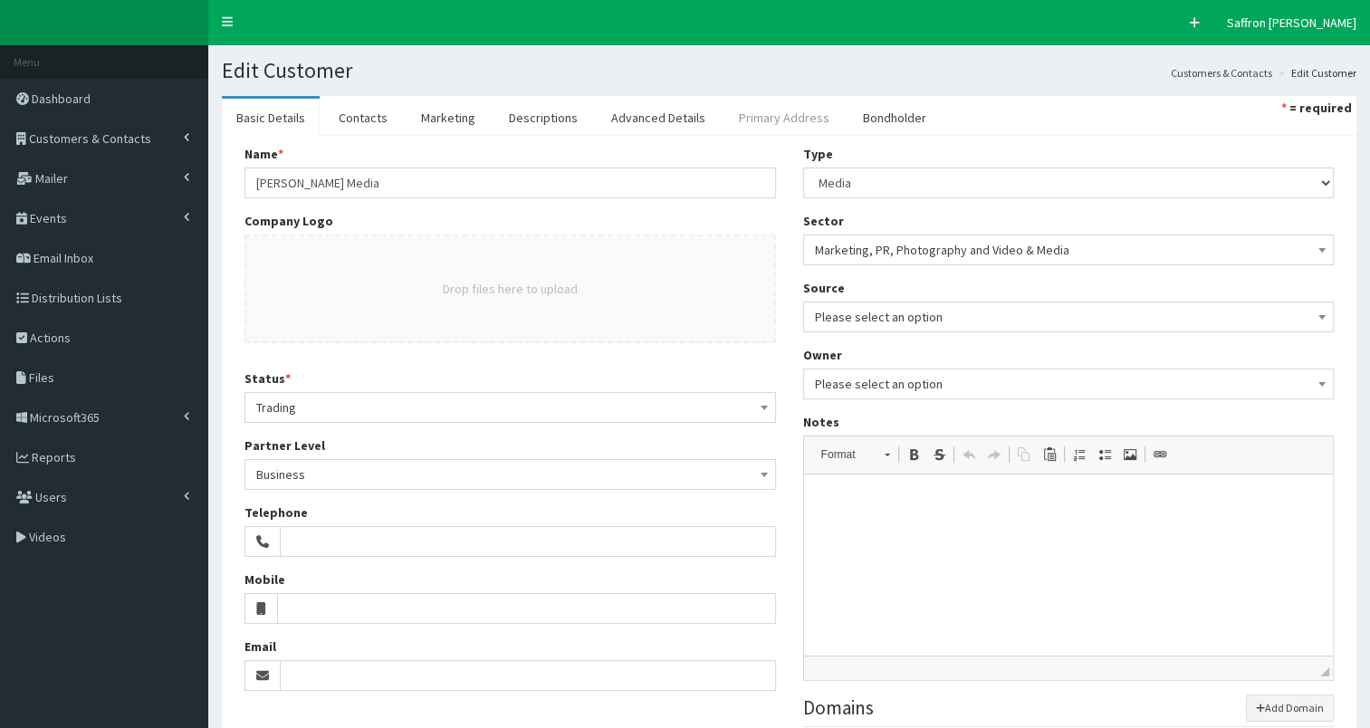
click at [794, 118] on link "Primary Address" at bounding box center [785, 118] width 120 height 38
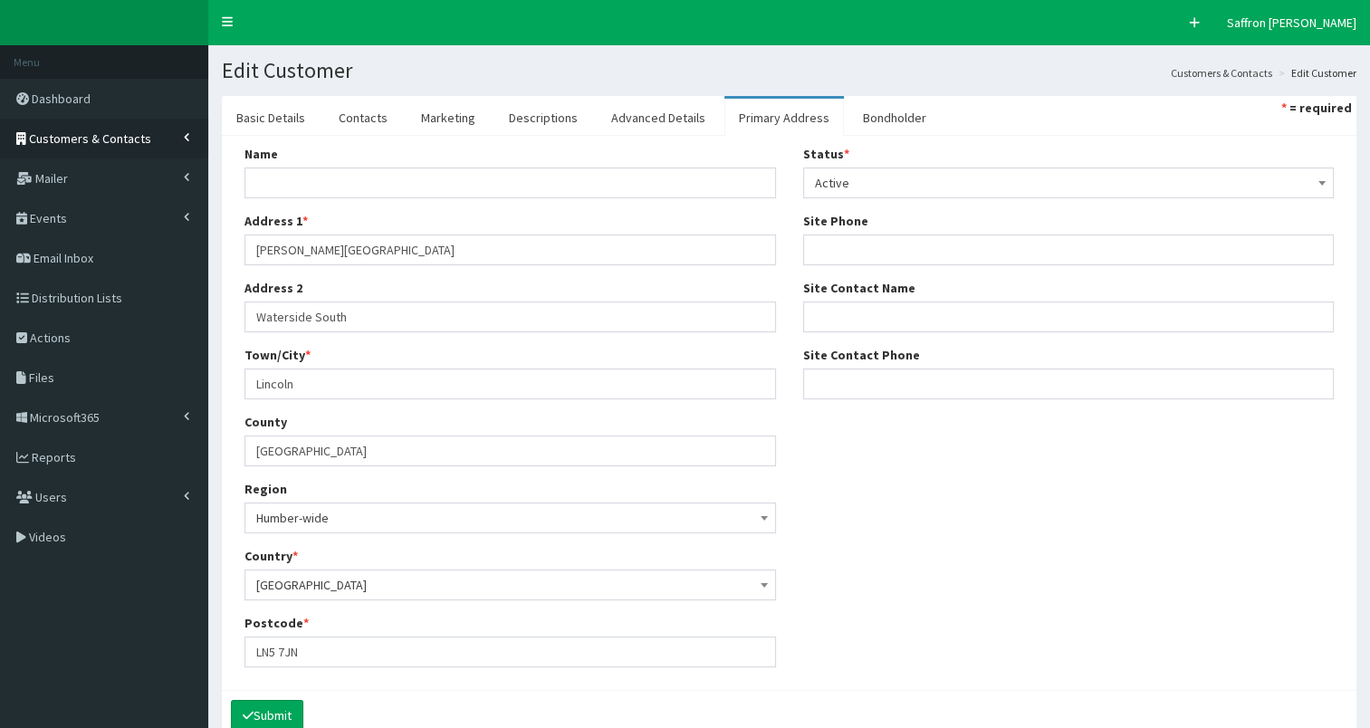
click at [138, 132] on span "Customers & Contacts" at bounding box center [90, 138] width 122 height 16
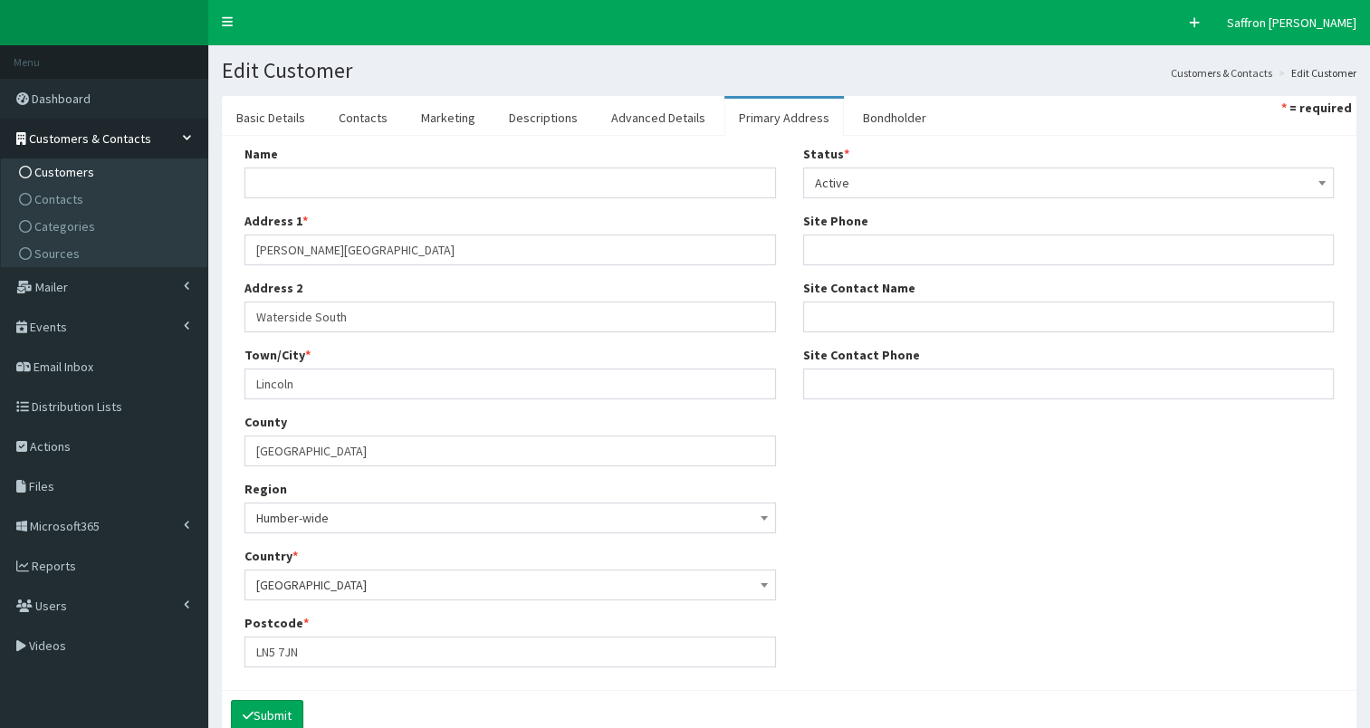
click at [75, 166] on span "Customers" at bounding box center [64, 172] width 60 height 16
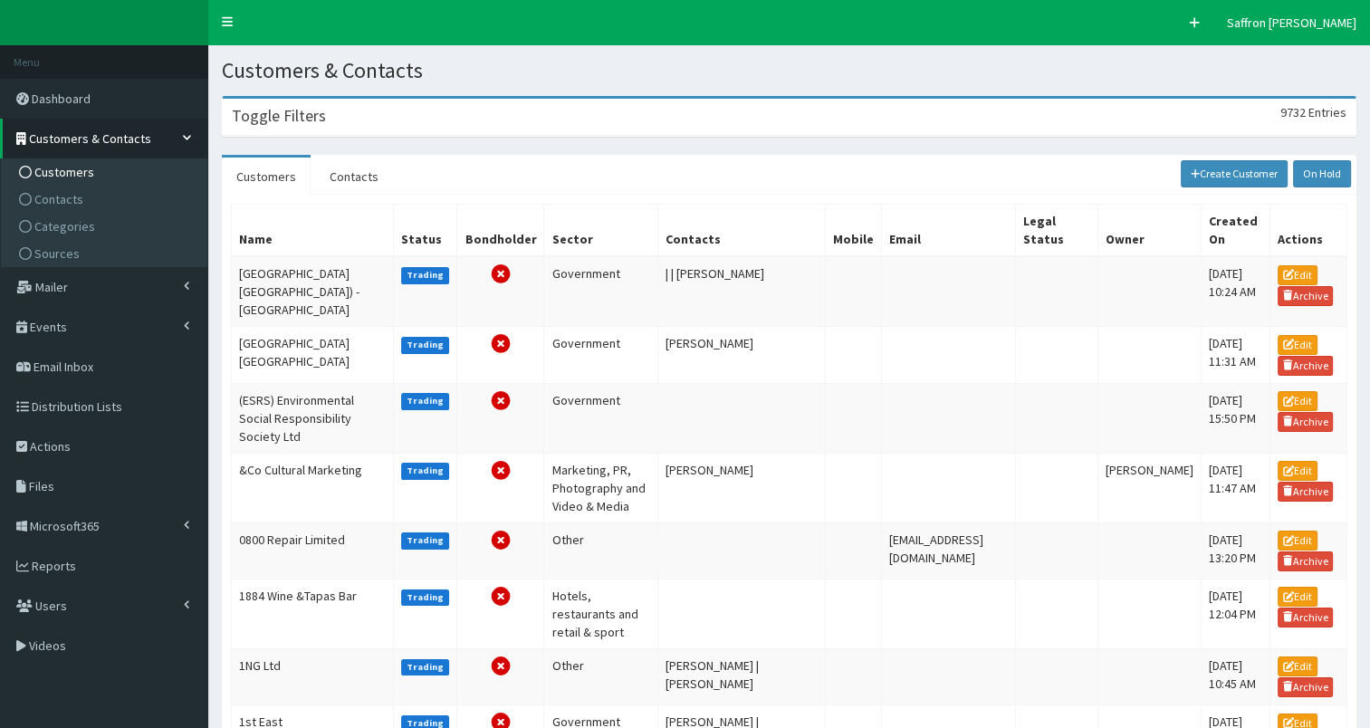
click at [384, 114] on div "Toggle Filters 9732 Entries" at bounding box center [789, 117] width 1133 height 37
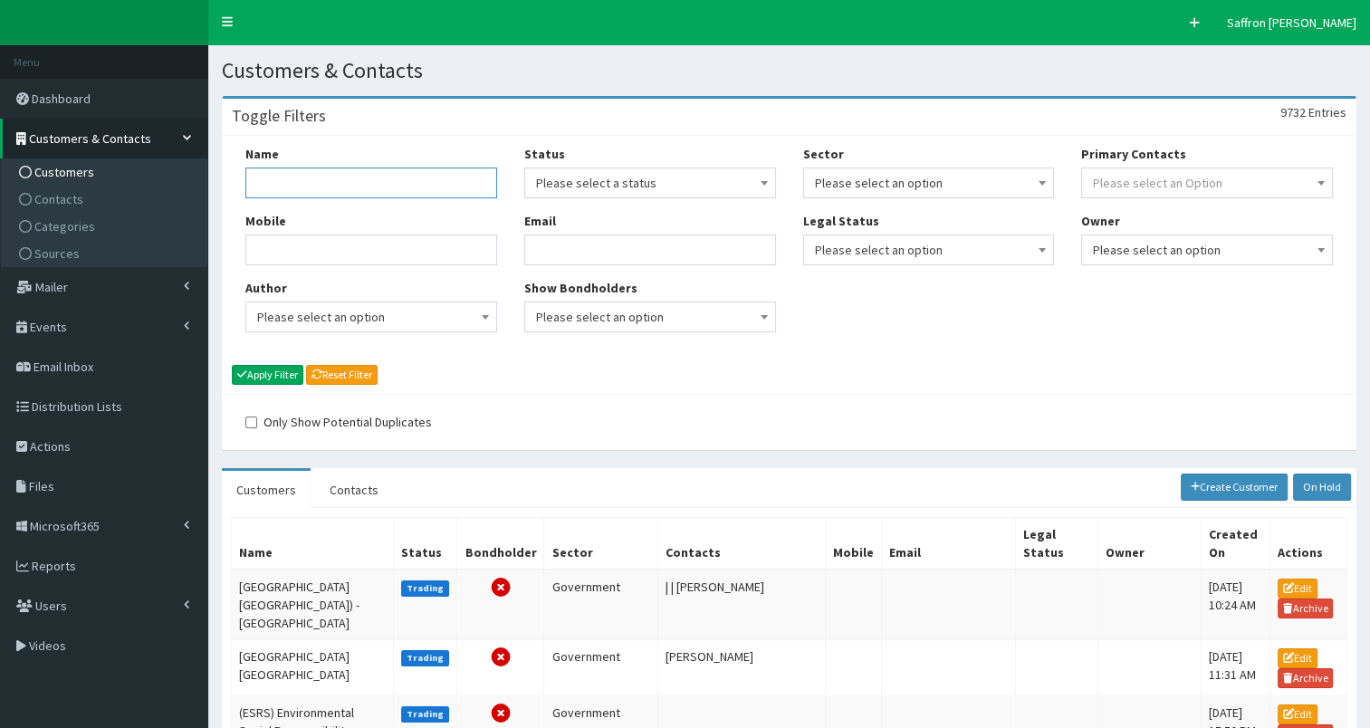
click at [361, 169] on input "Name" at bounding box center [371, 183] width 252 height 31
type input "reality solutions"
click at [232, 365] on button "Apply Filter" at bounding box center [268, 375] width 72 height 20
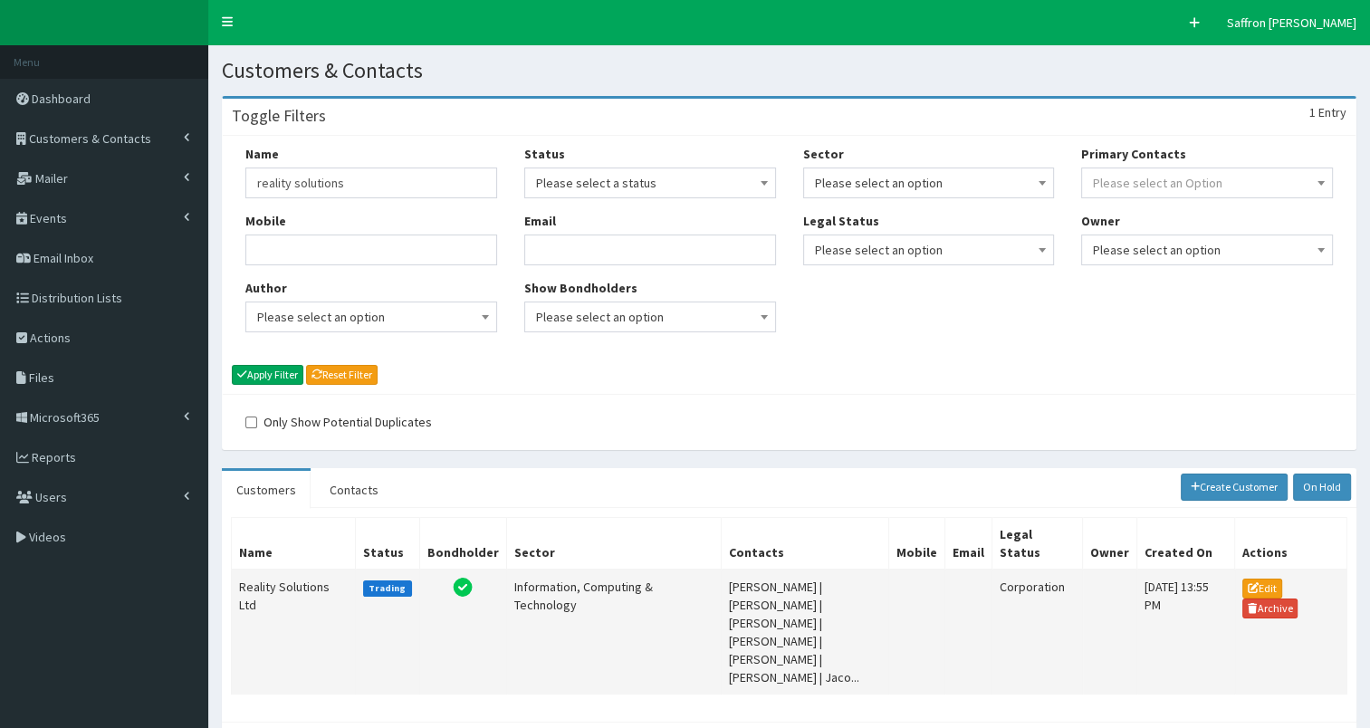
click at [297, 593] on td "Reality Solutions Ltd" at bounding box center [294, 632] width 124 height 125
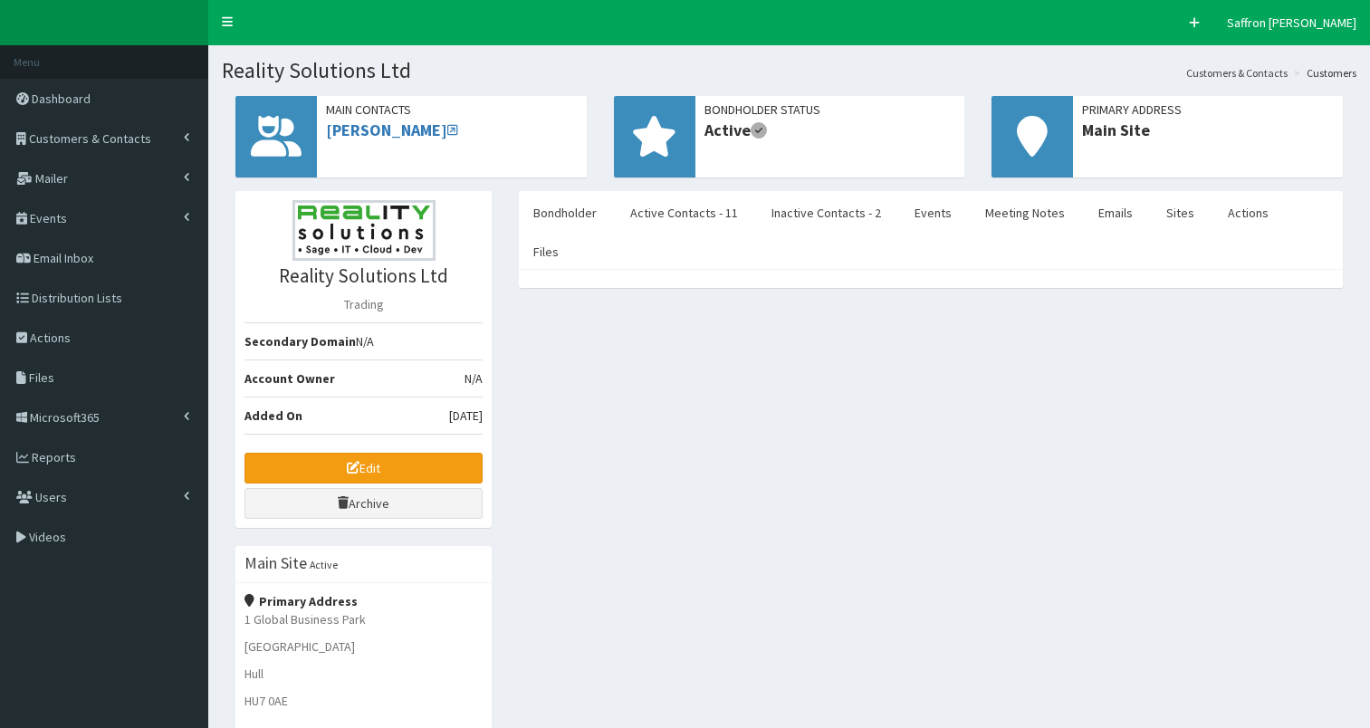
select select "50"
click at [689, 221] on link "Active Contacts - 11" at bounding box center [684, 213] width 137 height 38
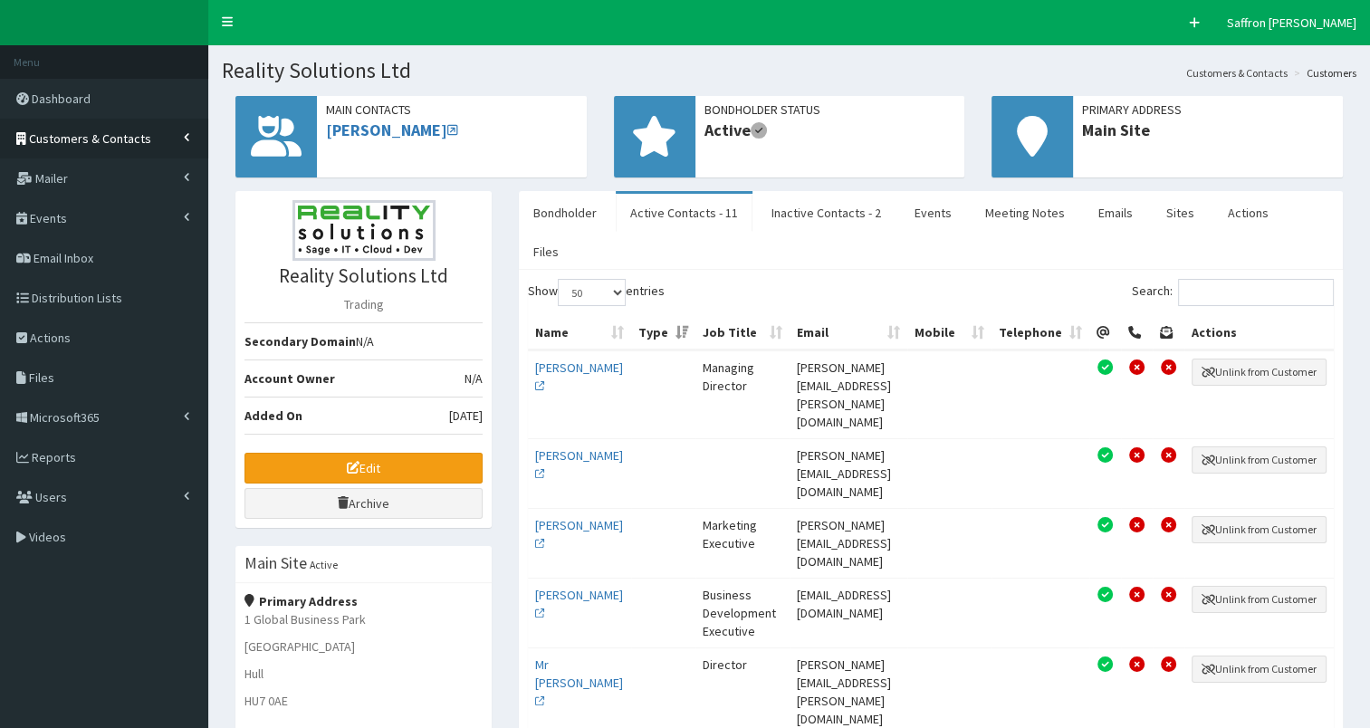
click at [126, 130] on span "Customers & Contacts" at bounding box center [90, 138] width 122 height 16
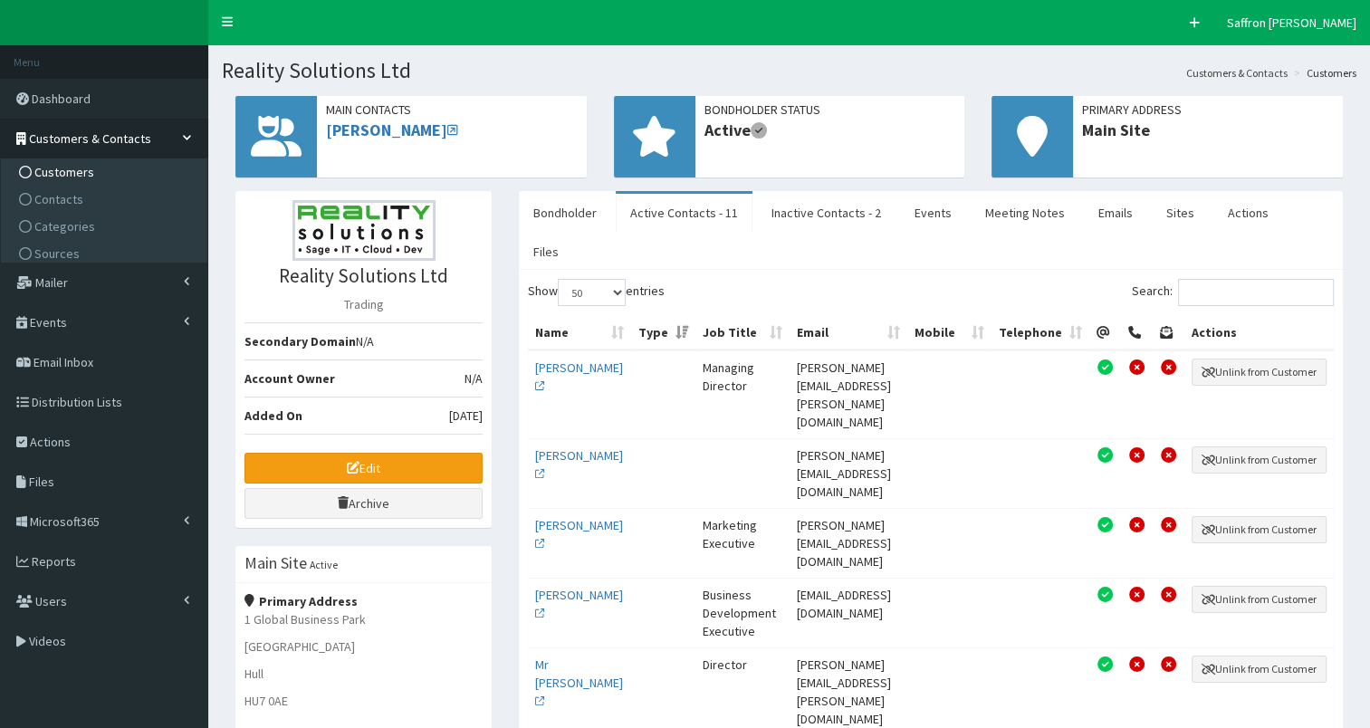
click at [79, 162] on link "Customers" at bounding box center [106, 172] width 202 height 27
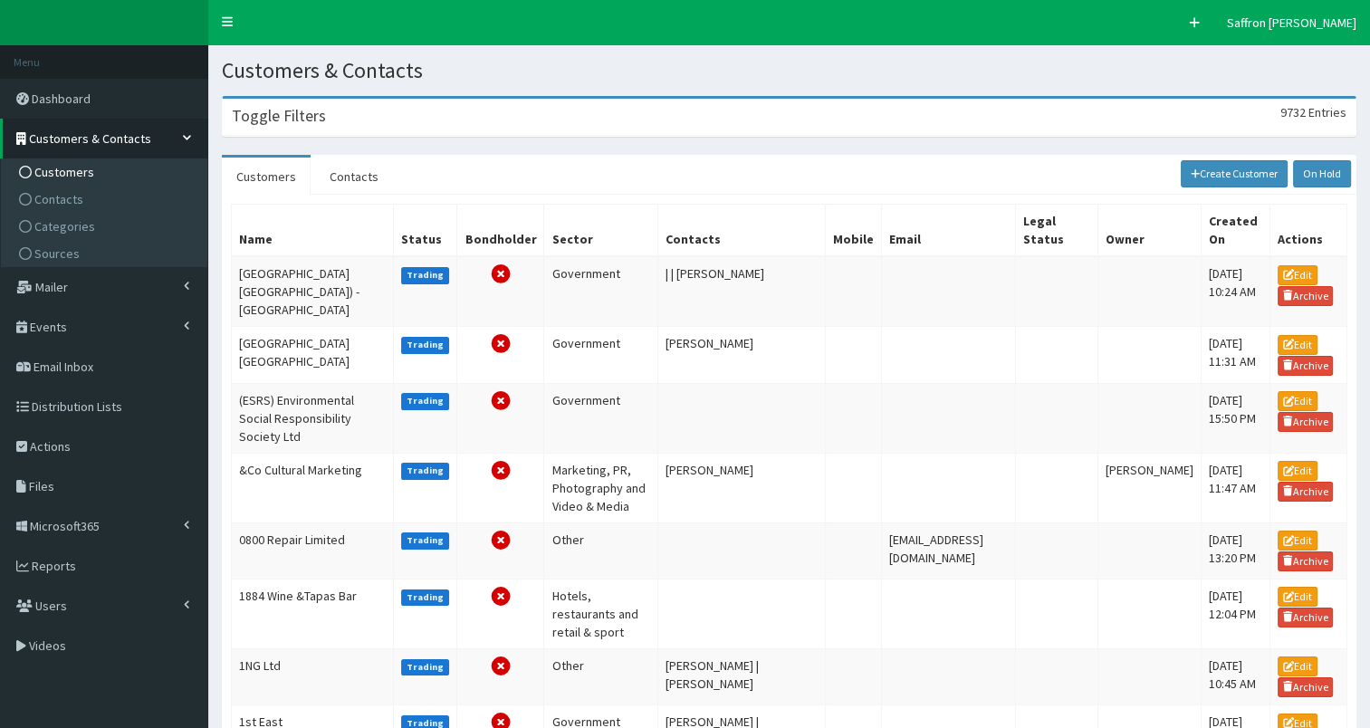
click at [424, 109] on div "Toggle Filters 9732 Entries" at bounding box center [789, 117] width 1133 height 37
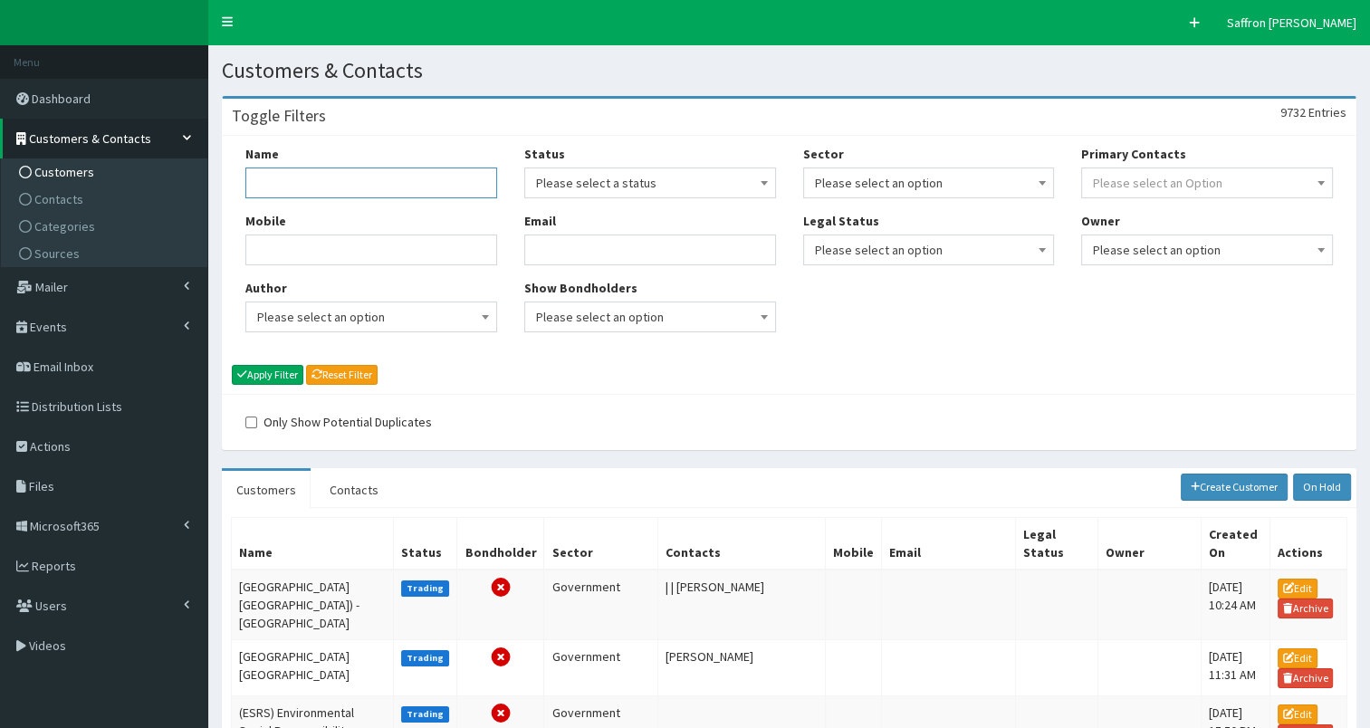
click at [347, 178] on input "Name" at bounding box center [371, 183] width 252 height 31
type input "sparq"
click at [232, 365] on button "Apply Filter" at bounding box center [268, 375] width 72 height 20
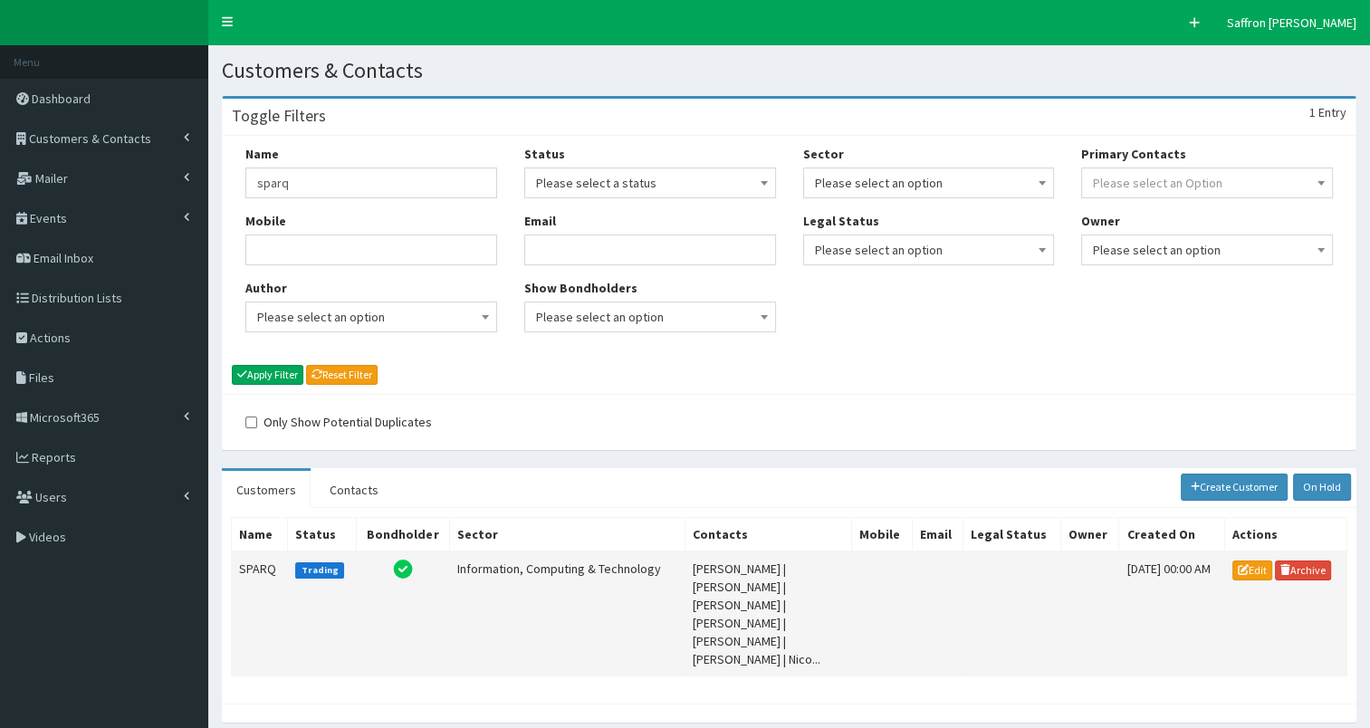
click at [263, 578] on td "SPARQ" at bounding box center [260, 614] width 56 height 125
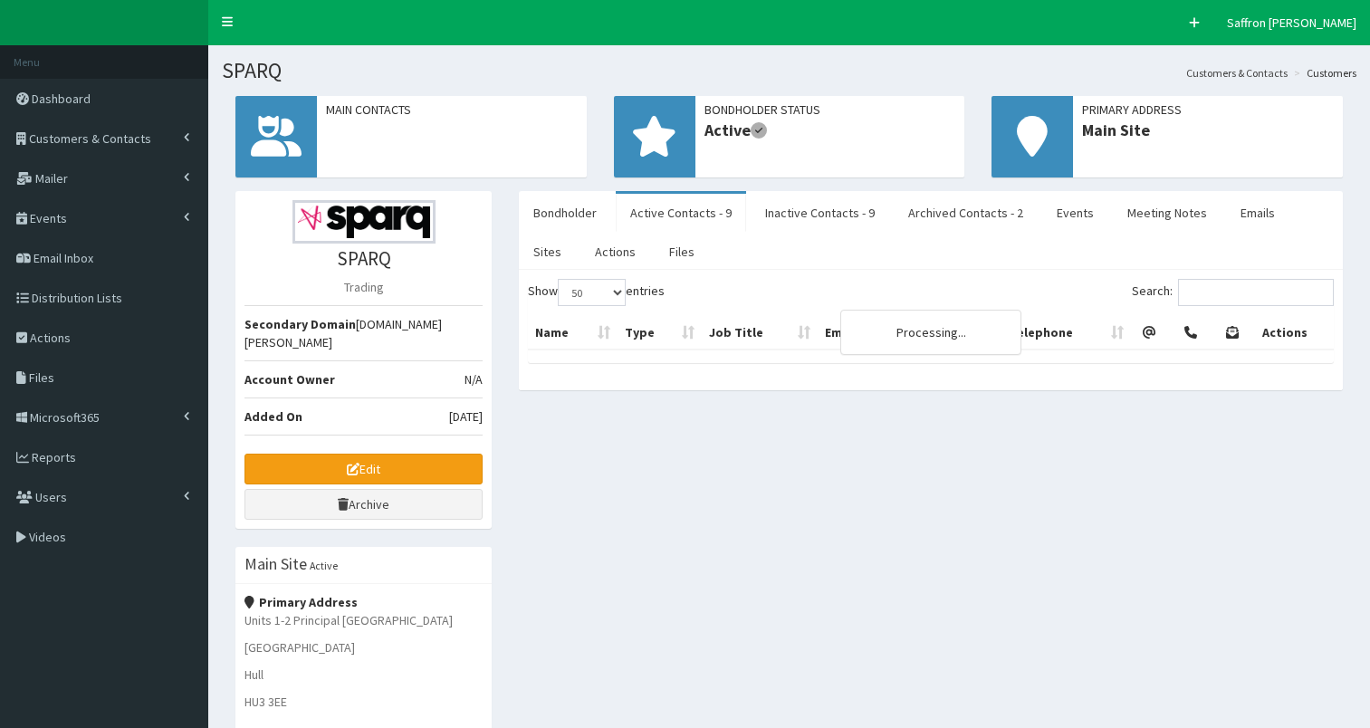
select select "50"
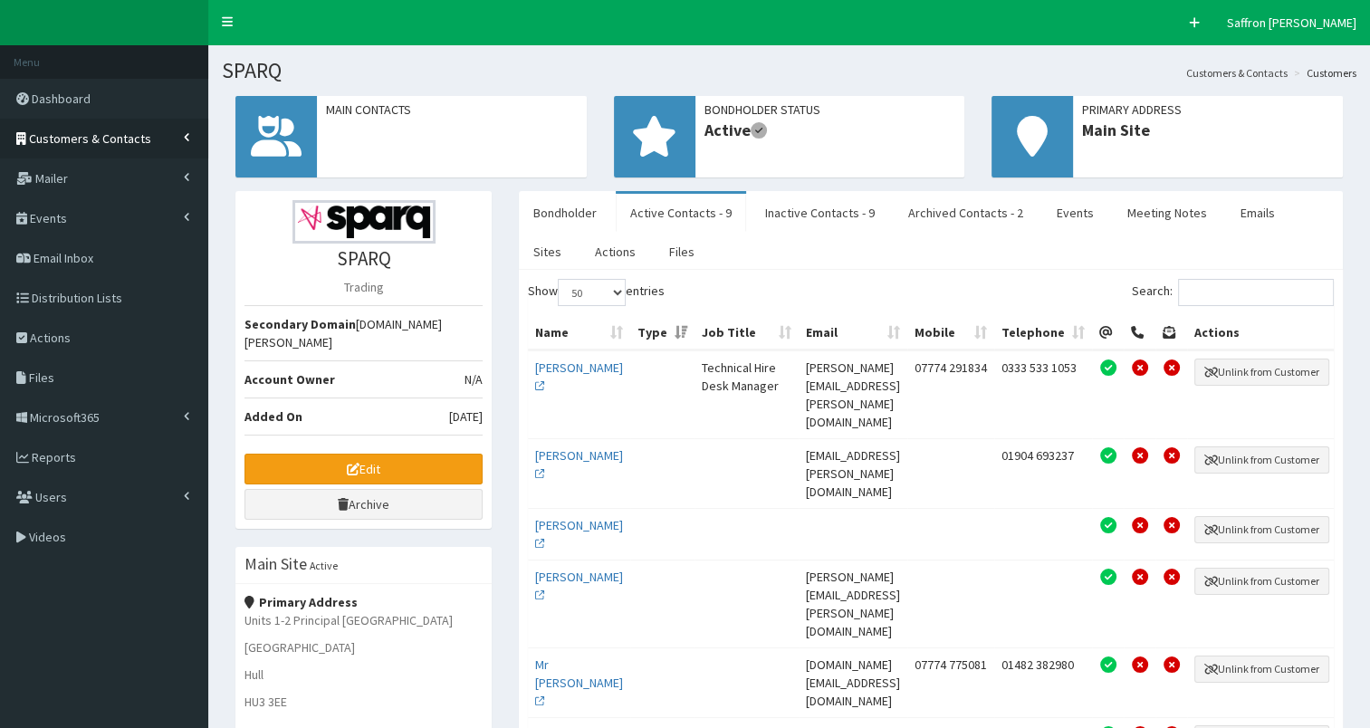
click at [151, 129] on link "Customers & Contacts" at bounding box center [104, 139] width 208 height 40
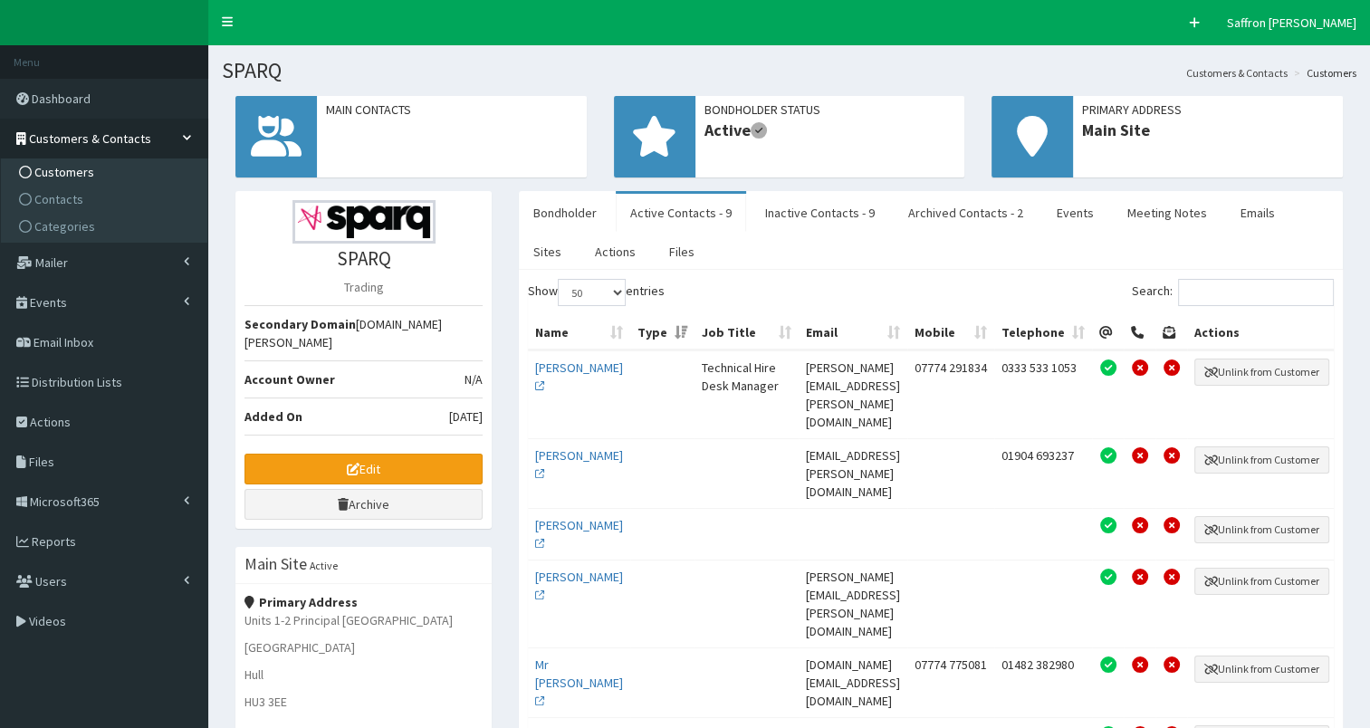
click at [55, 170] on span "Customers" at bounding box center [64, 172] width 60 height 16
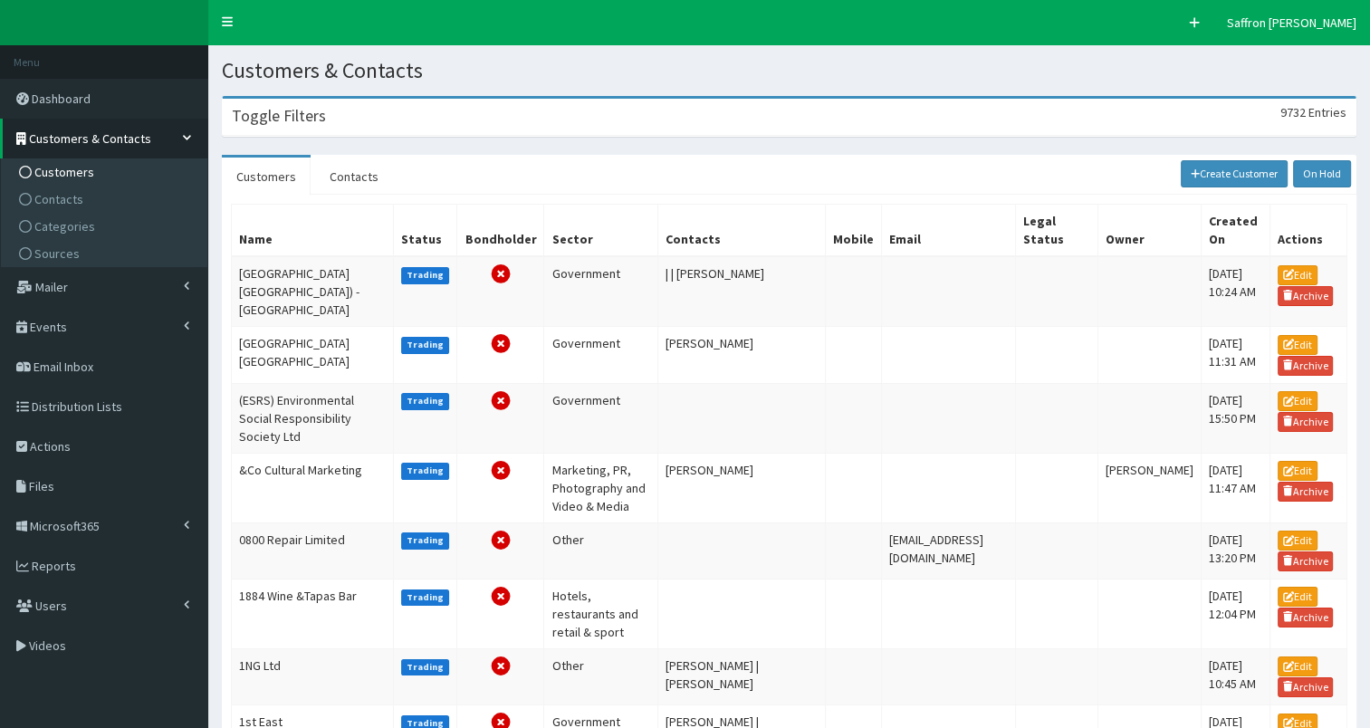
click at [399, 120] on div "Toggle Filters 9732 Entries" at bounding box center [789, 117] width 1133 height 37
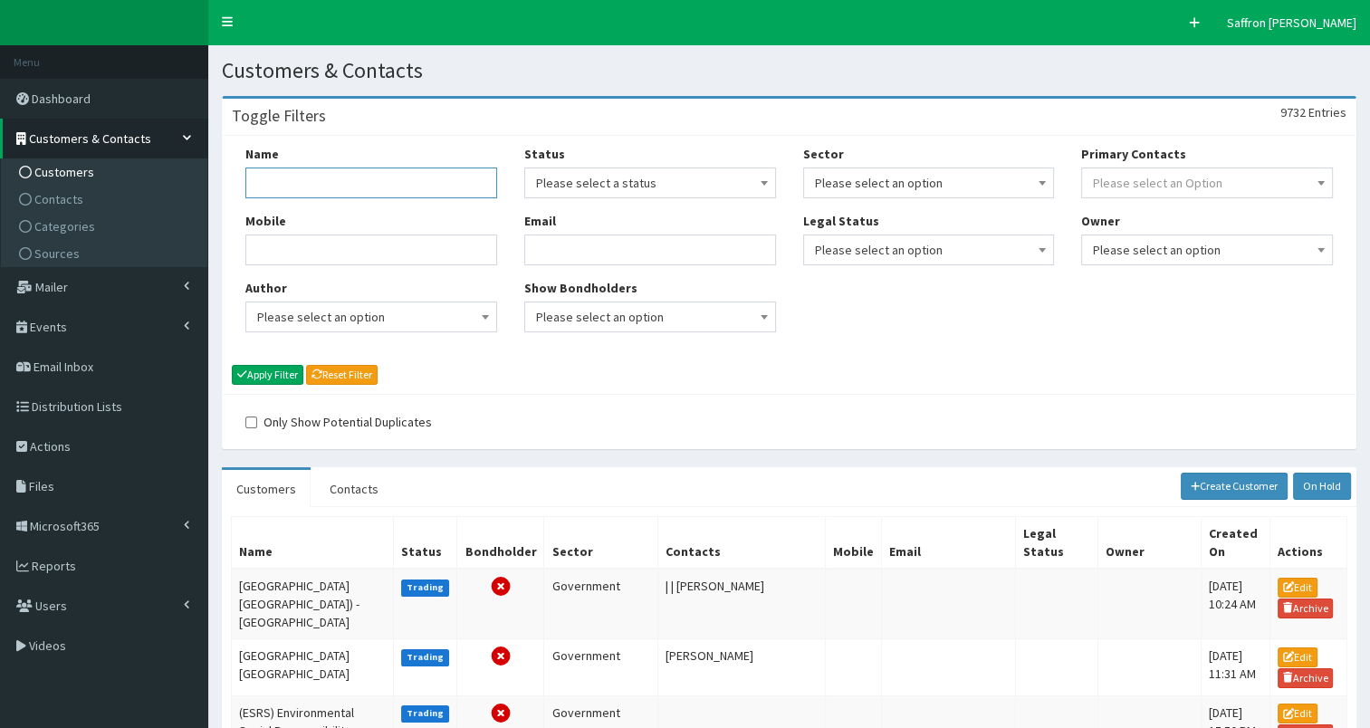
click at [362, 180] on input "Name" at bounding box center [371, 183] width 252 height 31
type input "swoden"
click at [232, 365] on button "Apply Filter" at bounding box center [268, 375] width 72 height 20
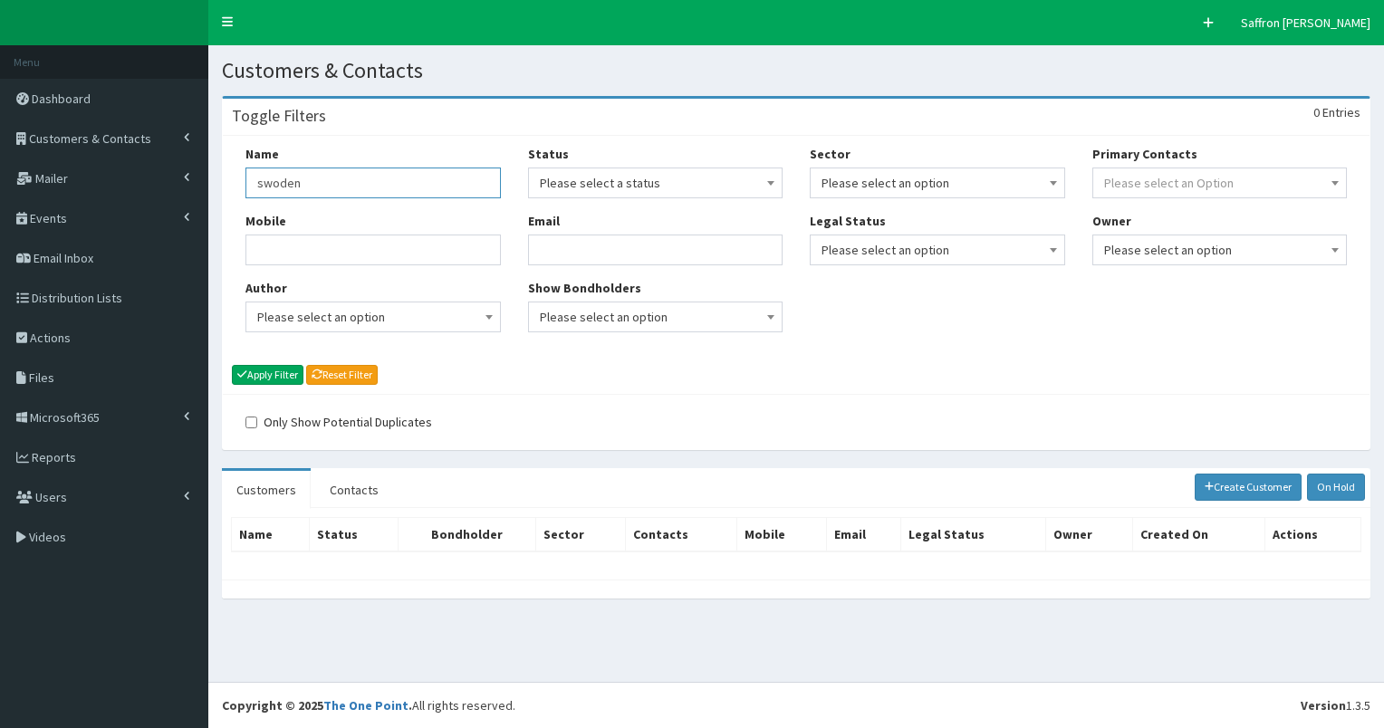
click at [362, 180] on input "swoden" at bounding box center [372, 183] width 255 height 31
type input "[PERSON_NAME]"
click at [232, 365] on button "Apply Filter" at bounding box center [268, 375] width 72 height 20
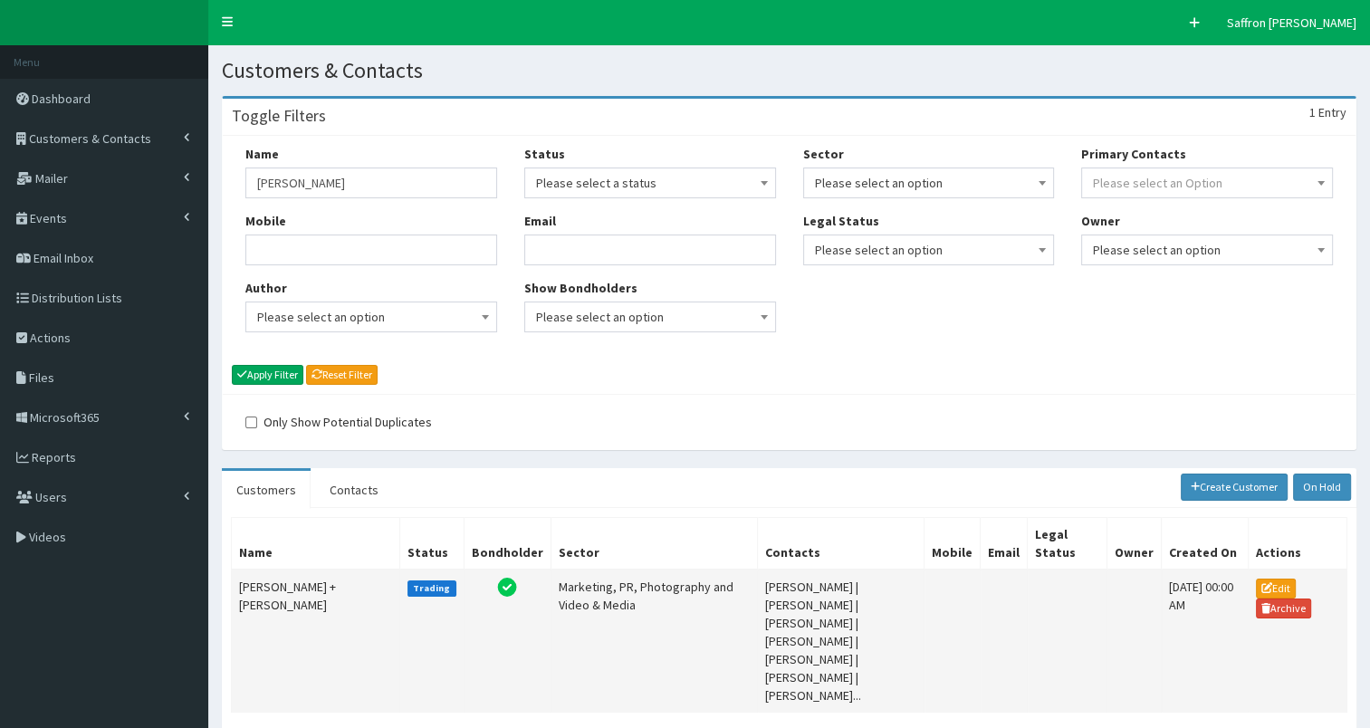
click at [282, 609] on td "[PERSON_NAME] + [PERSON_NAME]" at bounding box center [316, 641] width 168 height 143
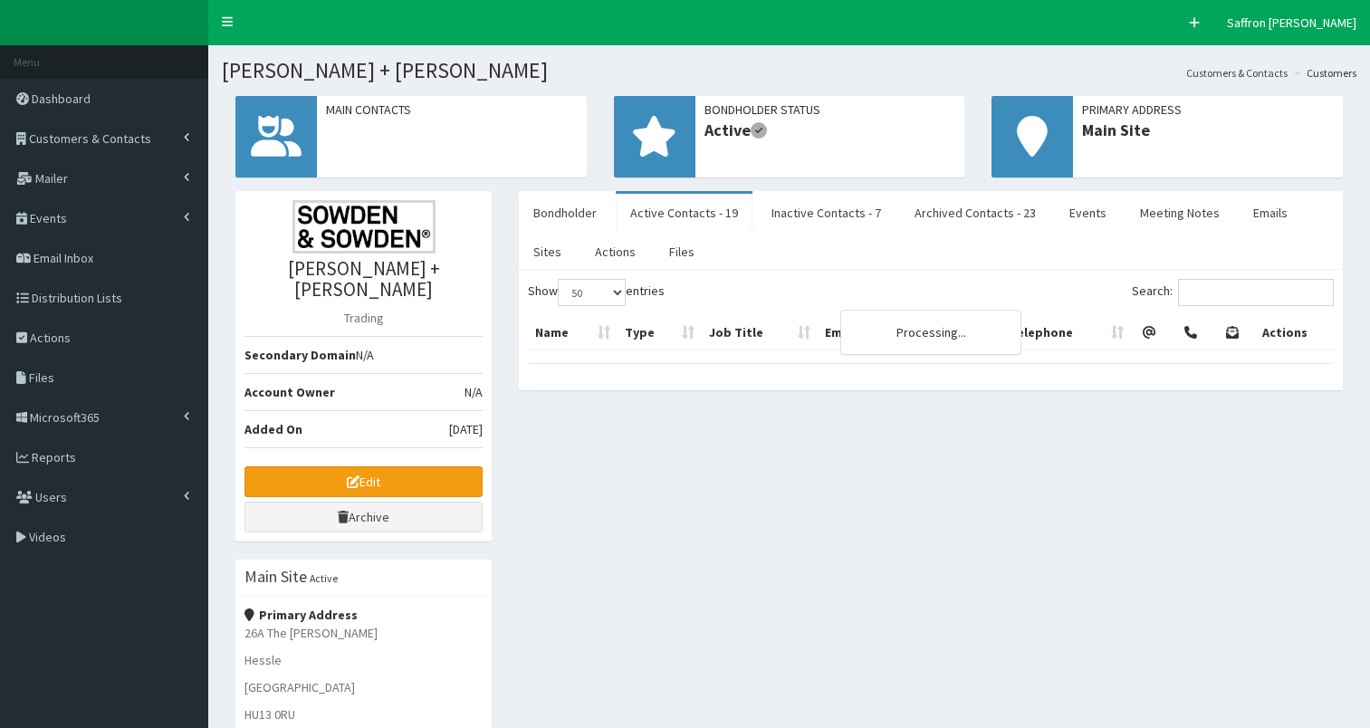
select select "50"
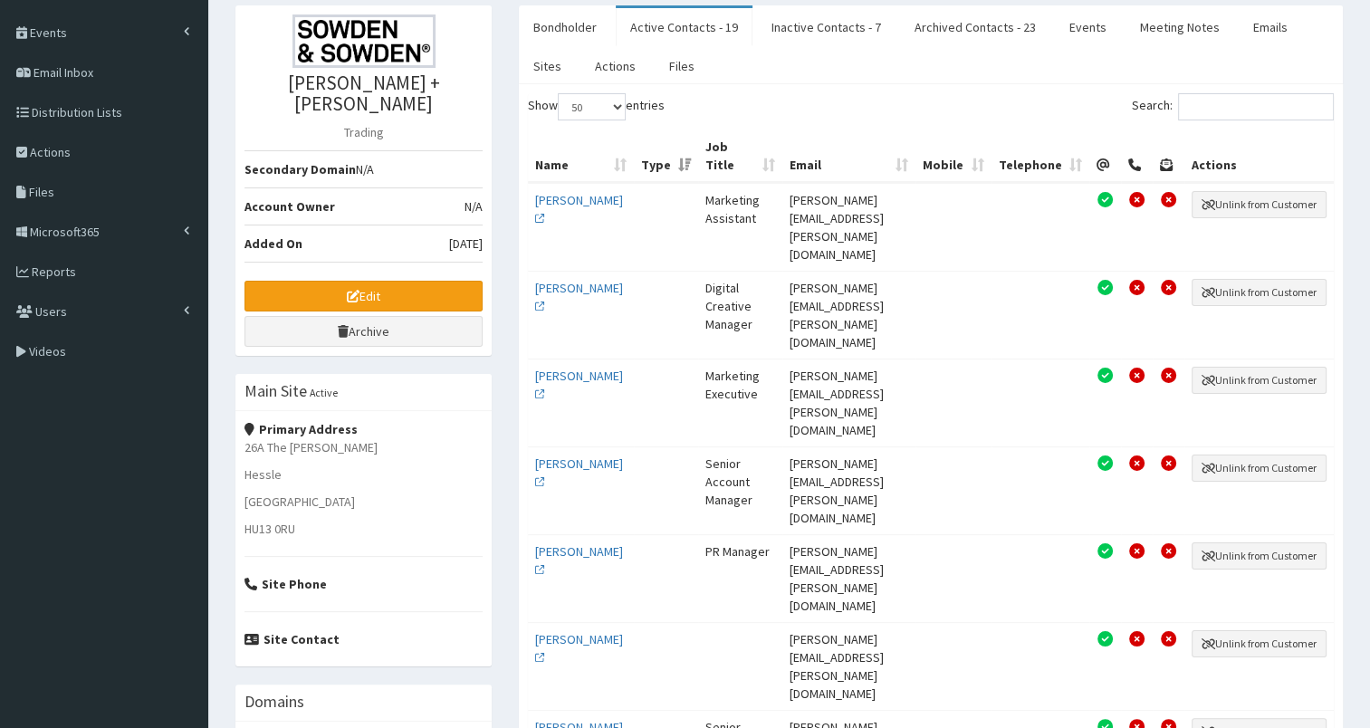
scroll to position [181, 0]
